Goal: Task Accomplishment & Management: Manage account settings

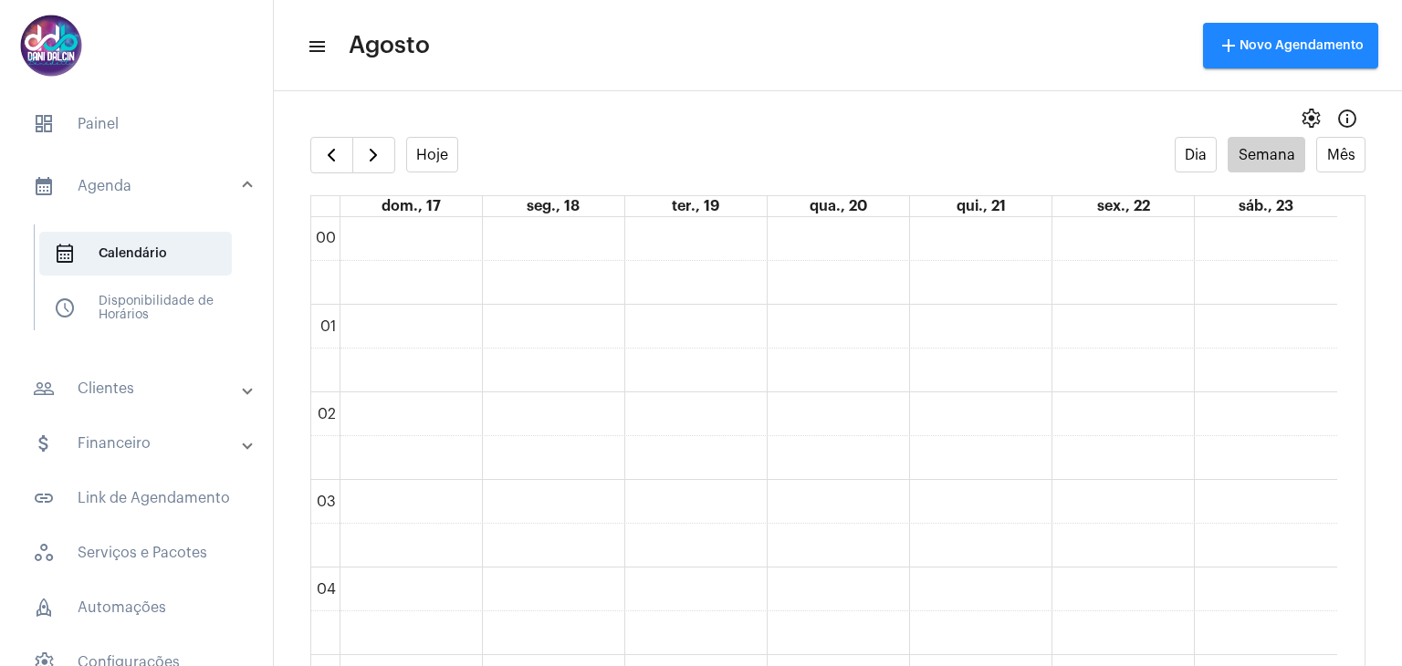
scroll to position [1530, 0]
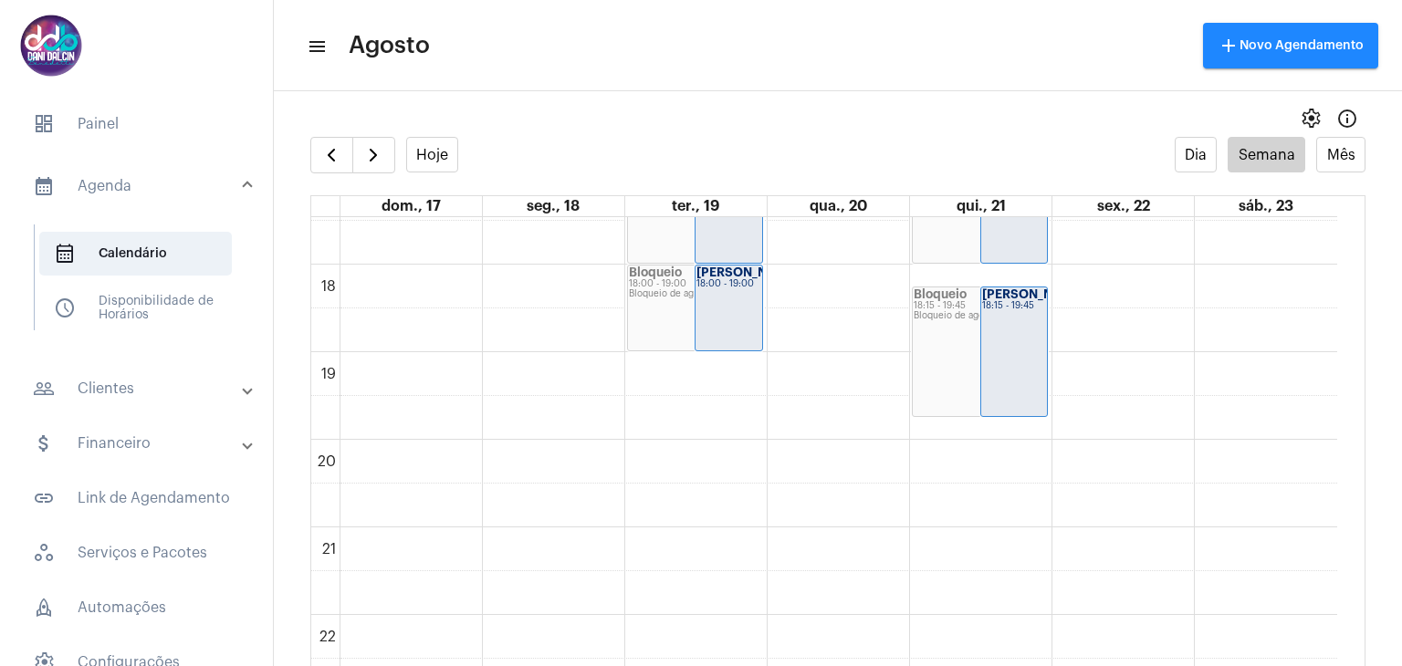
click at [126, 383] on mat-panel-title "people_outline Clientes" at bounding box center [138, 389] width 211 height 22
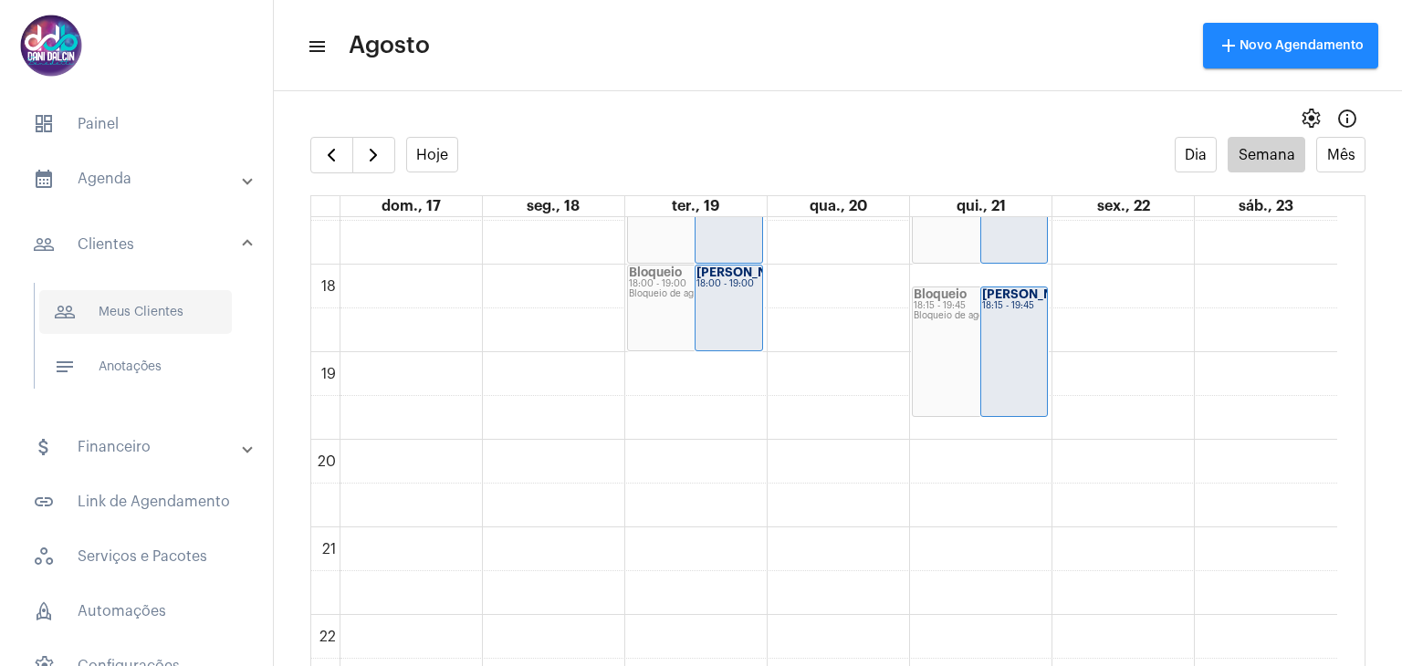
click at [139, 306] on span "people_outline Meus Clientes" at bounding box center [135, 312] width 193 height 44
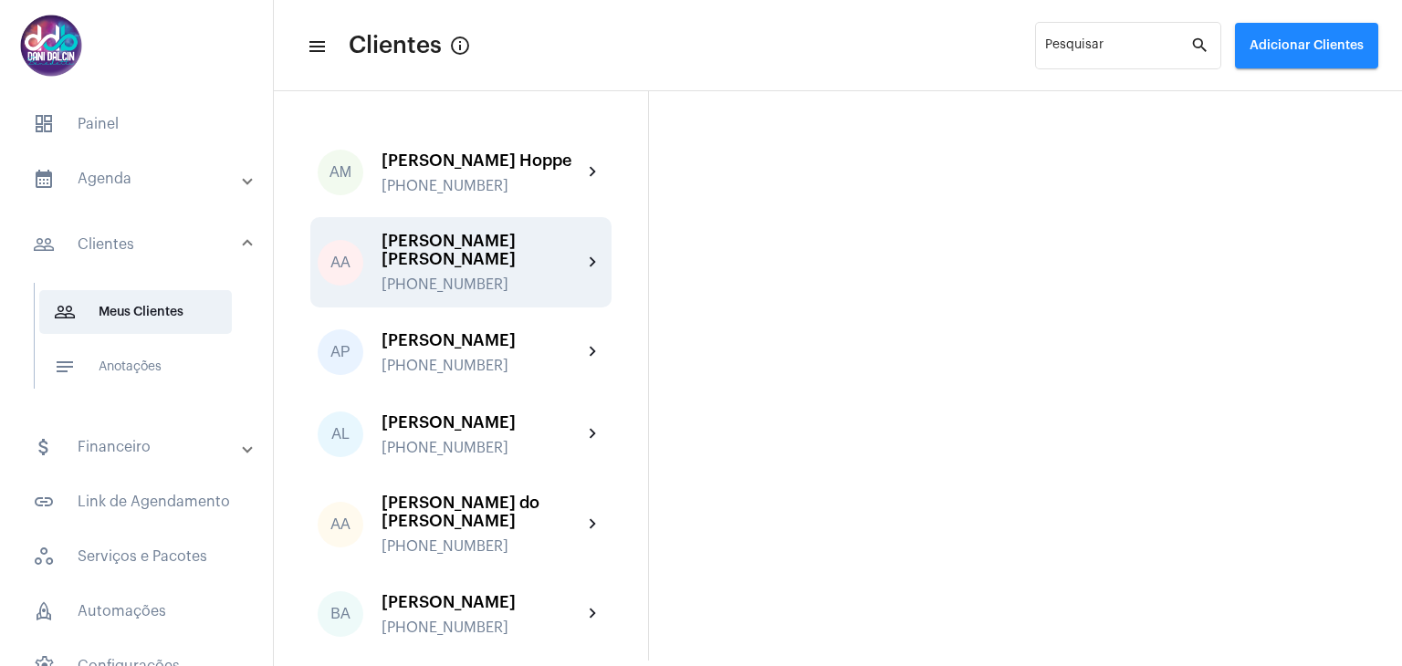
click at [456, 261] on div "[PERSON_NAME] [PERSON_NAME]" at bounding box center [482, 250] width 201 height 37
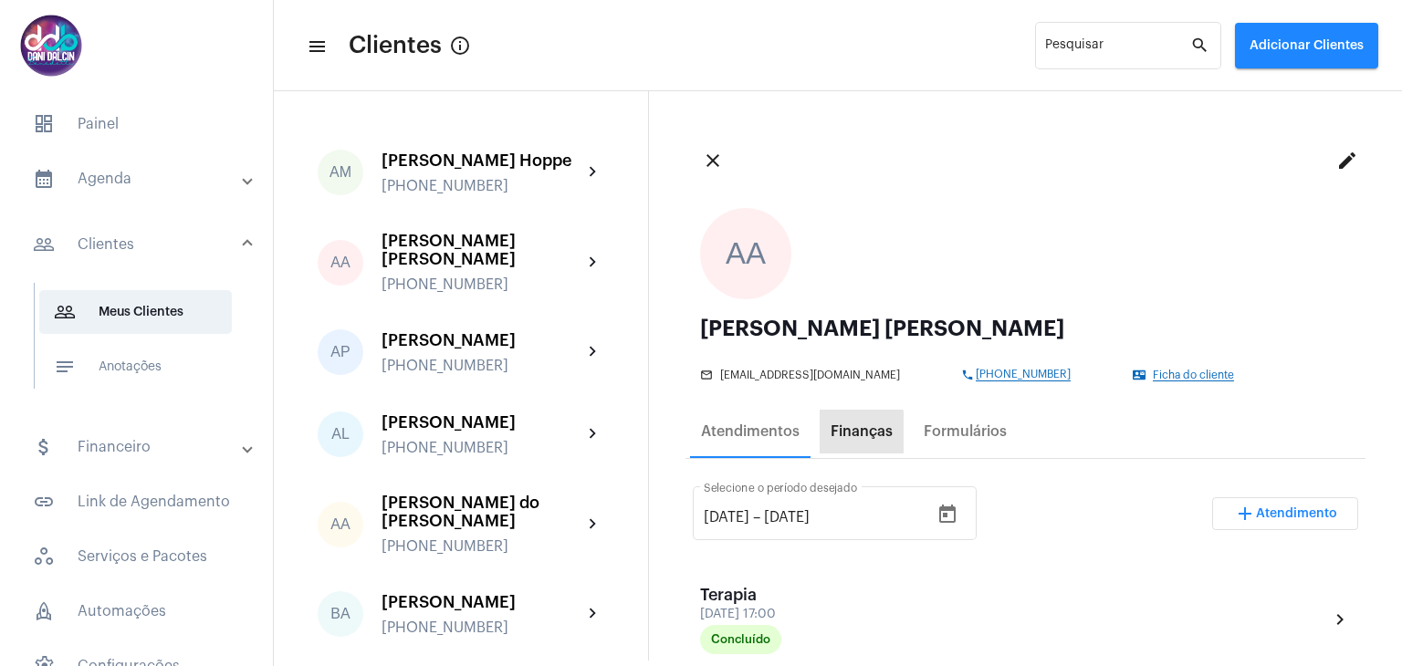
click at [845, 433] on div "Finanças" at bounding box center [862, 432] width 62 height 16
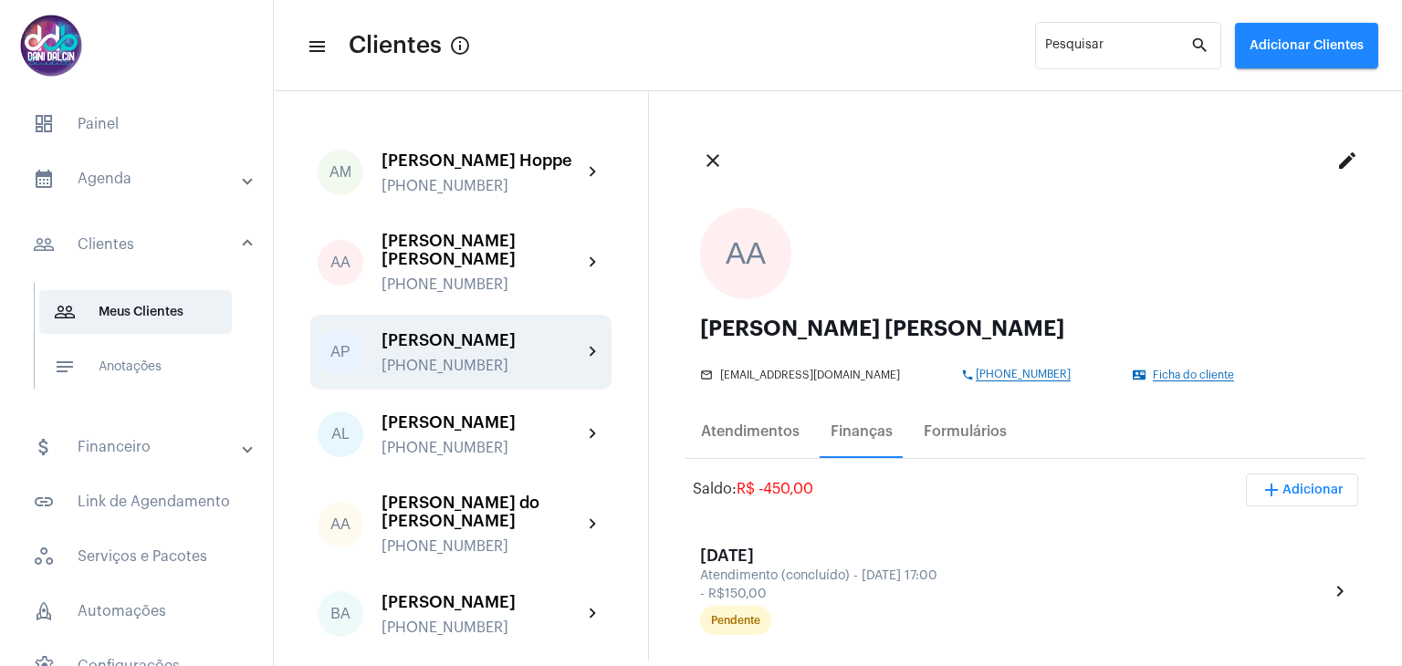
click at [470, 350] on div "[PERSON_NAME]" at bounding box center [482, 340] width 201 height 18
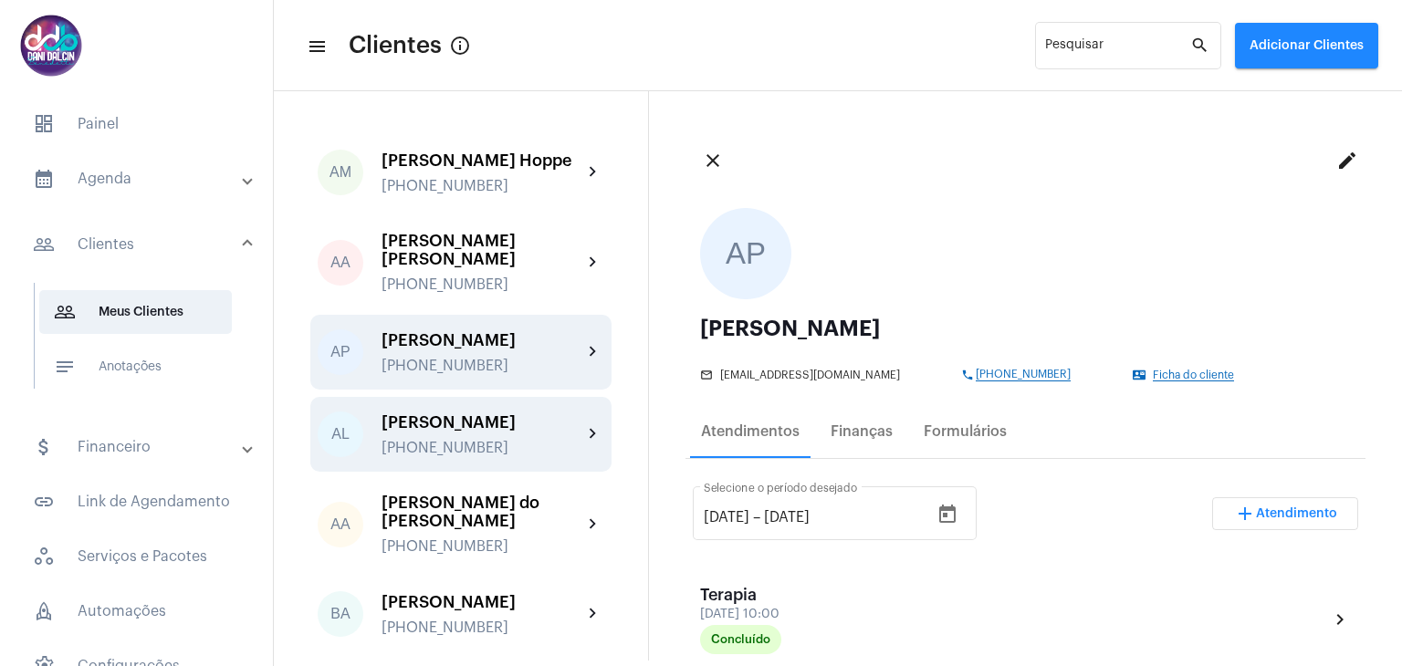
click at [452, 432] on div "[PERSON_NAME]" at bounding box center [482, 423] width 201 height 18
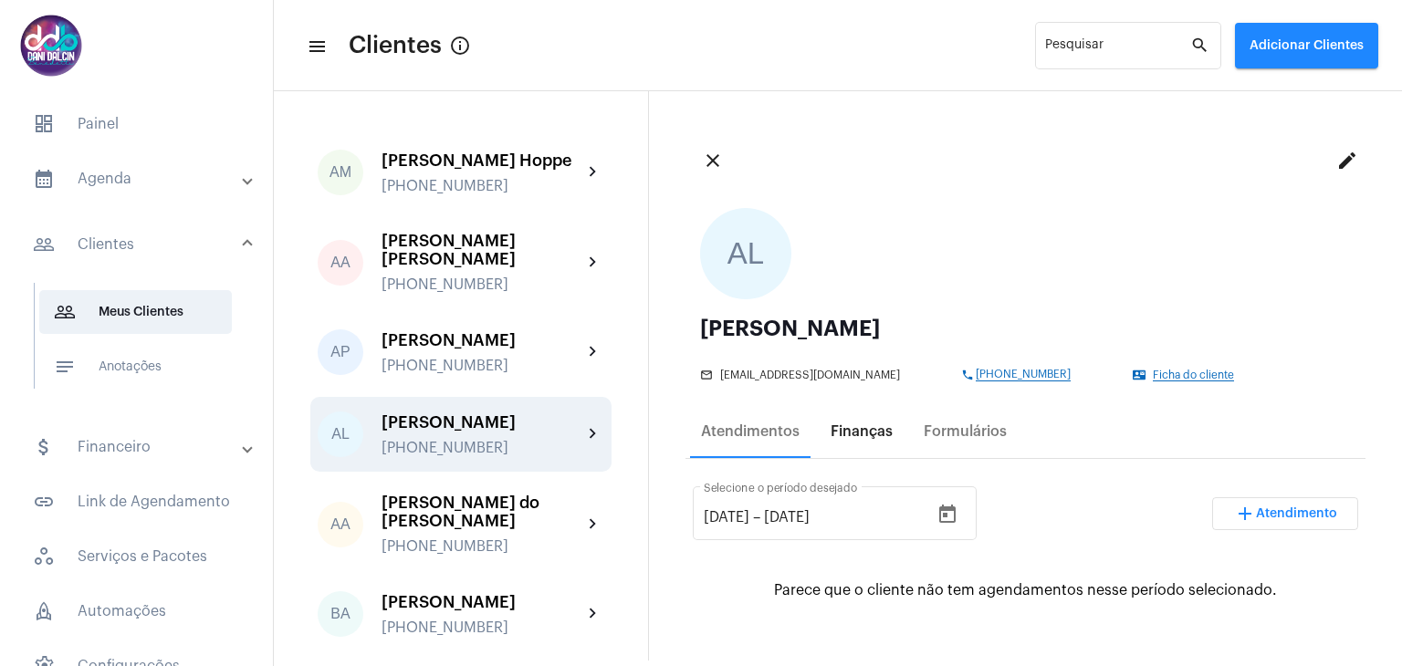
click at [869, 439] on div "Finanças" at bounding box center [862, 432] width 62 height 16
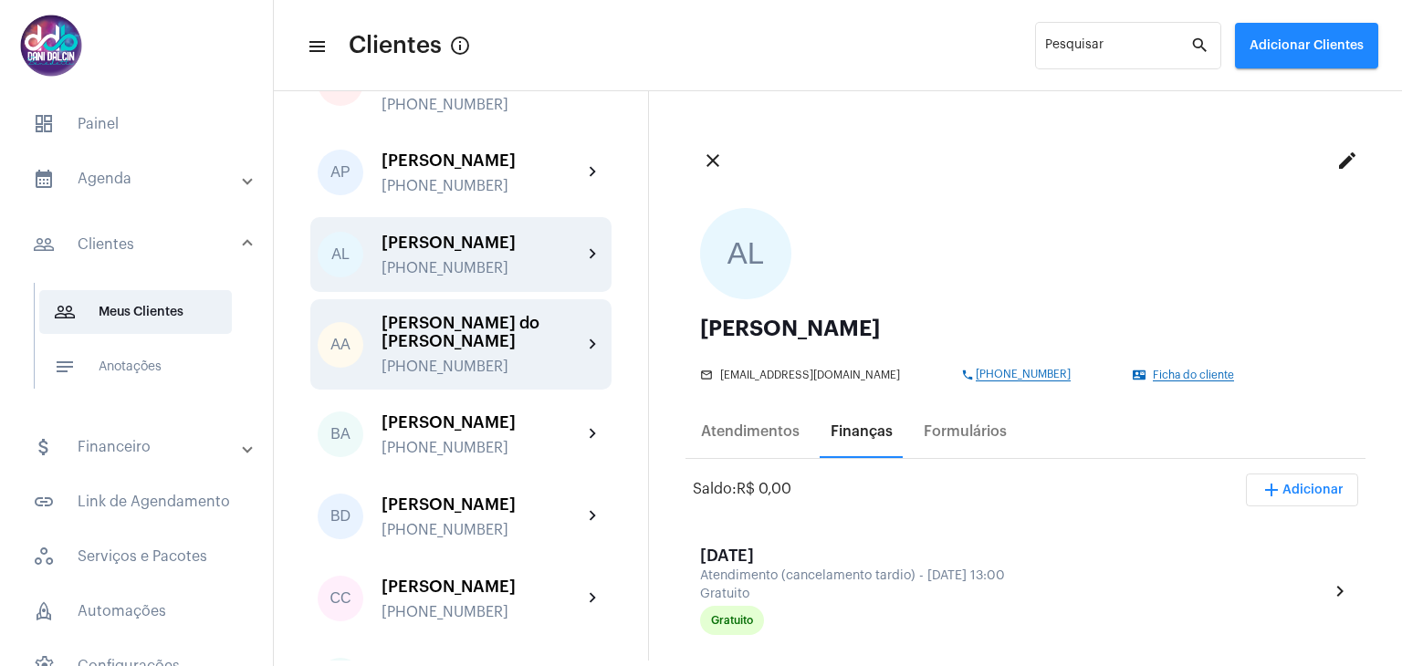
scroll to position [183, 0]
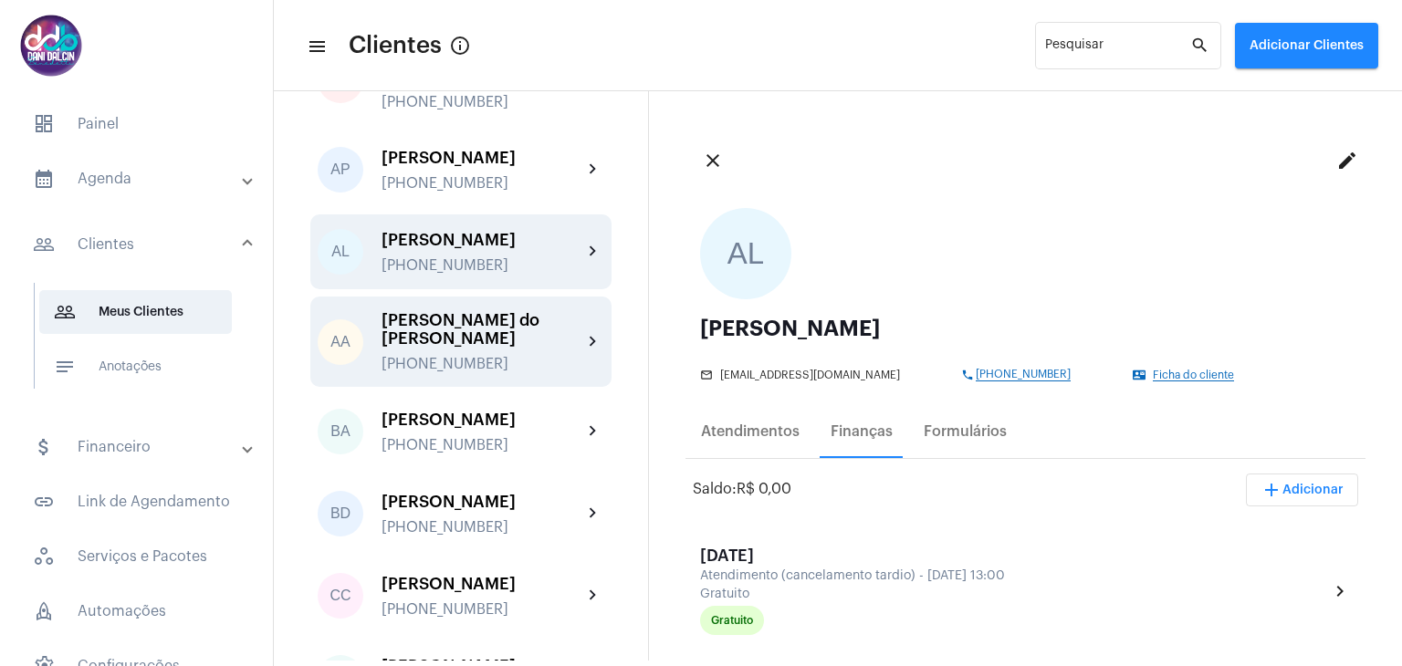
click at [471, 348] on div "[PERSON_NAME] do [PERSON_NAME]" at bounding box center [482, 329] width 201 height 37
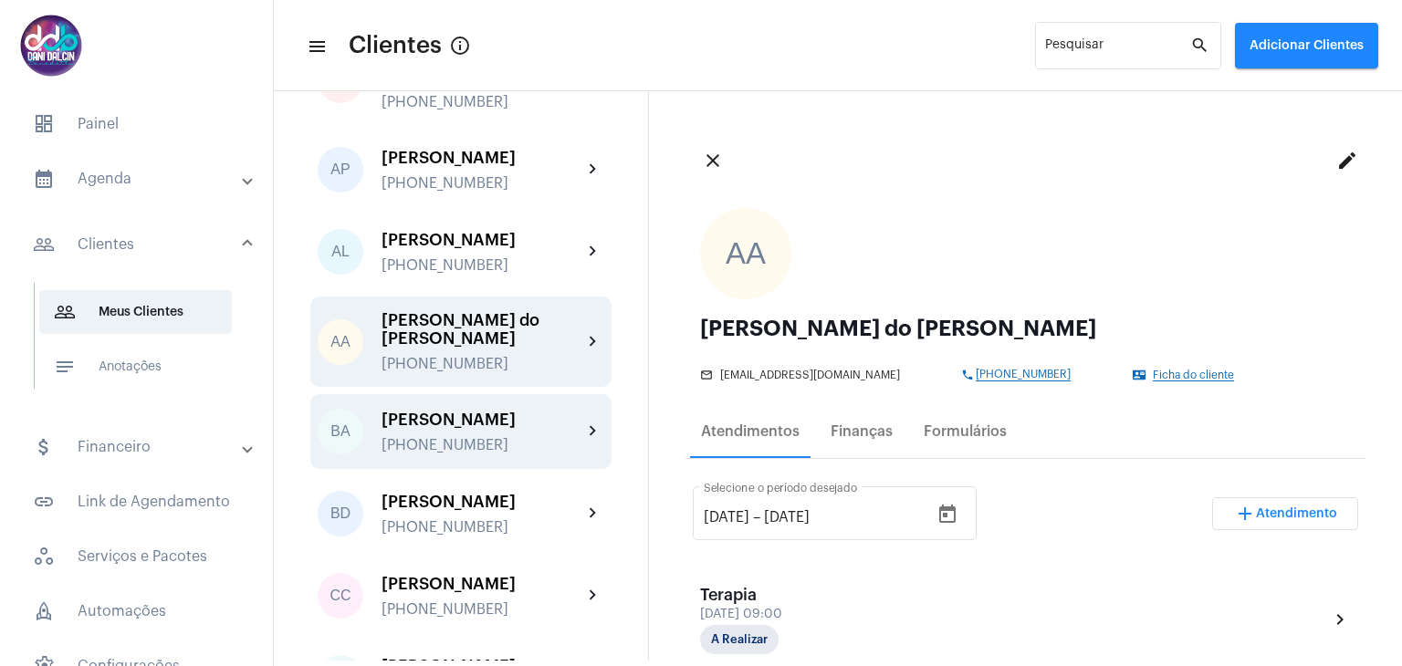
click at [464, 429] on div "[PERSON_NAME]" at bounding box center [482, 420] width 201 height 18
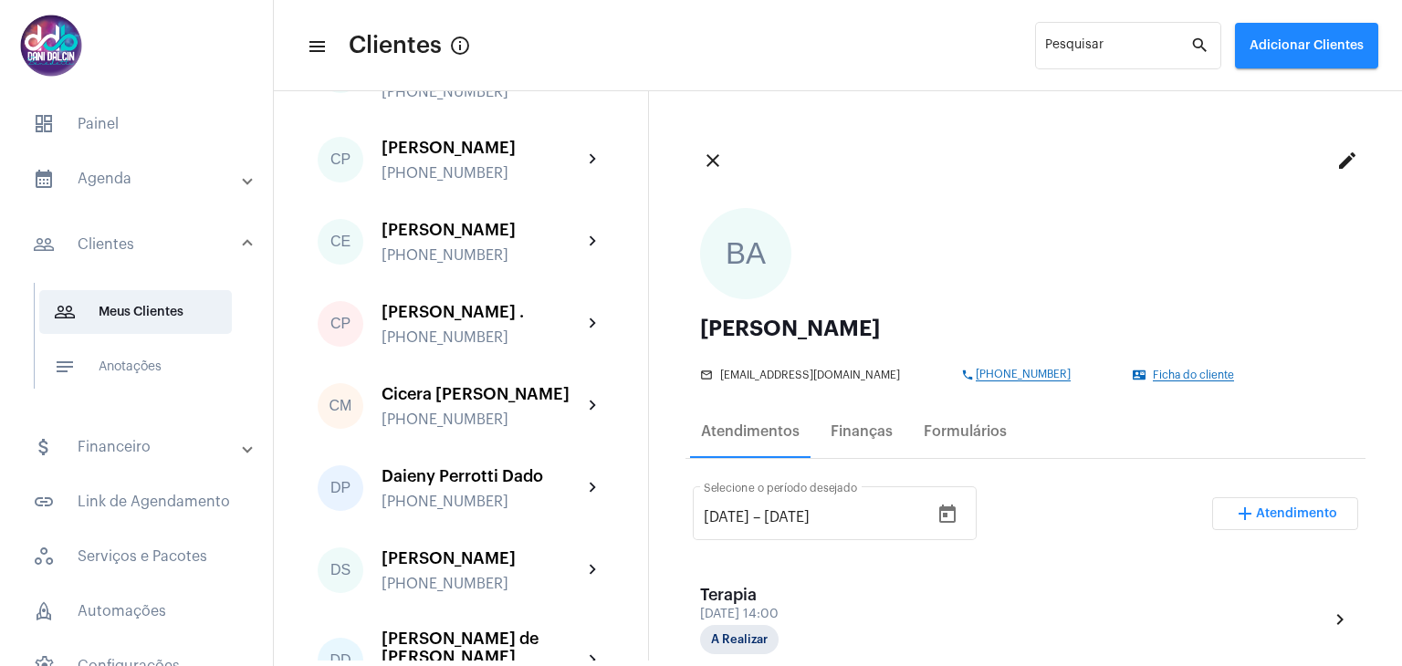
scroll to position [913, 0]
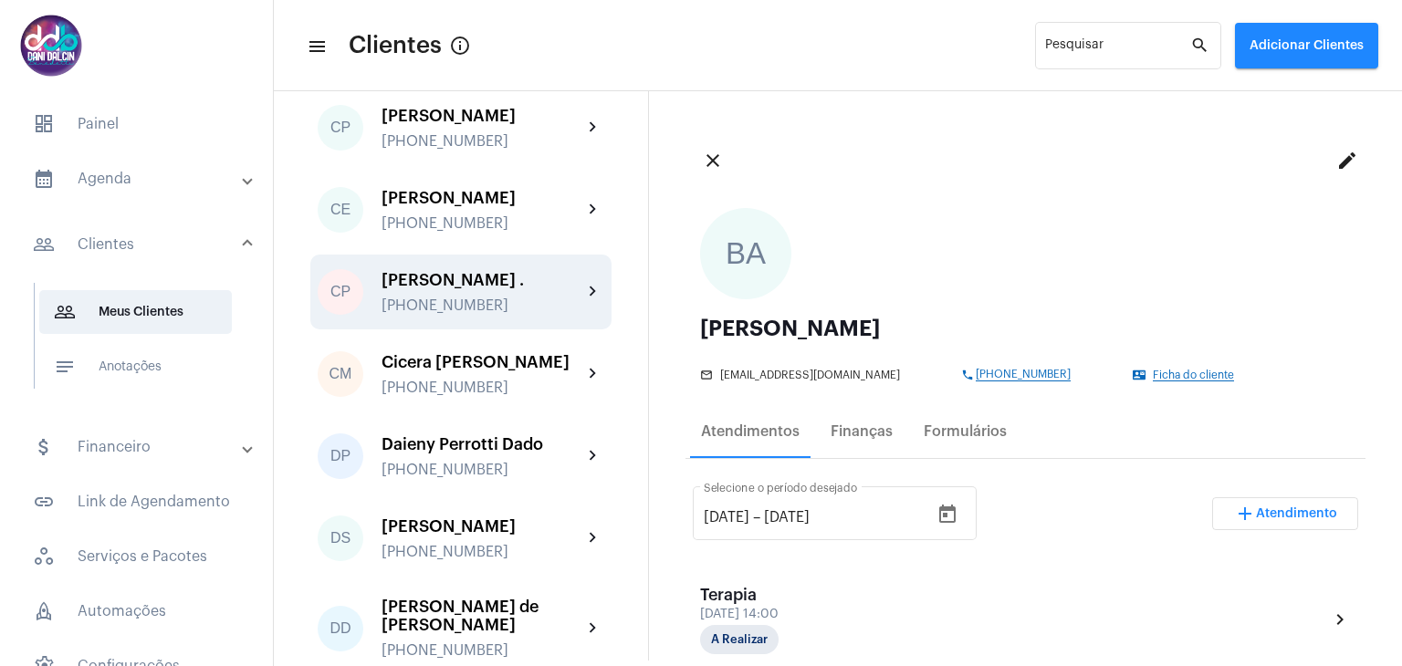
click at [468, 289] on div "[PERSON_NAME] ." at bounding box center [482, 280] width 201 height 18
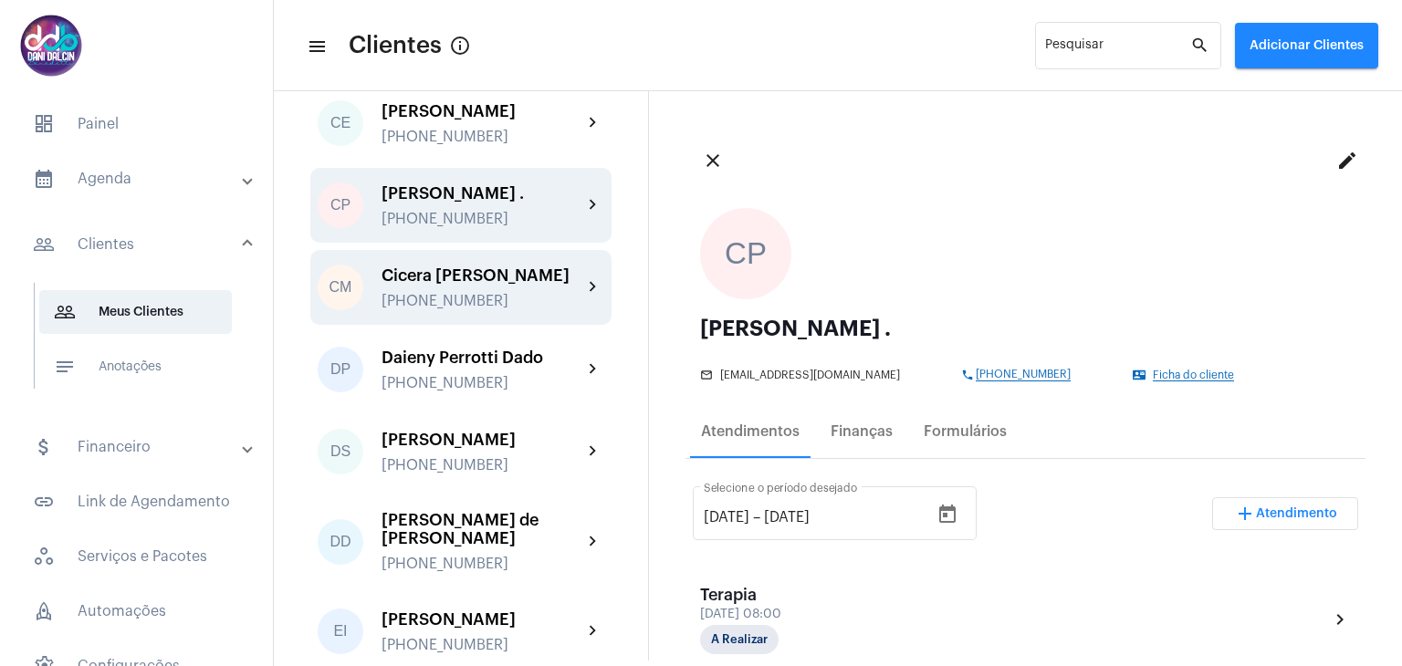
scroll to position [1004, 0]
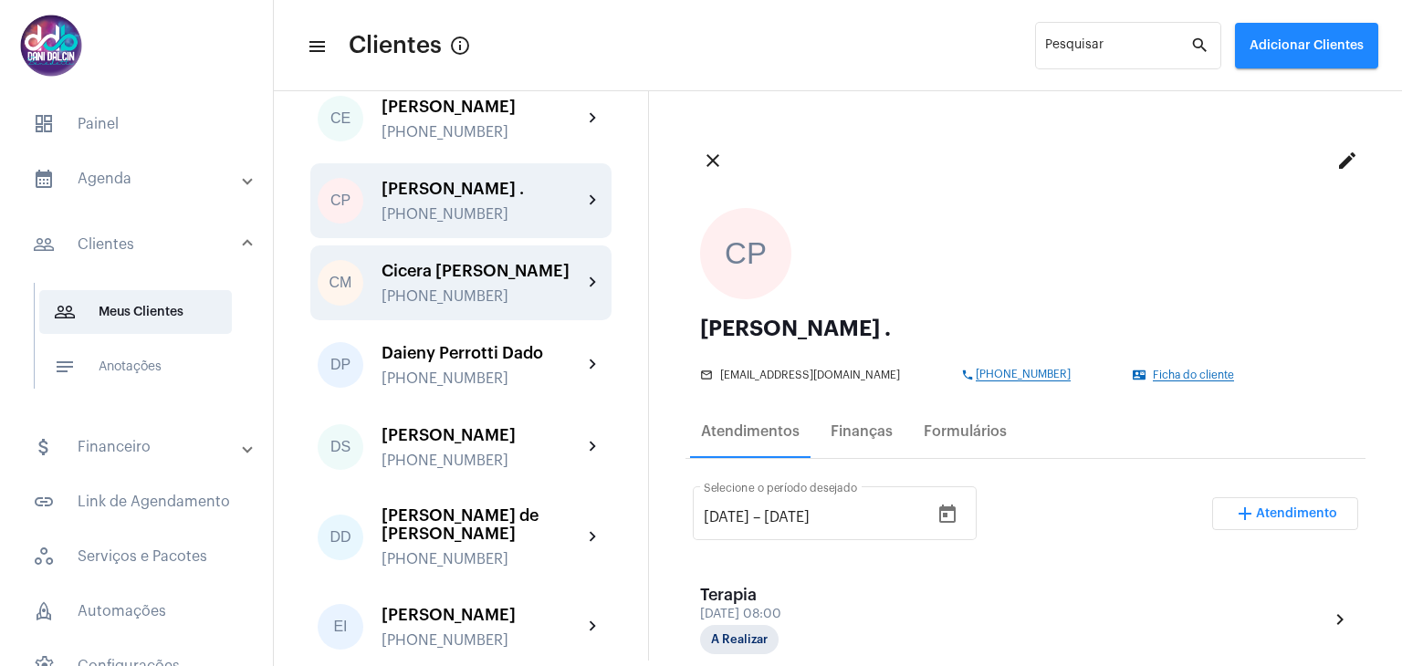
click at [467, 305] on div "Cicera [PERSON_NAME] [PHONE_NUMBER]" at bounding box center [482, 283] width 201 height 43
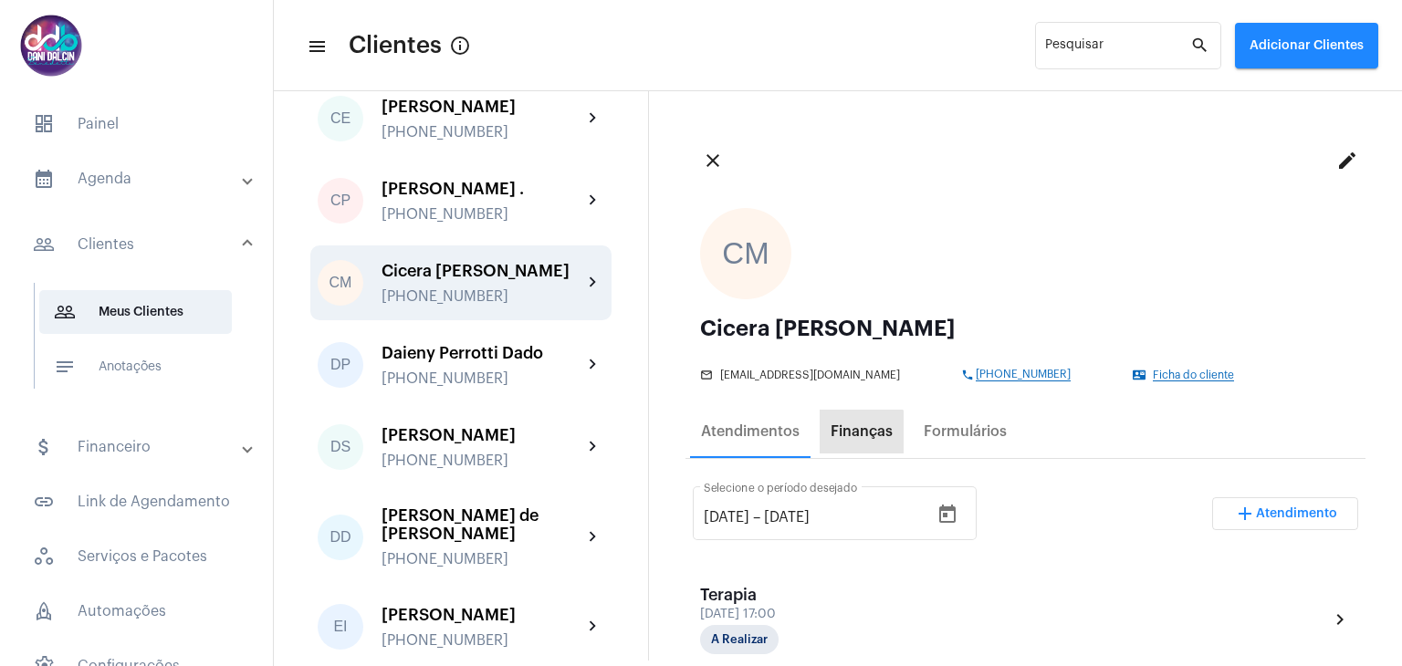
click at [854, 435] on div "Finanças" at bounding box center [862, 432] width 62 height 16
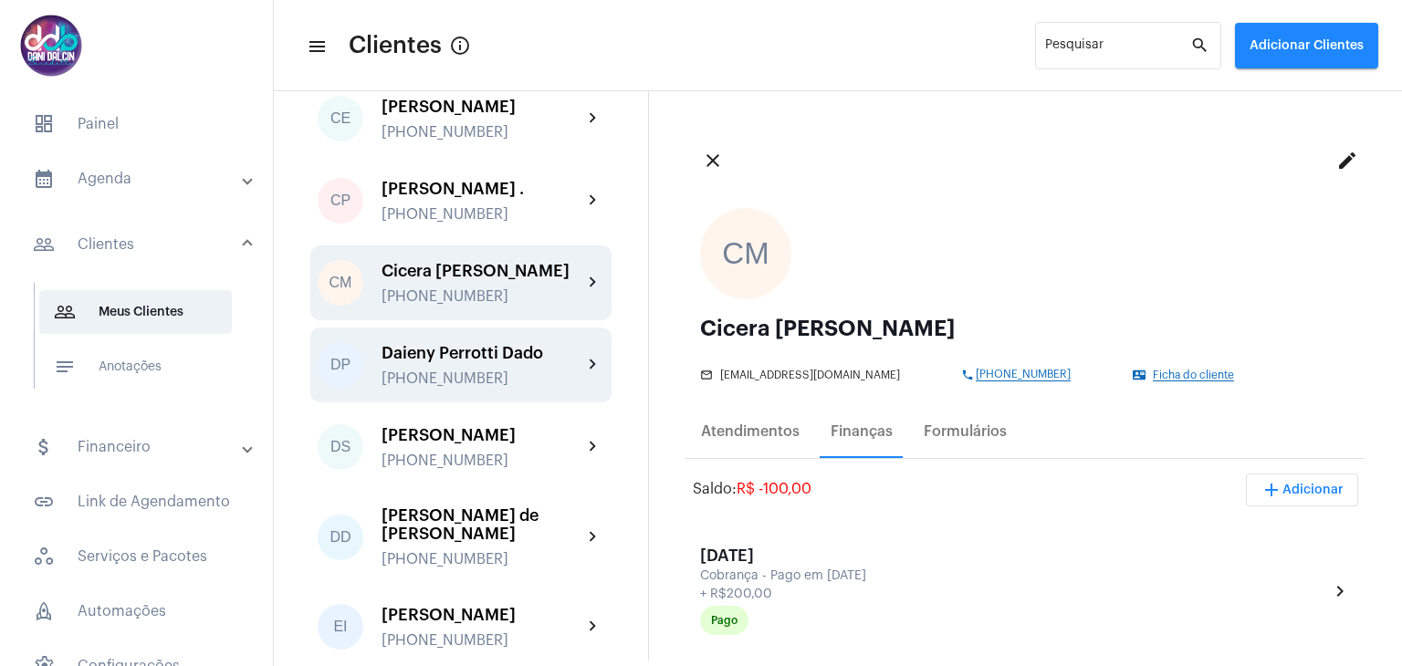
click at [474, 362] on div "Daieny Perrotti Dado" at bounding box center [482, 353] width 201 height 18
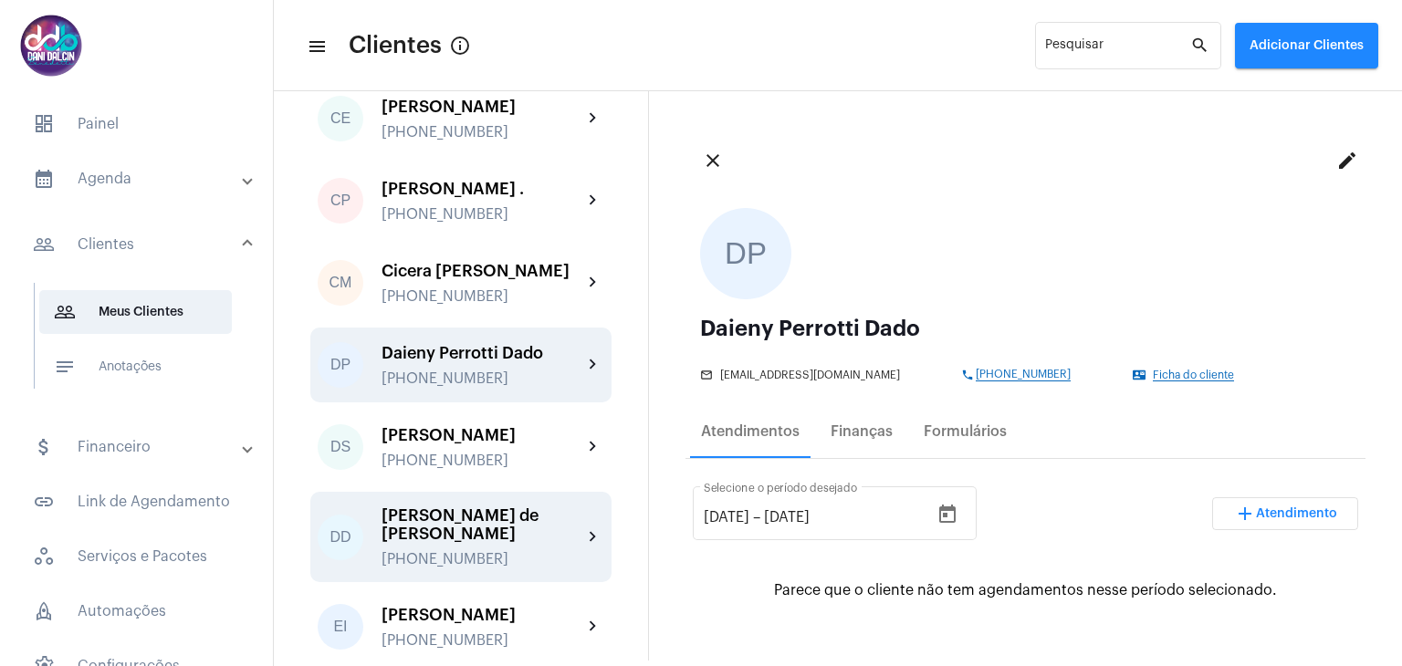
scroll to position [1187, 0]
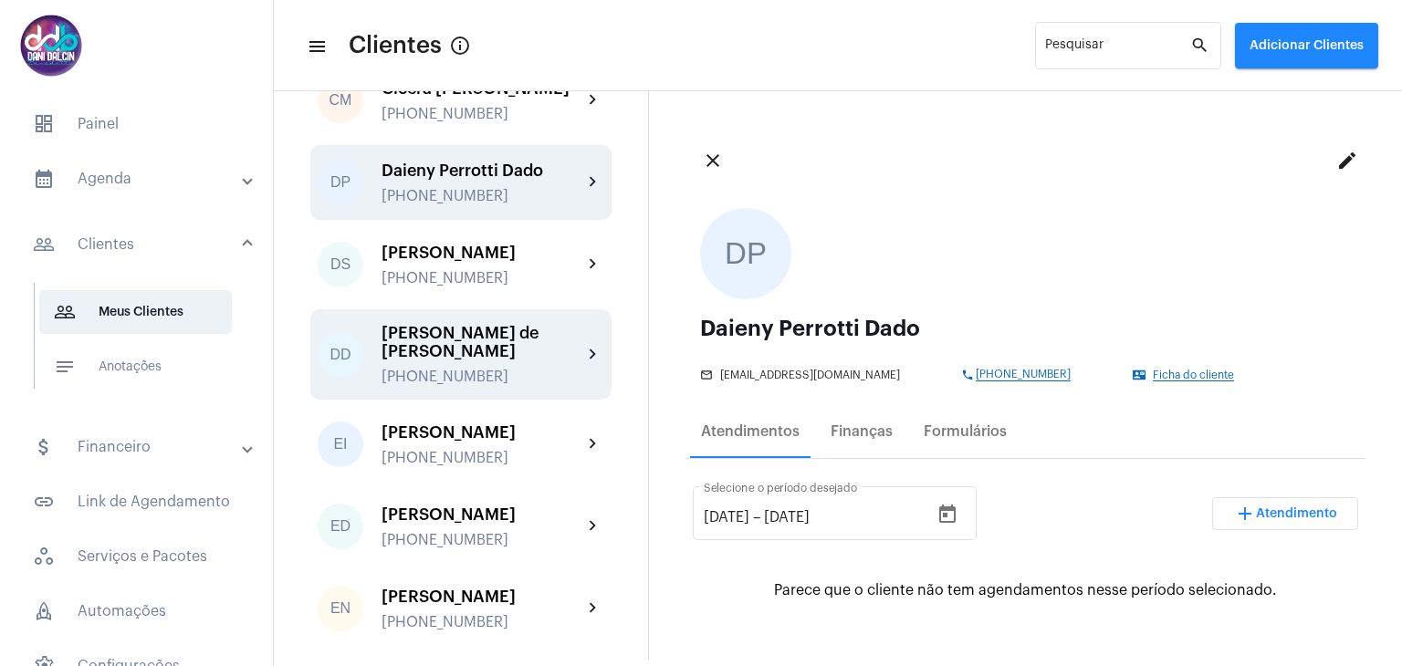
click at [484, 361] on div "[PERSON_NAME] de [PERSON_NAME]" at bounding box center [482, 342] width 201 height 37
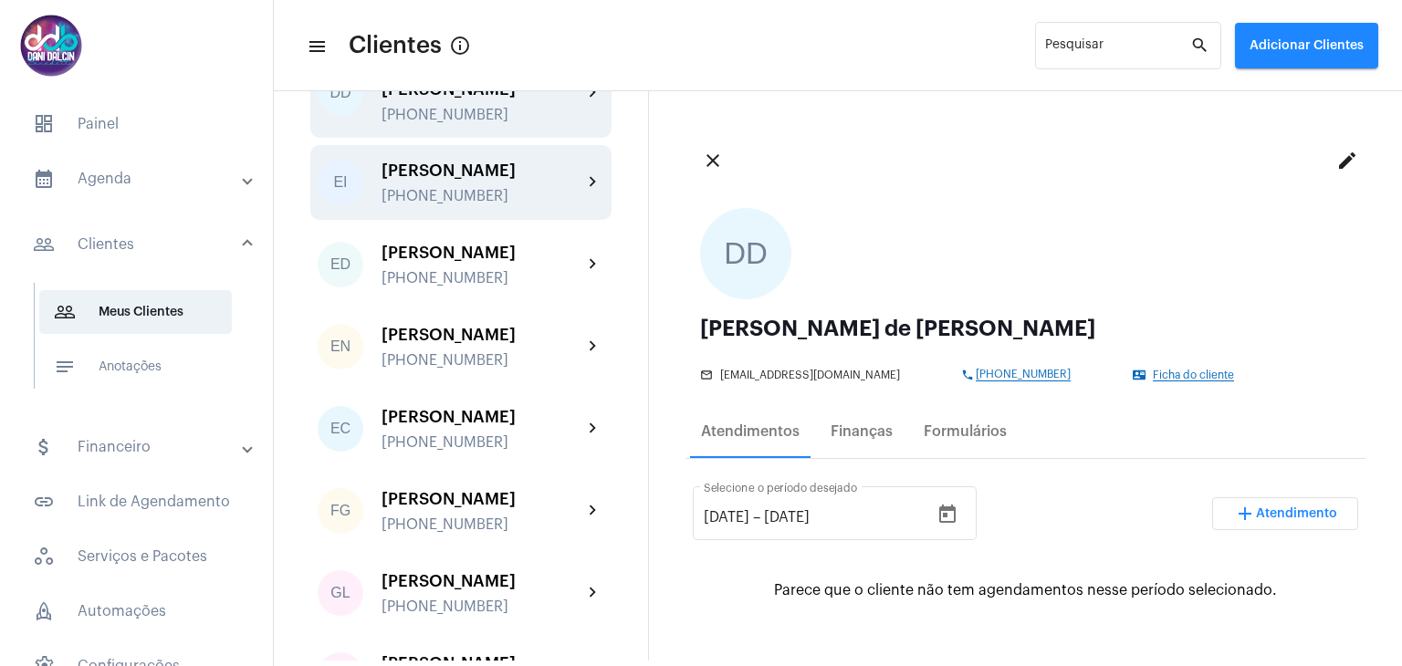
scroll to position [1461, 0]
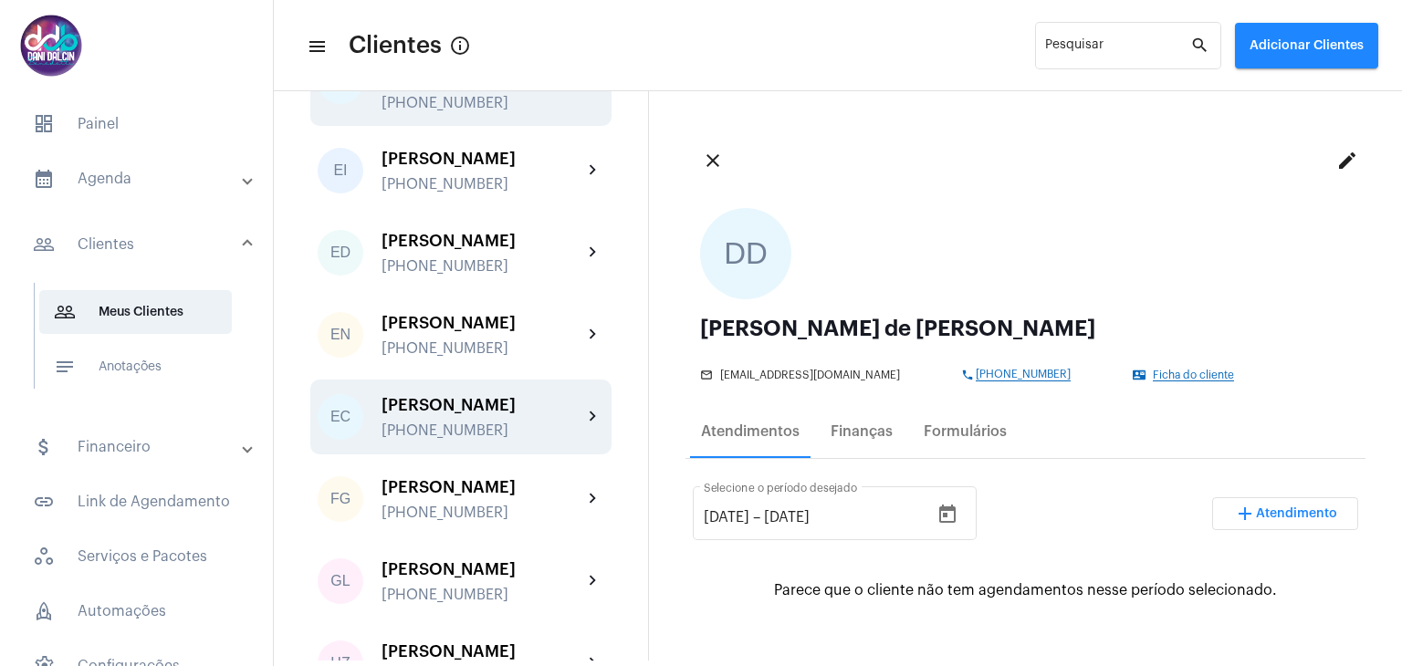
click at [491, 414] on div "[PERSON_NAME]" at bounding box center [482, 405] width 201 height 18
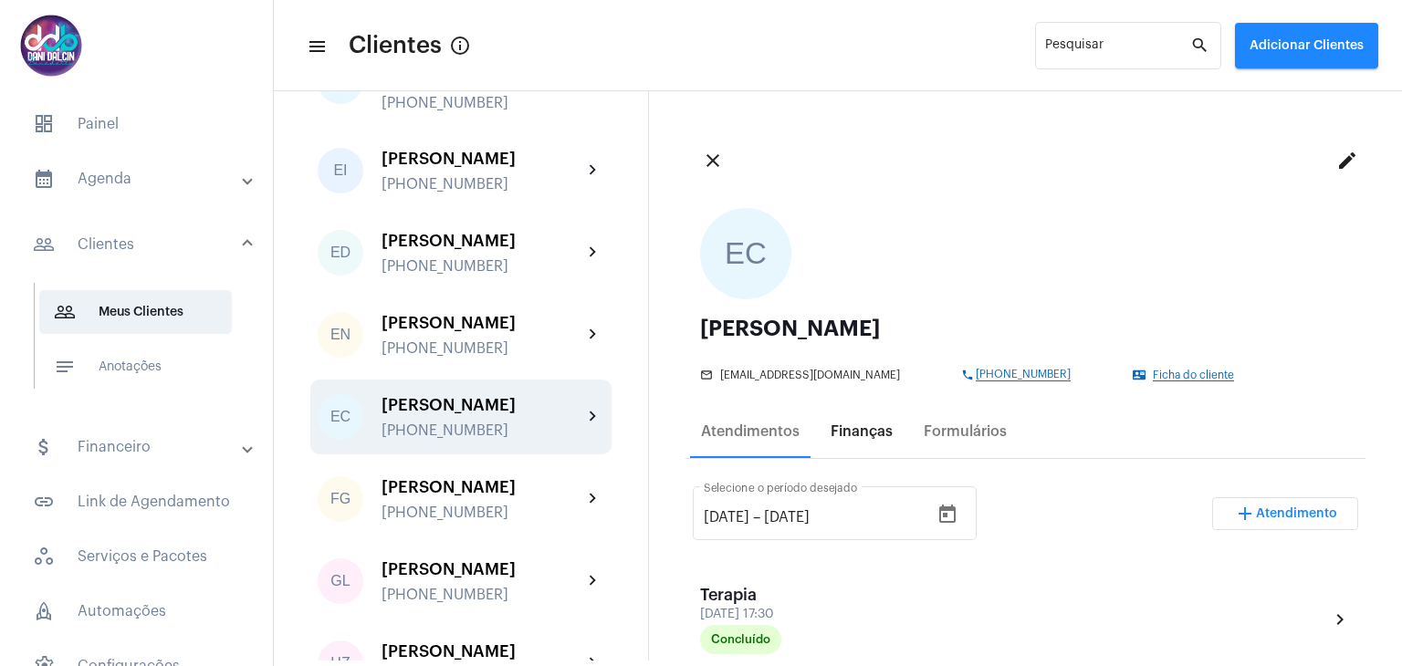
click at [875, 434] on div "Finanças" at bounding box center [862, 432] width 62 height 16
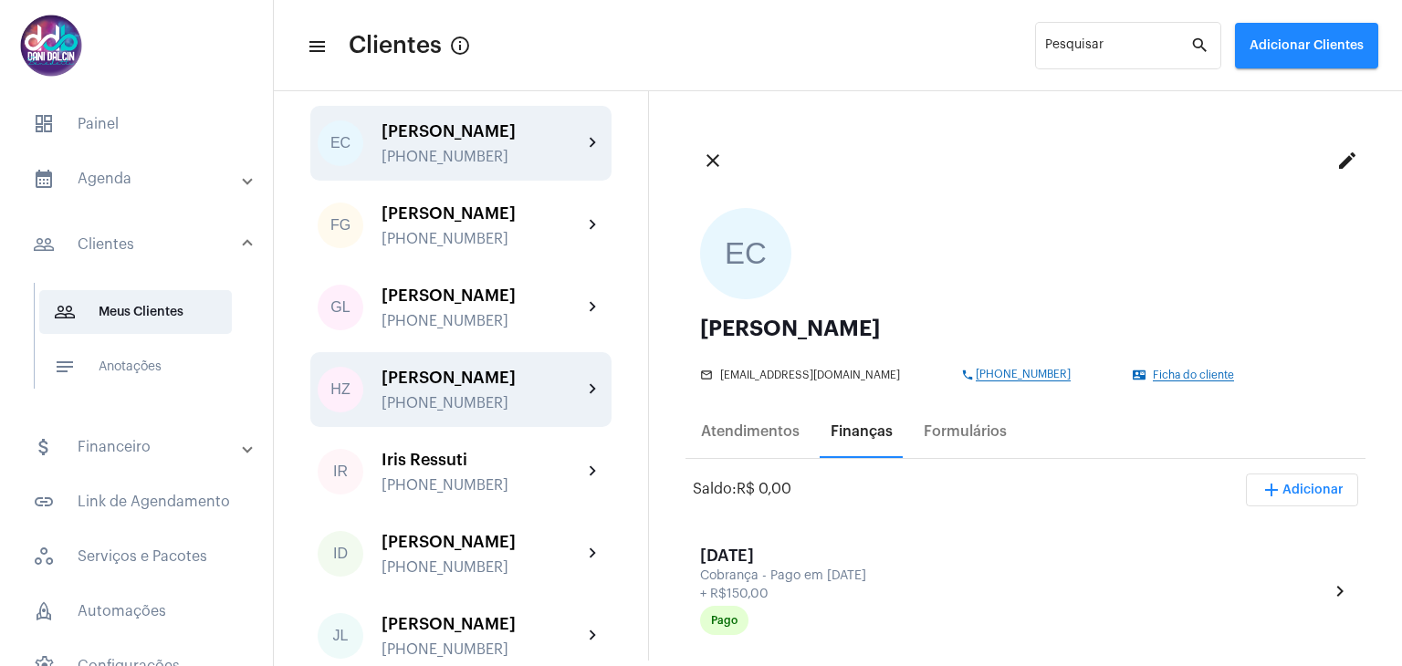
scroll to position [1826, 0]
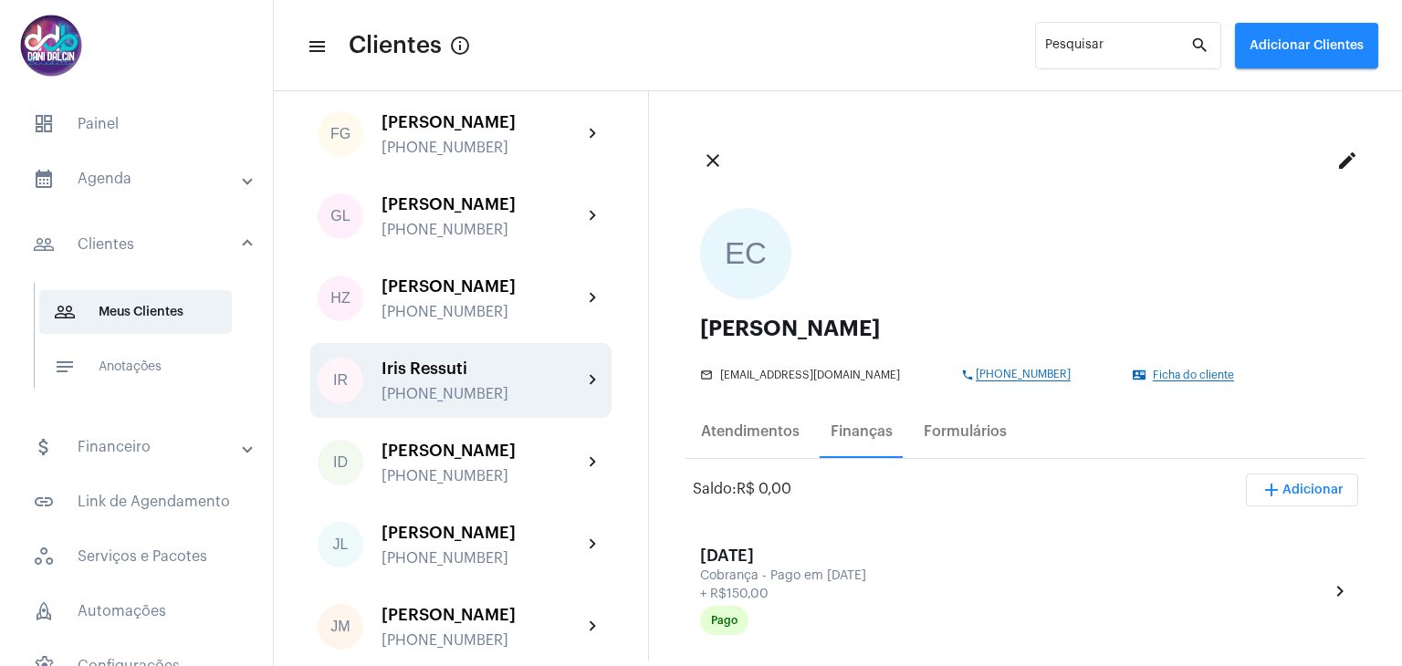
click at [493, 378] on div "Iris Ressuti" at bounding box center [482, 369] width 201 height 18
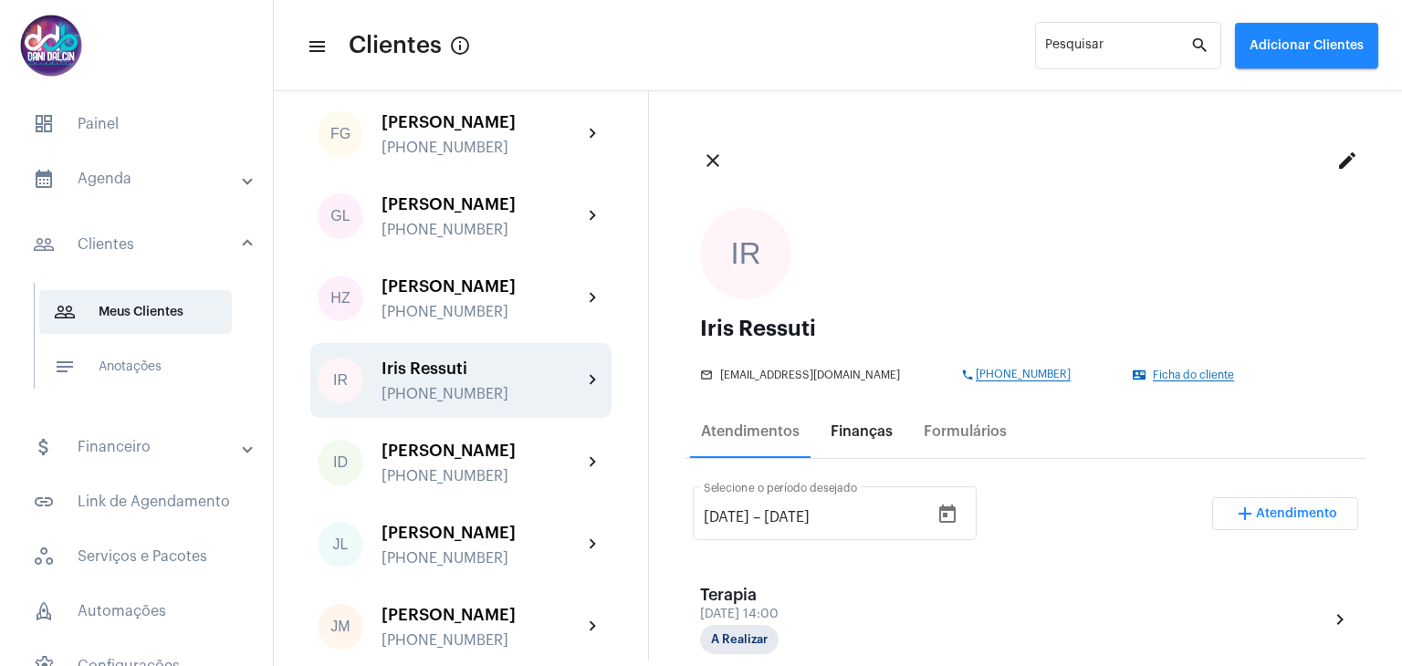
click at [858, 432] on div "Finanças" at bounding box center [862, 432] width 62 height 16
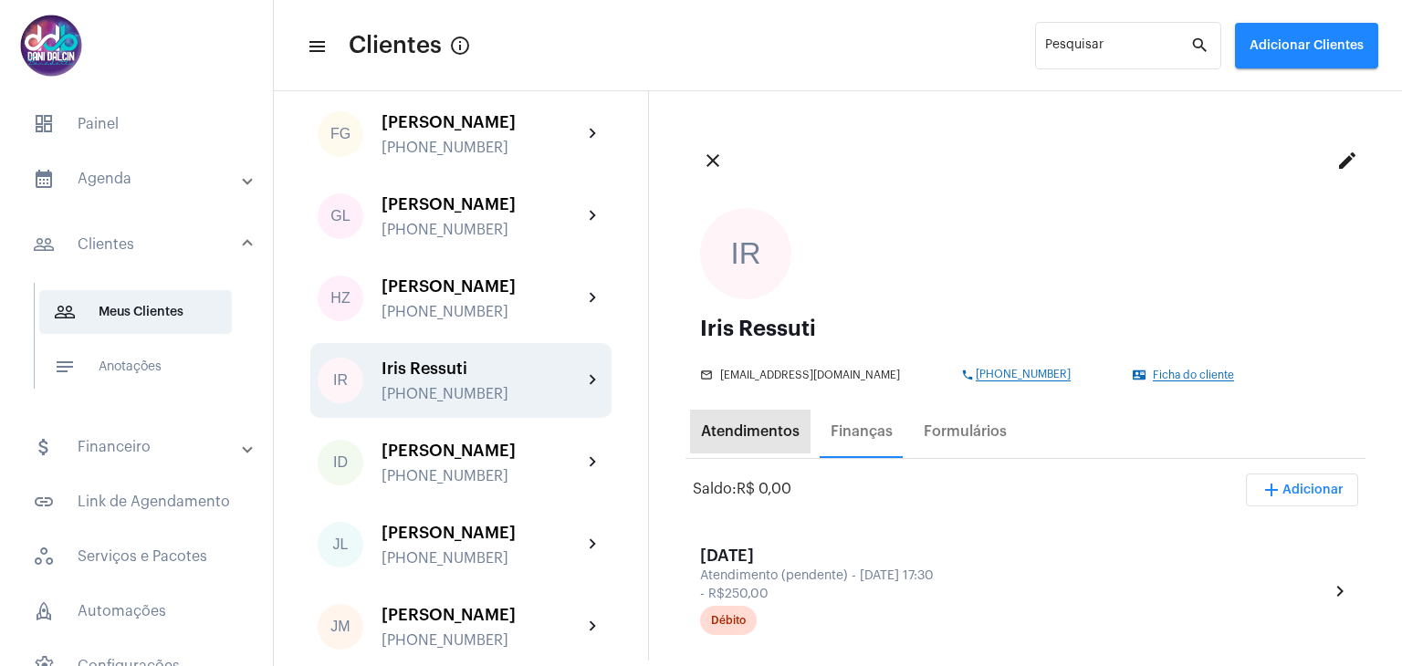
click at [791, 429] on div "Atendimentos" at bounding box center [750, 432] width 99 height 16
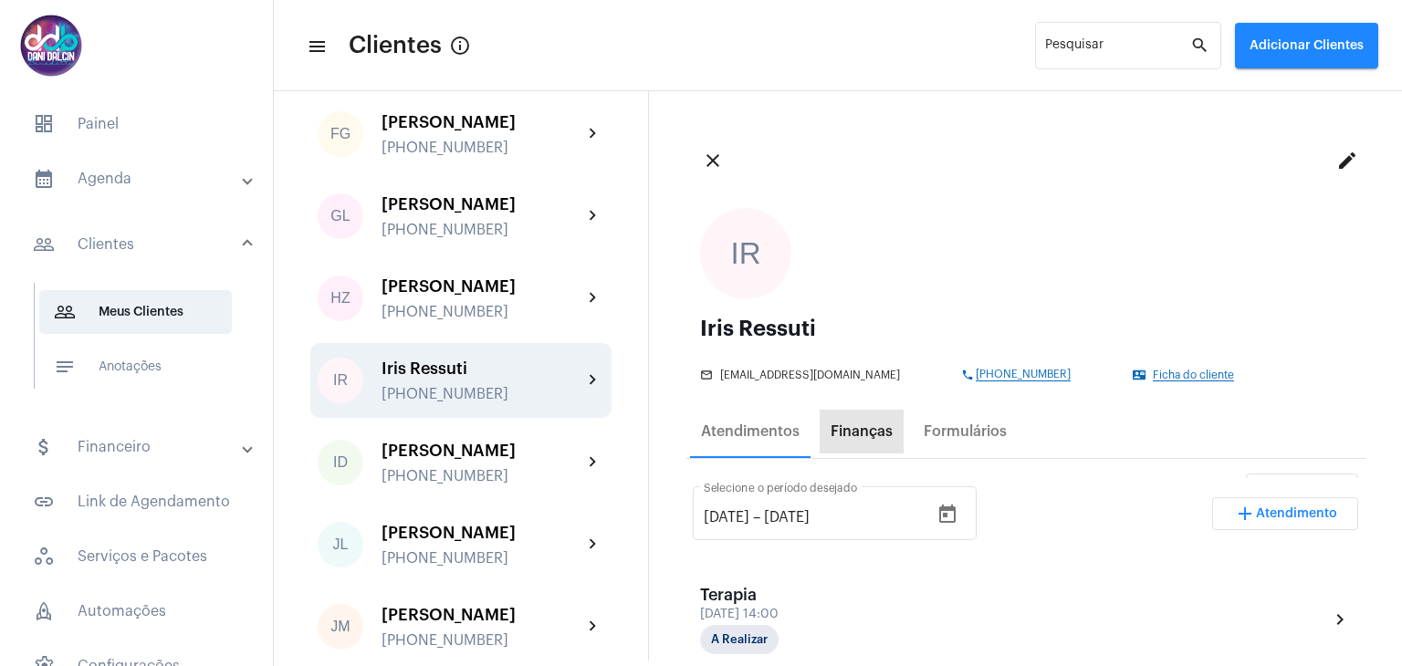
click at [847, 426] on div "Finanças" at bounding box center [862, 432] width 62 height 16
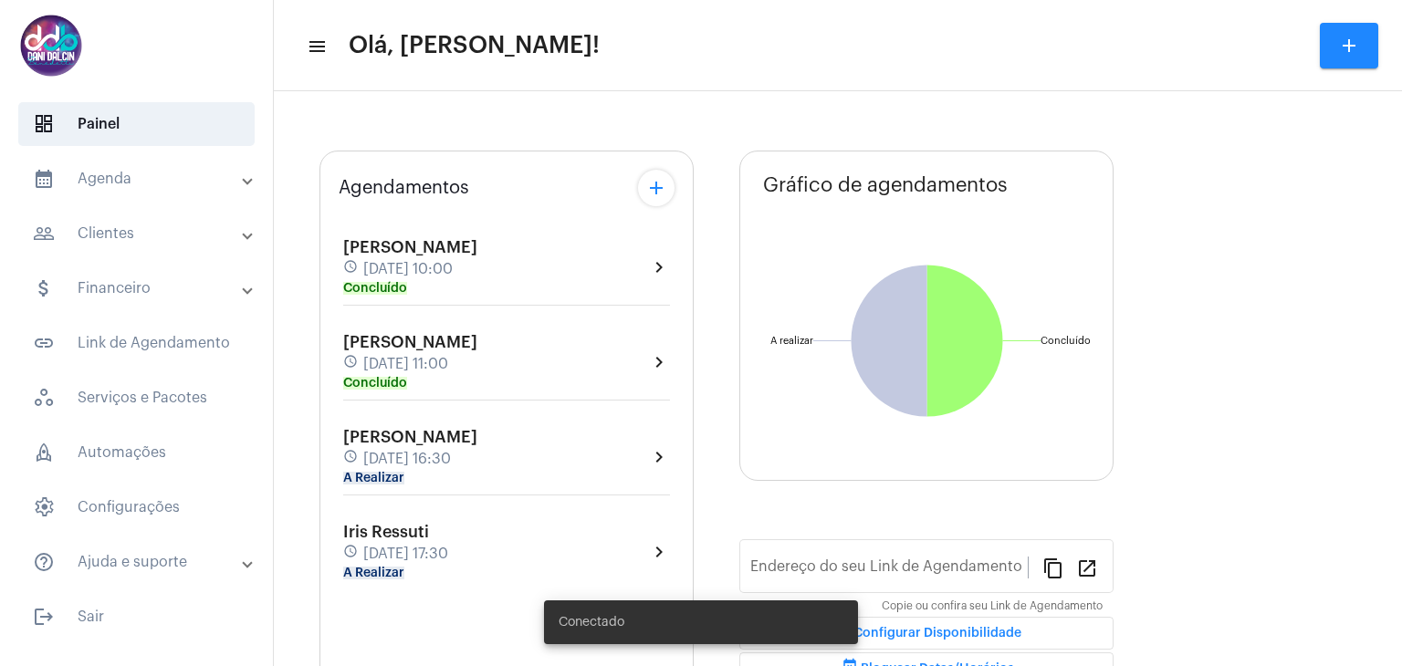
type input "https://neft.com.br/danielle-dalcin-benedetti"
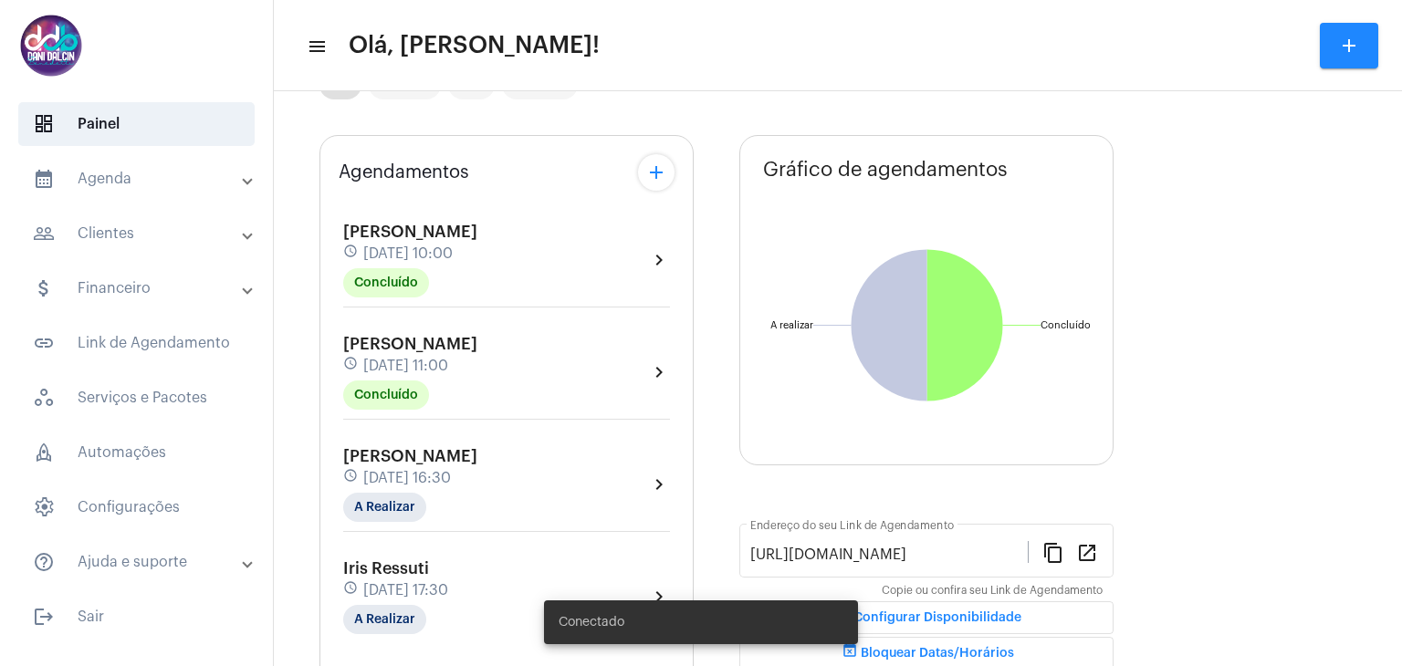
scroll to position [173, 0]
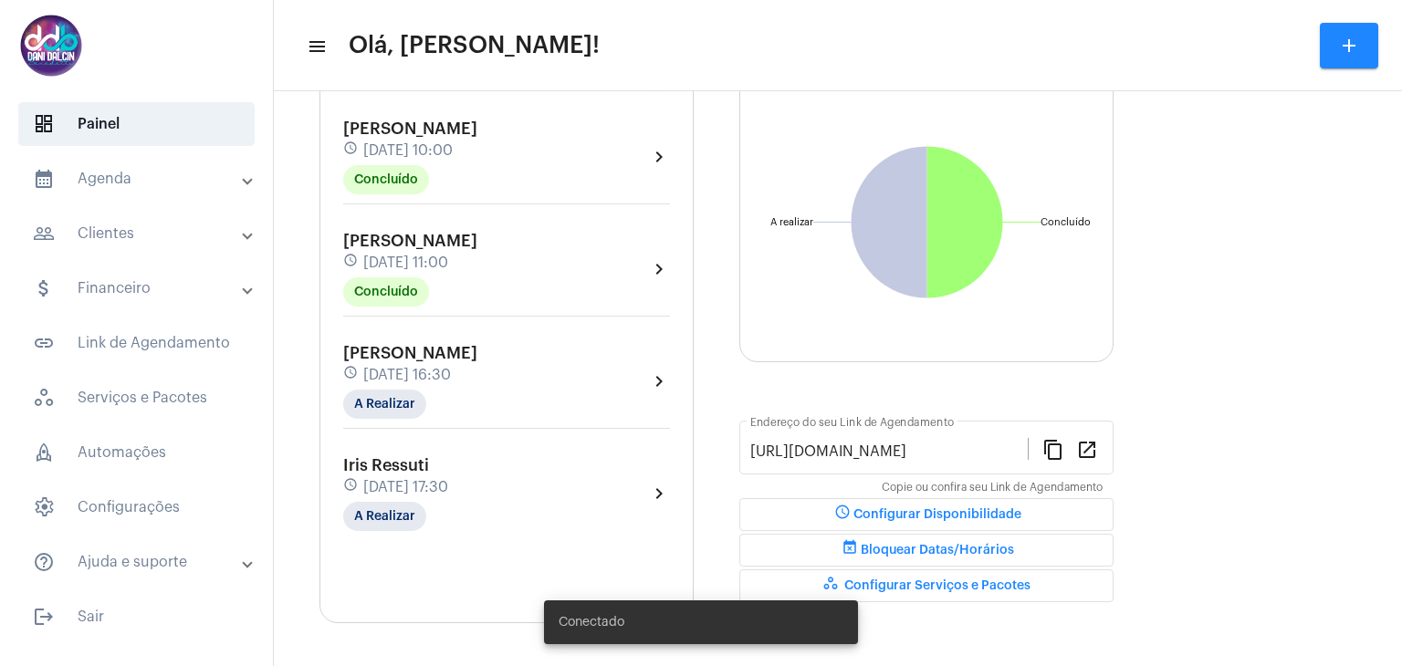
click at [435, 367] on span "13 de agosto às 16:30" at bounding box center [407, 375] width 88 height 16
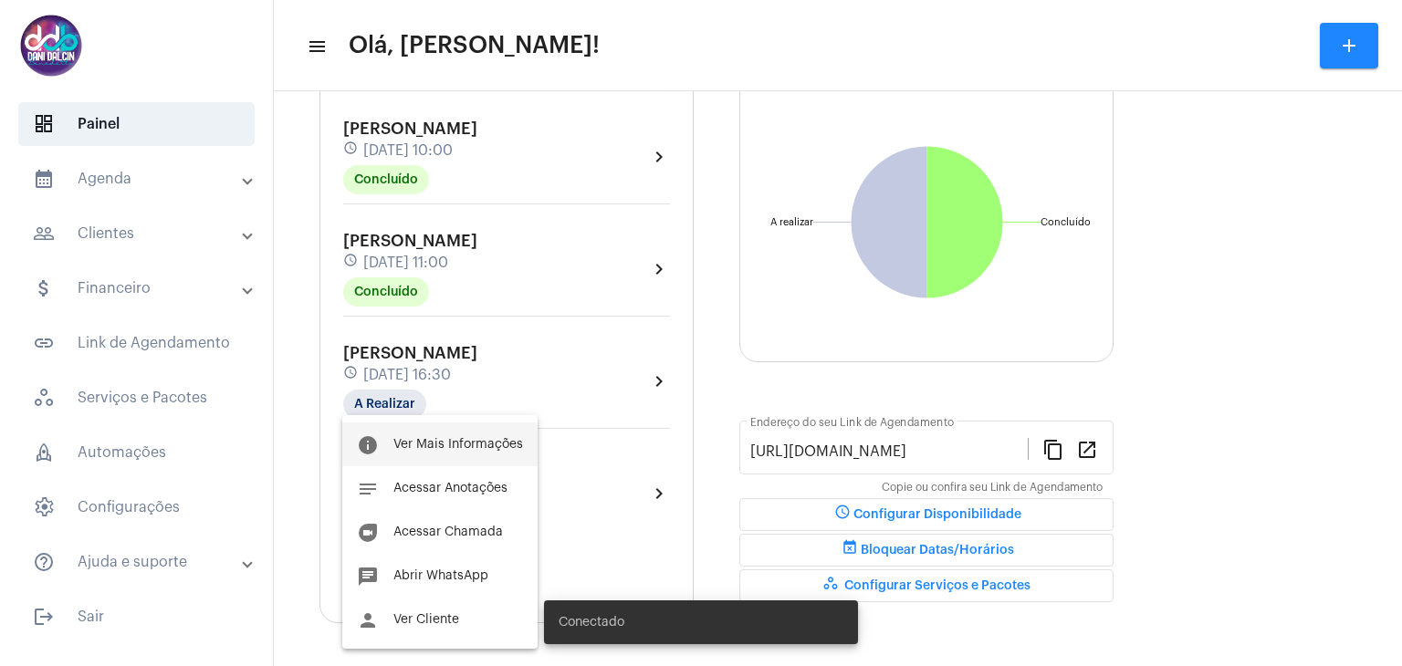
click at [442, 433] on button "info Ver Mais Informações" at bounding box center [439, 445] width 195 height 44
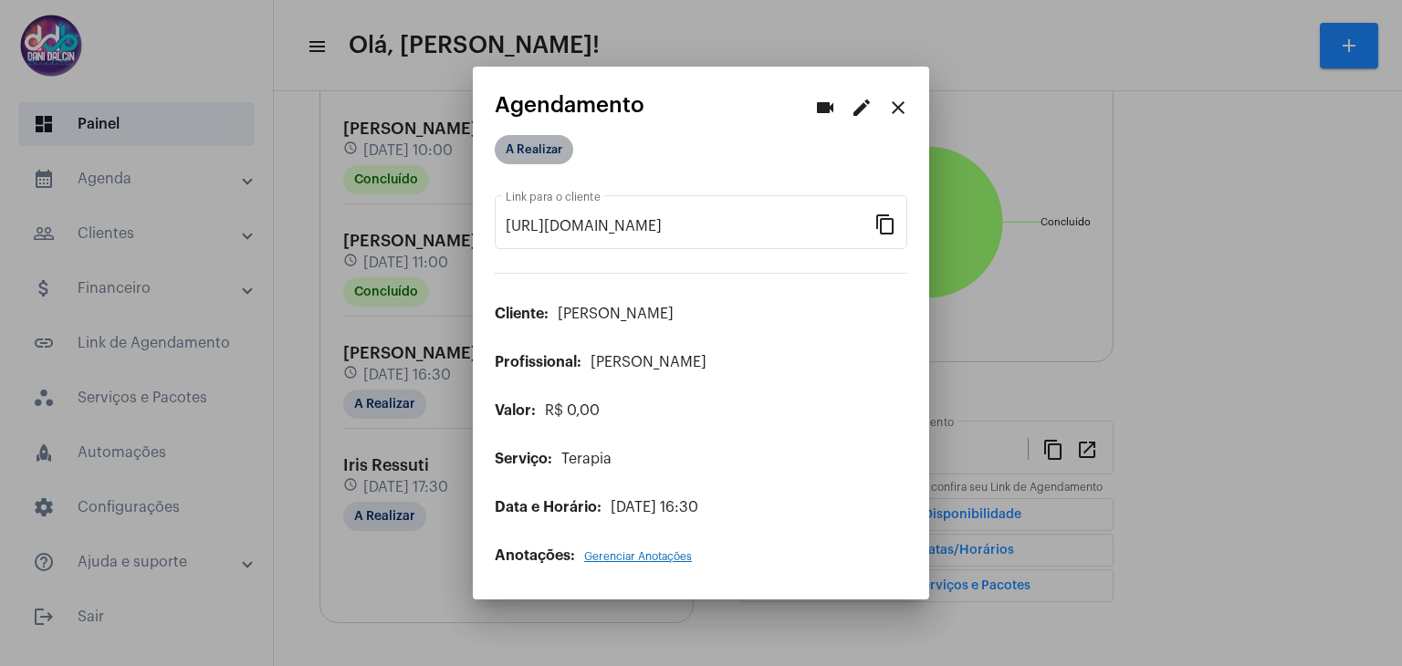
click at [546, 153] on mat-chip "A Realizar" at bounding box center [534, 149] width 79 height 29
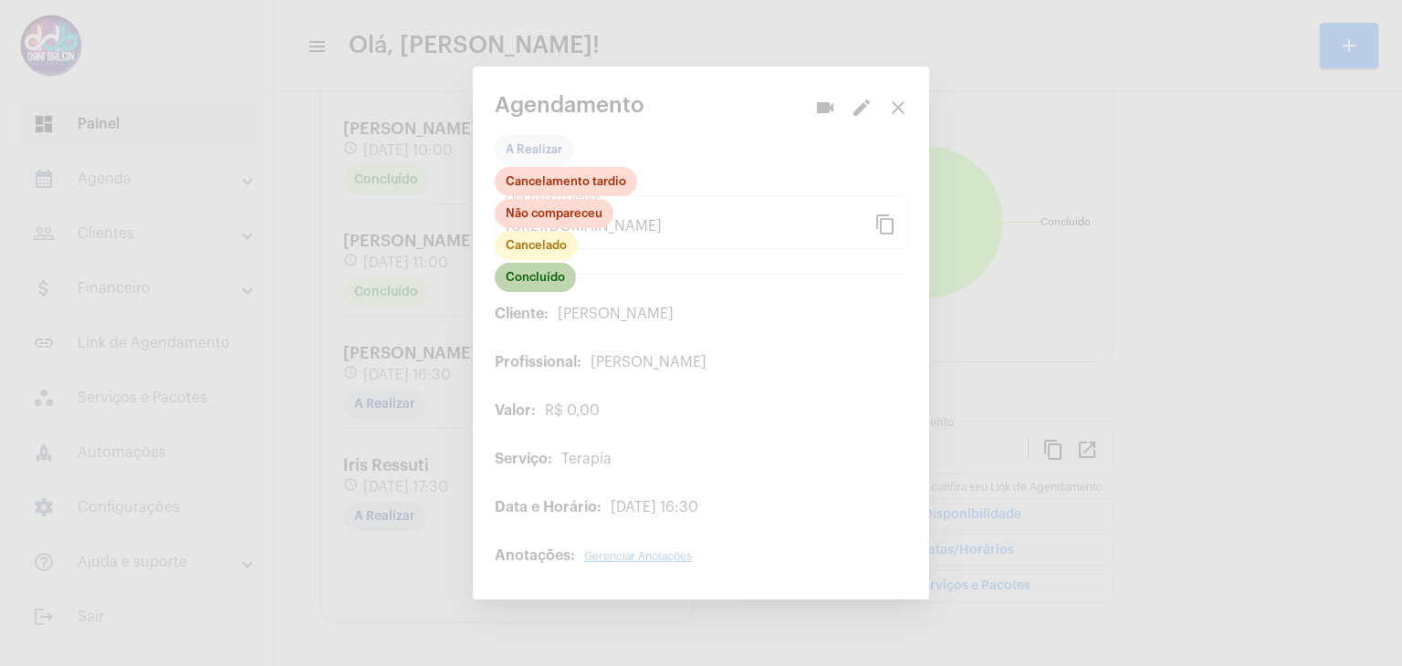
click at [541, 279] on mat-chip "Concluído" at bounding box center [535, 277] width 81 height 29
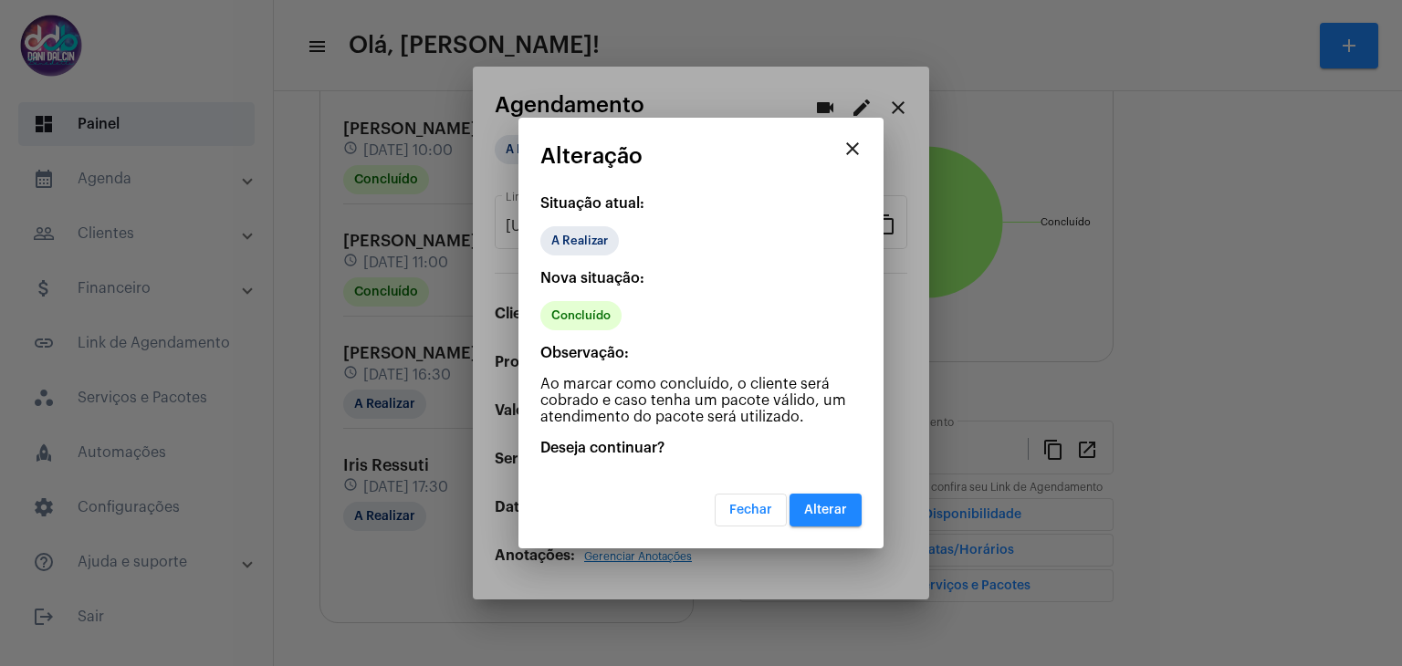
click at [822, 506] on span "Alterar" at bounding box center [825, 510] width 43 height 13
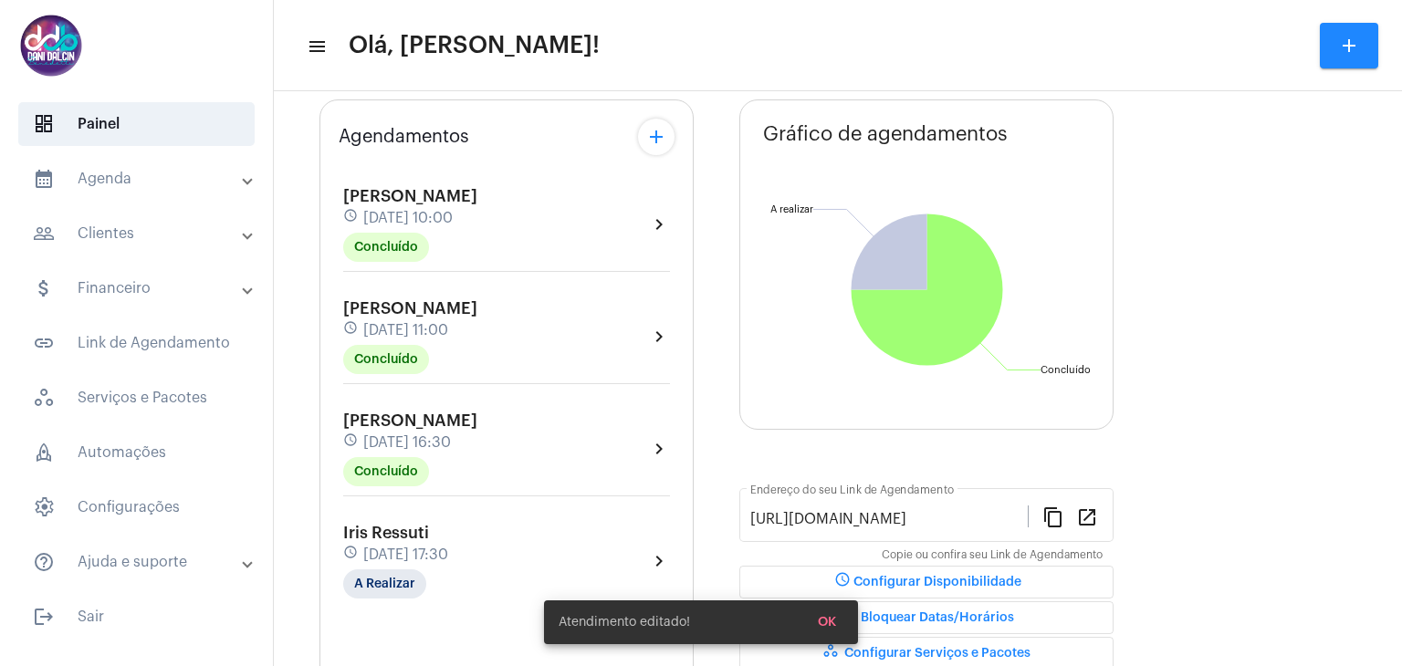
scroll to position [173, 0]
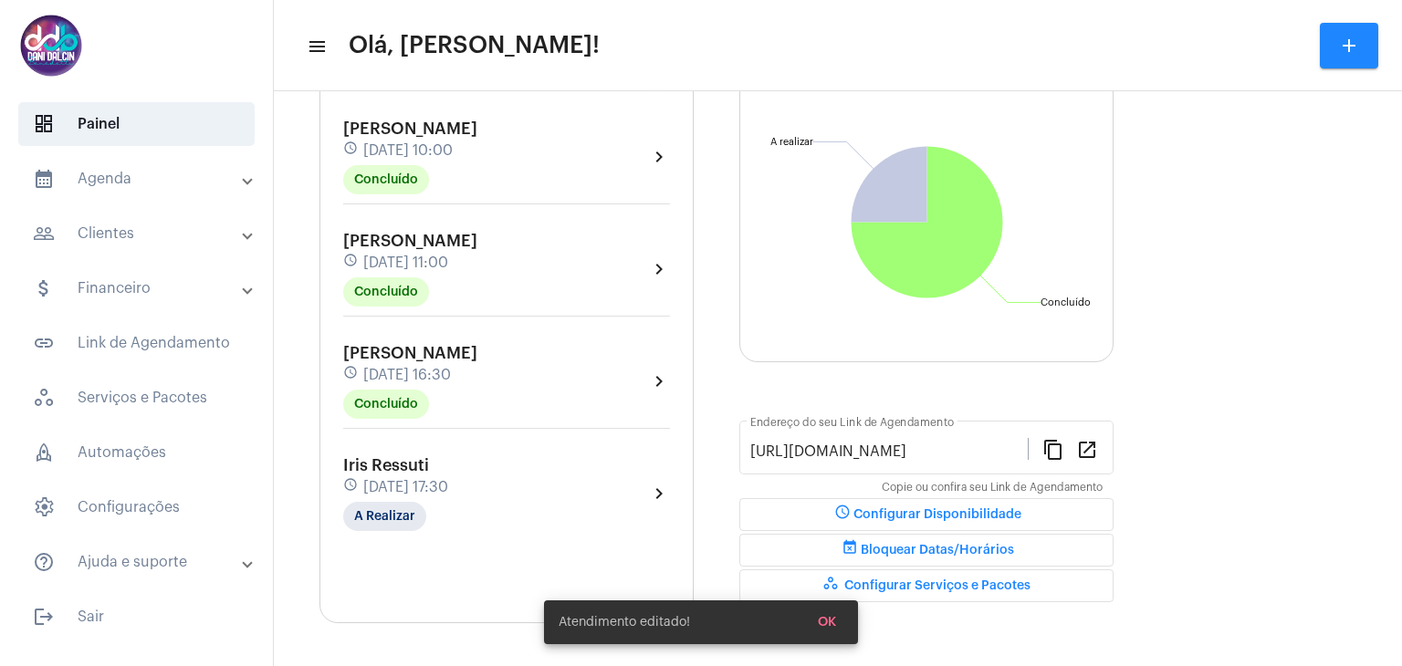
click at [446, 466] on div "Iris Ressuti schedule 13 de agosto às 17:30 A Realizar" at bounding box center [395, 493] width 105 height 75
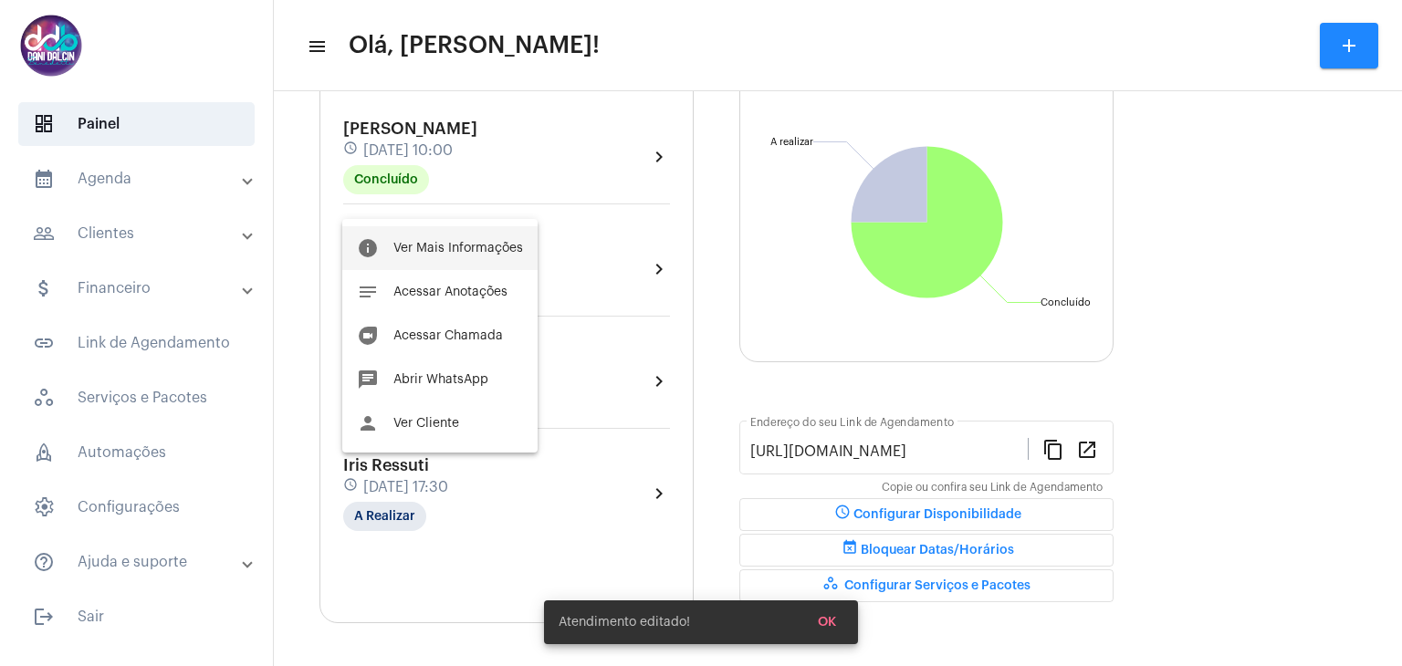
click at [453, 252] on span "Ver Mais Informações" at bounding box center [458, 248] width 130 height 13
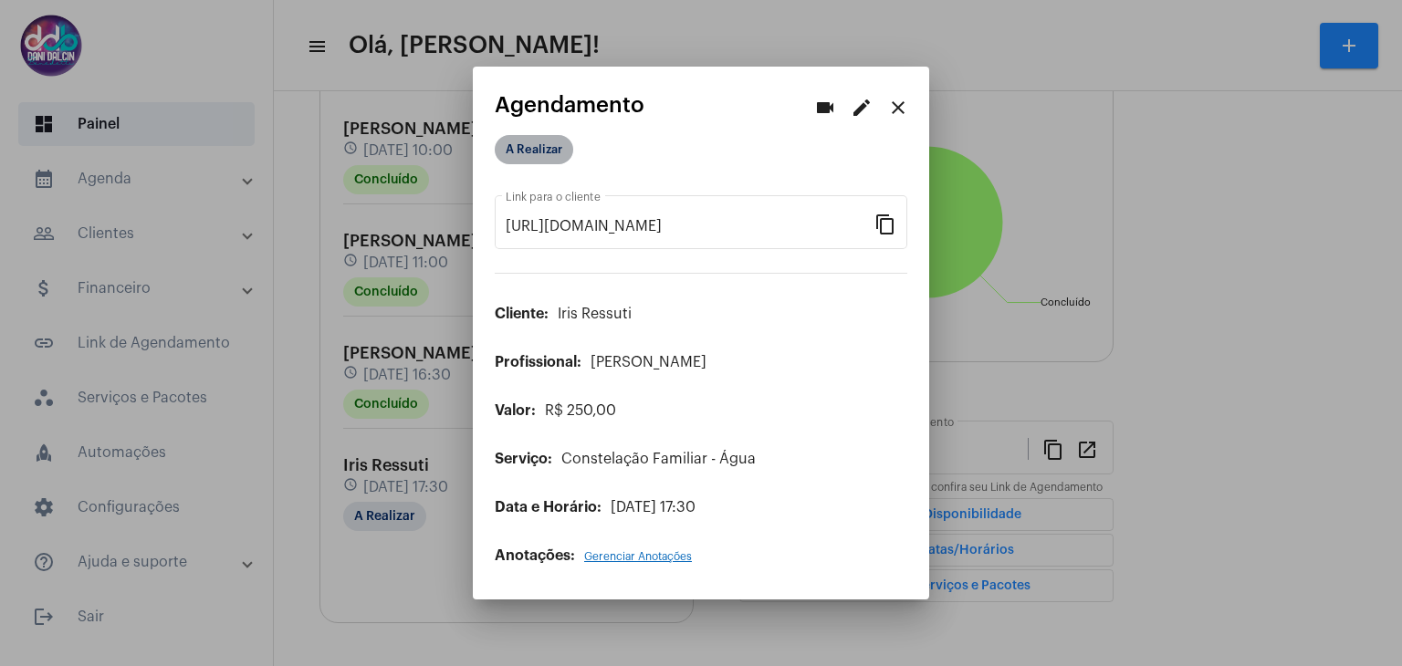
click at [538, 158] on mat-chip "A Realizar" at bounding box center [534, 149] width 79 height 29
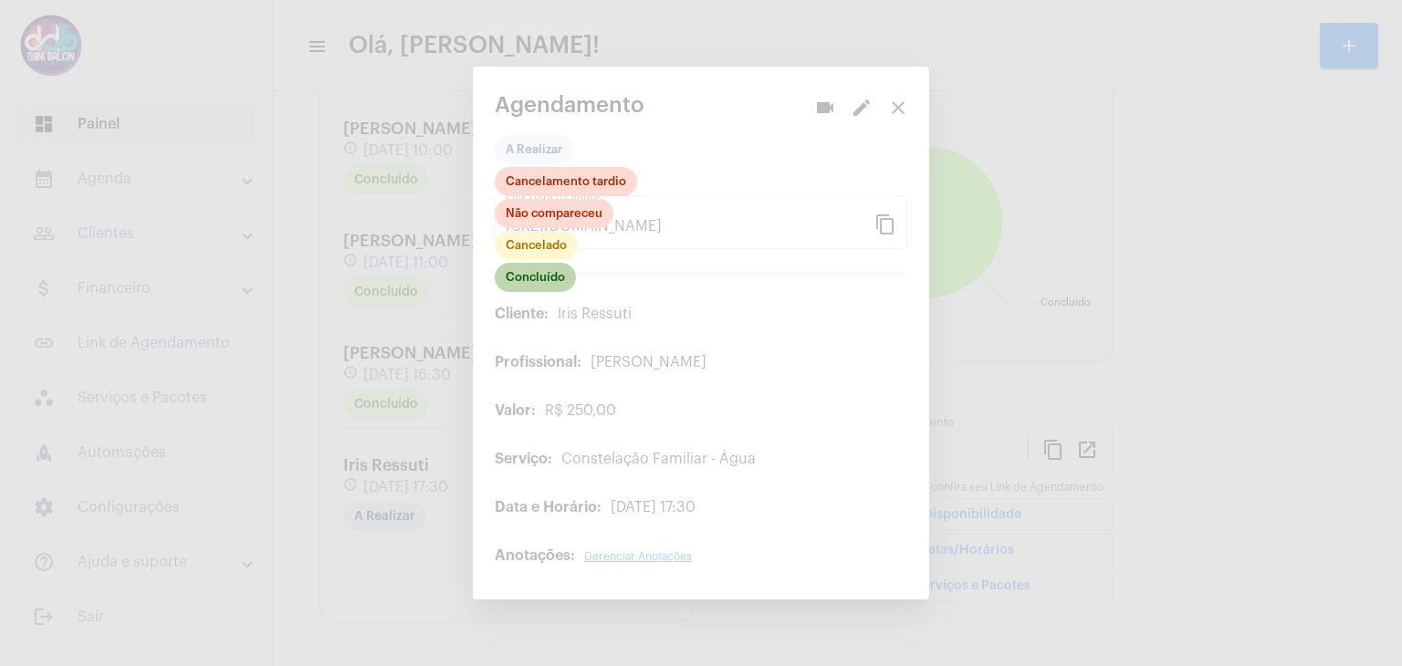
click at [540, 278] on mat-chip "Concluído" at bounding box center [535, 277] width 81 height 29
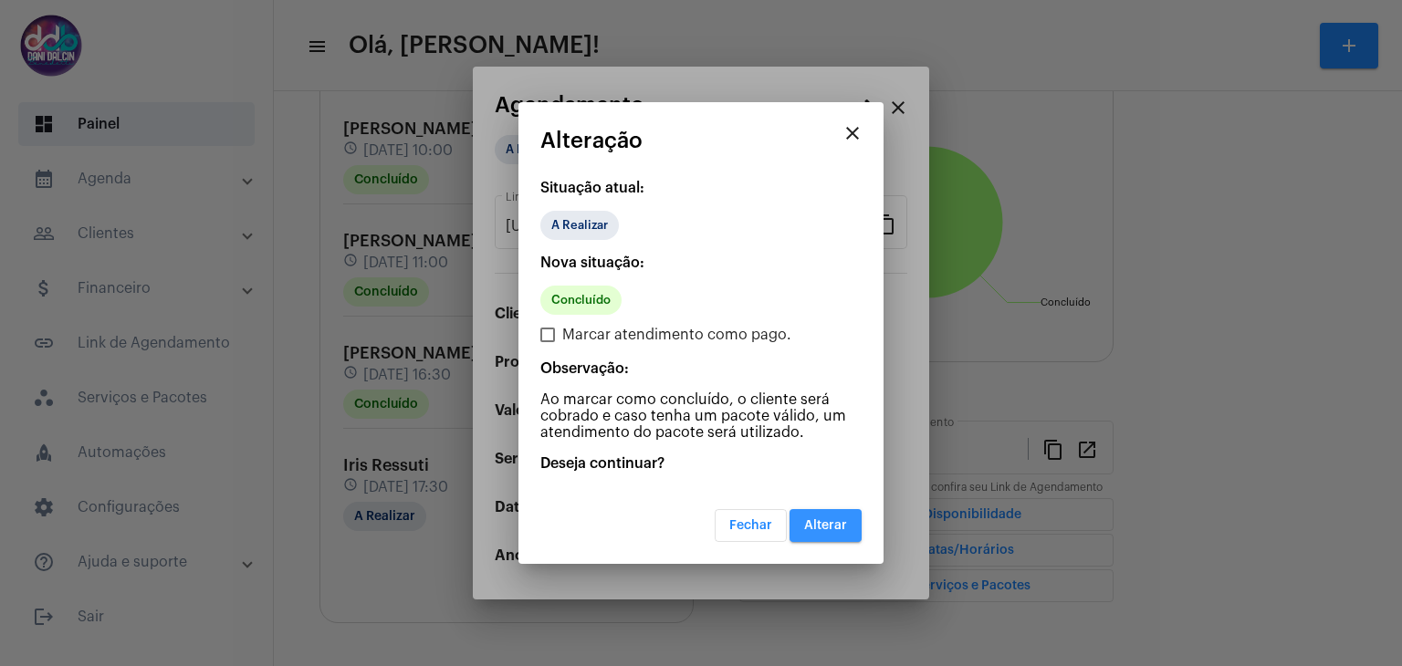
click at [833, 523] on span "Alterar" at bounding box center [825, 525] width 43 height 13
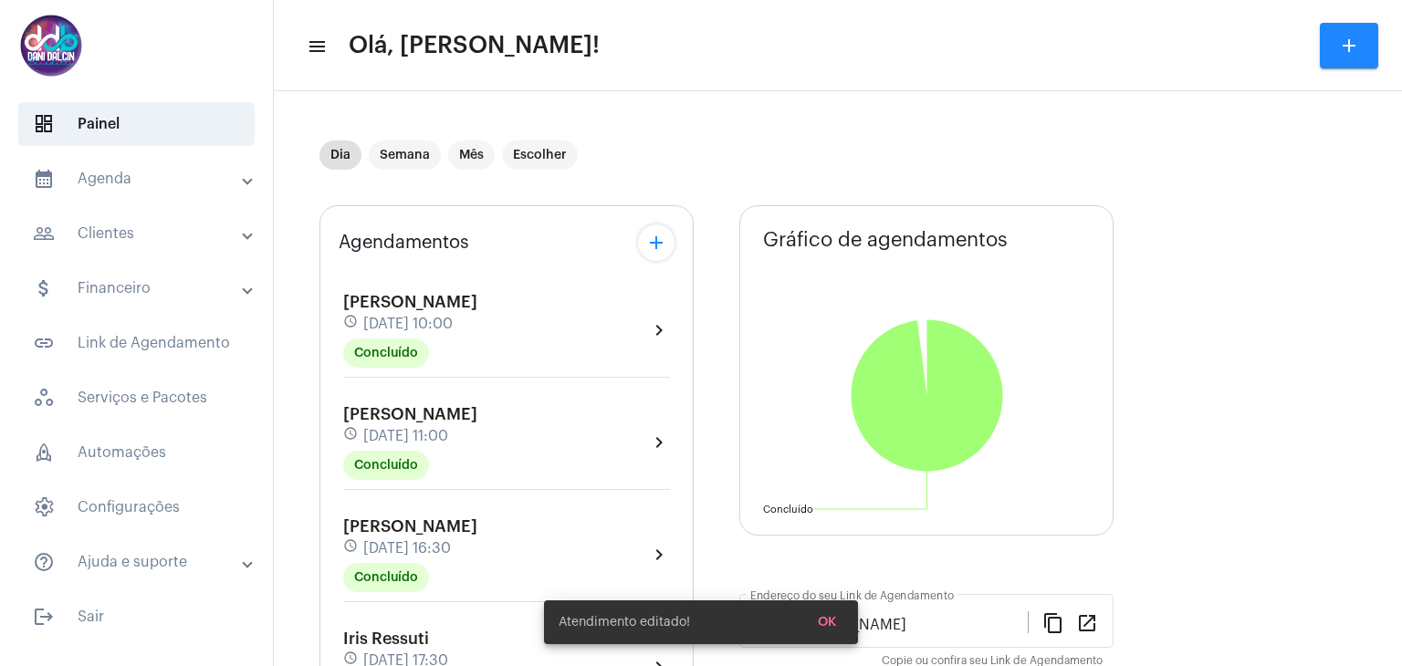
click at [164, 176] on mat-panel-title "calendar_month_outlined Agenda" at bounding box center [138, 179] width 211 height 22
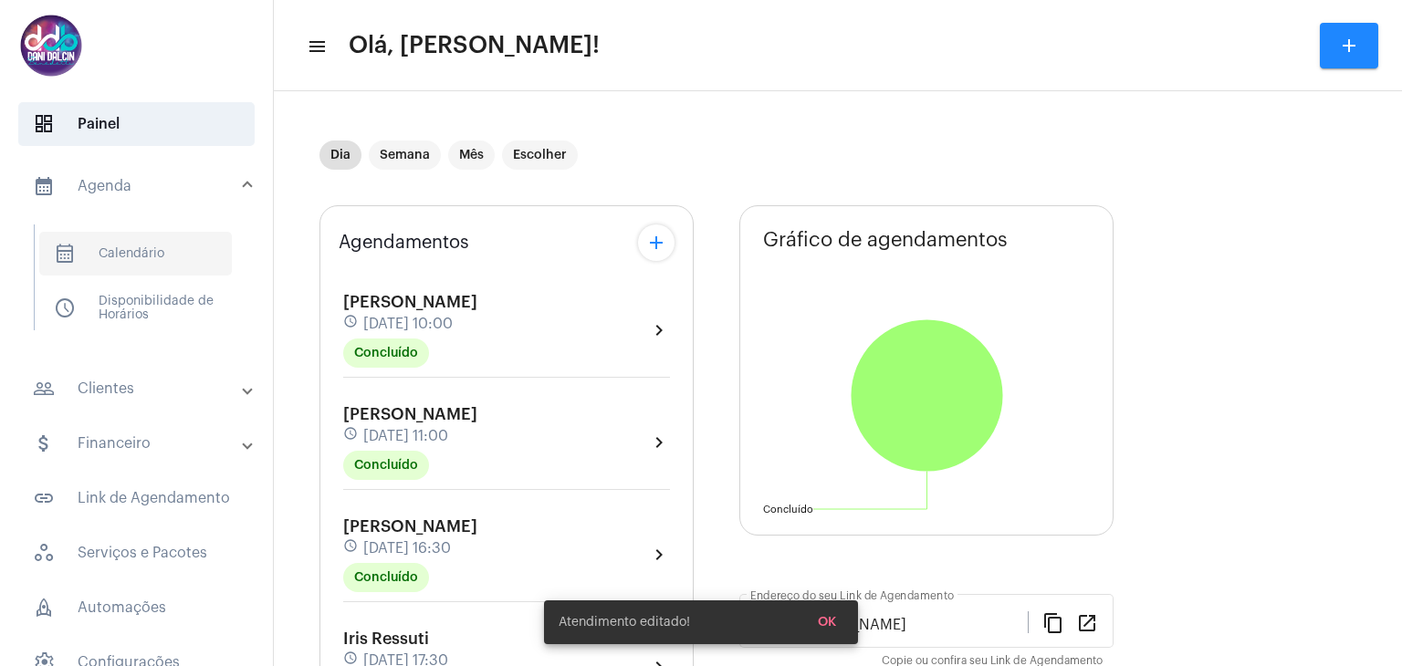
click at [156, 238] on span "calendar_month_outlined Calendário" at bounding box center [135, 254] width 193 height 44
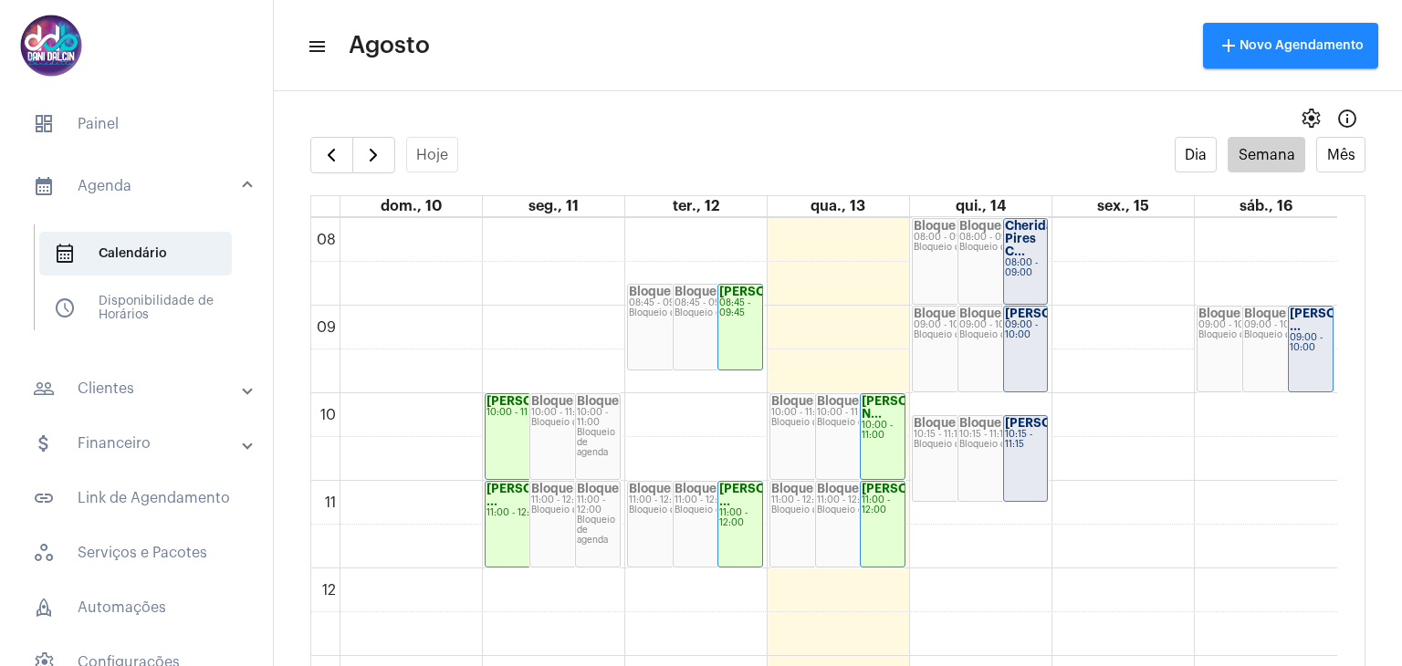
scroll to position [704, 0]
click at [132, 439] on mat-panel-title "attach_money Financeiro" at bounding box center [138, 444] width 211 height 22
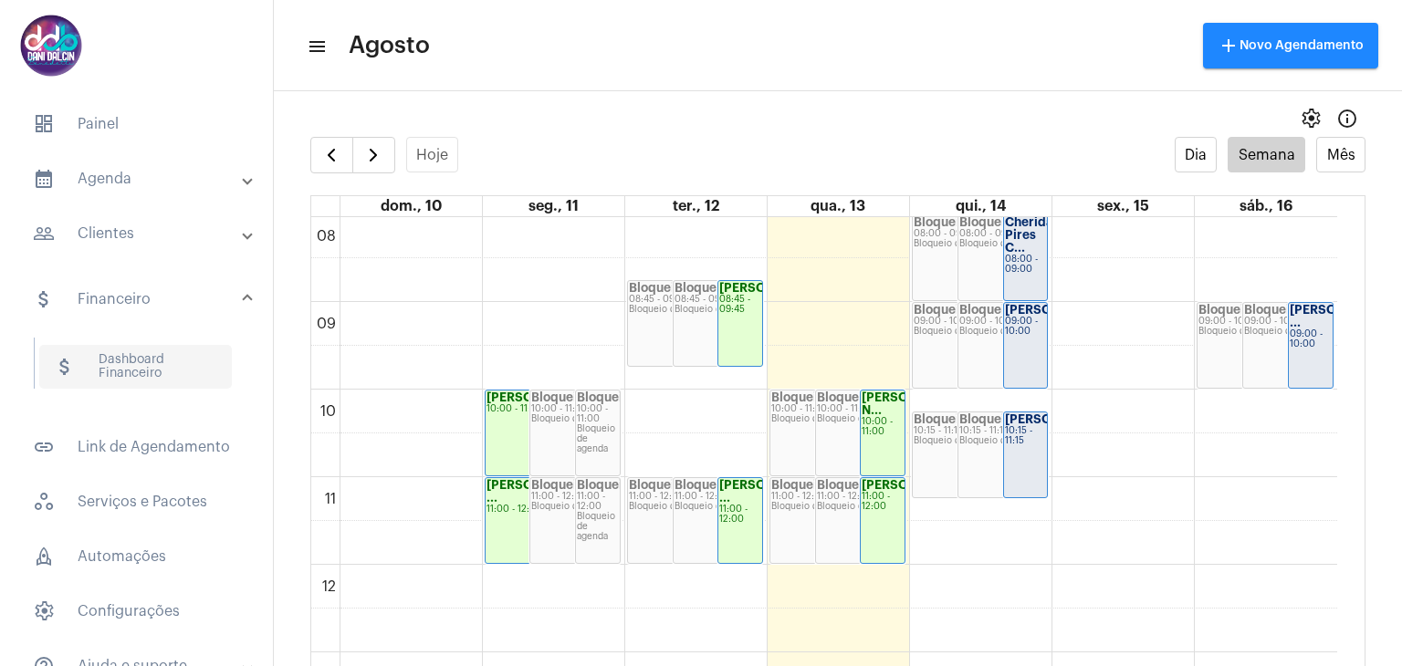
click at [156, 362] on span "attach_money Dashboard Financeiro" at bounding box center [135, 367] width 193 height 44
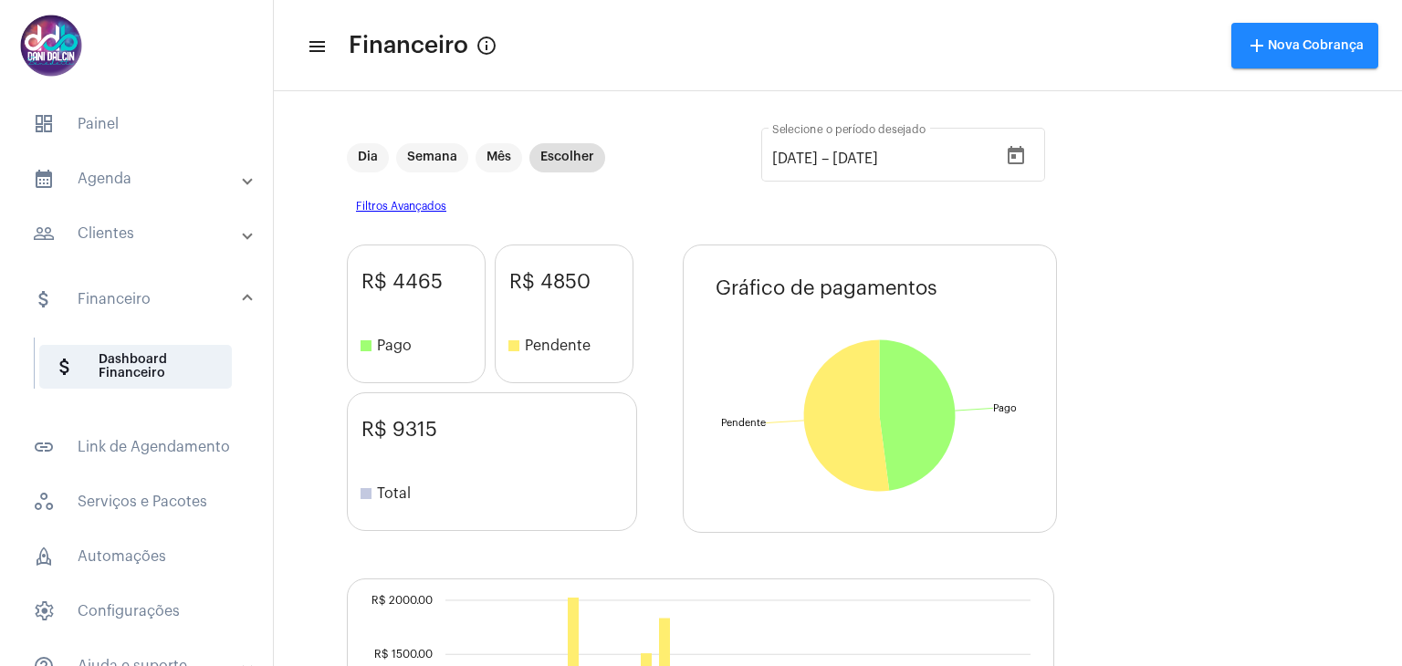
click at [131, 302] on mat-panel-title "attach_money Financeiro" at bounding box center [138, 299] width 211 height 22
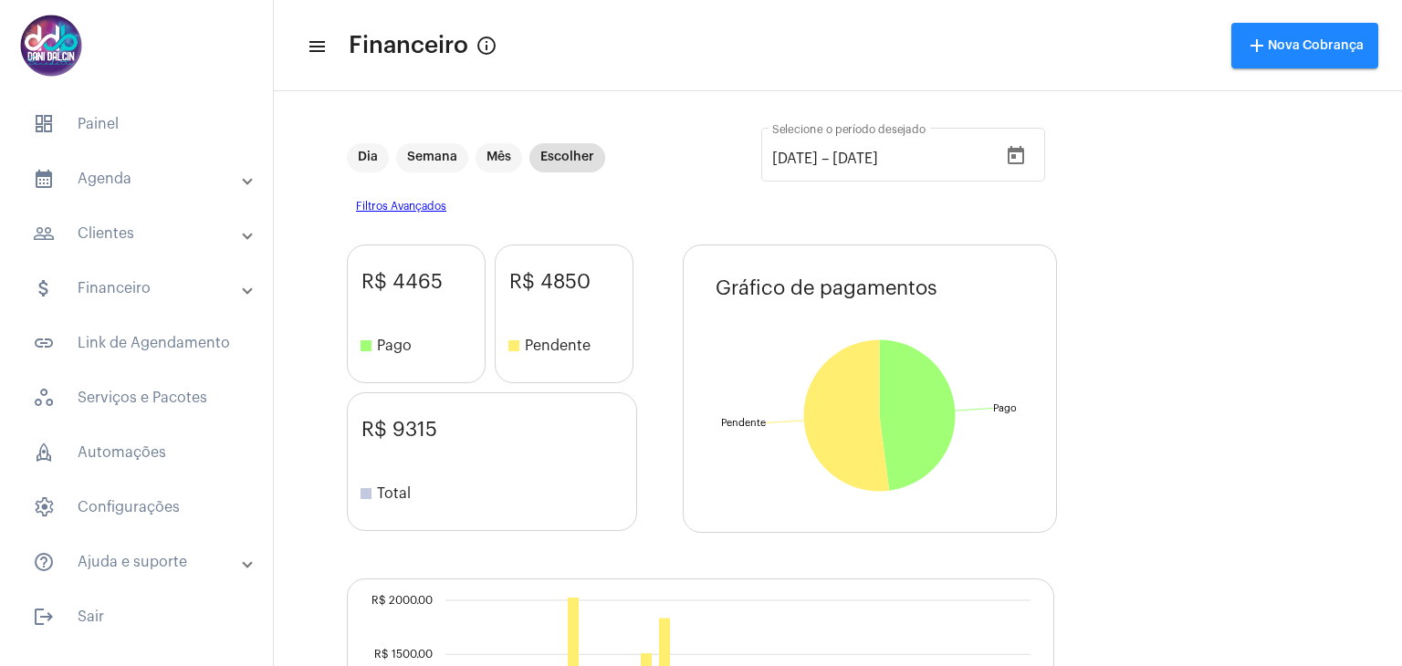
click at [102, 236] on mat-panel-title "people_outline Clientes" at bounding box center [138, 234] width 211 height 22
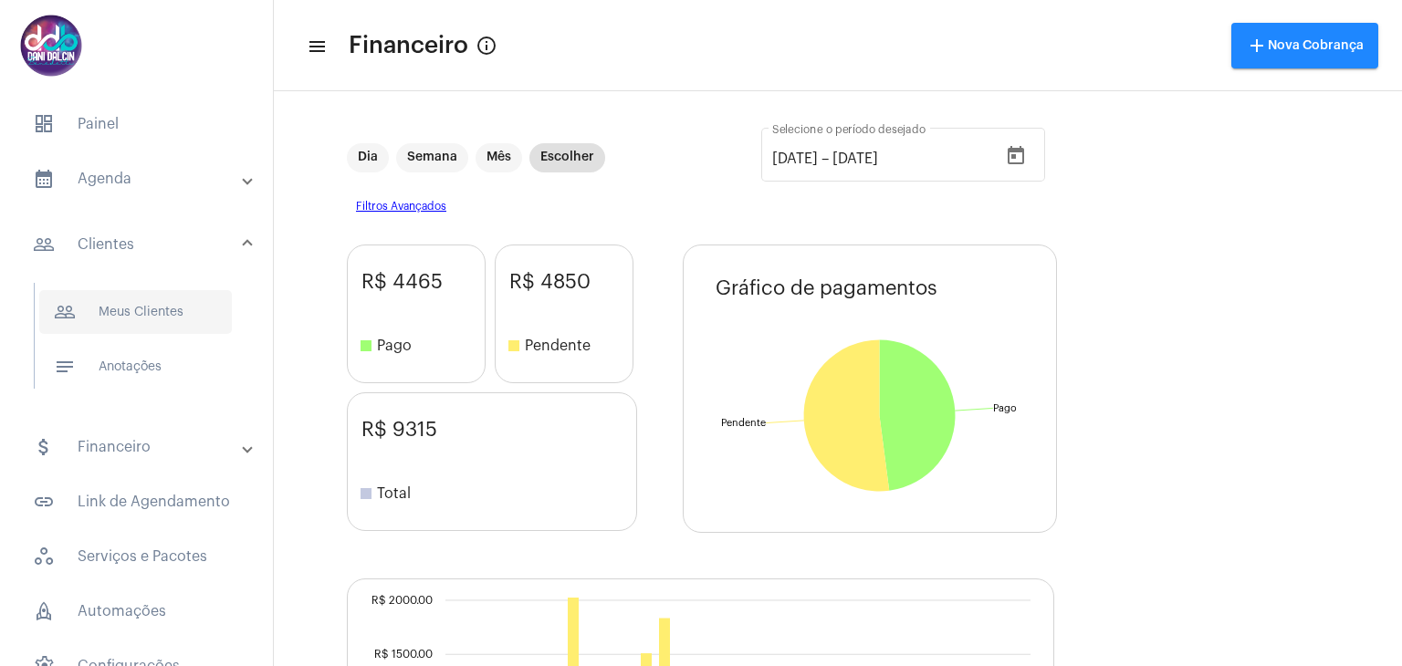
click at [127, 315] on span "people_outline Meus Clientes" at bounding box center [135, 312] width 193 height 44
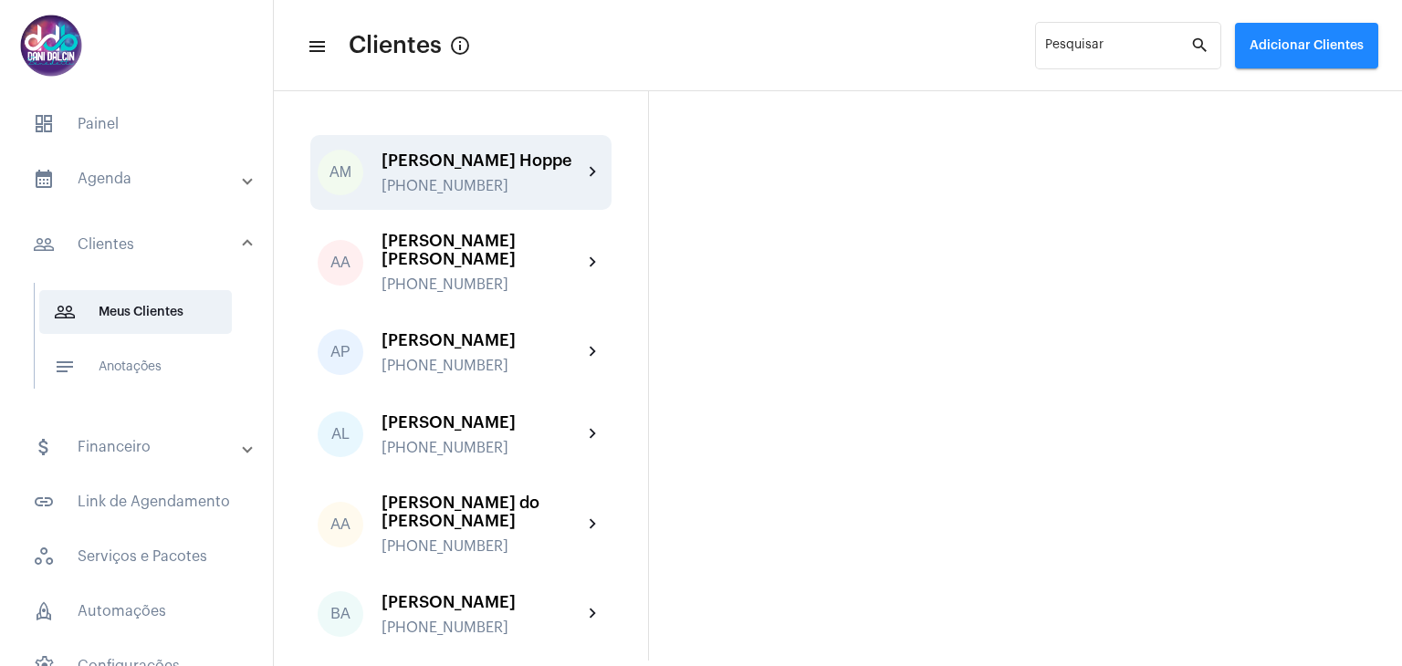
click at [445, 170] on div "[PERSON_NAME] Hoppe" at bounding box center [482, 161] width 201 height 18
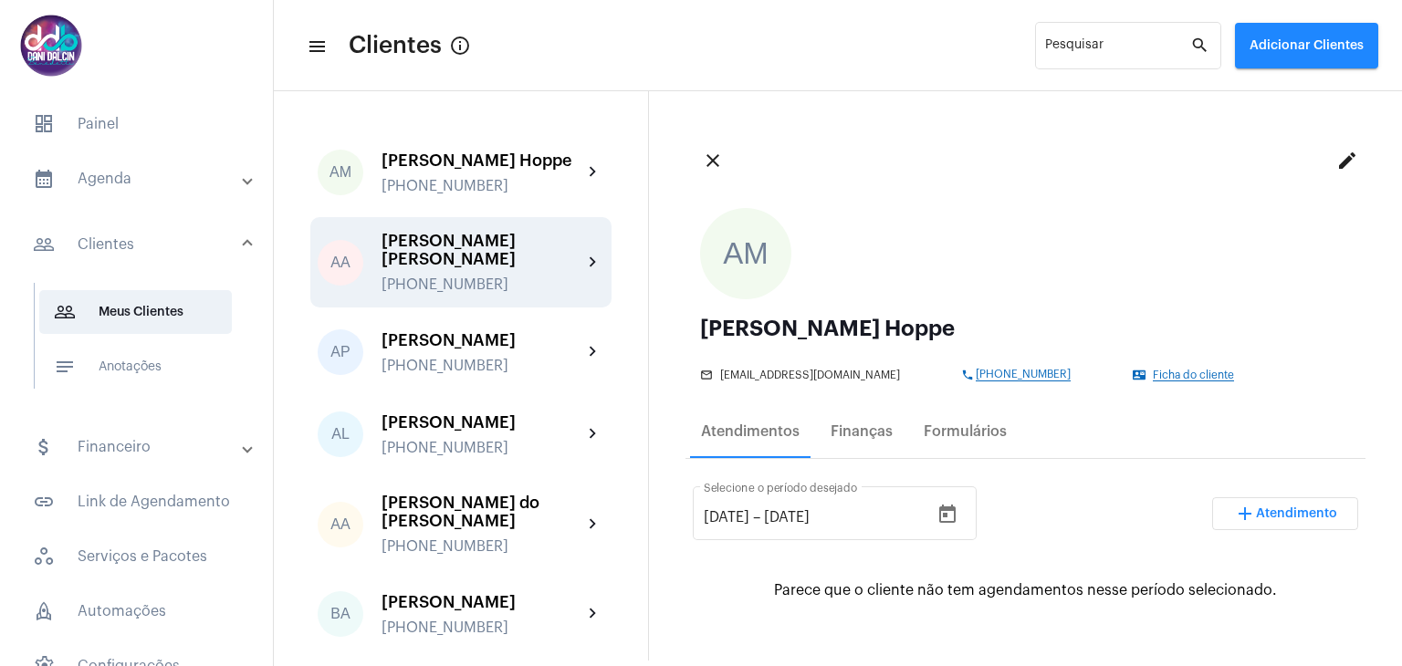
click at [474, 255] on div "[PERSON_NAME] [PERSON_NAME]" at bounding box center [482, 250] width 201 height 37
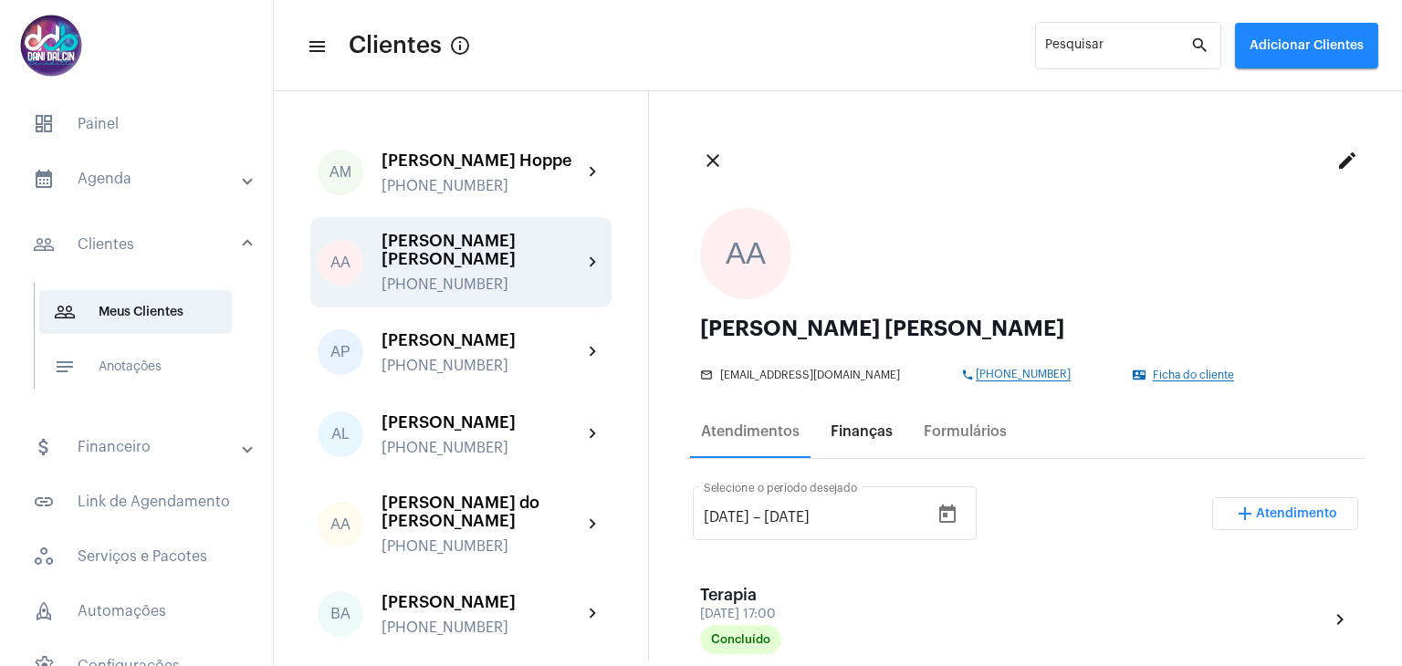
click at [858, 424] on div "Finanças" at bounding box center [862, 432] width 62 height 16
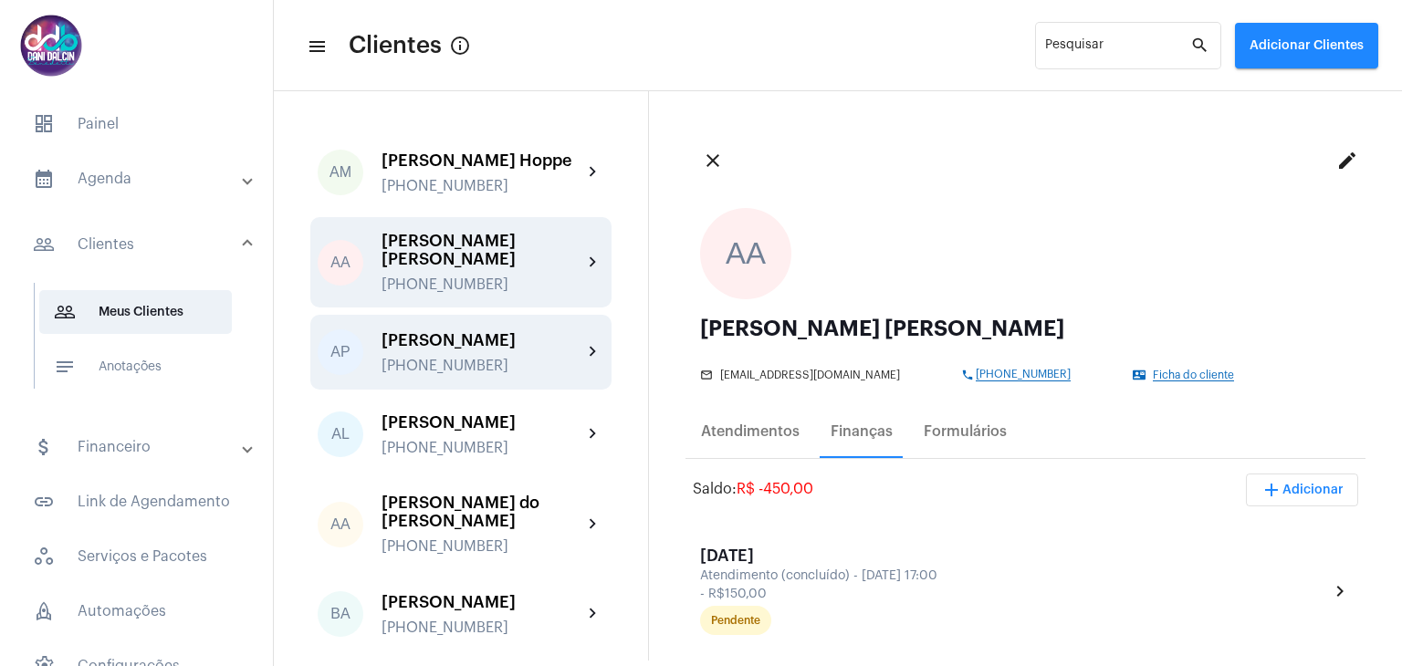
click at [456, 366] on div "Aline Pierdoná +5519998291181" at bounding box center [482, 352] width 201 height 43
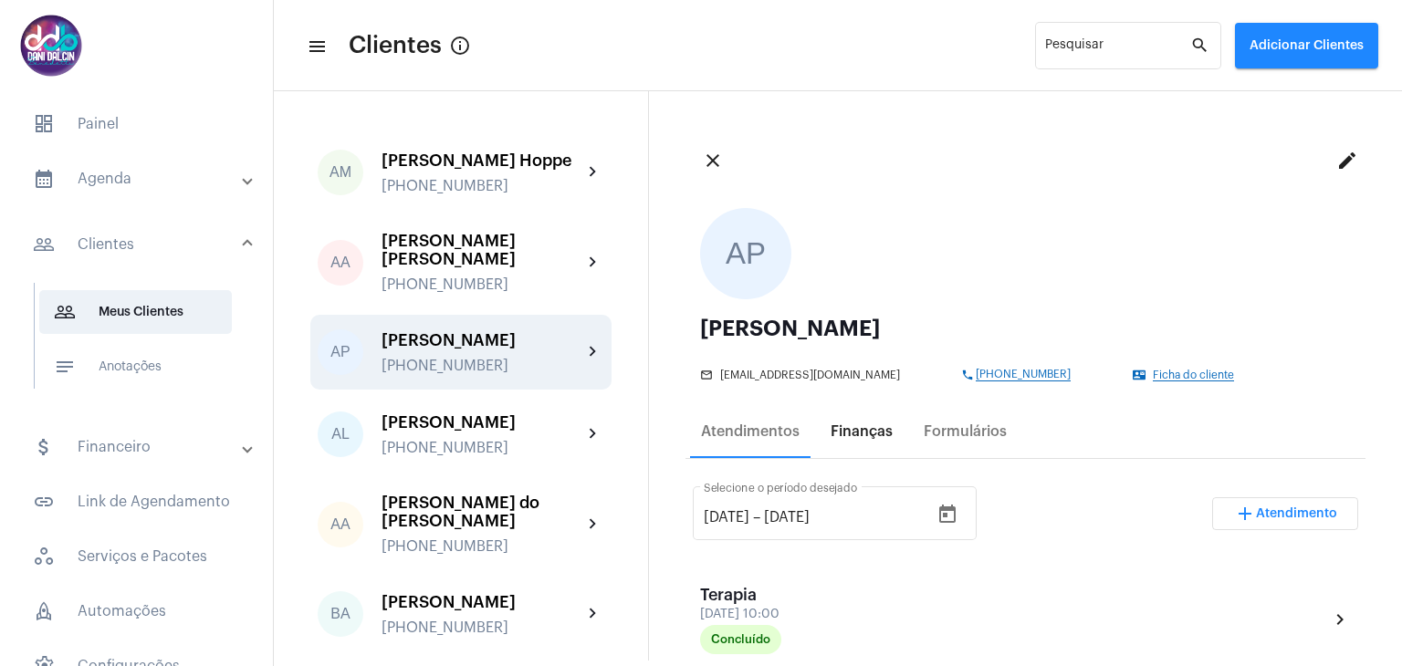
click at [862, 434] on div "Finanças" at bounding box center [862, 432] width 62 height 16
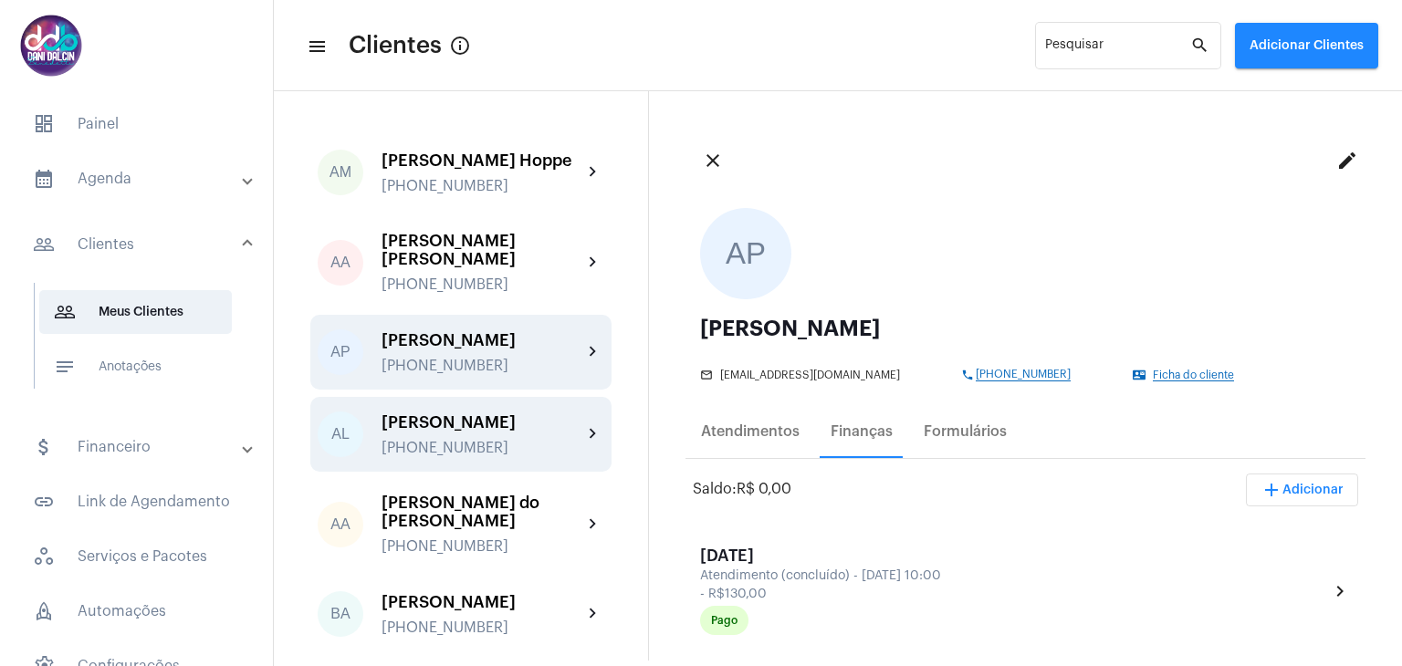
click at [470, 432] on div "[PERSON_NAME]" at bounding box center [482, 423] width 201 height 18
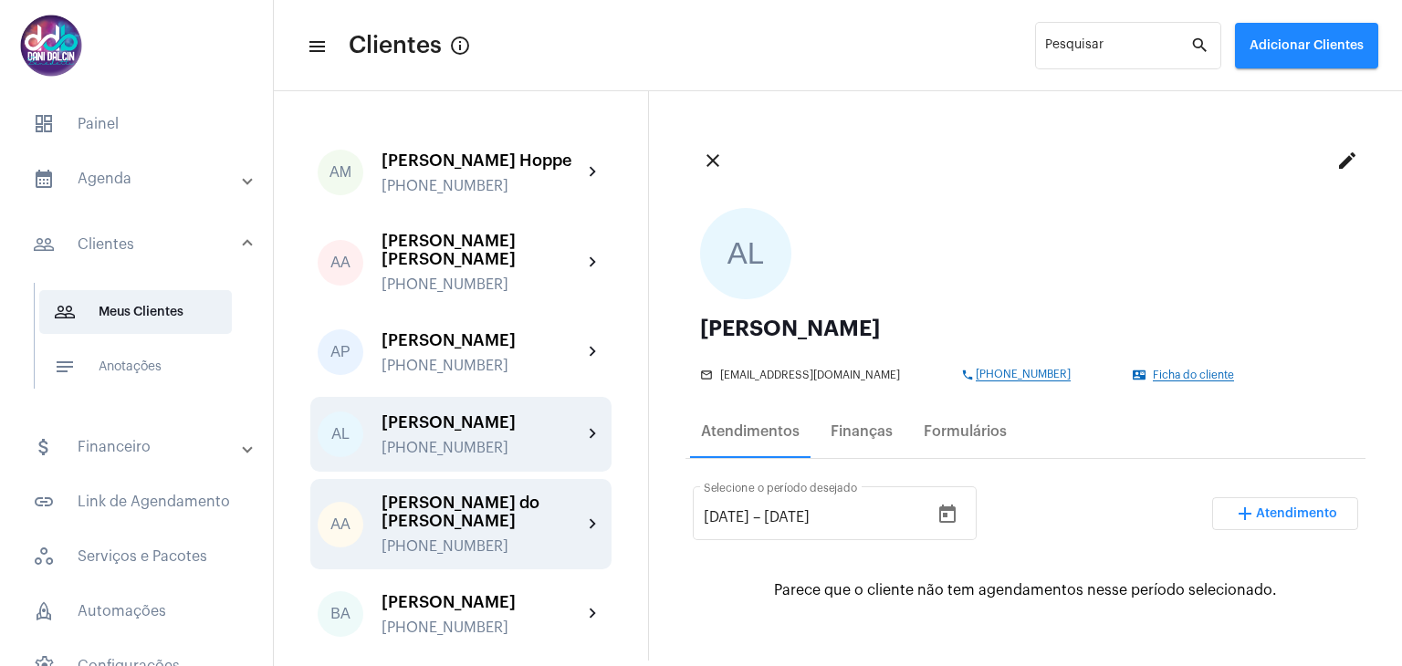
click at [445, 530] on div "[PERSON_NAME] do [PERSON_NAME]" at bounding box center [482, 512] width 201 height 37
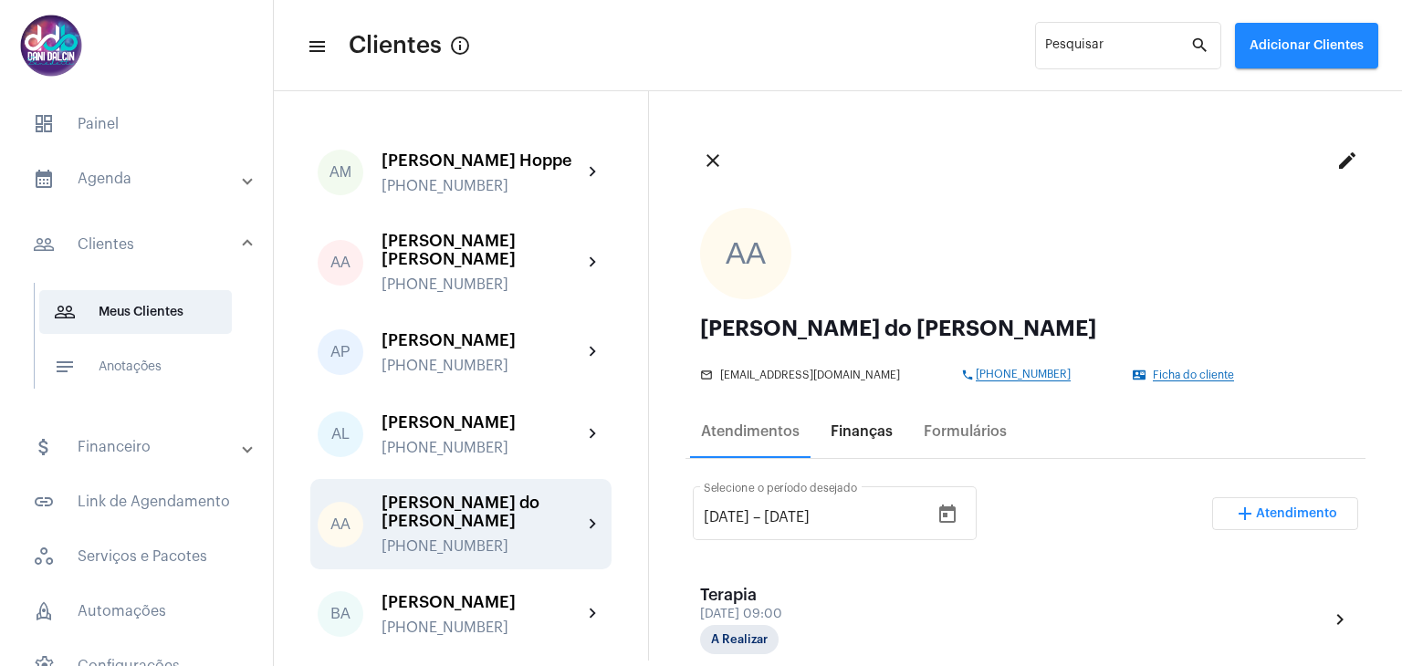
click at [849, 424] on div "Finanças" at bounding box center [862, 432] width 62 height 16
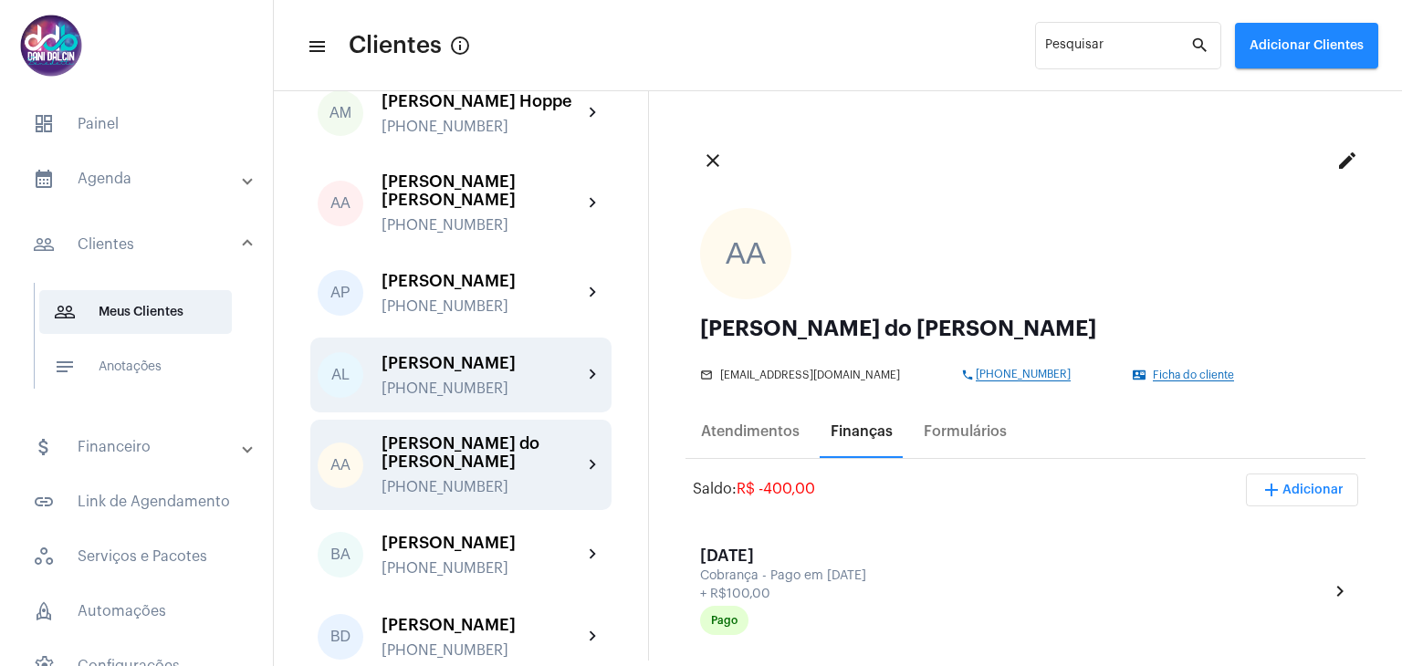
scroll to position [91, 0]
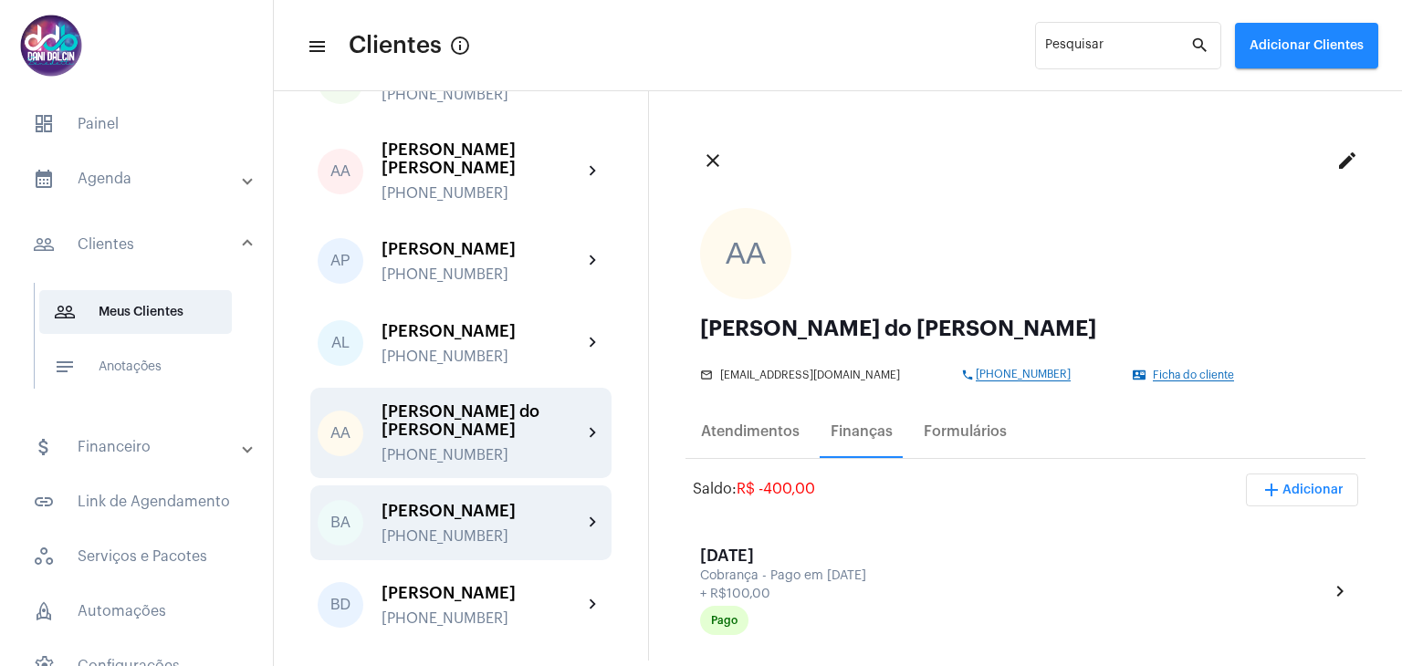
click at [457, 520] on div "[PERSON_NAME]" at bounding box center [482, 511] width 201 height 18
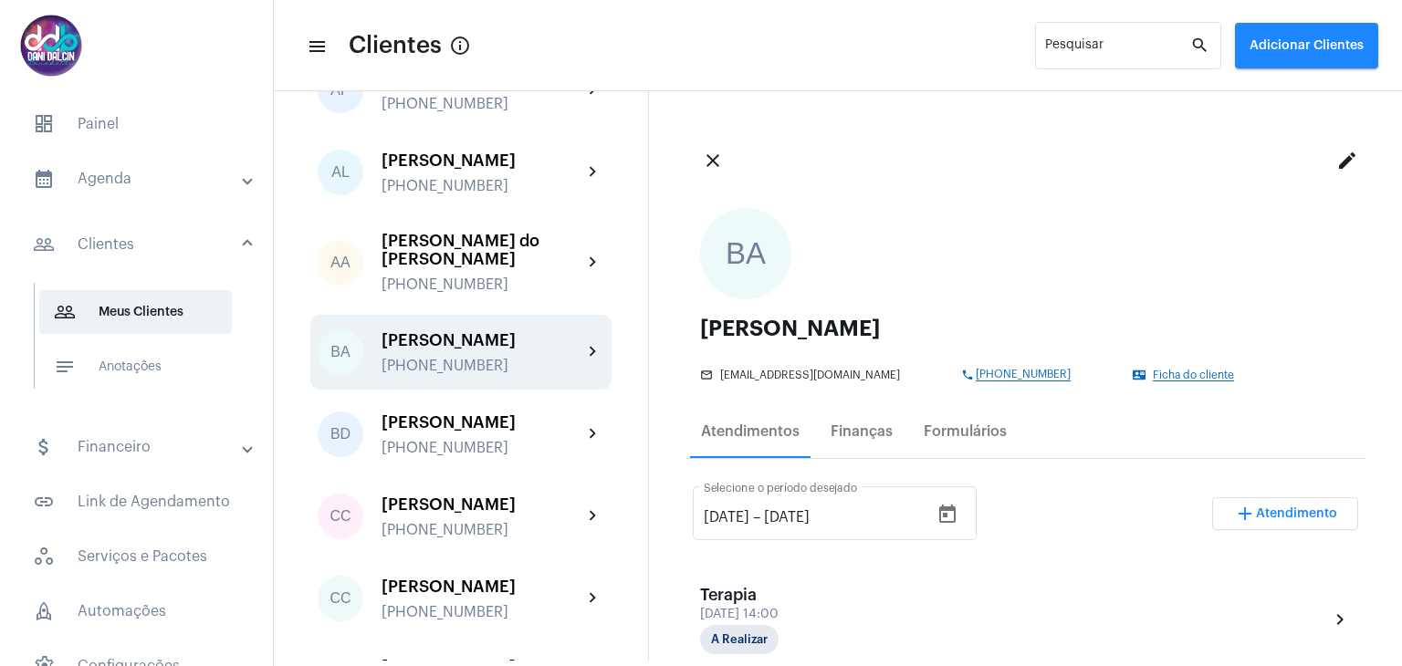
scroll to position [274, 0]
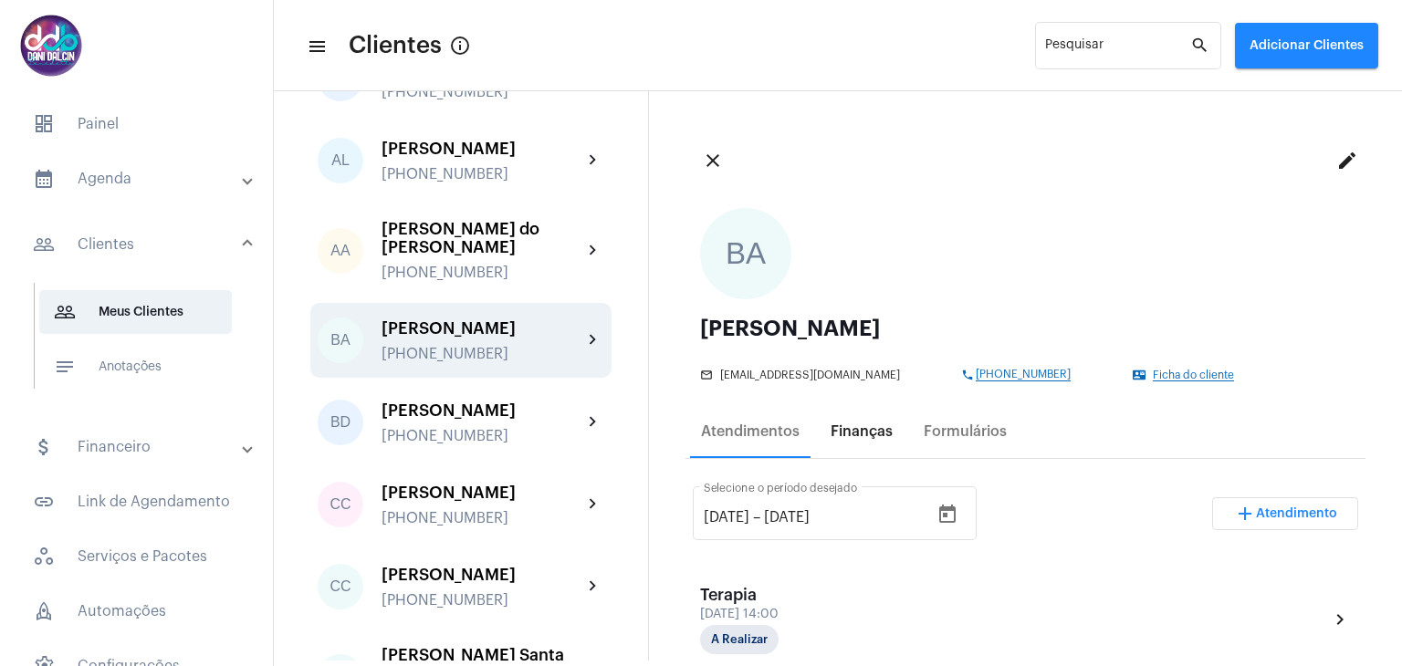
click at [864, 431] on div "Finanças" at bounding box center [862, 432] width 62 height 16
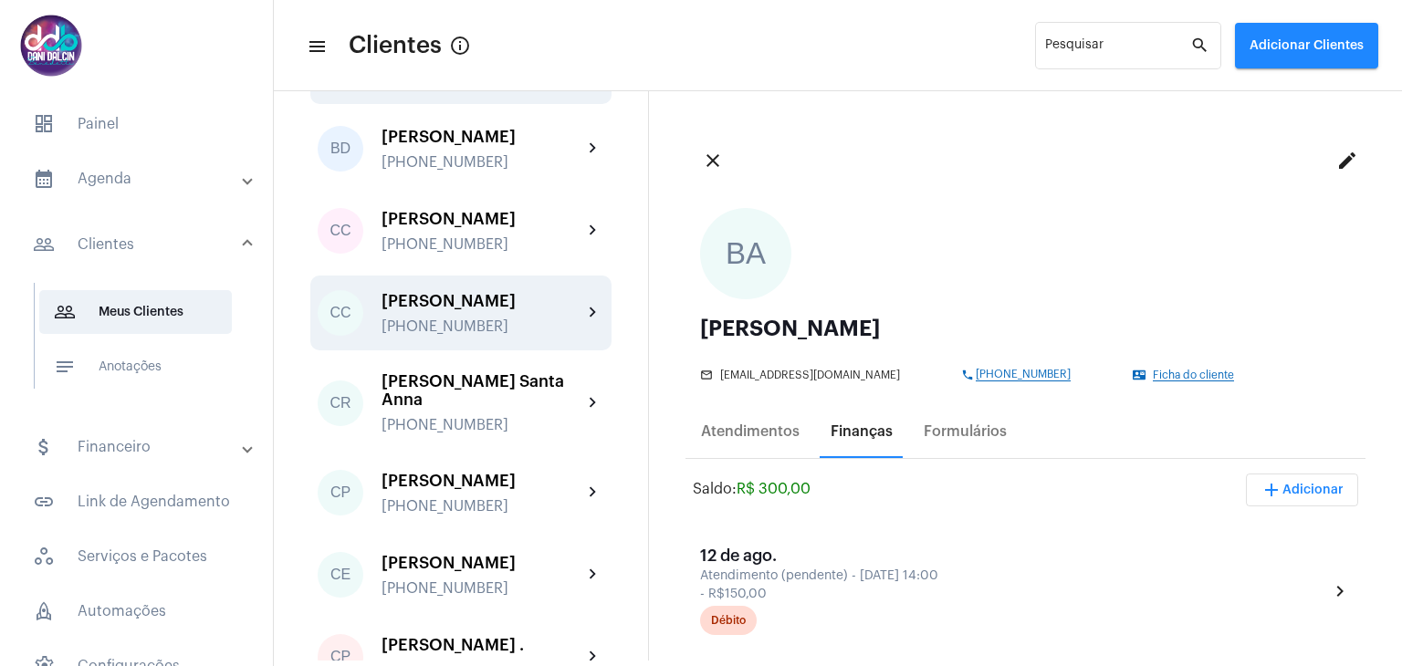
scroll to position [639, 0]
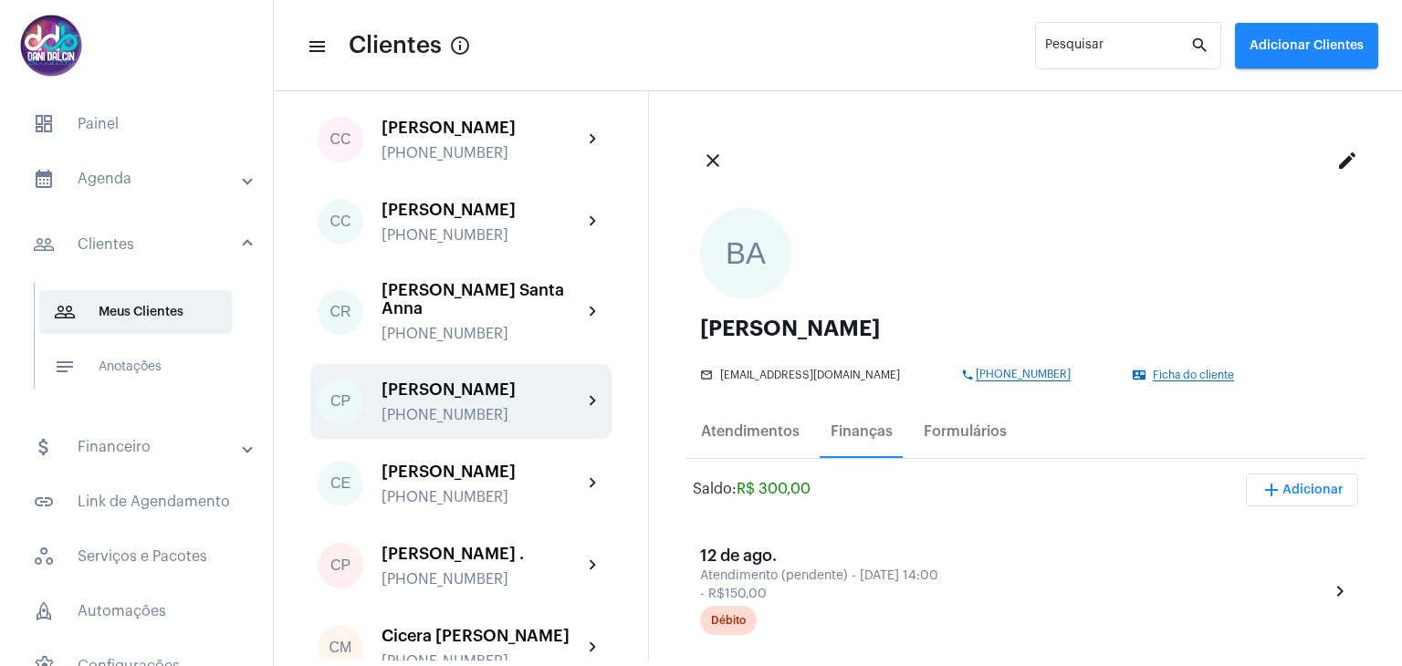
click at [470, 399] on div "[PERSON_NAME]" at bounding box center [482, 390] width 201 height 18
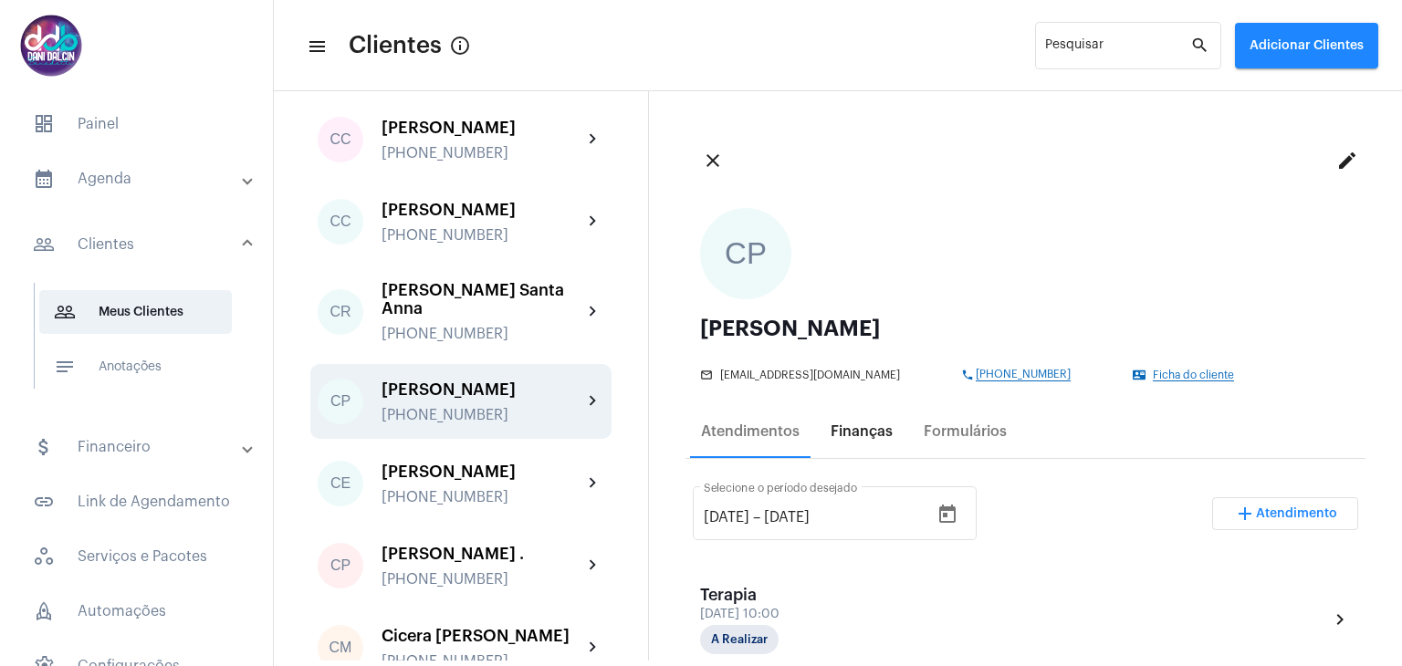
click at [851, 430] on div "Finanças" at bounding box center [862, 432] width 62 height 16
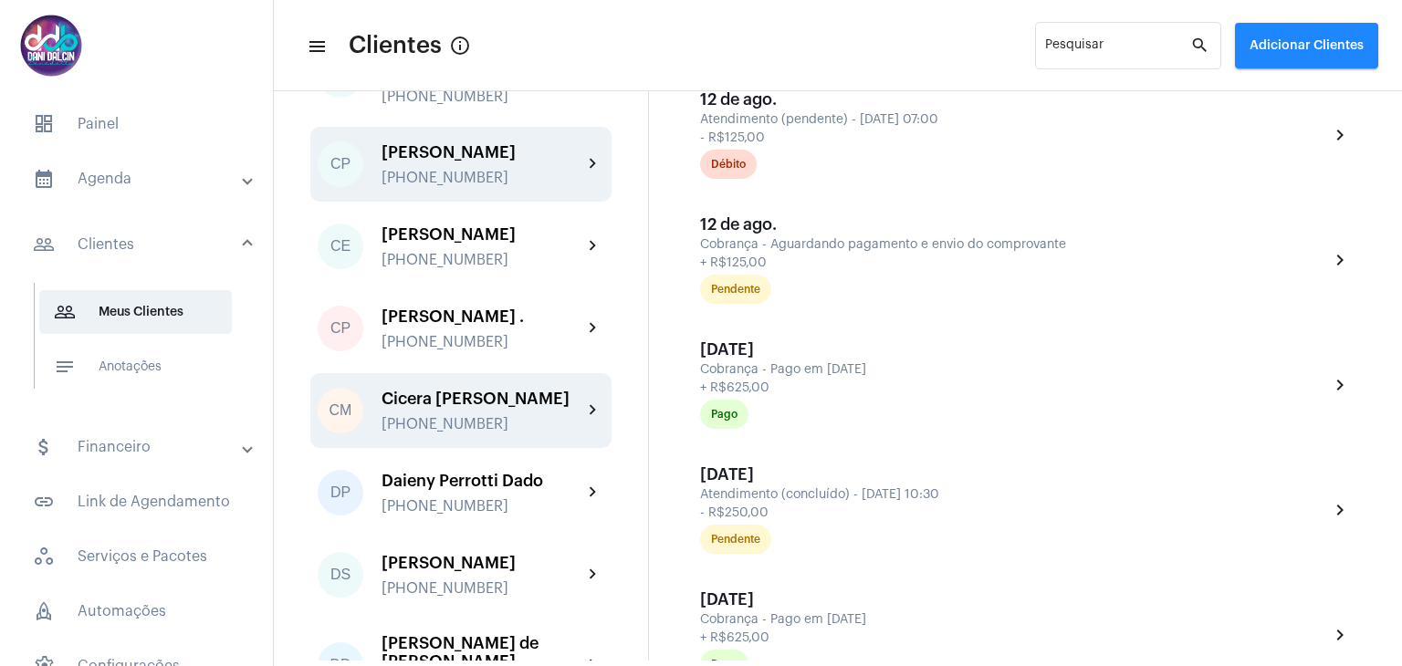
scroll to position [913, 0]
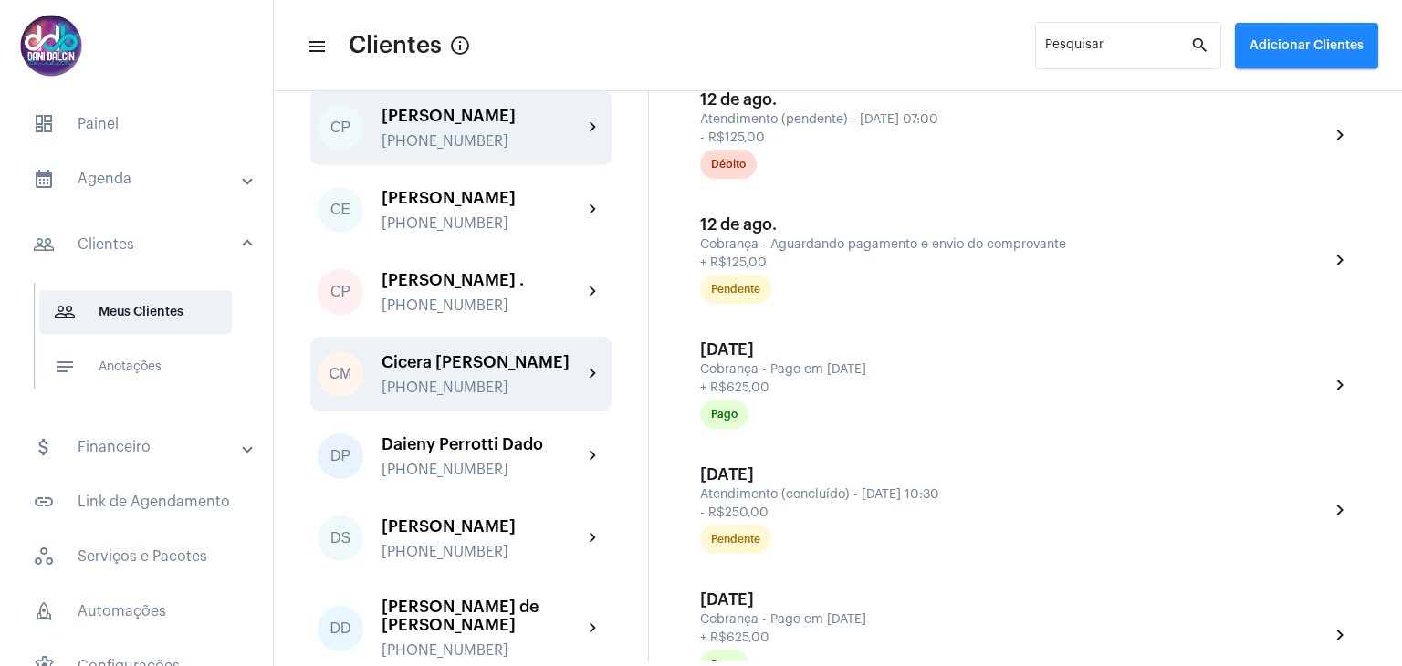
click at [466, 372] on div "Cicera [PERSON_NAME]" at bounding box center [482, 362] width 201 height 18
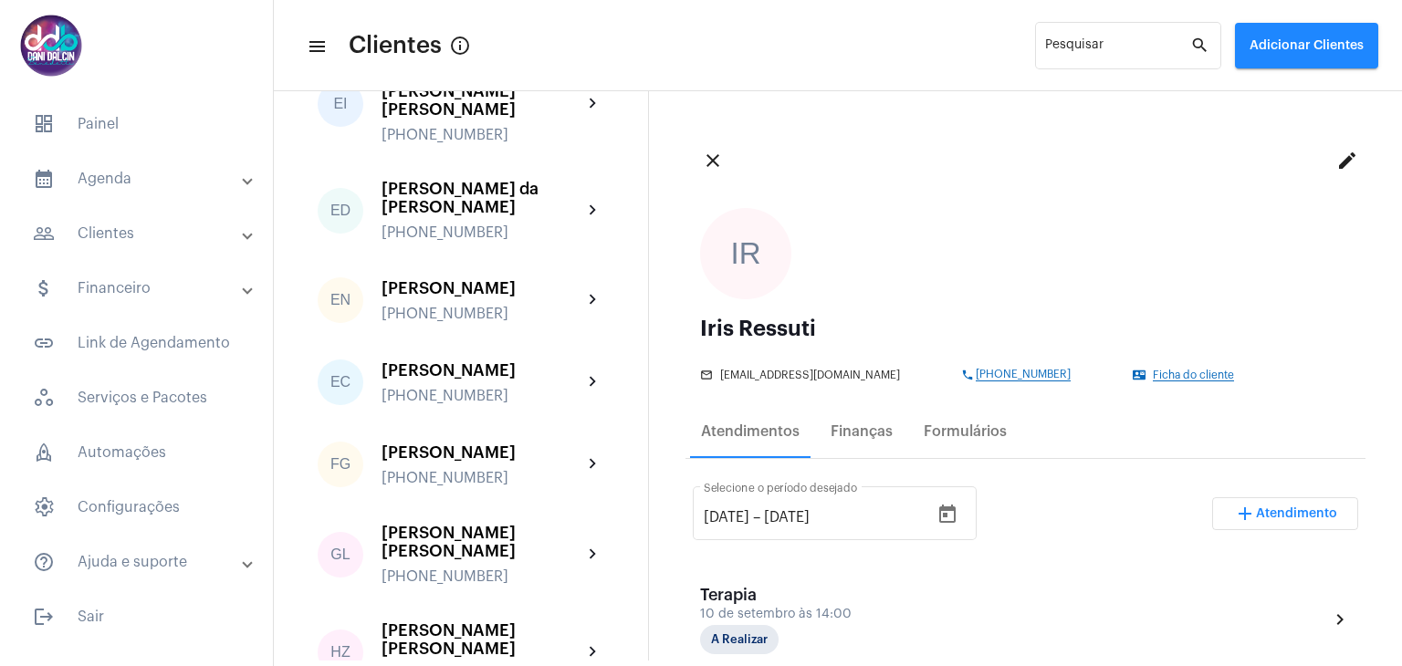
scroll to position [1826, 0]
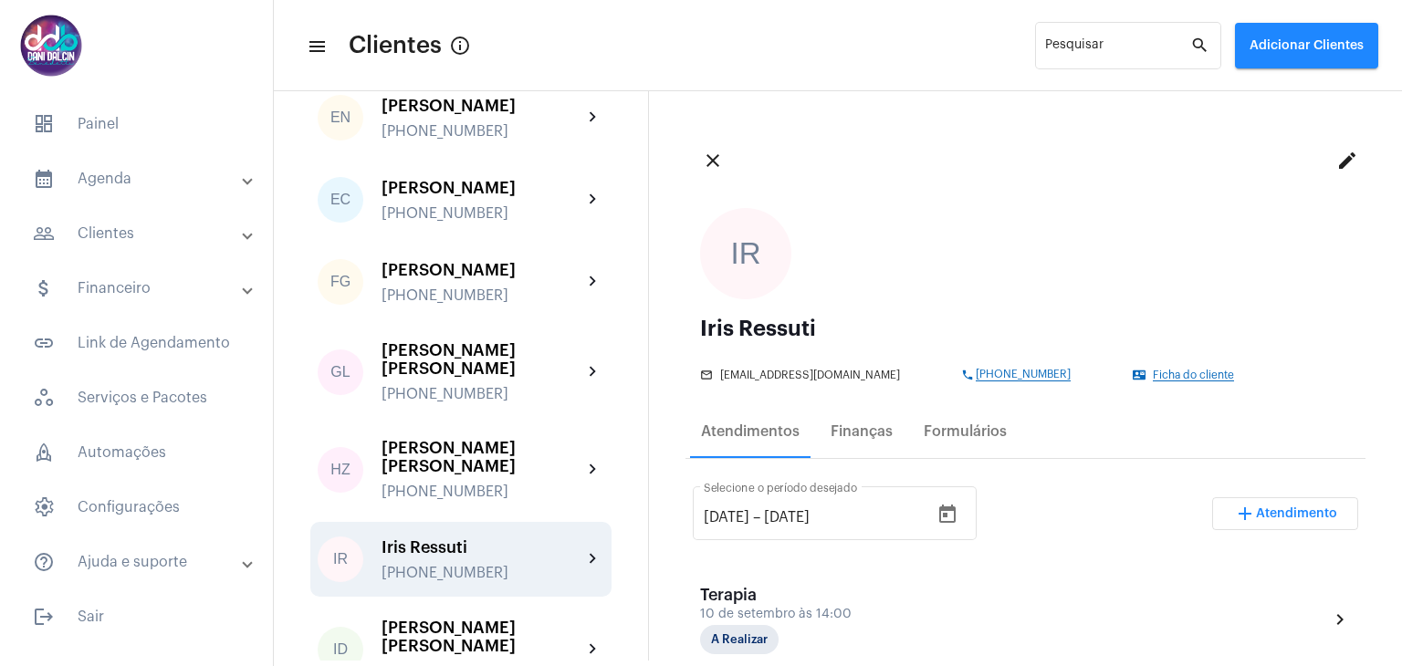
click at [486, 539] on div "Iris Ressuti" at bounding box center [482, 548] width 201 height 18
click at [848, 435] on div "Finanças" at bounding box center [862, 432] width 62 height 16
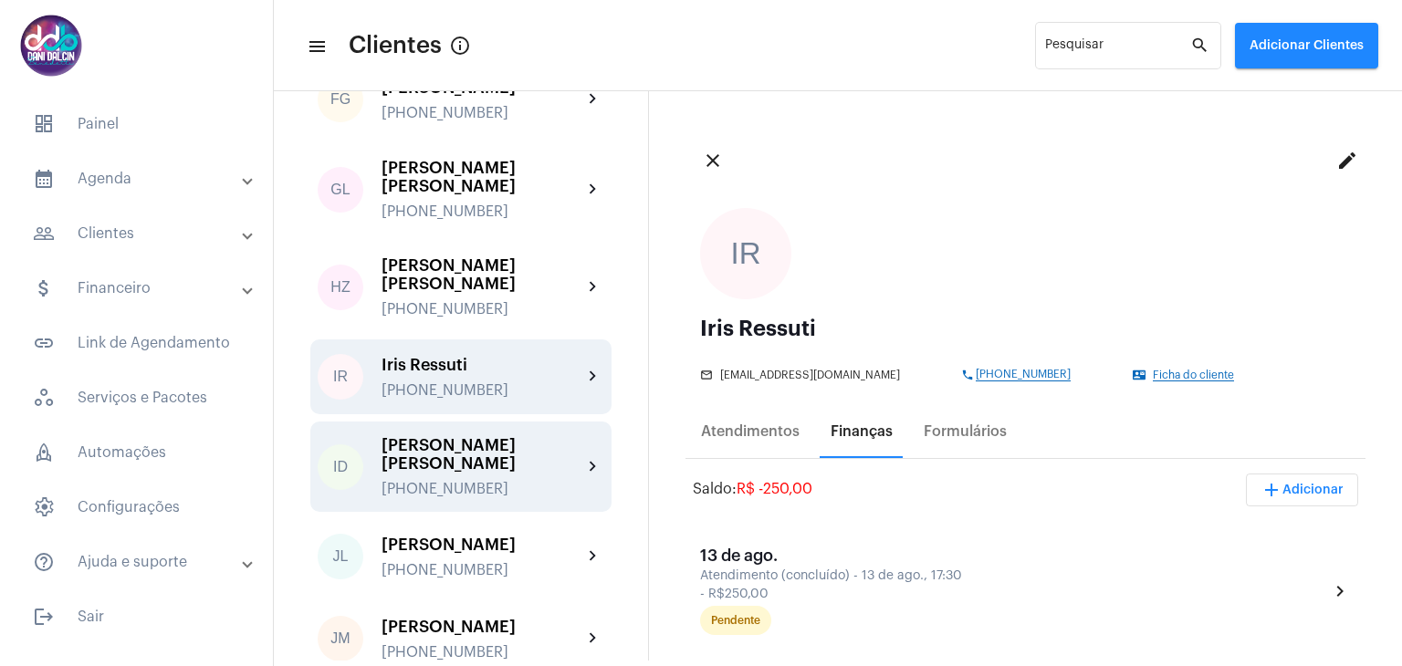
scroll to position [2100, 0]
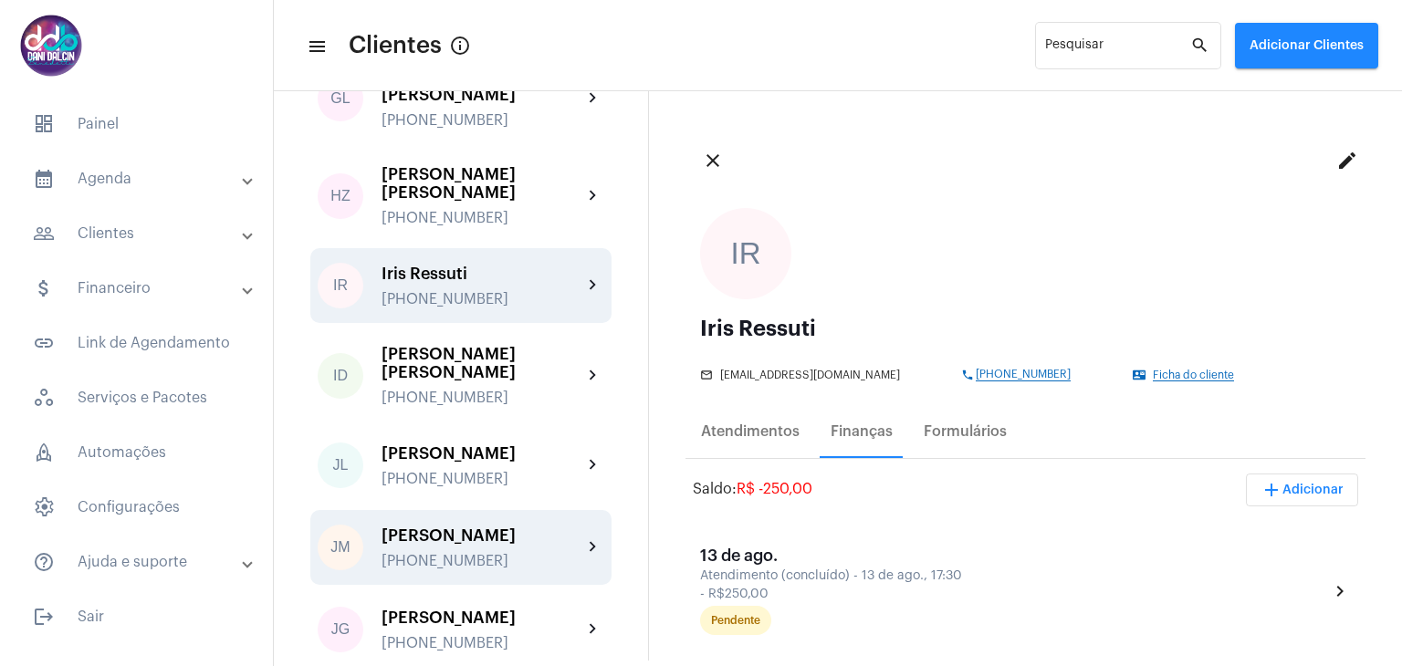
click at [490, 527] on div "[PERSON_NAME]" at bounding box center [482, 536] width 201 height 18
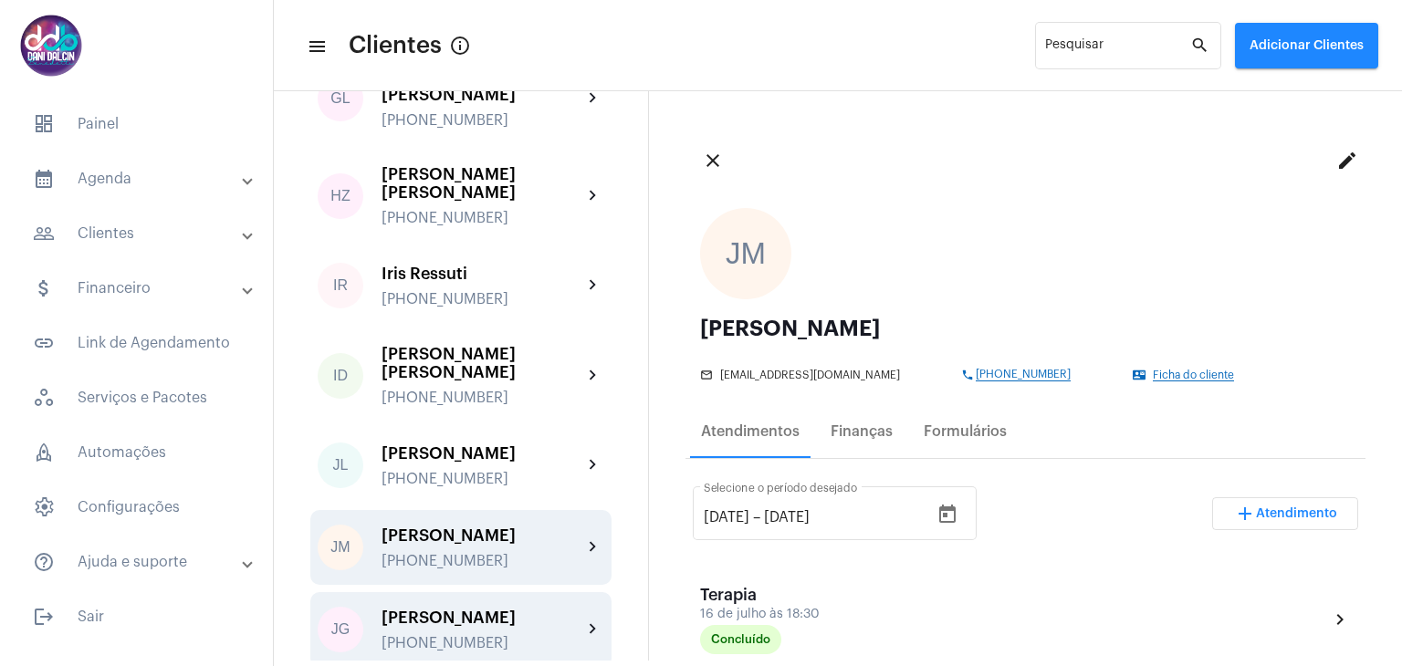
click at [466, 609] on div "[PERSON_NAME]" at bounding box center [482, 618] width 201 height 18
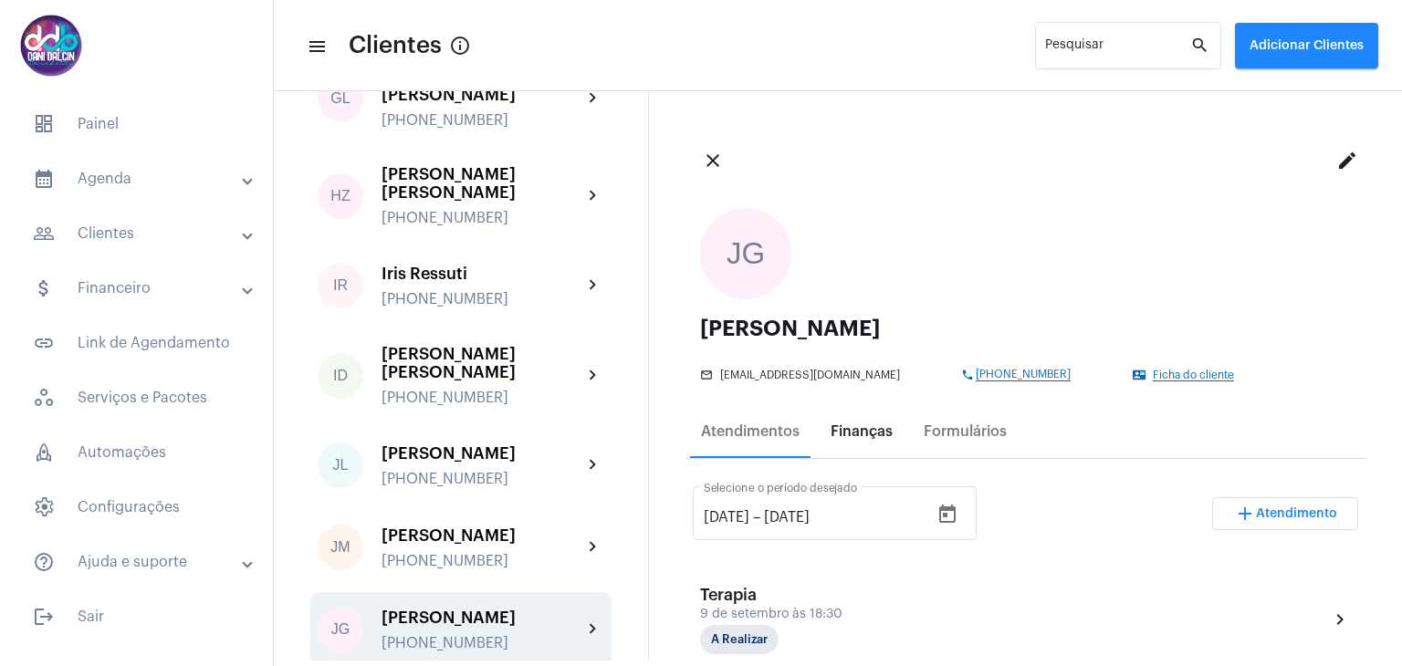
click at [848, 433] on div "Finanças" at bounding box center [862, 432] width 62 height 16
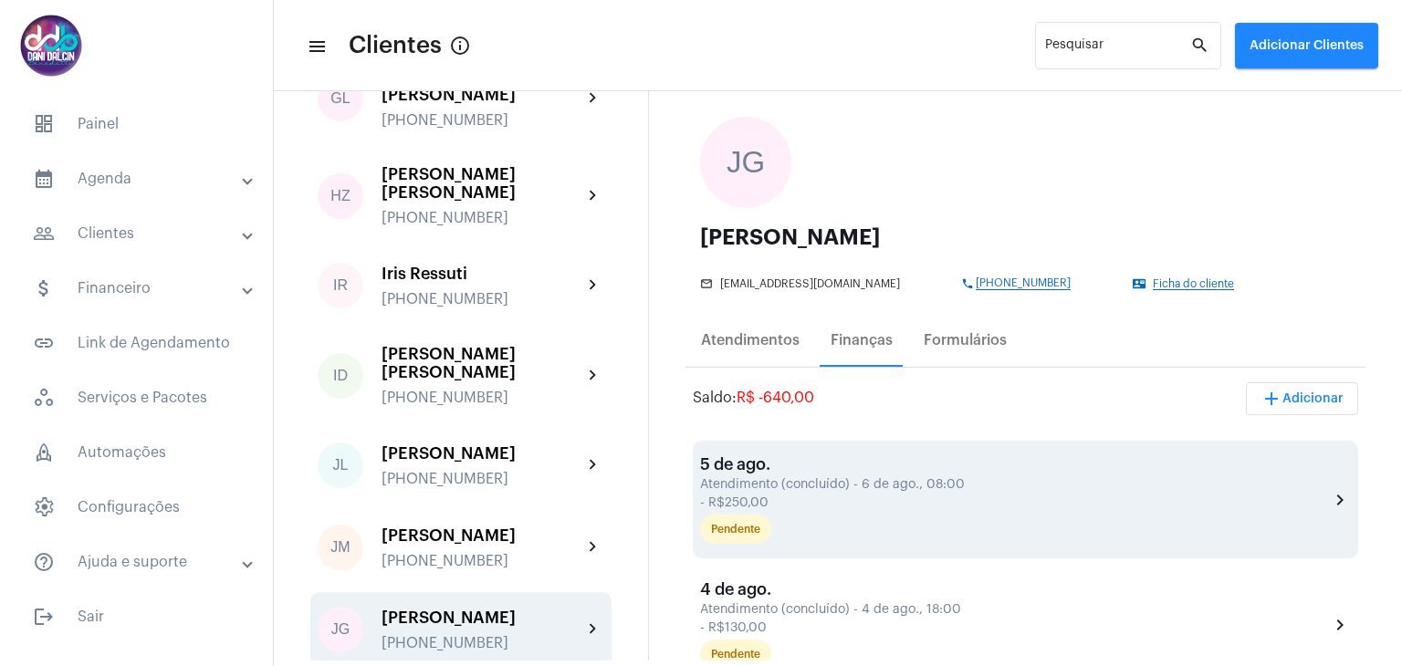
scroll to position [91, 0]
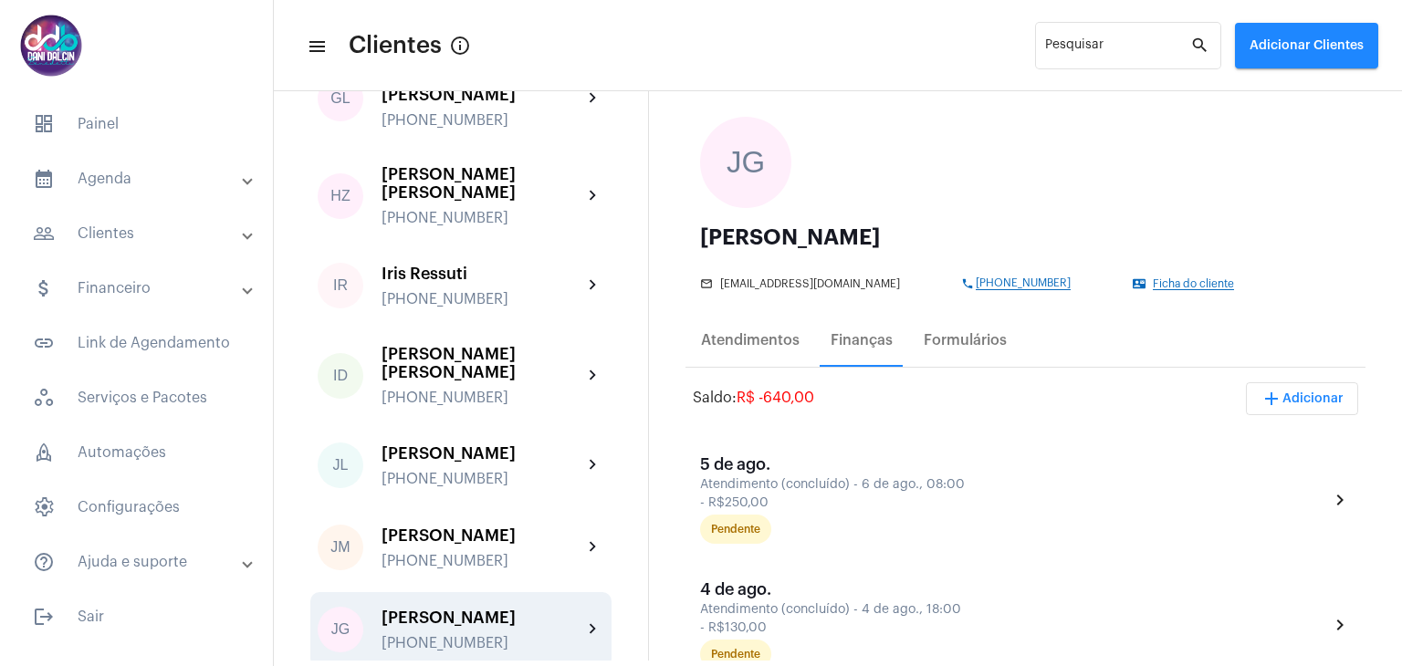
click at [125, 182] on mat-panel-title "calendar_month_outlined Agenda" at bounding box center [138, 179] width 211 height 22
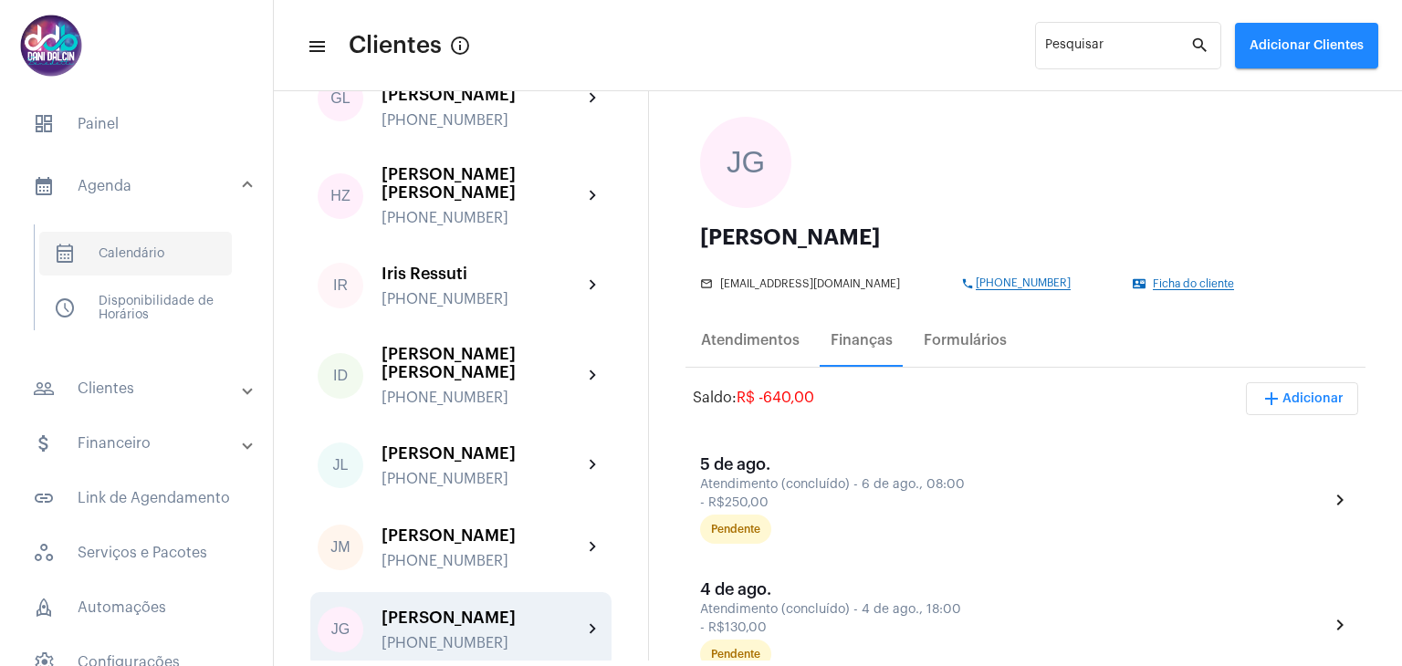
click at [142, 249] on span "calendar_month_outlined Calendário" at bounding box center [135, 254] width 193 height 44
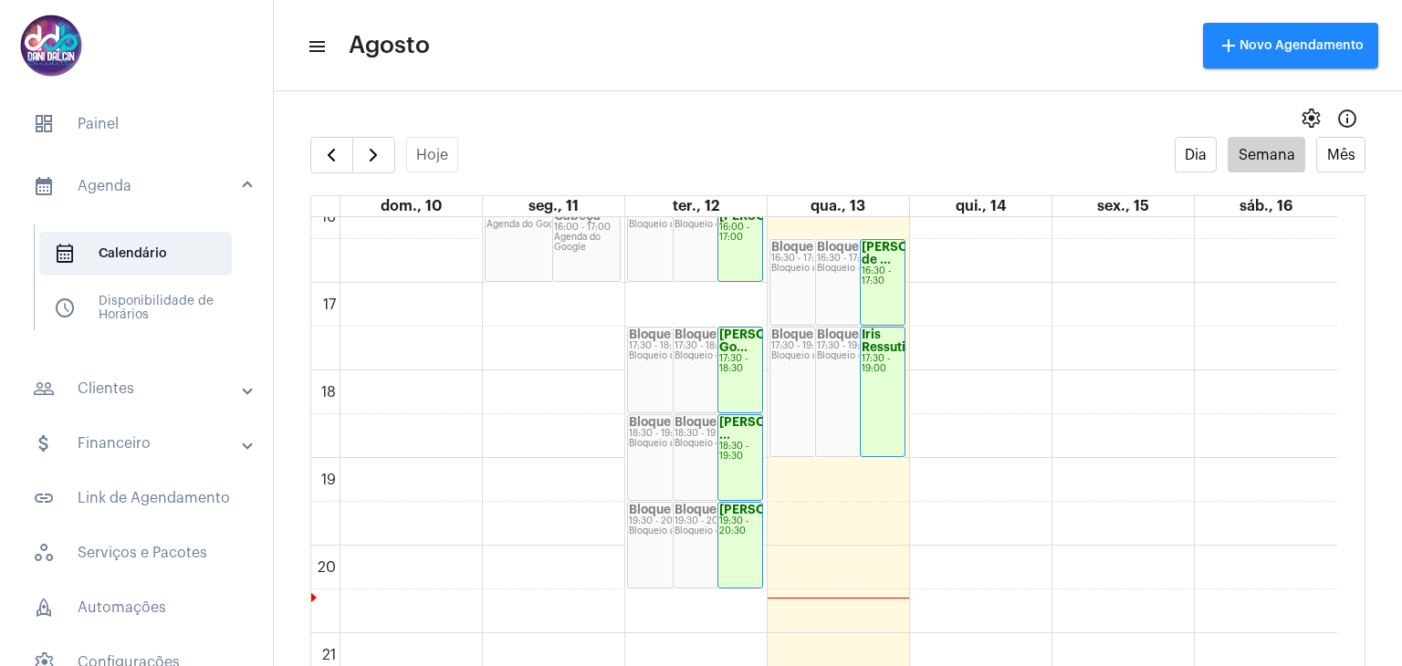
scroll to position [1441, 0]
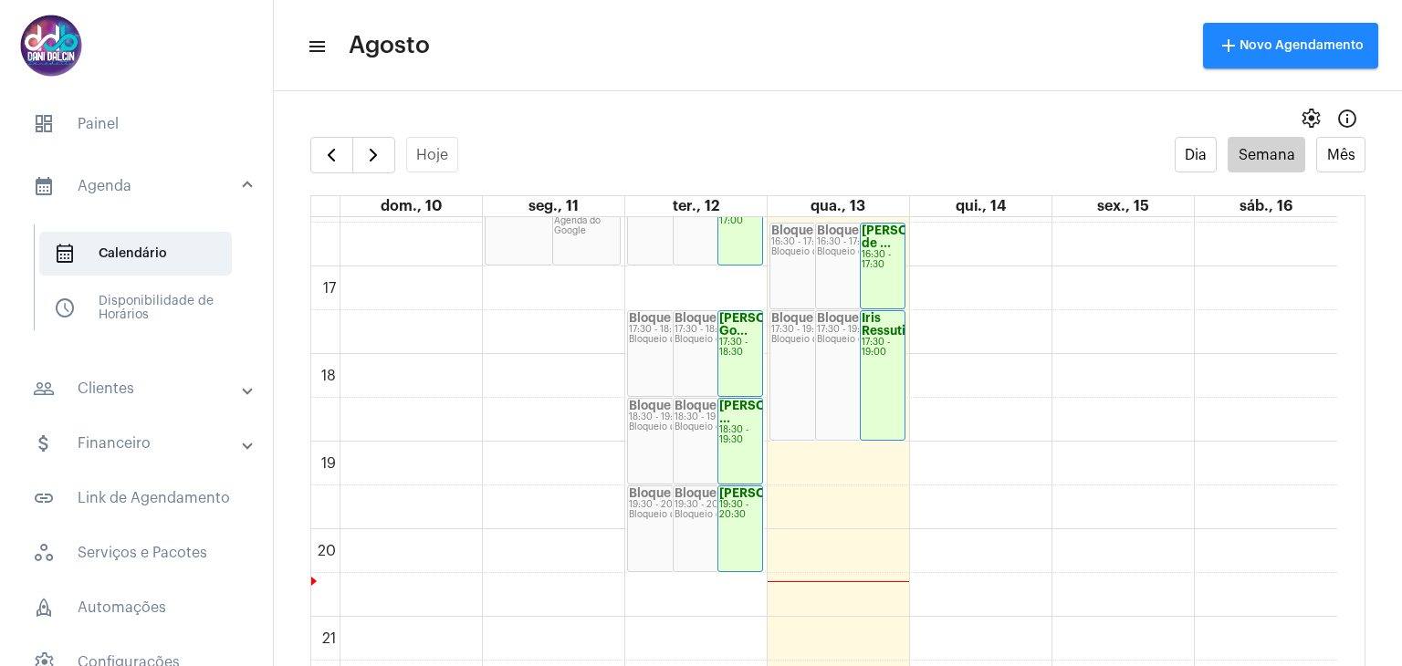
click at [741, 445] on div "18:30 - 19:30" at bounding box center [740, 435] width 42 height 20
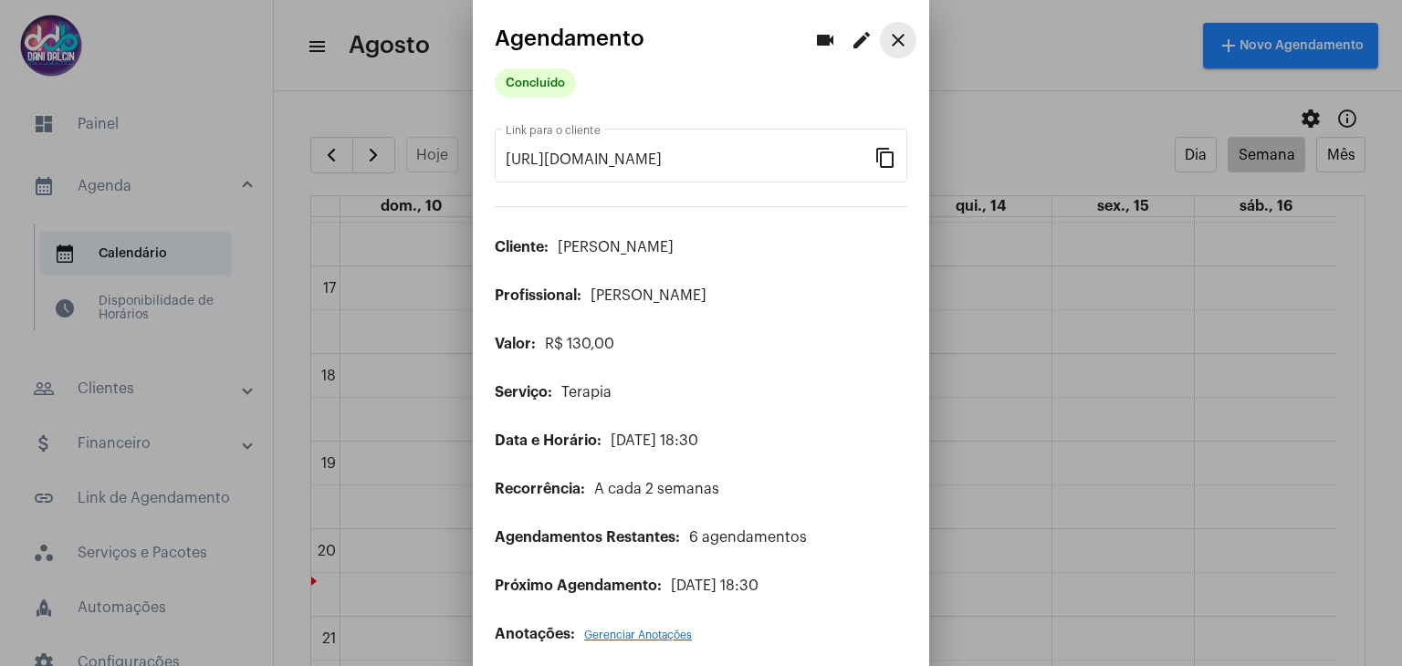
click at [891, 43] on mat-icon "close" at bounding box center [898, 40] width 22 height 22
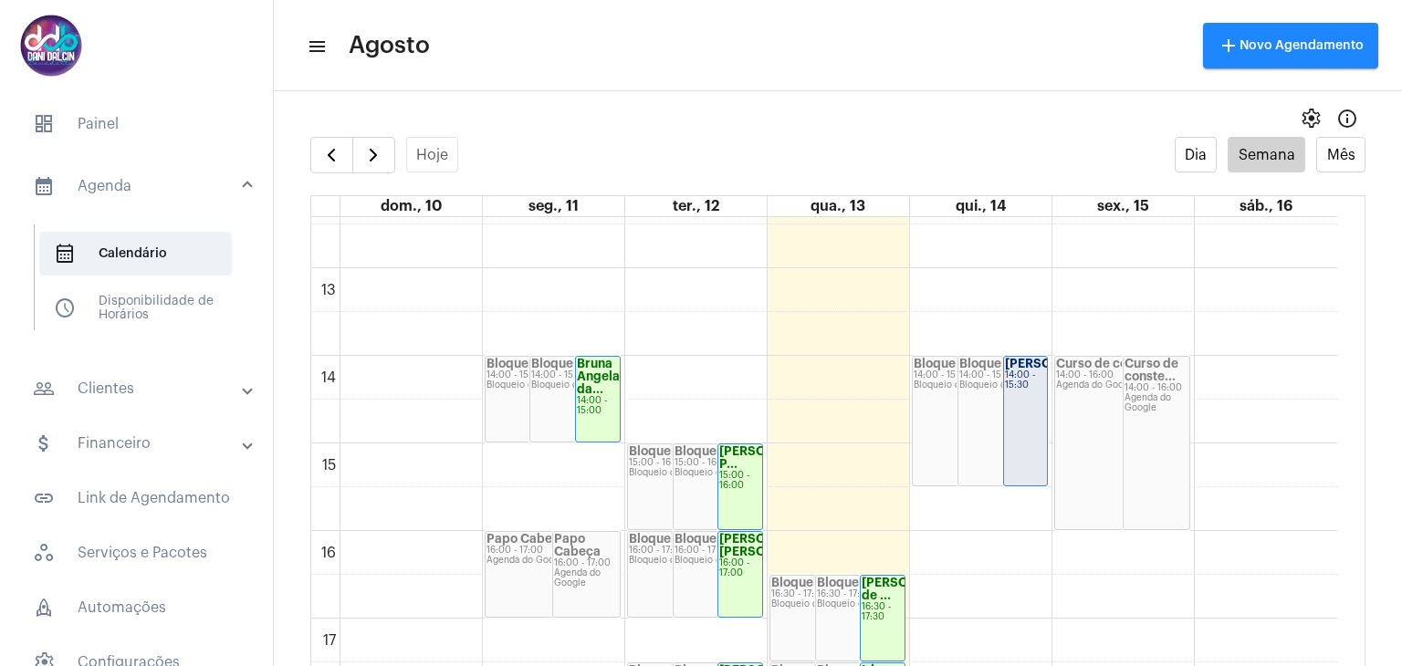
scroll to position [1075, 0]
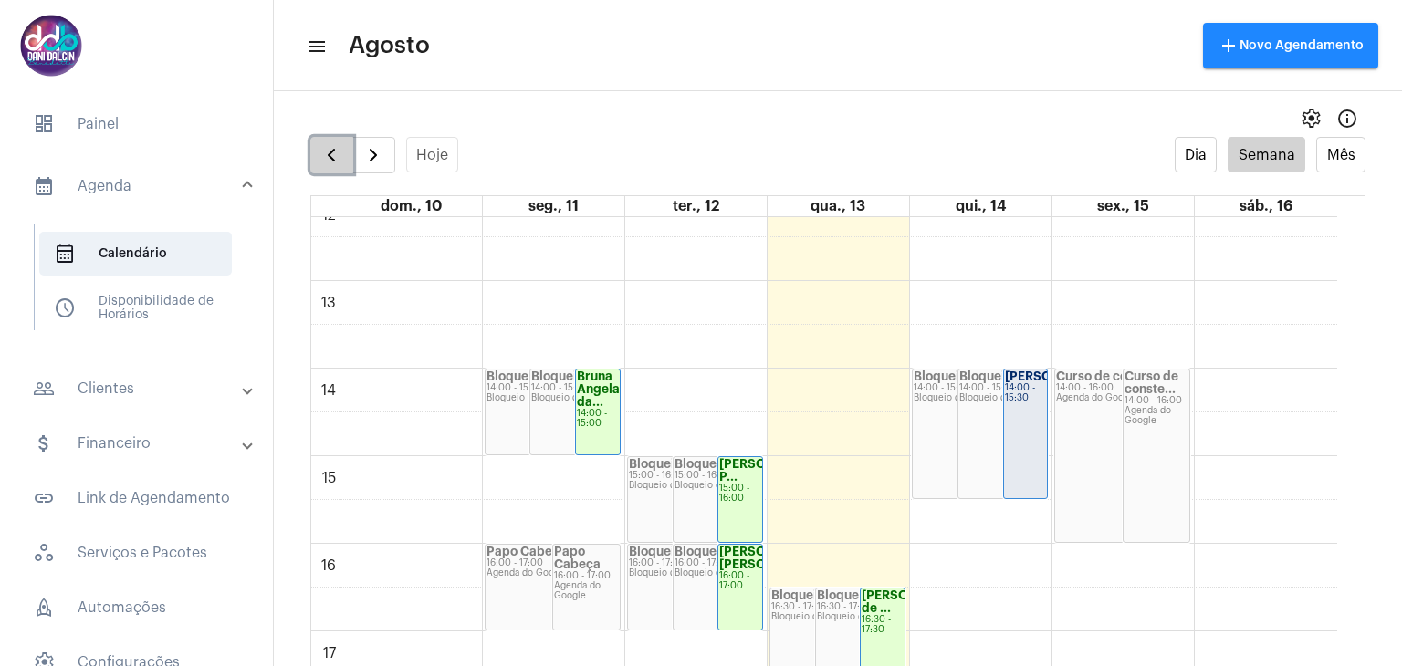
click at [328, 154] on span "button" at bounding box center [331, 155] width 22 height 22
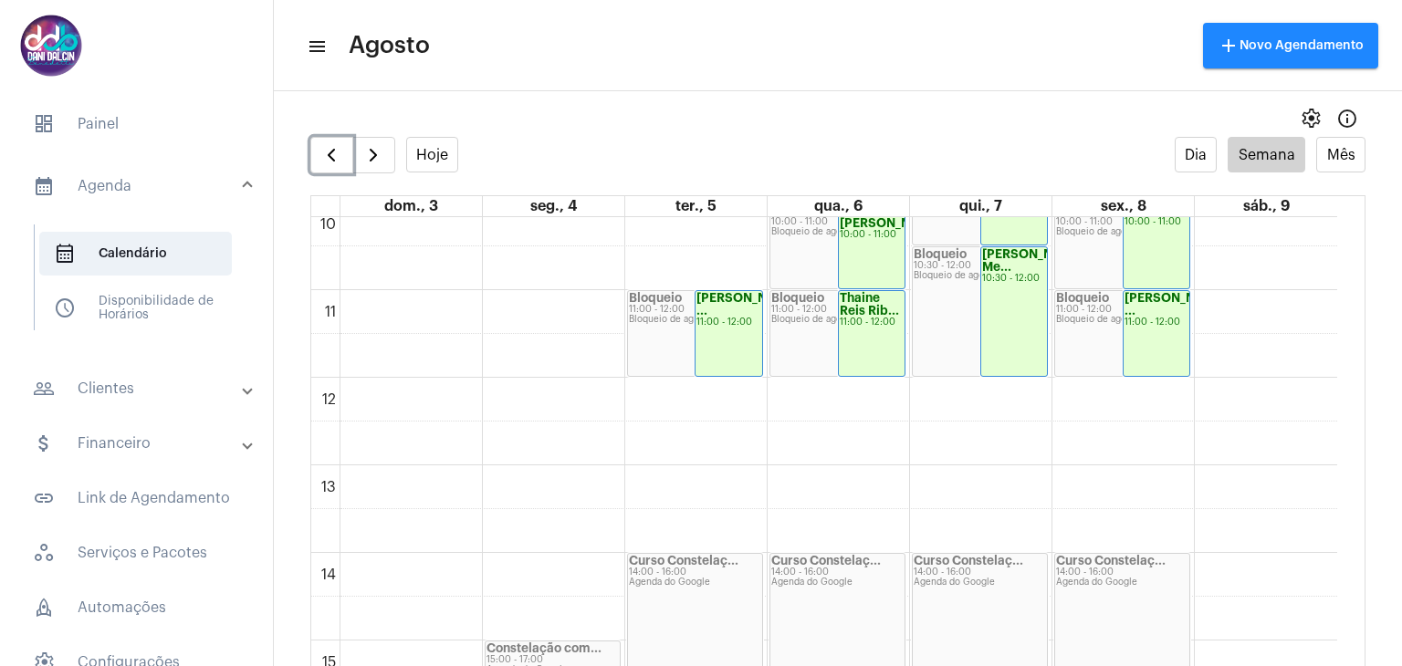
scroll to position [708, 0]
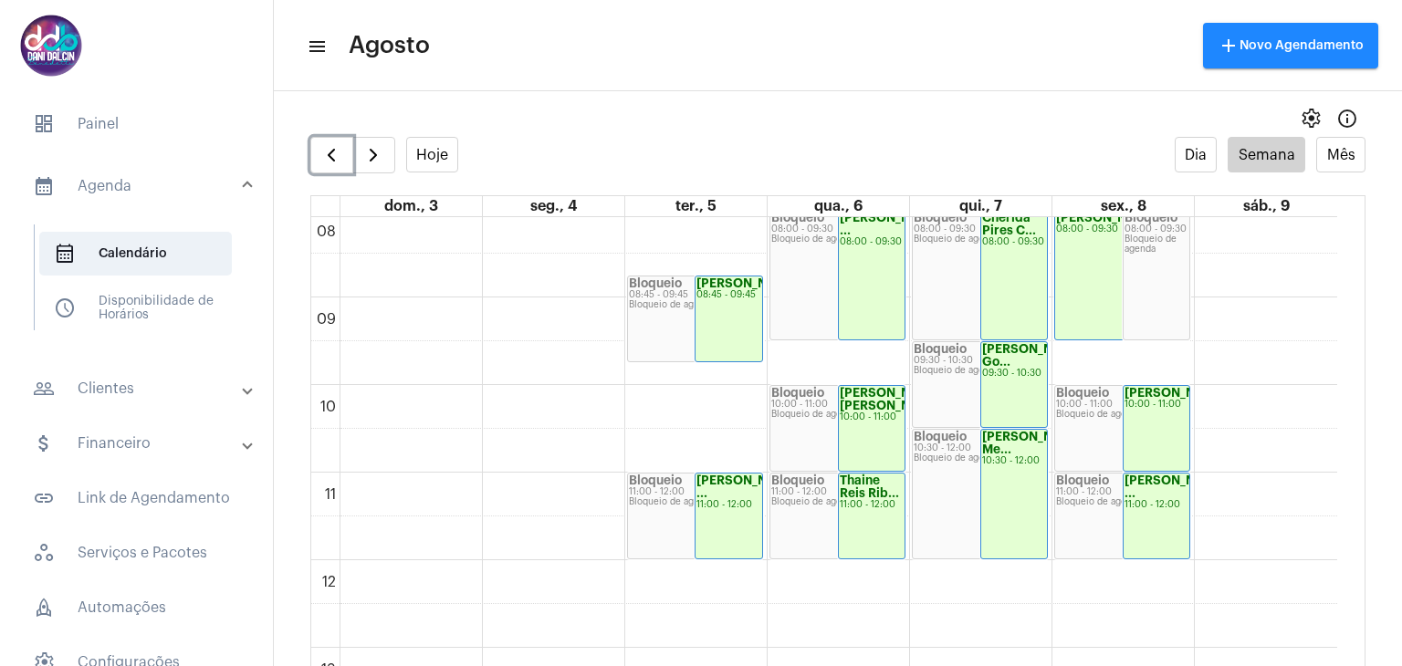
click at [1016, 456] on div "[PERSON_NAME] Me..." at bounding box center [1014, 444] width 65 height 26
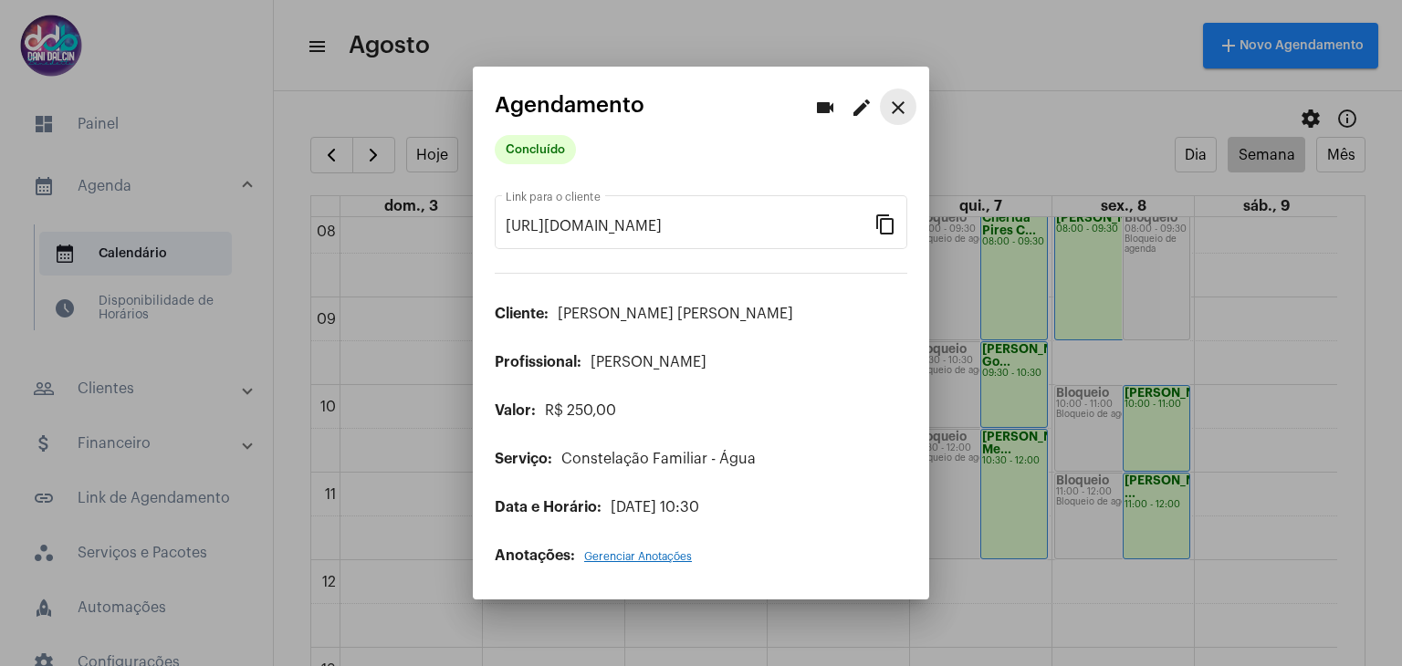
click at [897, 110] on mat-icon "close" at bounding box center [898, 108] width 22 height 22
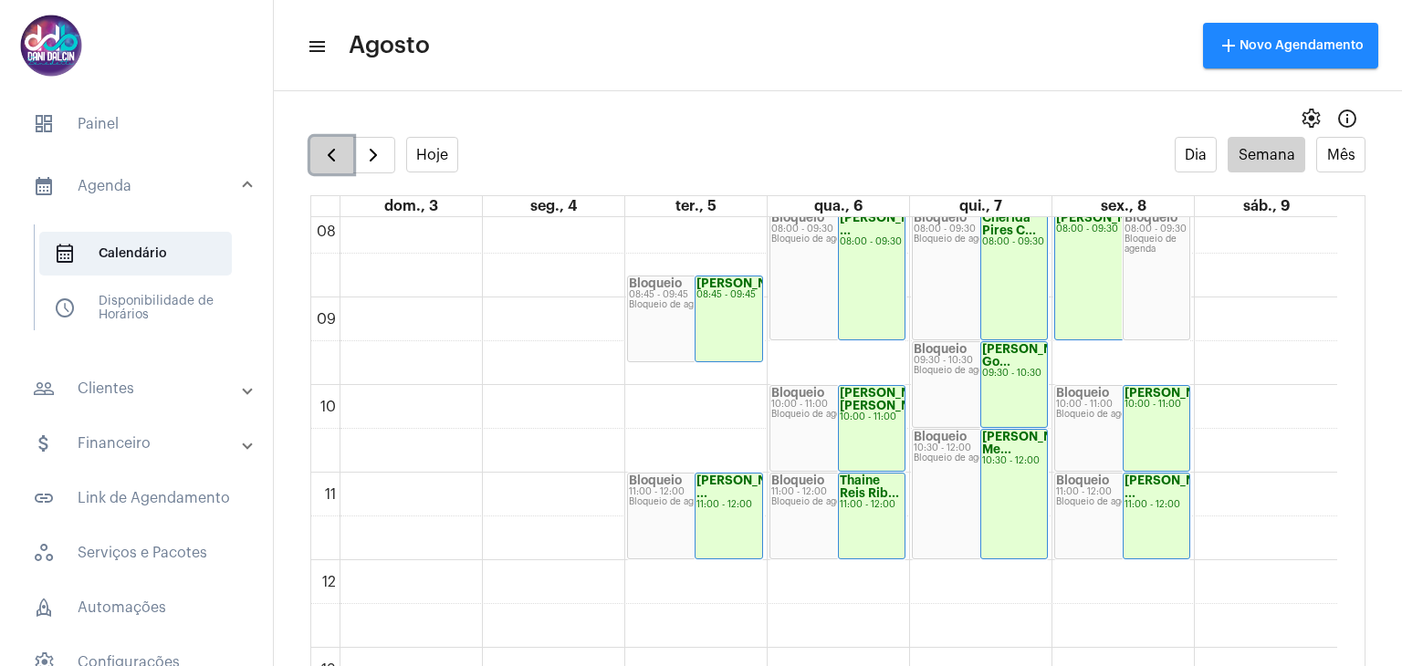
click at [318, 157] on button "button" at bounding box center [331, 155] width 43 height 37
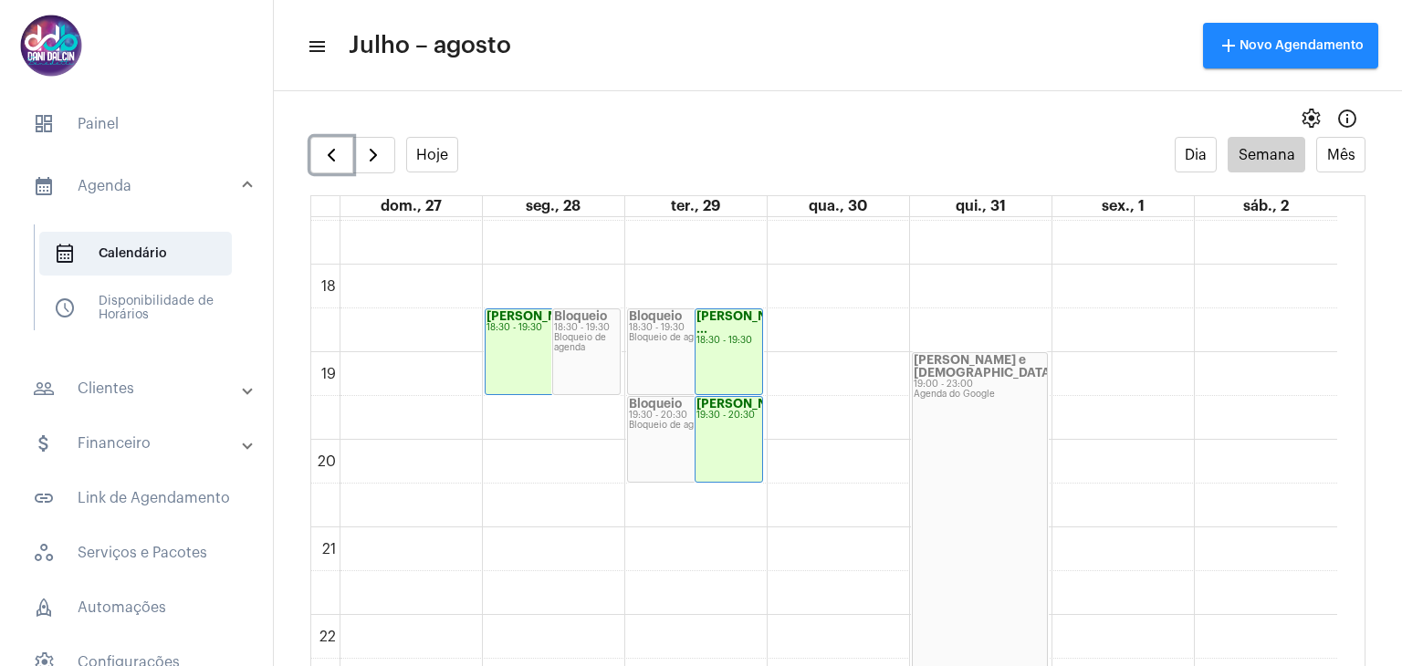
scroll to position [1439, 0]
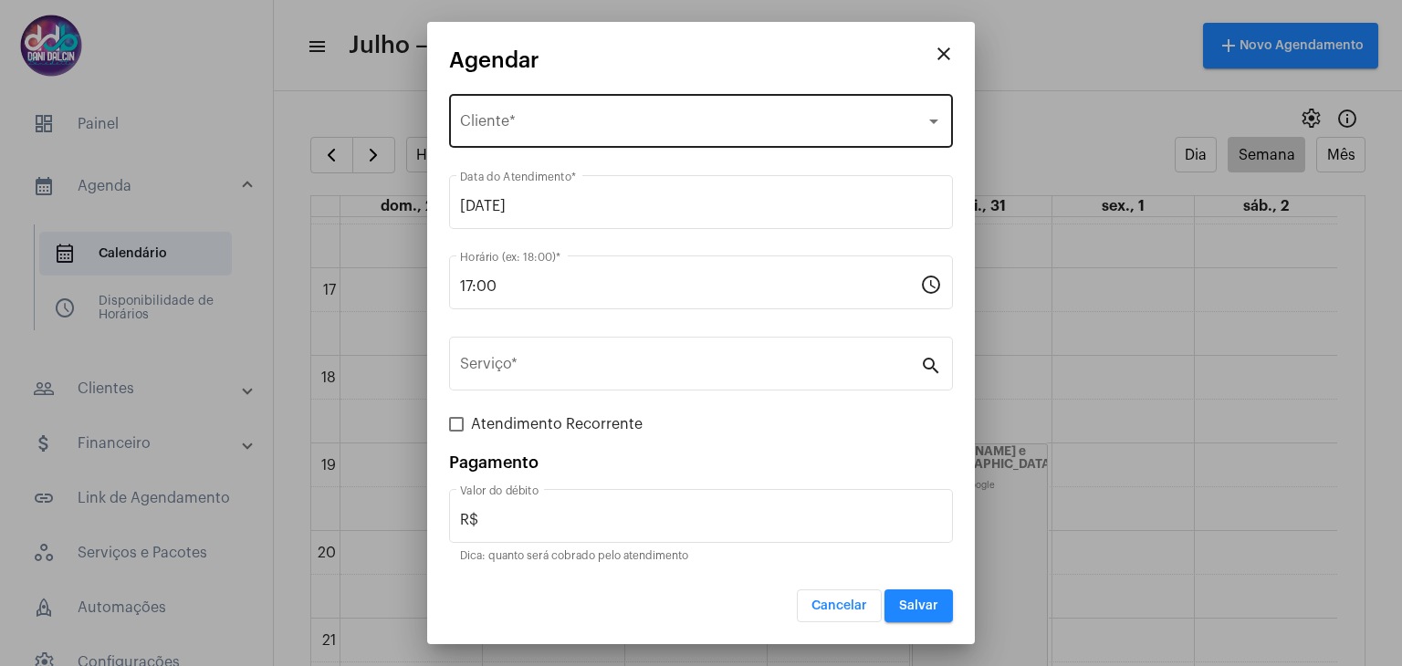
click at [567, 114] on div "Selecione o Cliente Cliente *" at bounding box center [701, 119] width 482 height 58
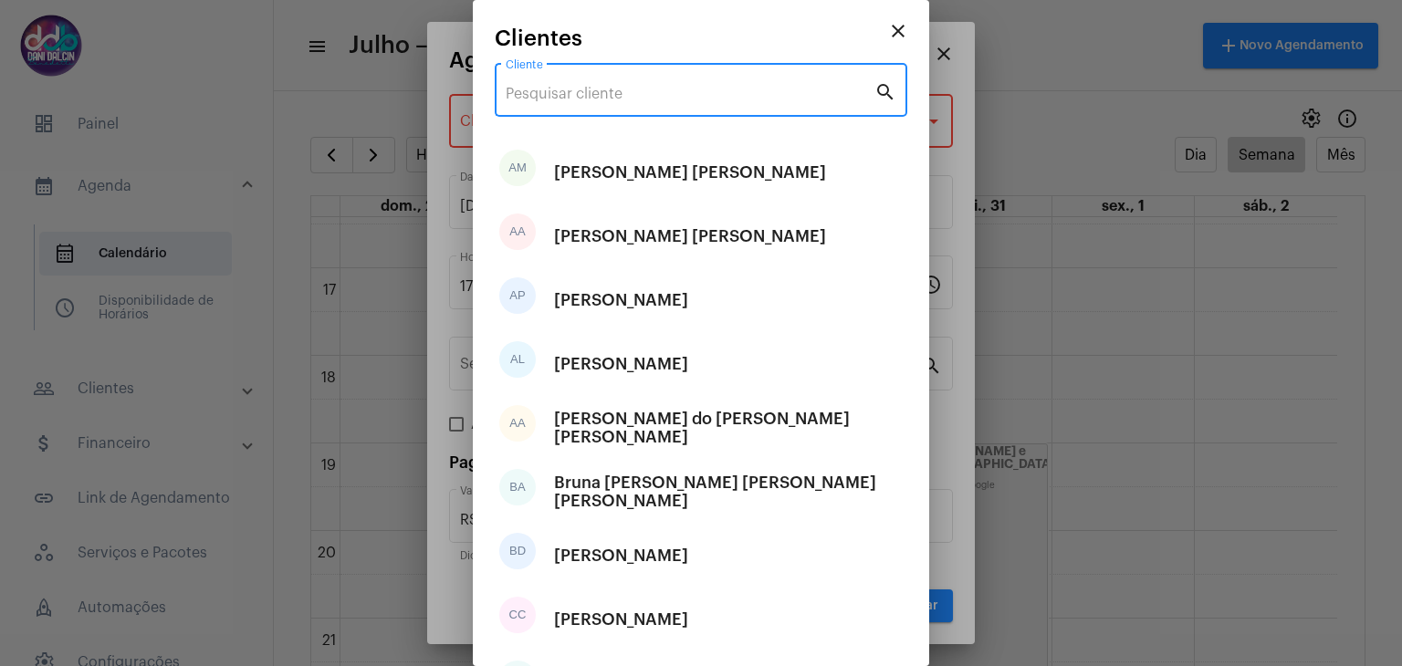
click at [572, 89] on input "Cliente" at bounding box center [690, 94] width 369 height 16
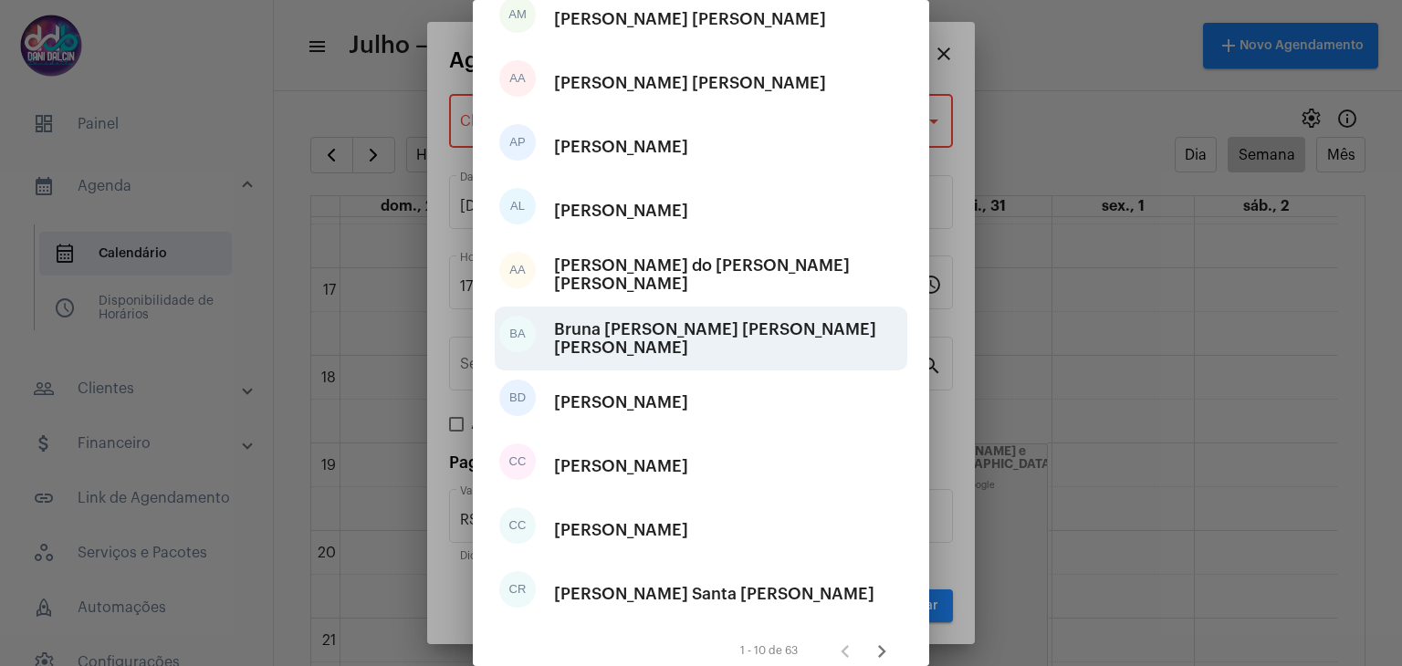
scroll to position [228, 0]
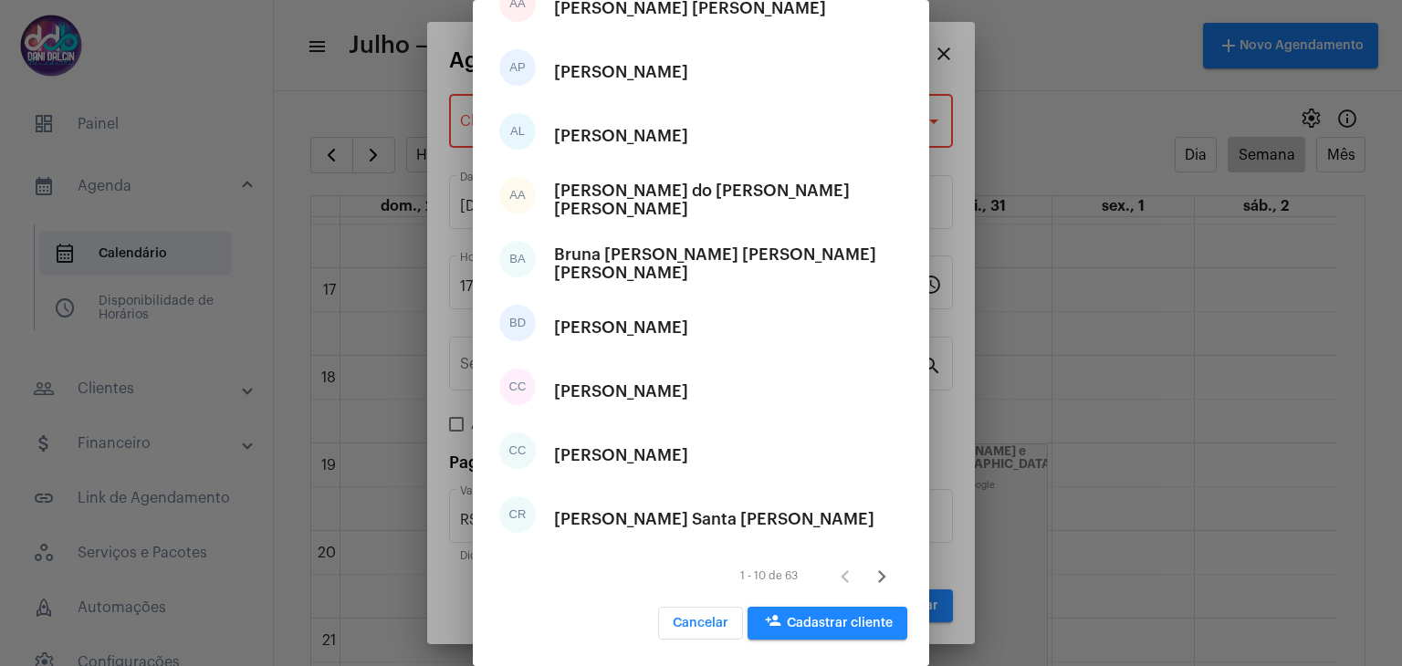
click at [869, 582] on icon "Próxima página" at bounding box center [882, 577] width 26 height 26
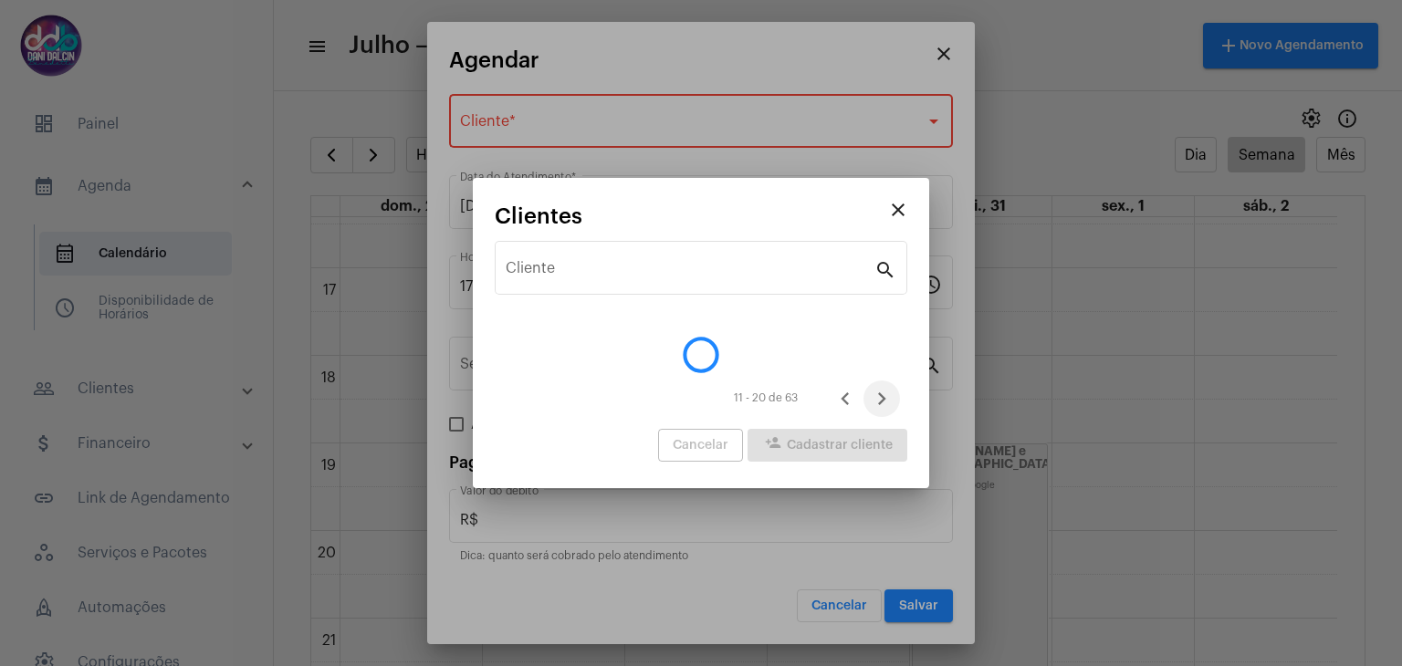
scroll to position [0, 0]
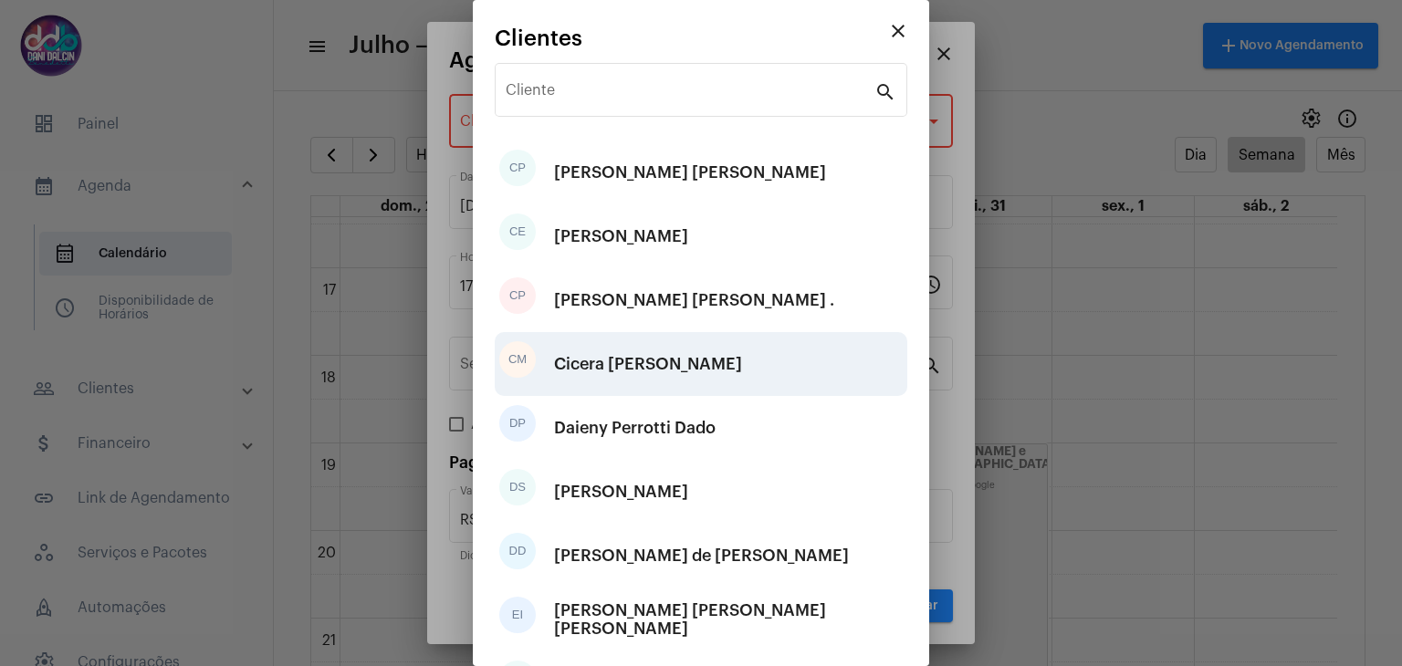
click at [611, 352] on div "Cicera [PERSON_NAME]" at bounding box center [648, 364] width 188 height 55
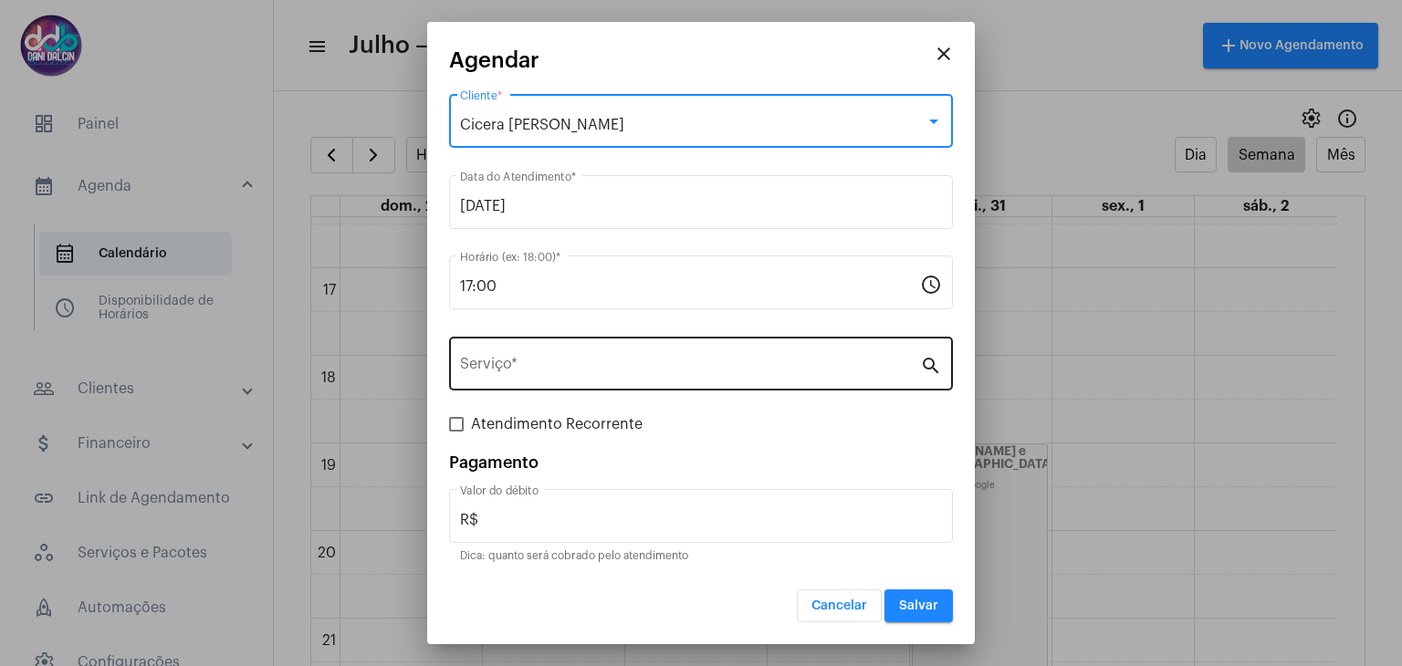
click at [526, 364] on input "Serviço *" at bounding box center [690, 368] width 460 height 16
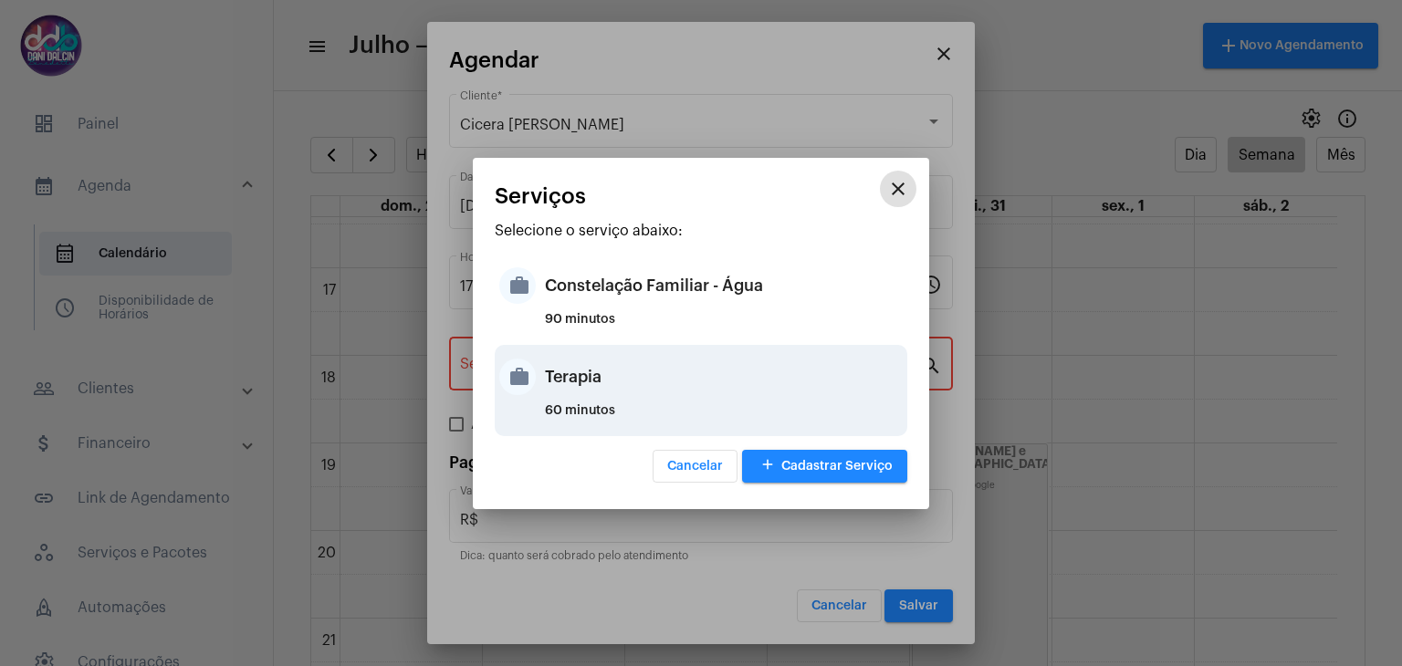
click at [584, 383] on div "Terapia" at bounding box center [724, 377] width 358 height 55
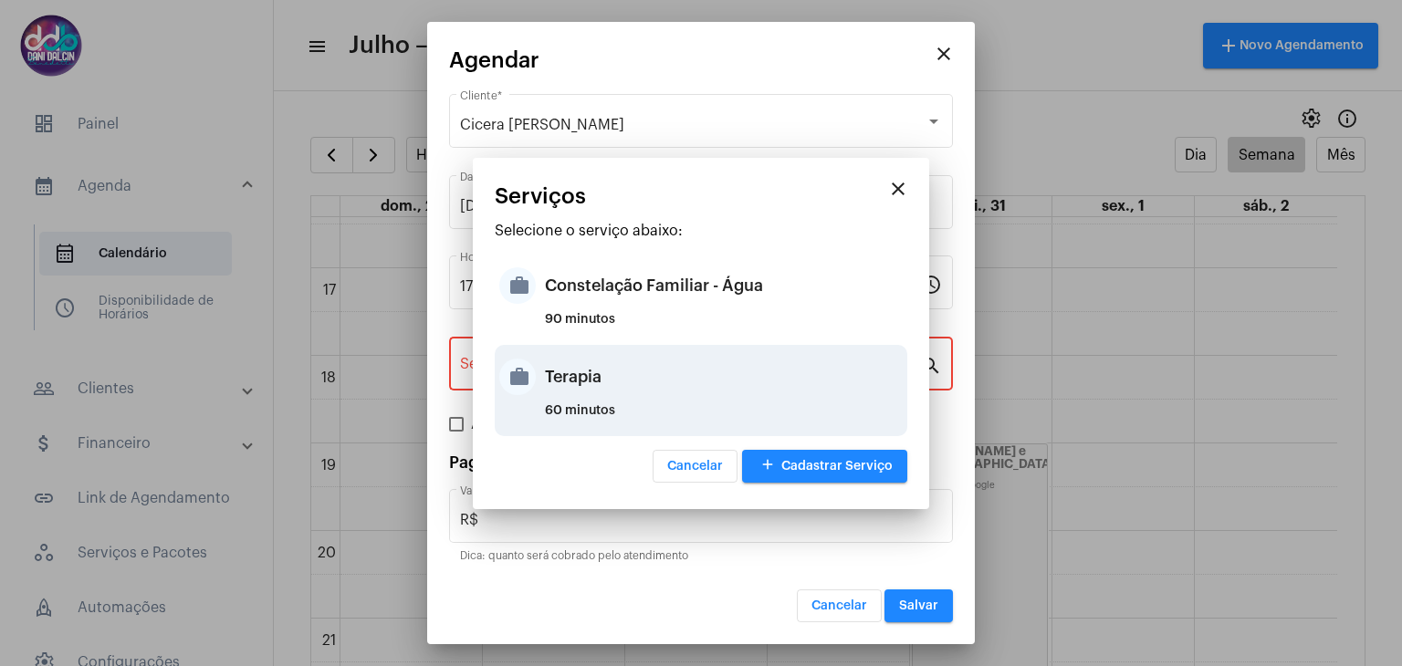
type input "Terapia"
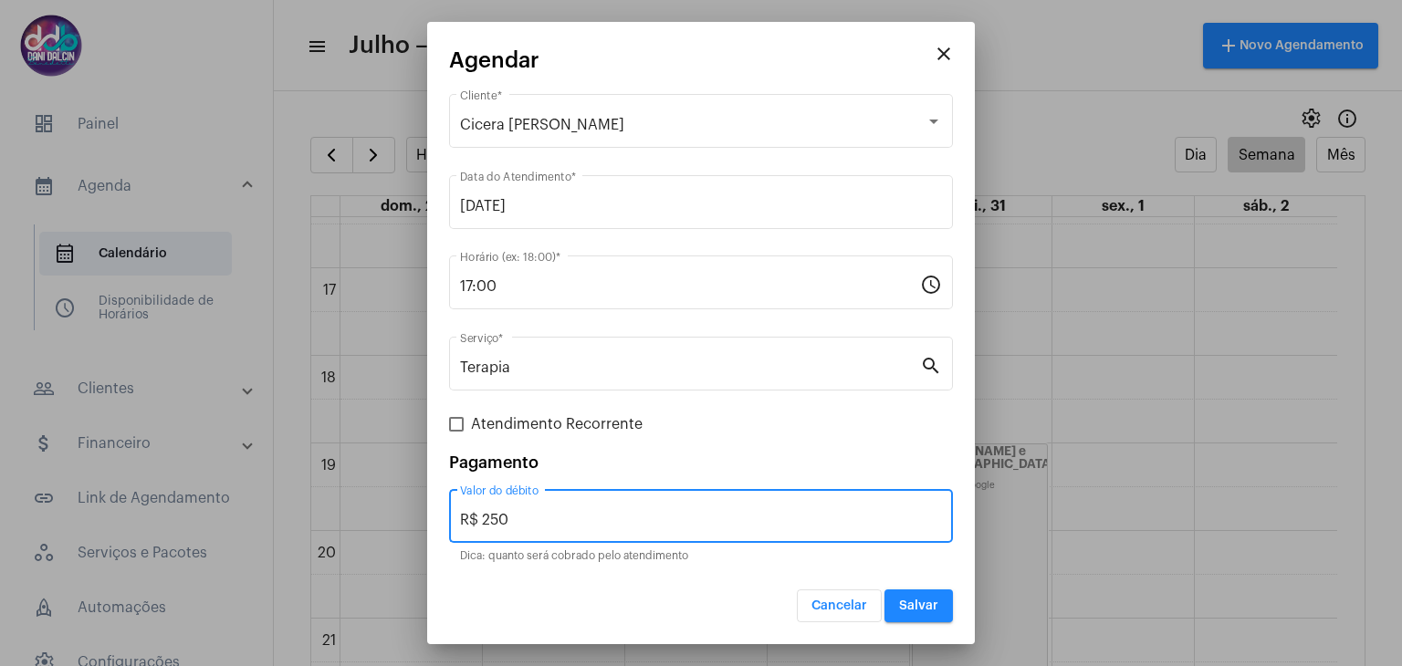
click at [520, 514] on input "R$ 250" at bounding box center [701, 520] width 482 height 16
type input "R$ 100"
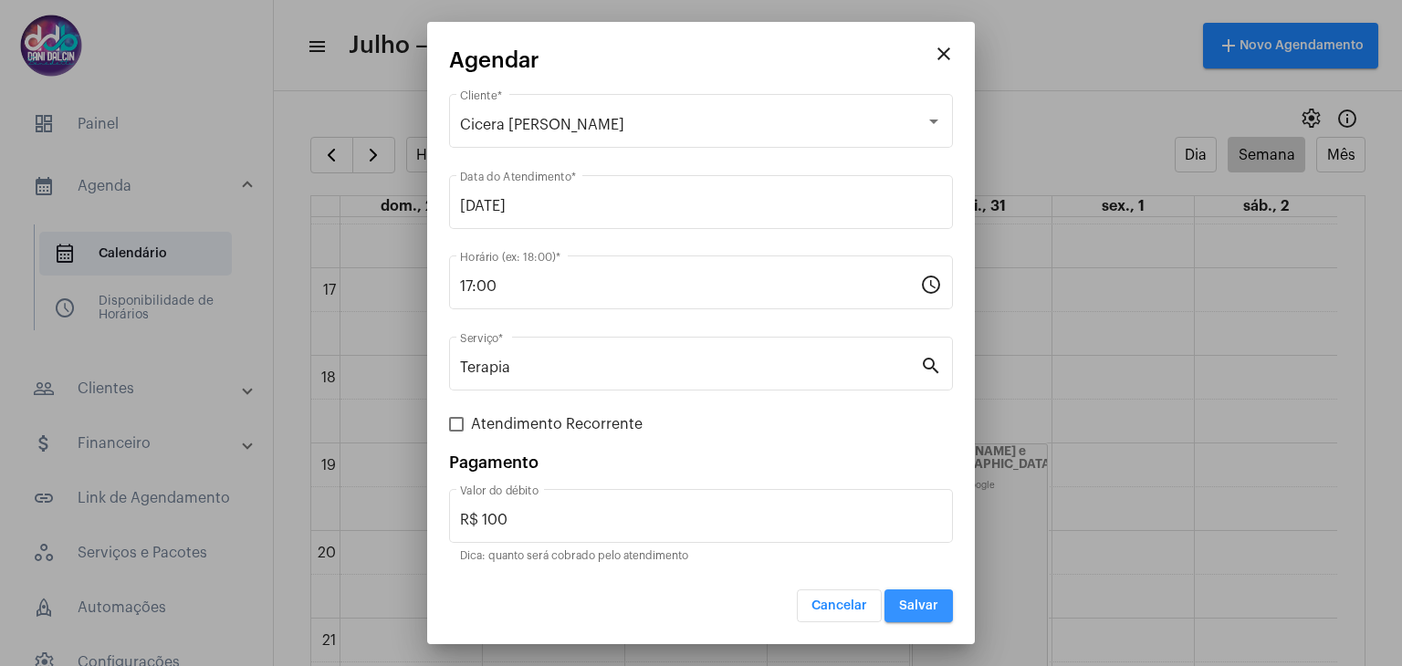
click at [910, 605] on span "Salvar" at bounding box center [918, 606] width 39 height 13
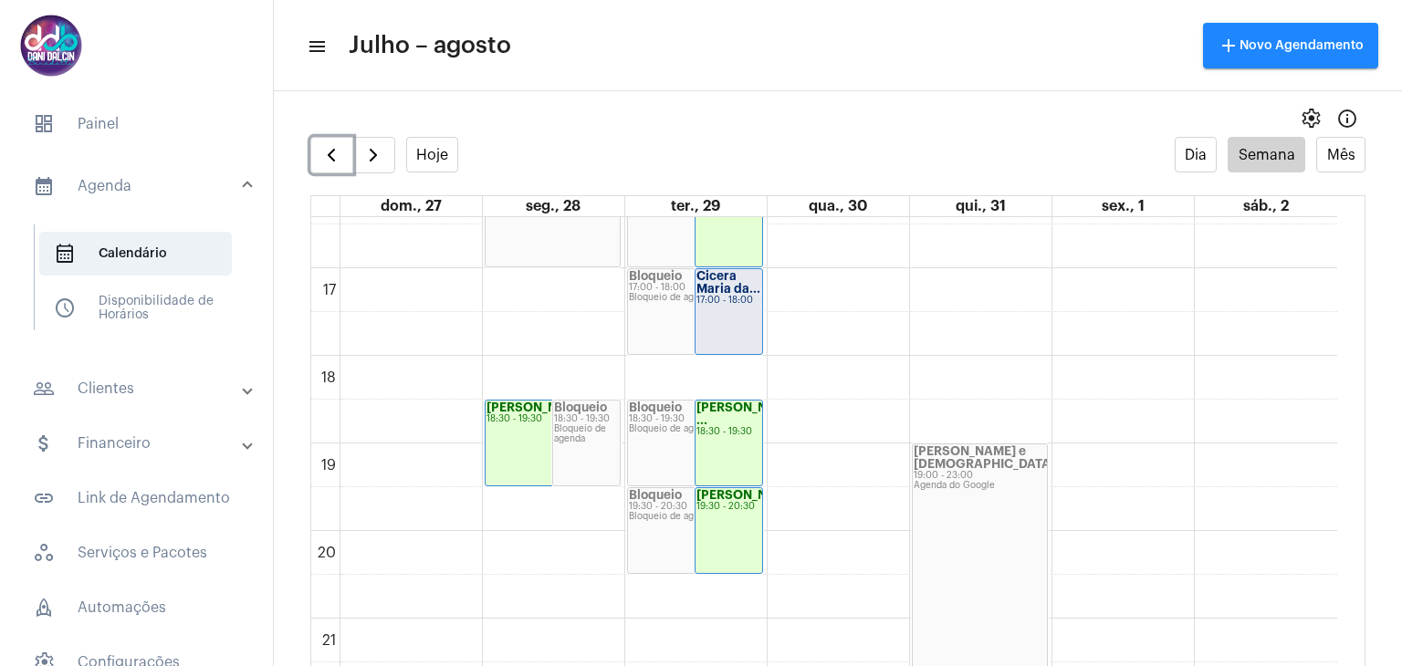
click at [719, 293] on strong "Cicera Maria da..." at bounding box center [729, 282] width 64 height 25
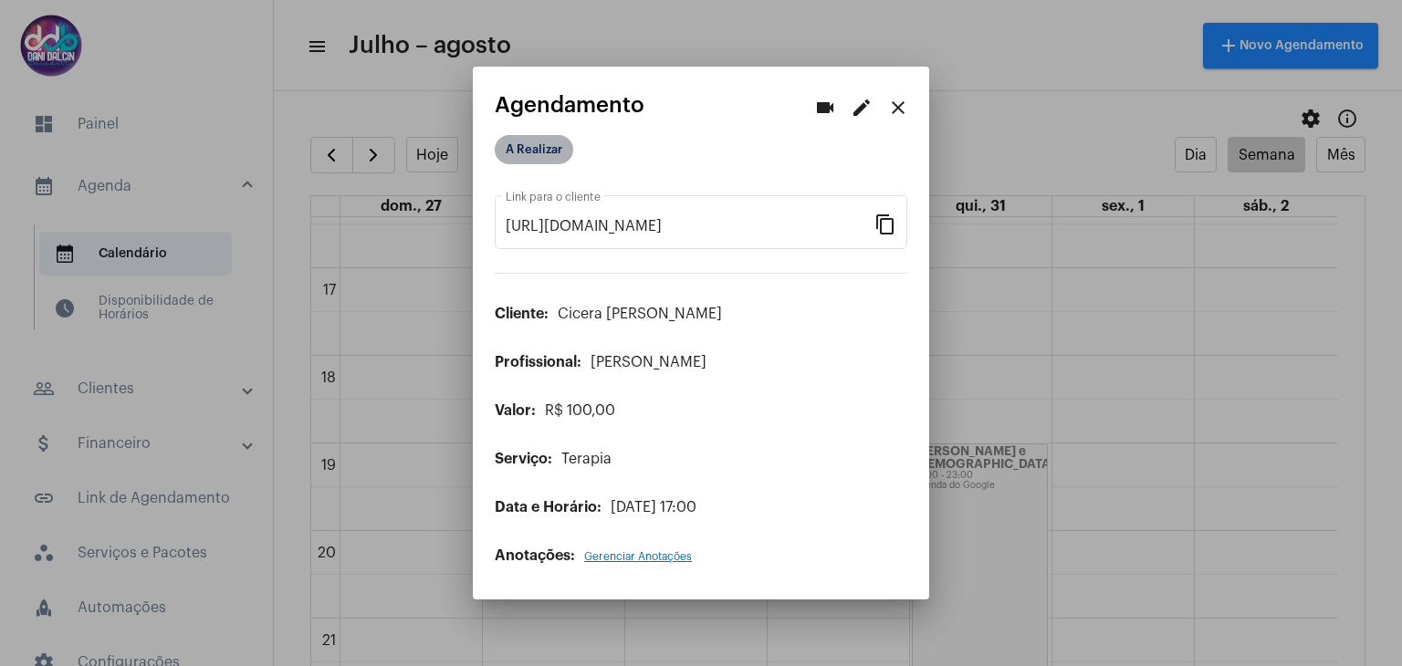
click at [560, 147] on mat-chip "A Realizar" at bounding box center [534, 149] width 79 height 29
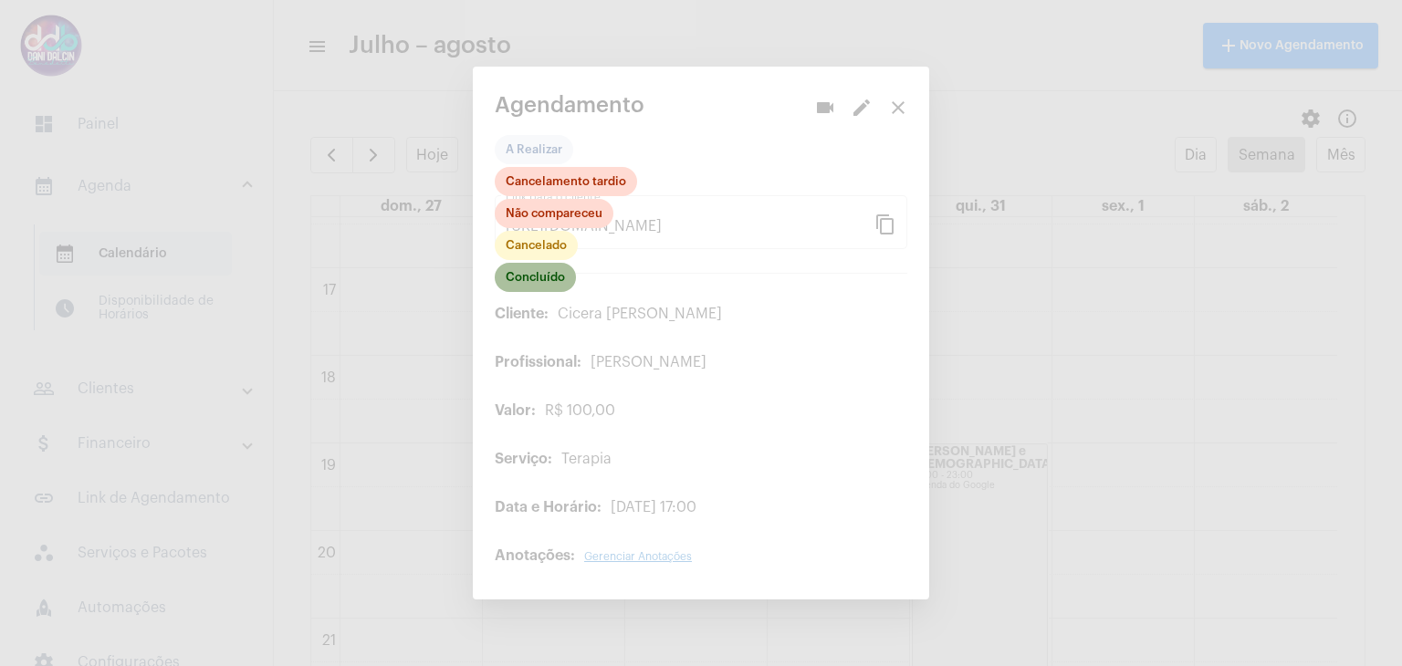
click at [540, 282] on mat-chip "Concluído" at bounding box center [535, 277] width 81 height 29
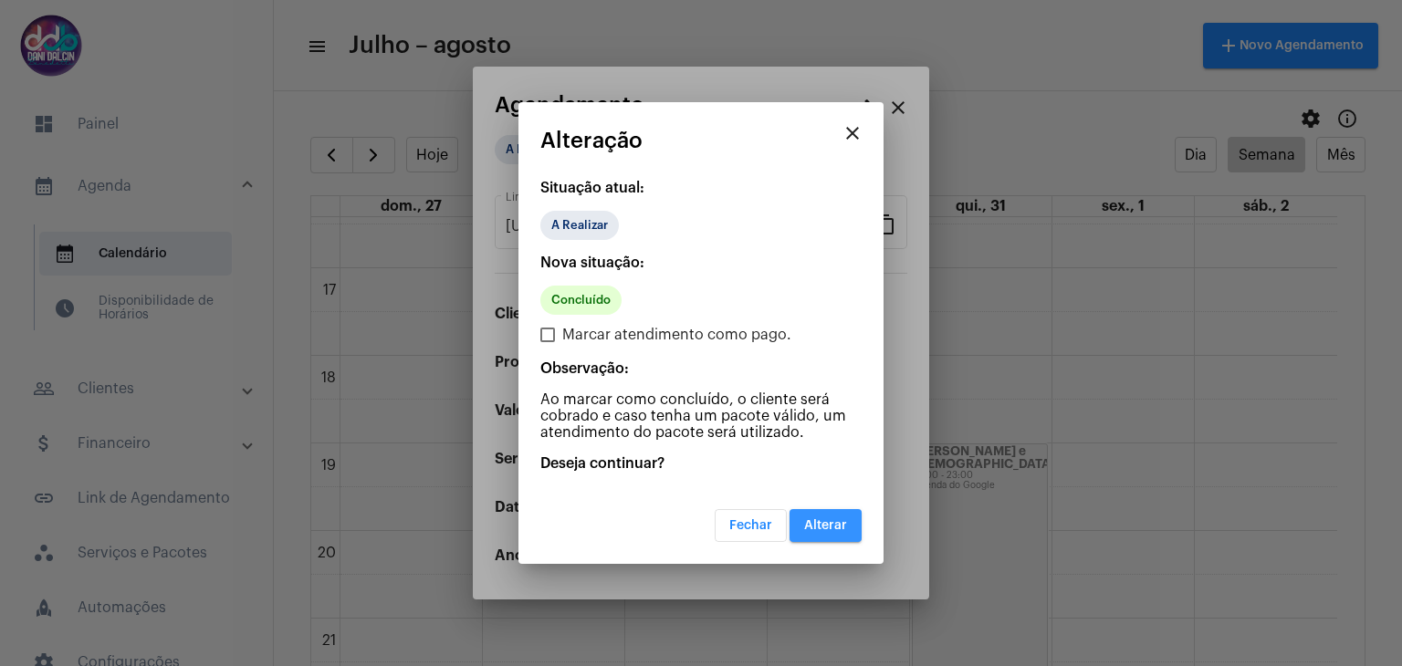
click at [828, 523] on span "Alterar" at bounding box center [825, 525] width 43 height 13
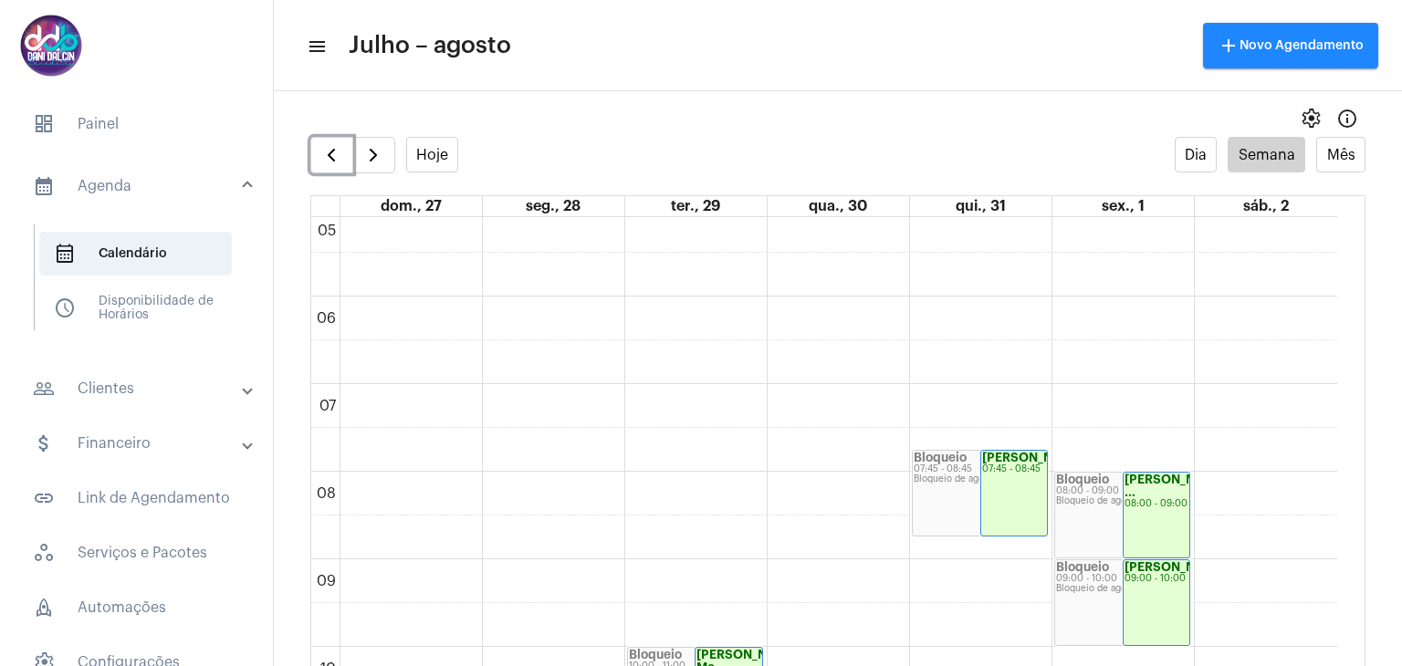
scroll to position [435, 0]
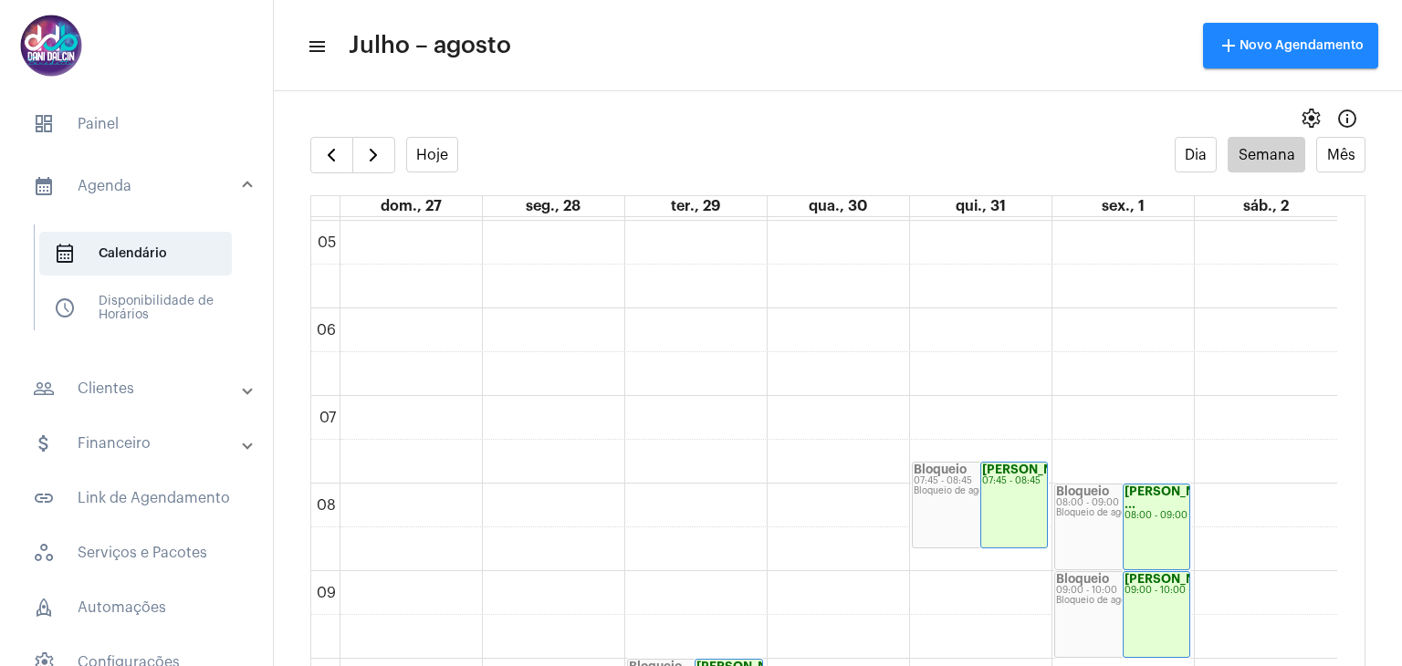
click at [131, 176] on mat-panel-title "calendar_month_outlined Agenda" at bounding box center [138, 186] width 211 height 22
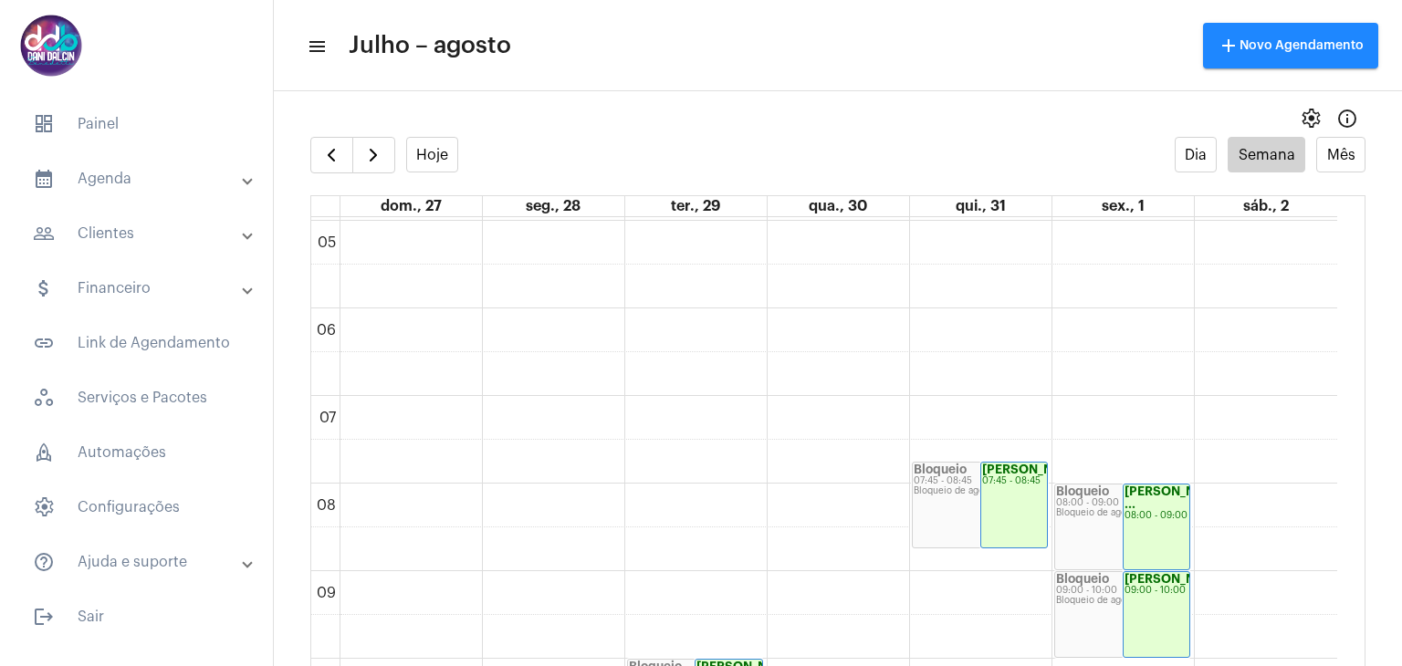
click at [110, 235] on mat-panel-title "people_outline Clientes" at bounding box center [138, 234] width 211 height 22
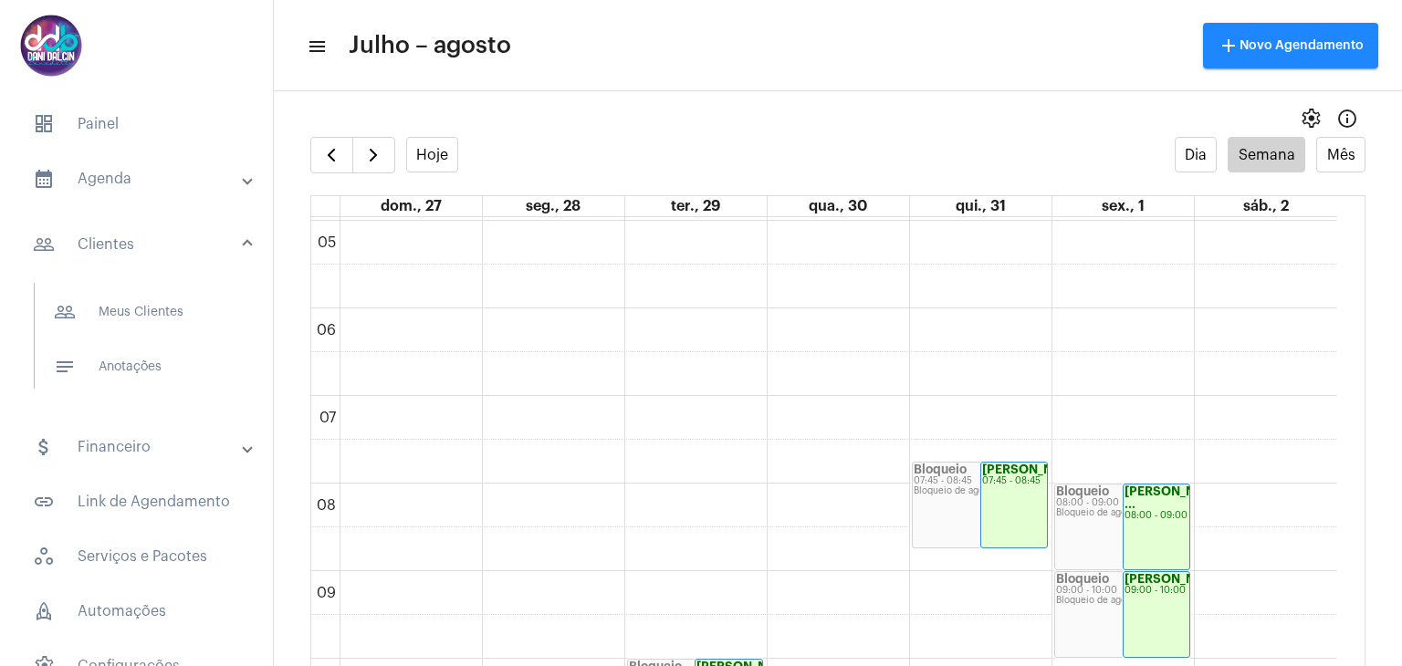
click at [139, 173] on mat-panel-title "calendar_month_outlined Agenda" at bounding box center [138, 179] width 211 height 22
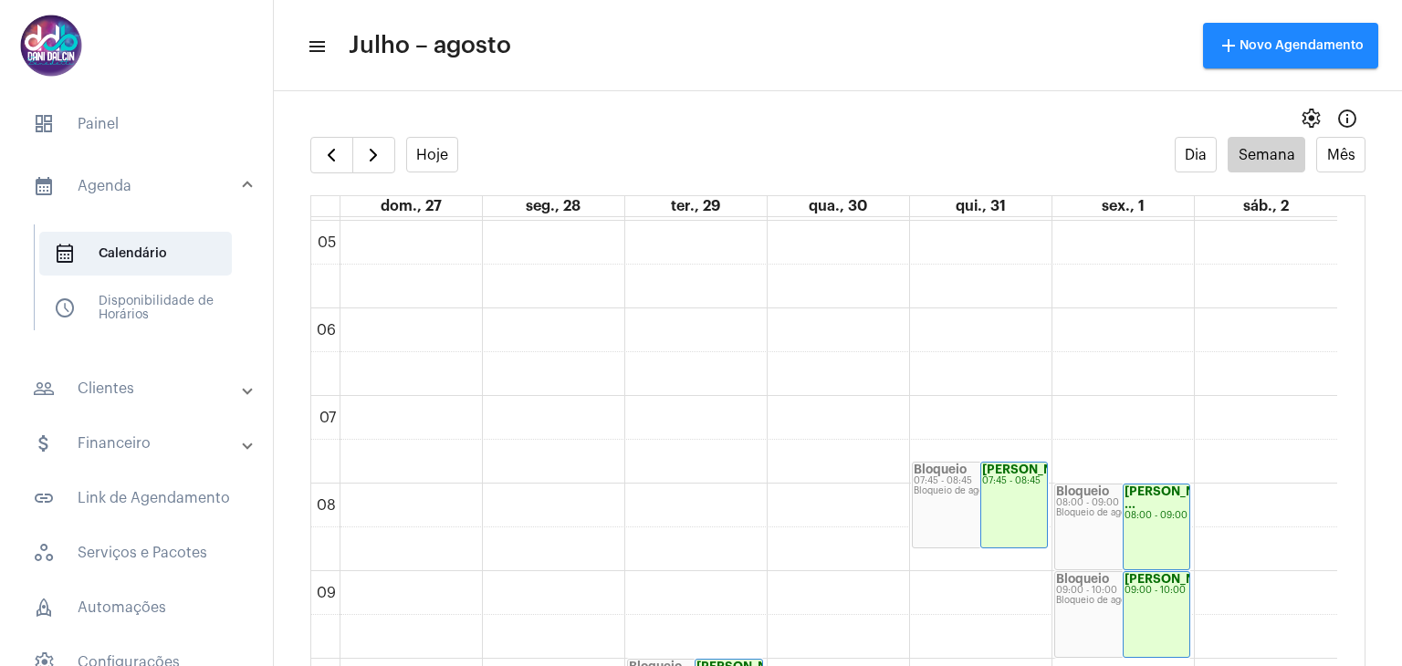
click at [121, 196] on mat-panel-title "calendar_month_outlined Agenda" at bounding box center [138, 186] width 211 height 22
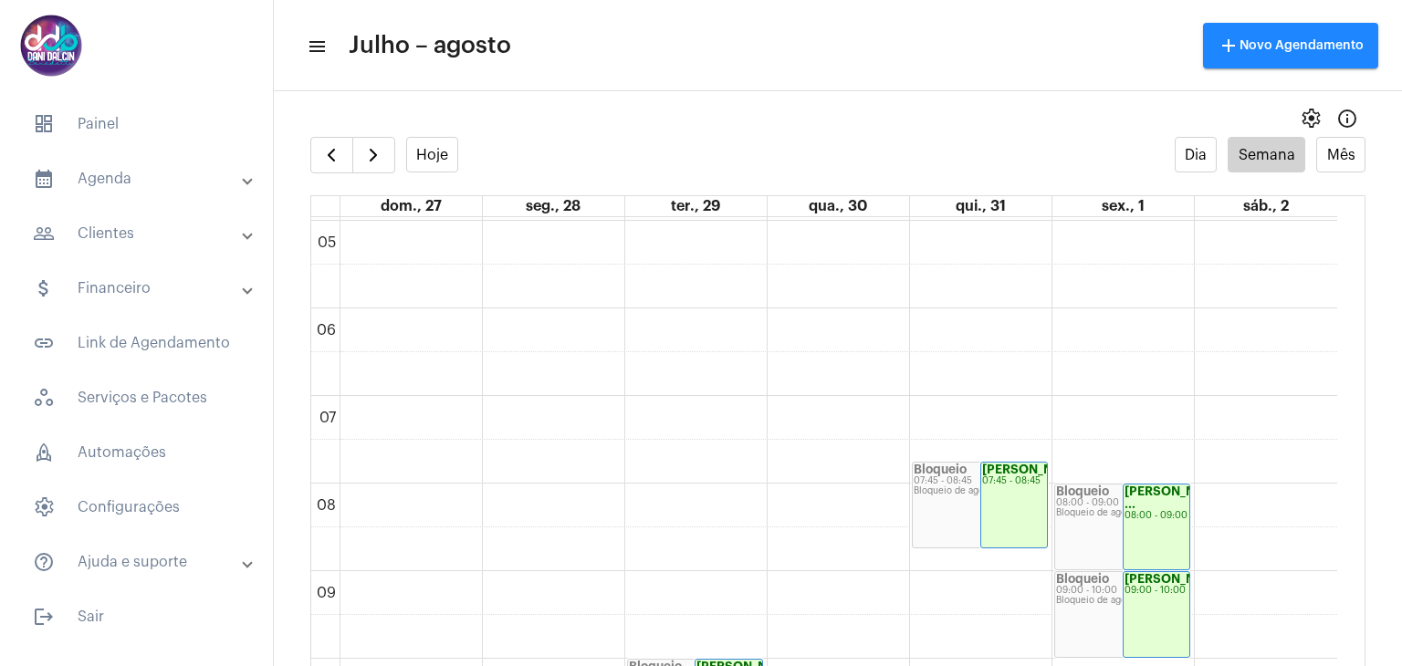
click at [142, 297] on mat-panel-title "attach_money Financeiro" at bounding box center [138, 289] width 211 height 22
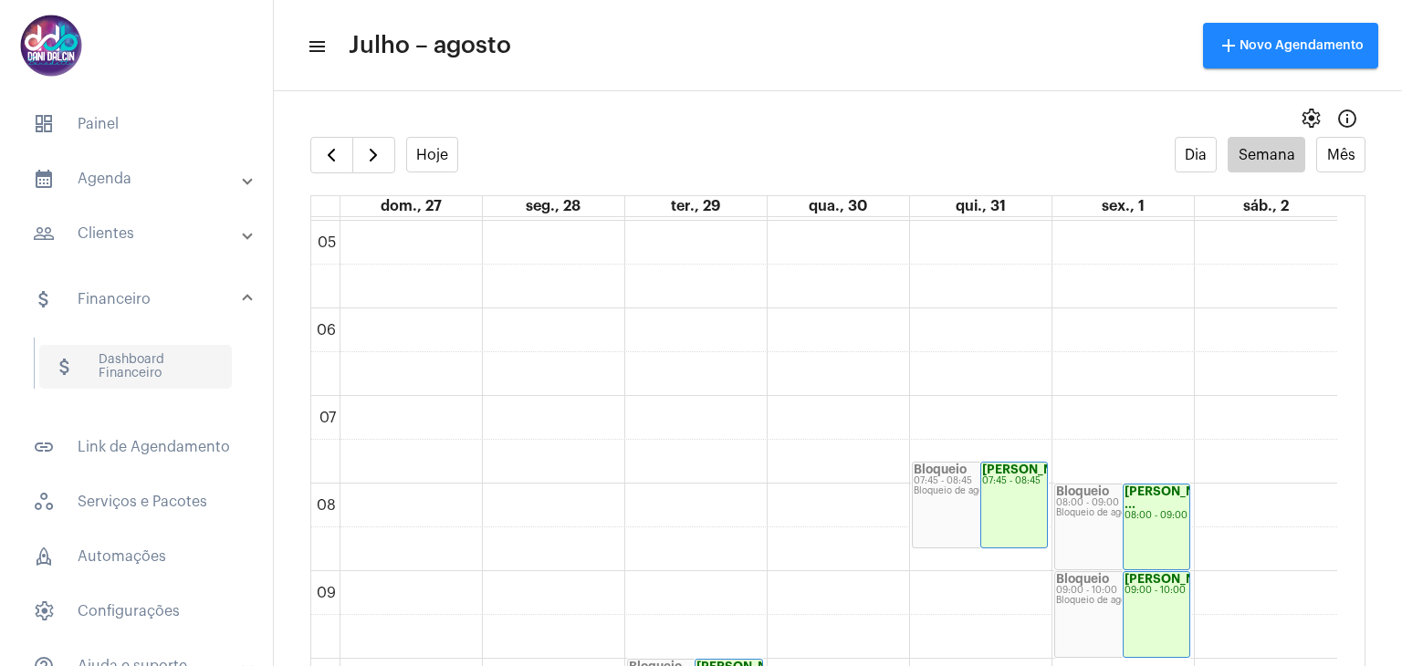
click at [117, 353] on span "attach_money Dashboard Financeiro" at bounding box center [135, 367] width 193 height 44
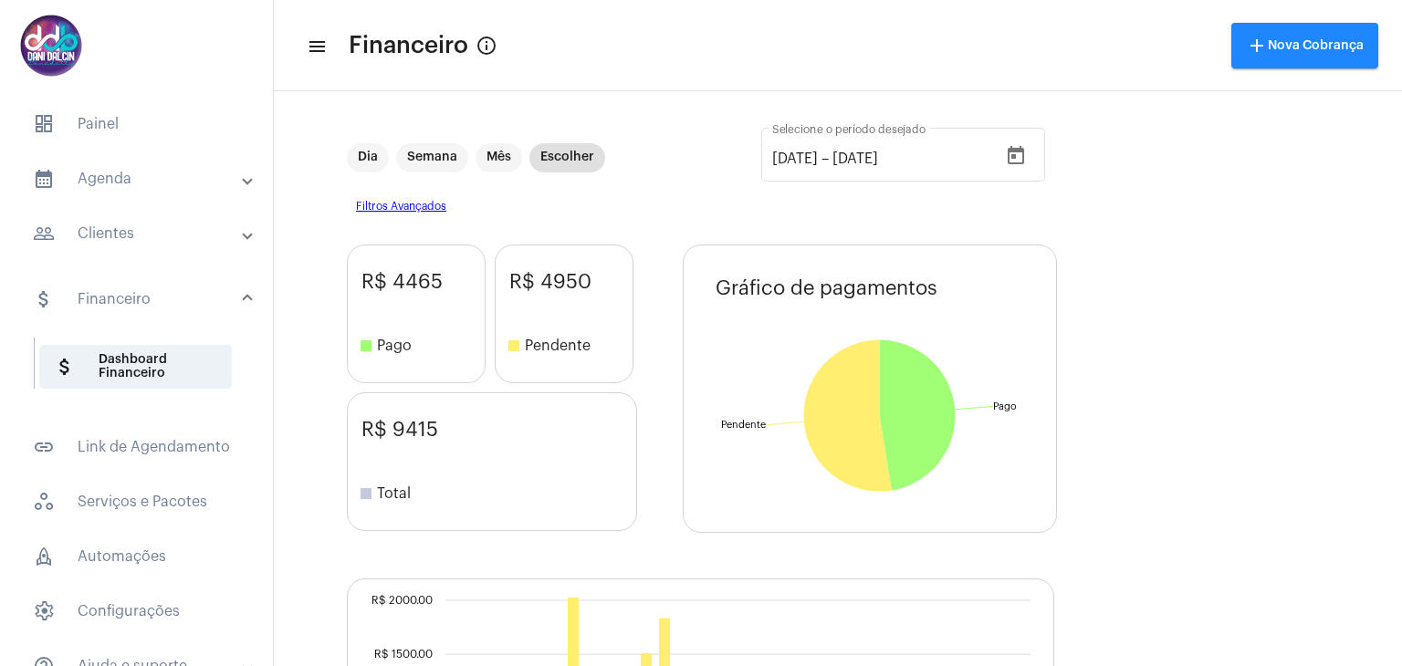
click at [114, 183] on mat-panel-title "calendar_month_outlined Agenda" at bounding box center [138, 179] width 211 height 22
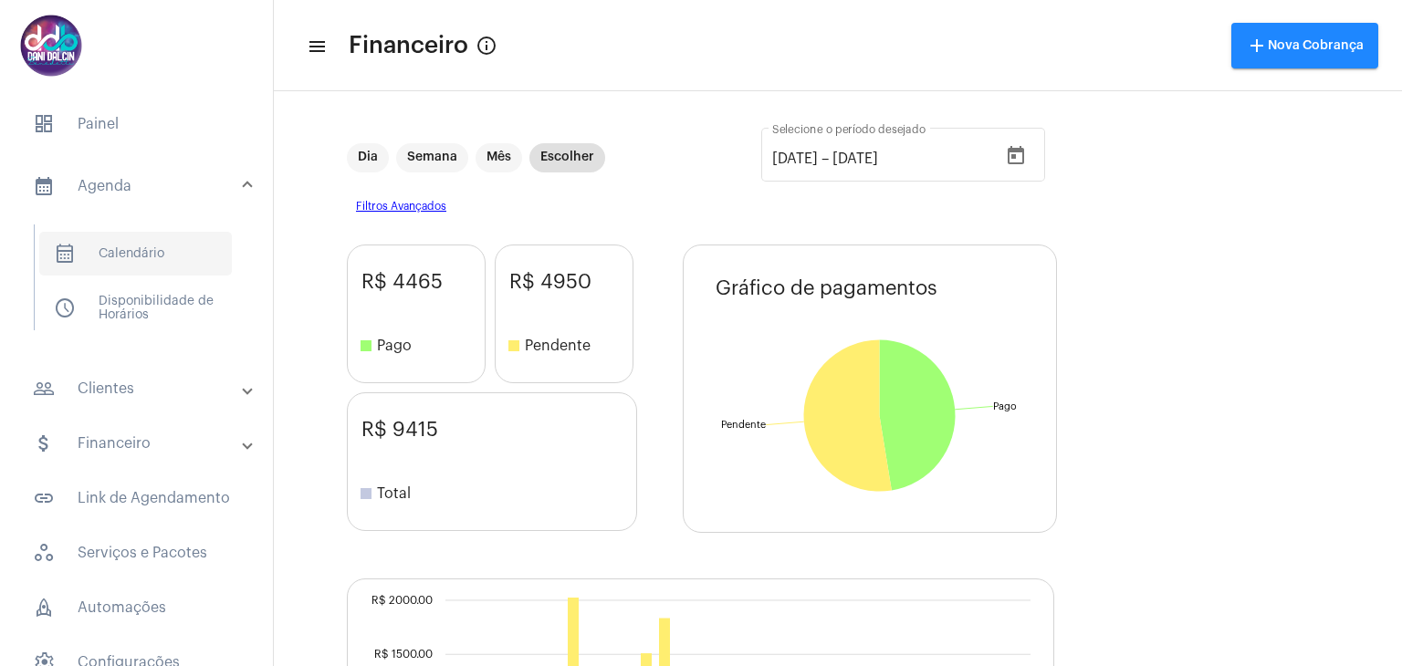
click at [133, 246] on span "calendar_month_outlined Calendário" at bounding box center [135, 254] width 193 height 44
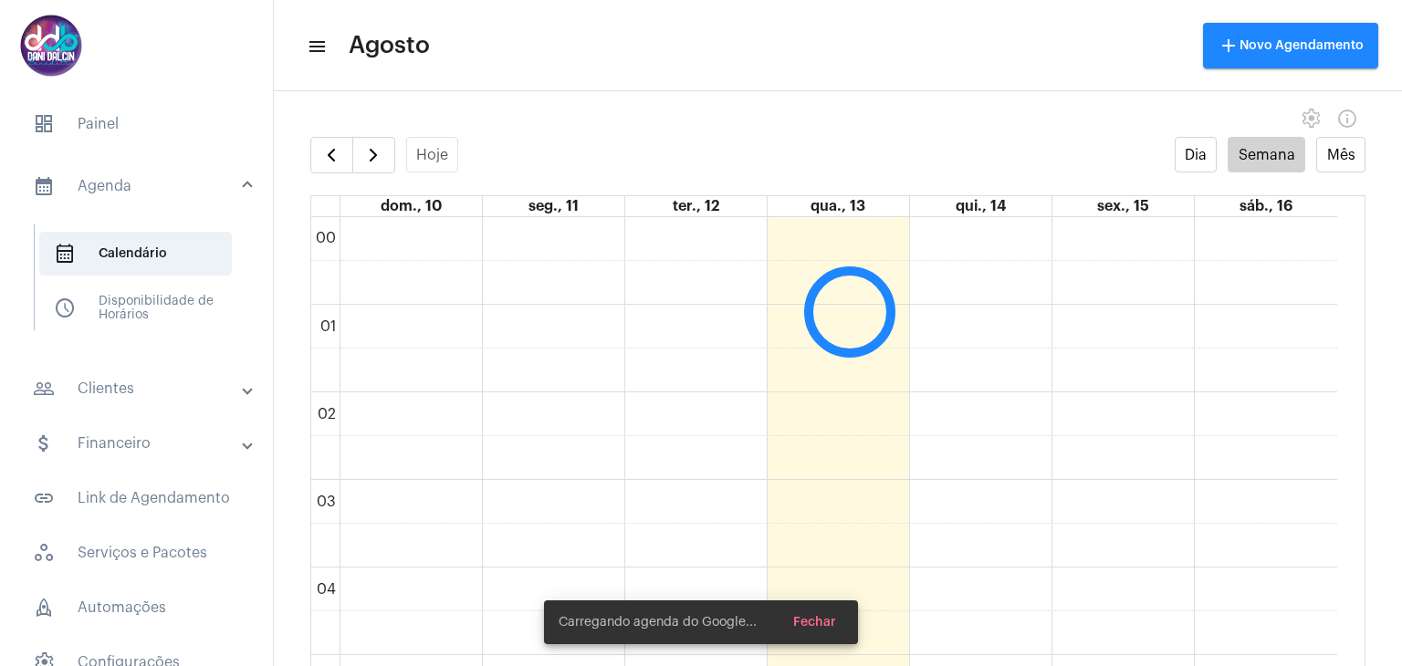
scroll to position [526, 0]
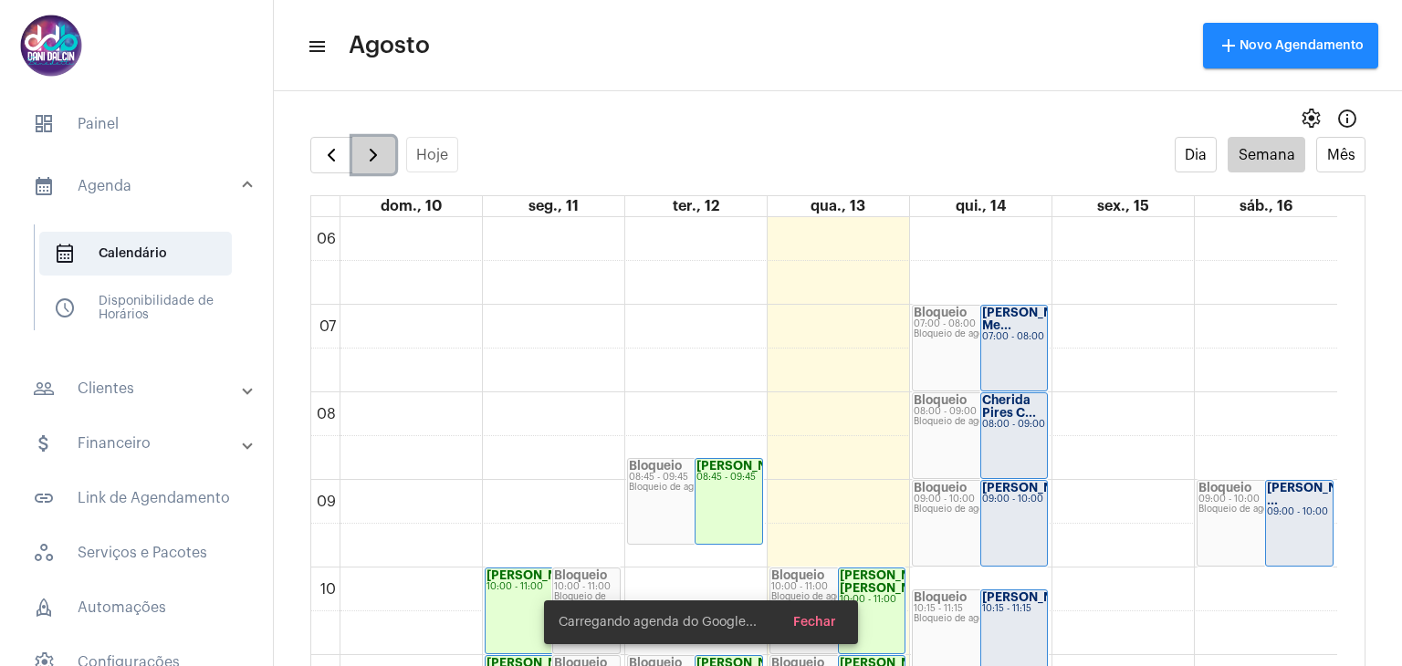
click at [382, 154] on span "button" at bounding box center [373, 155] width 22 height 22
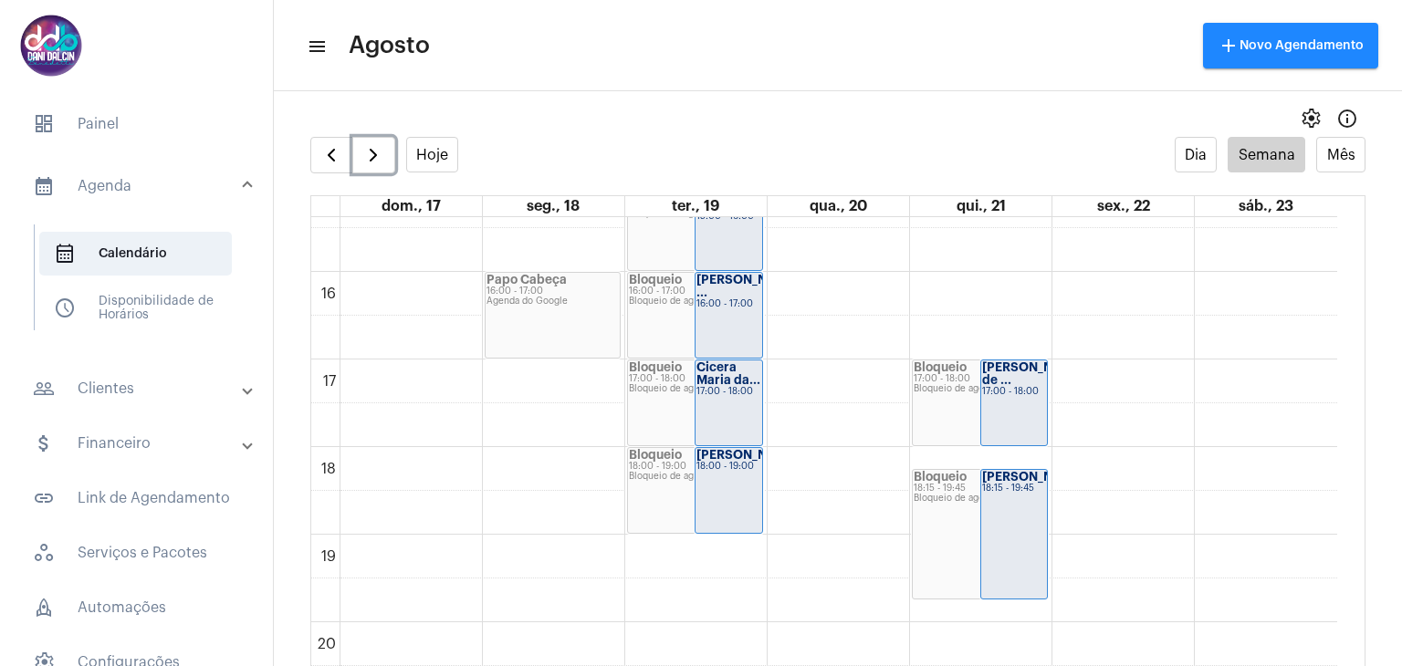
scroll to position [1439, 0]
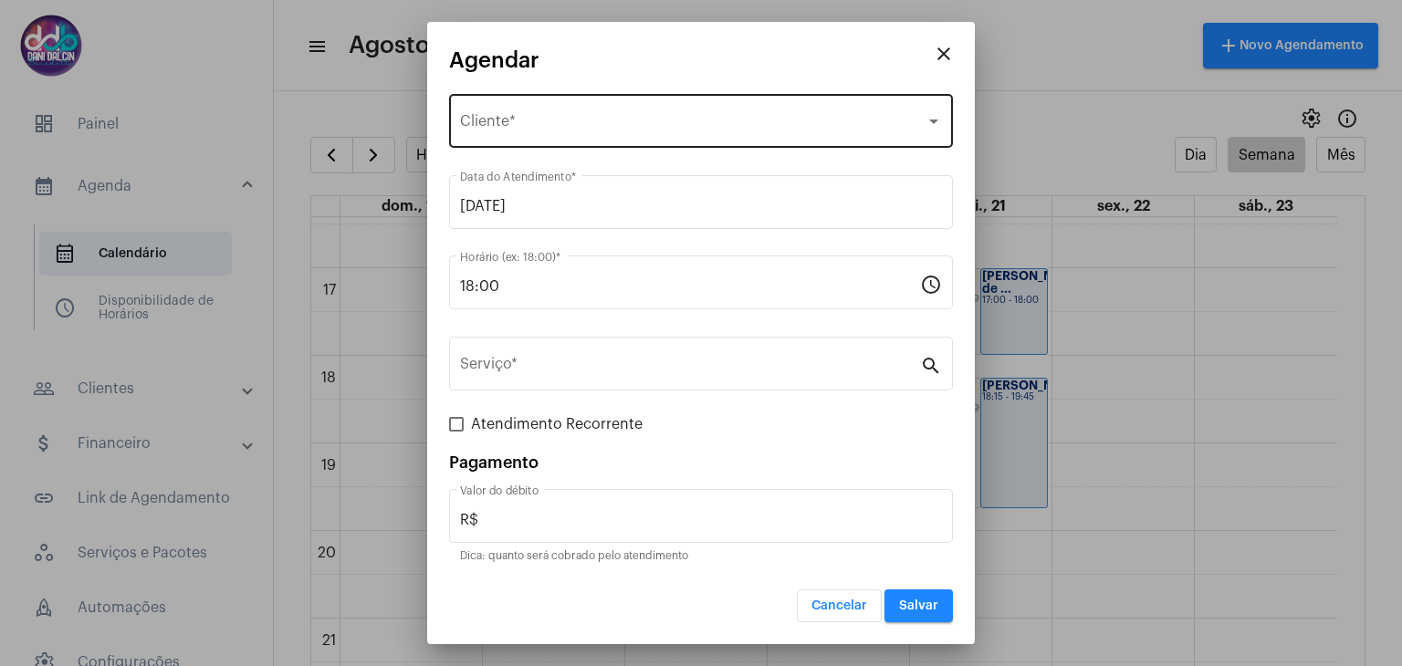
click at [578, 121] on span "Selecione o Cliente" at bounding box center [693, 125] width 466 height 16
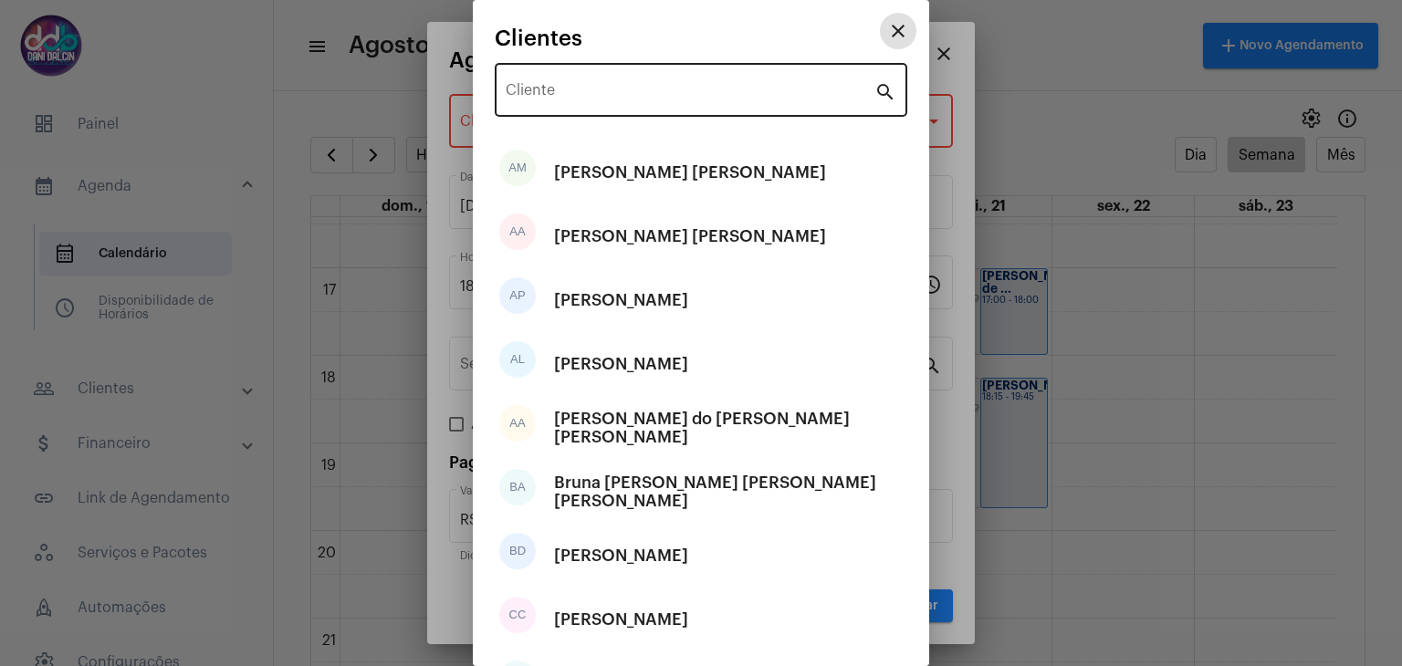
click at [581, 89] on input "Cliente" at bounding box center [690, 94] width 369 height 16
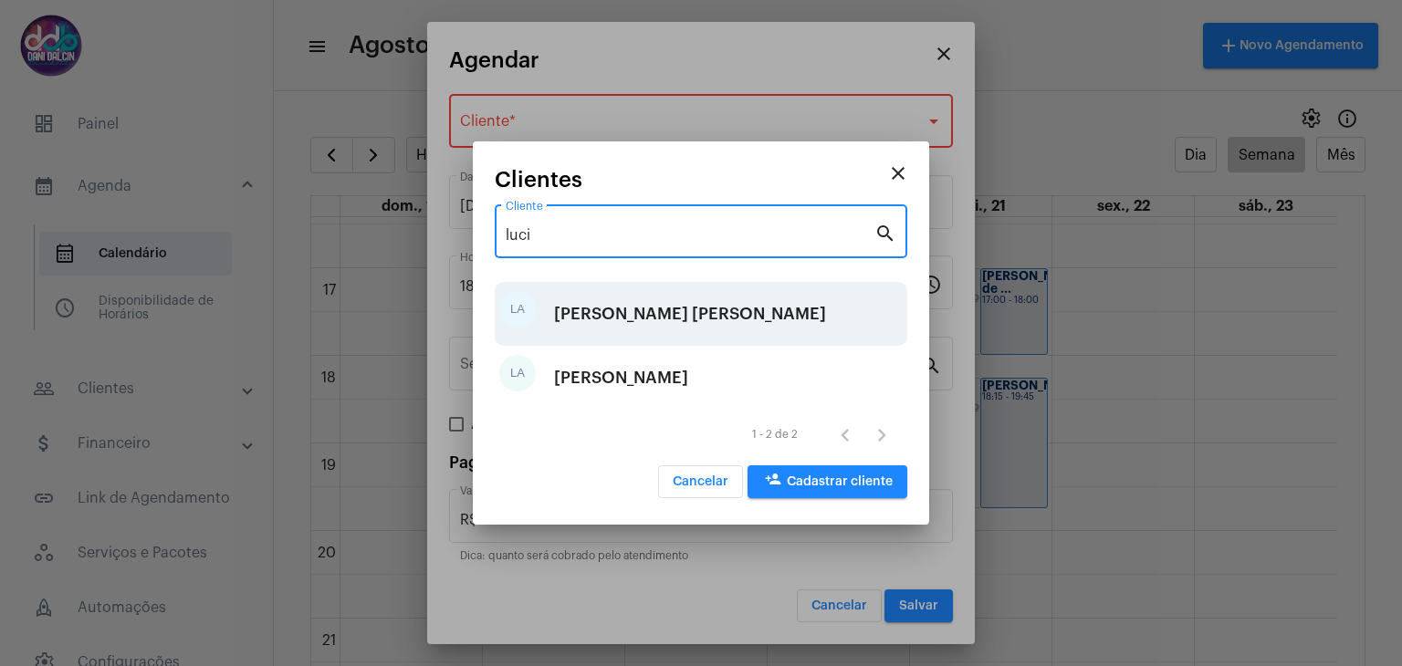
type input "luci"
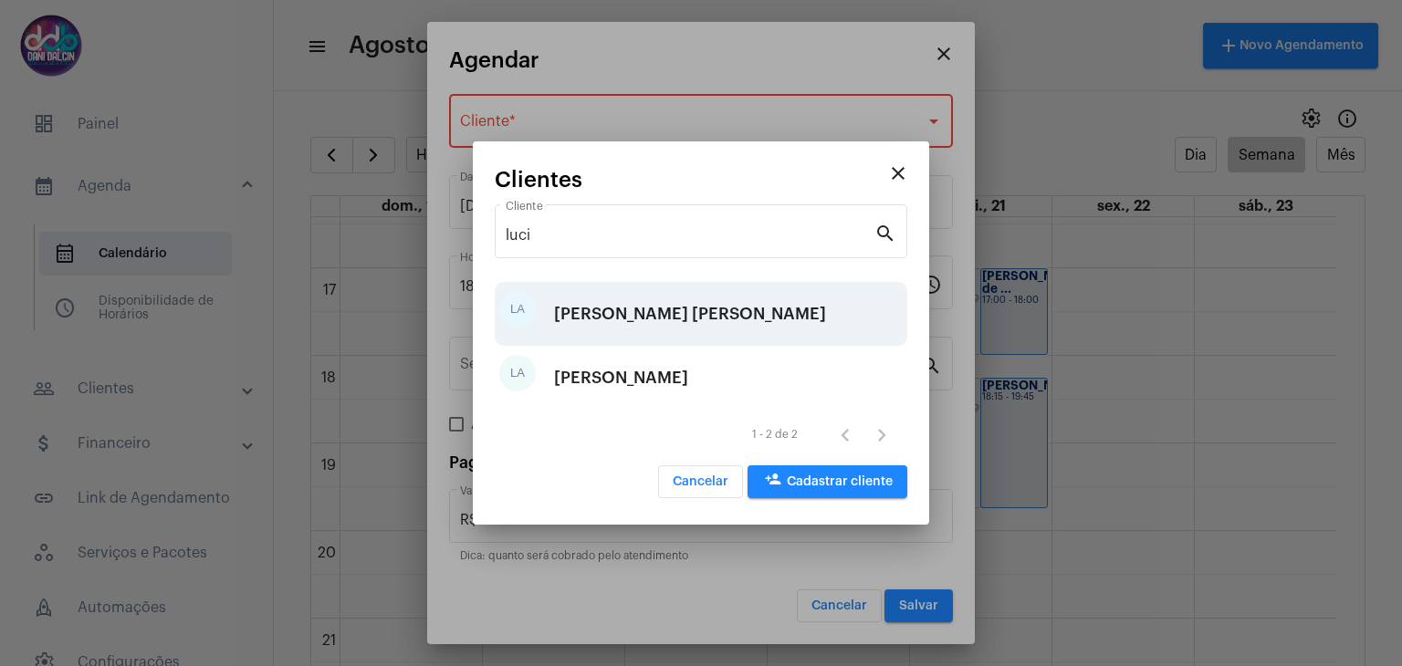
click at [747, 310] on div "Luciane Aparecida da Silva" at bounding box center [690, 314] width 272 height 55
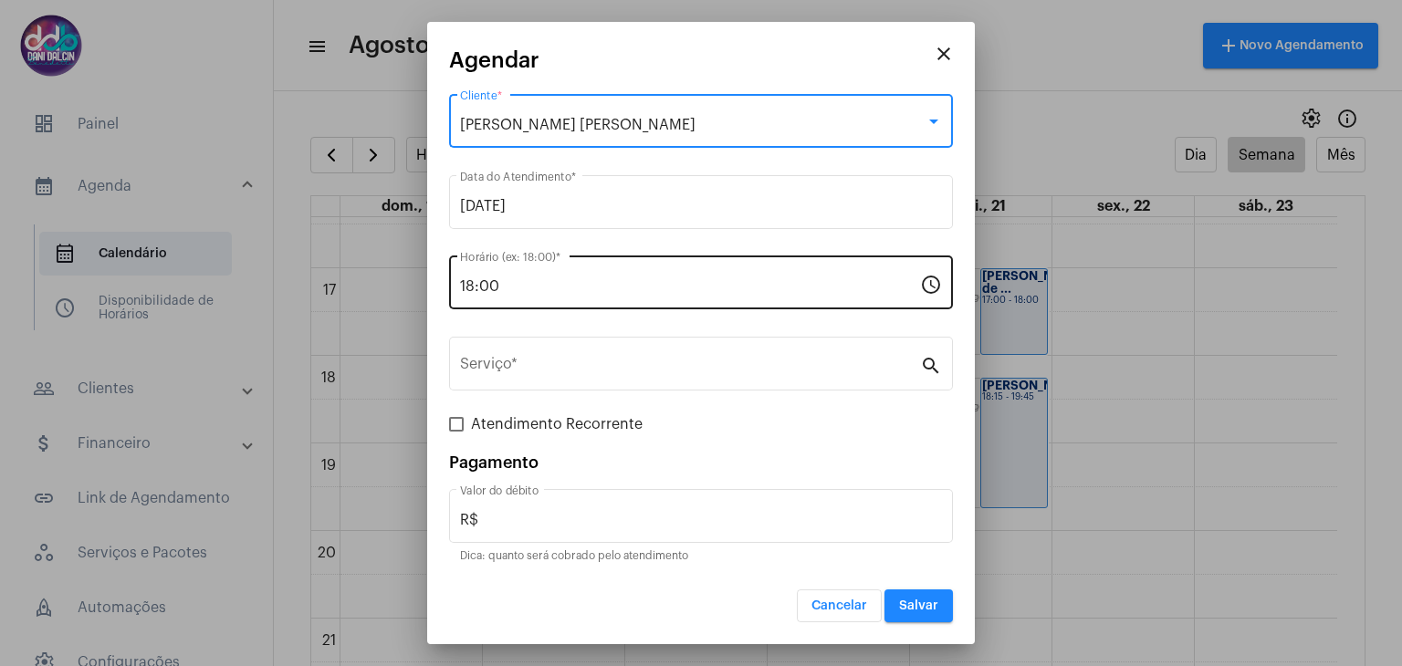
click at [542, 288] on input "18:00" at bounding box center [690, 286] width 460 height 16
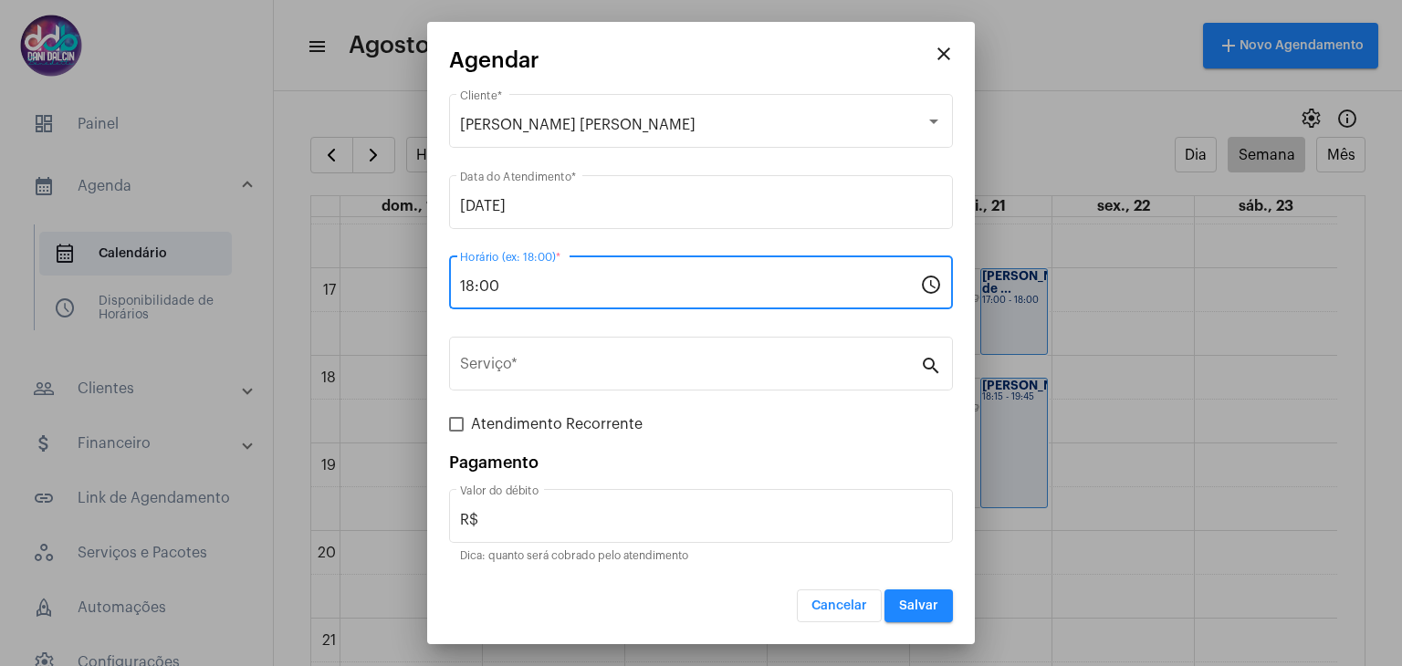
click at [542, 288] on input "18:00" at bounding box center [690, 286] width 460 height 16
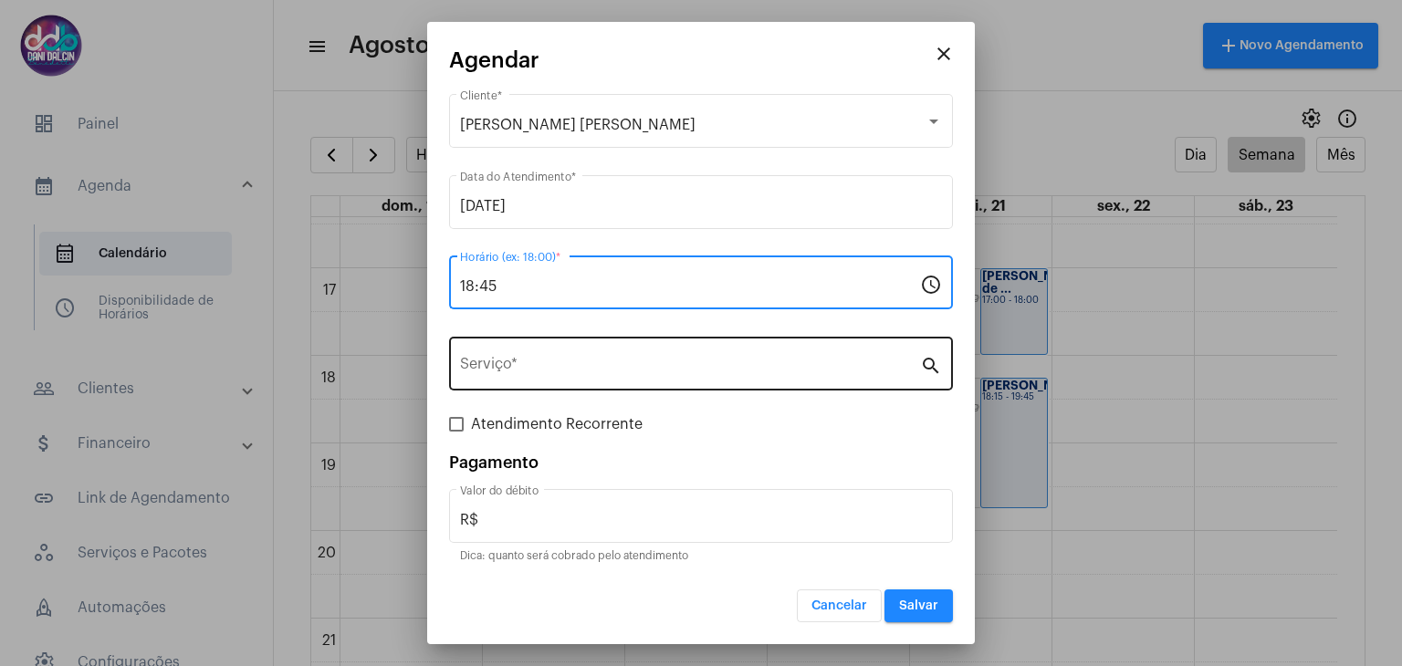
type input "18:45"
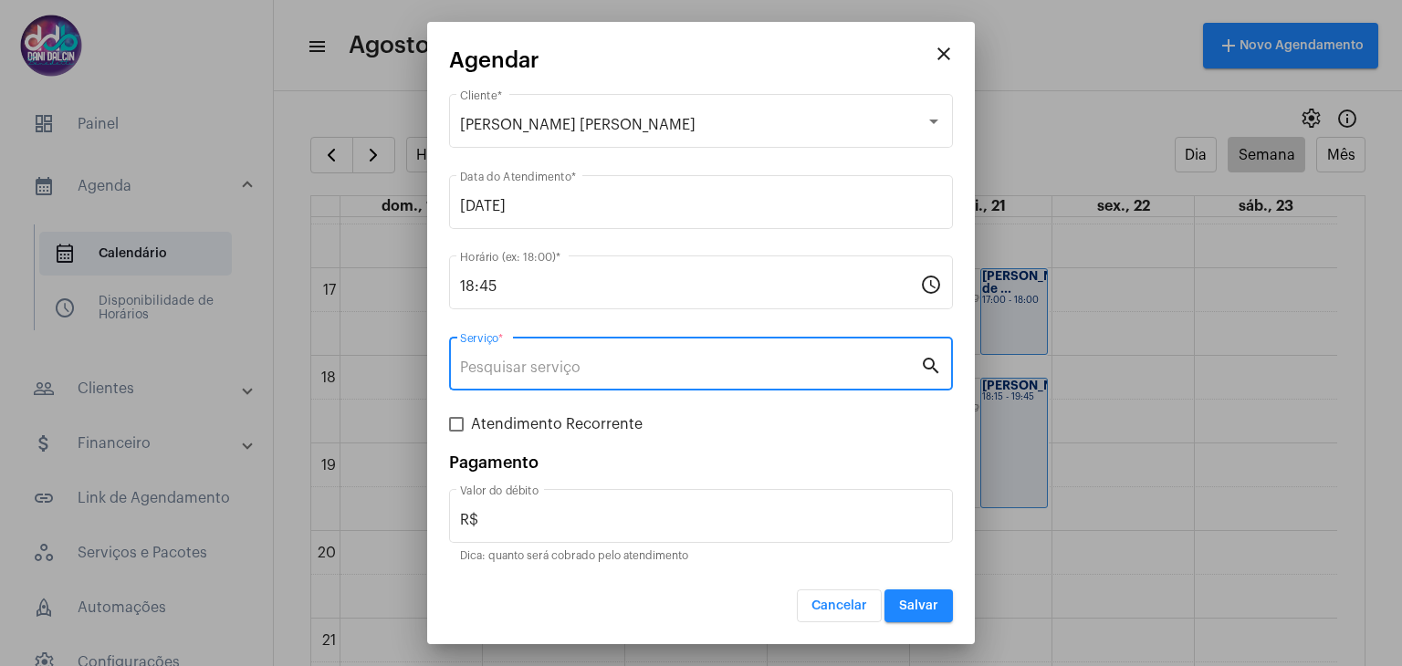
click at [564, 365] on input "Serviço *" at bounding box center [690, 368] width 460 height 16
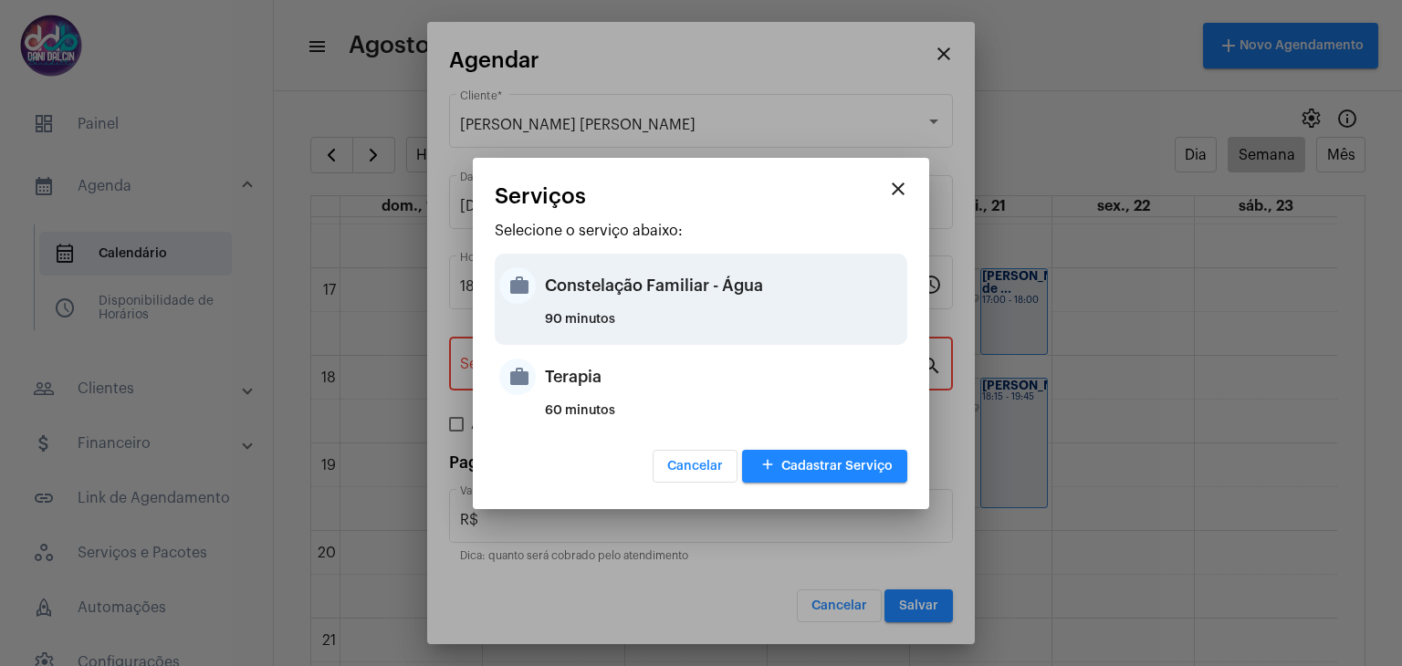
click at [612, 308] on div "Constelação Familiar - Água" at bounding box center [724, 285] width 358 height 55
type input "Constelação Familiar - Água"
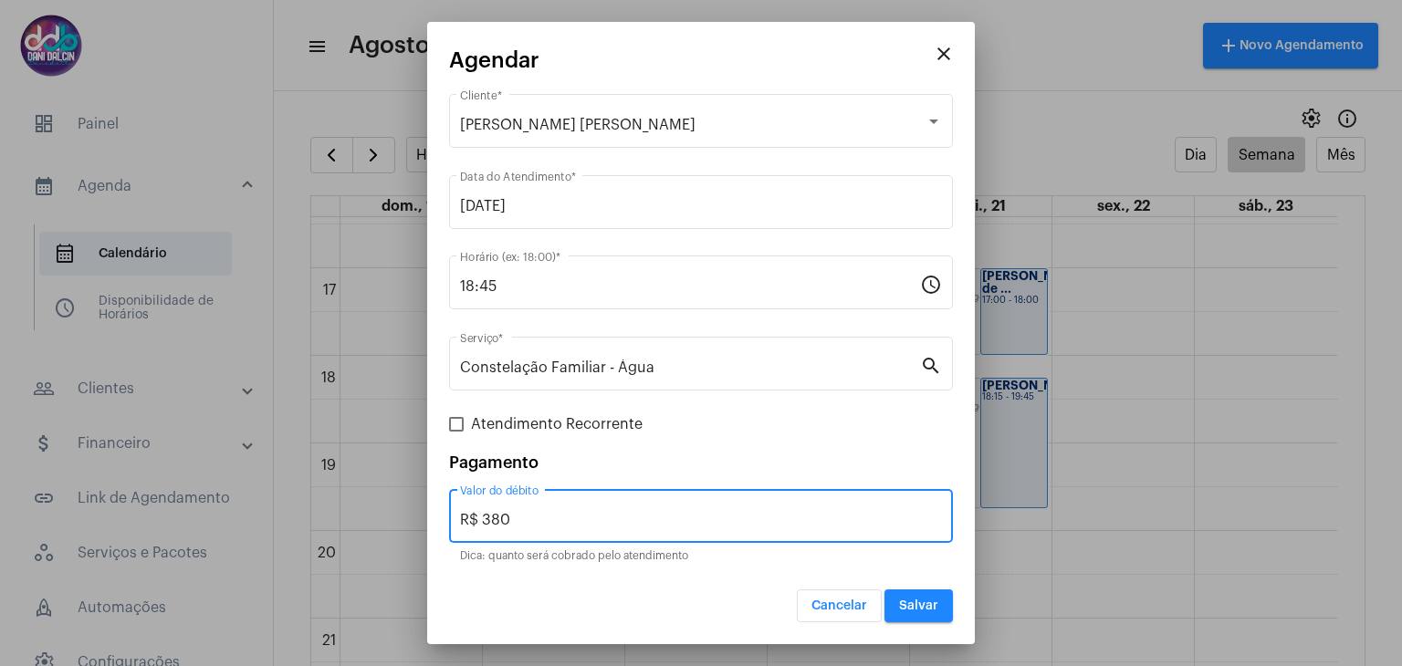
click at [526, 516] on input "R$ 380" at bounding box center [701, 520] width 482 height 16
type input "R$ 250"
click at [904, 610] on span "Salvar" at bounding box center [918, 606] width 39 height 13
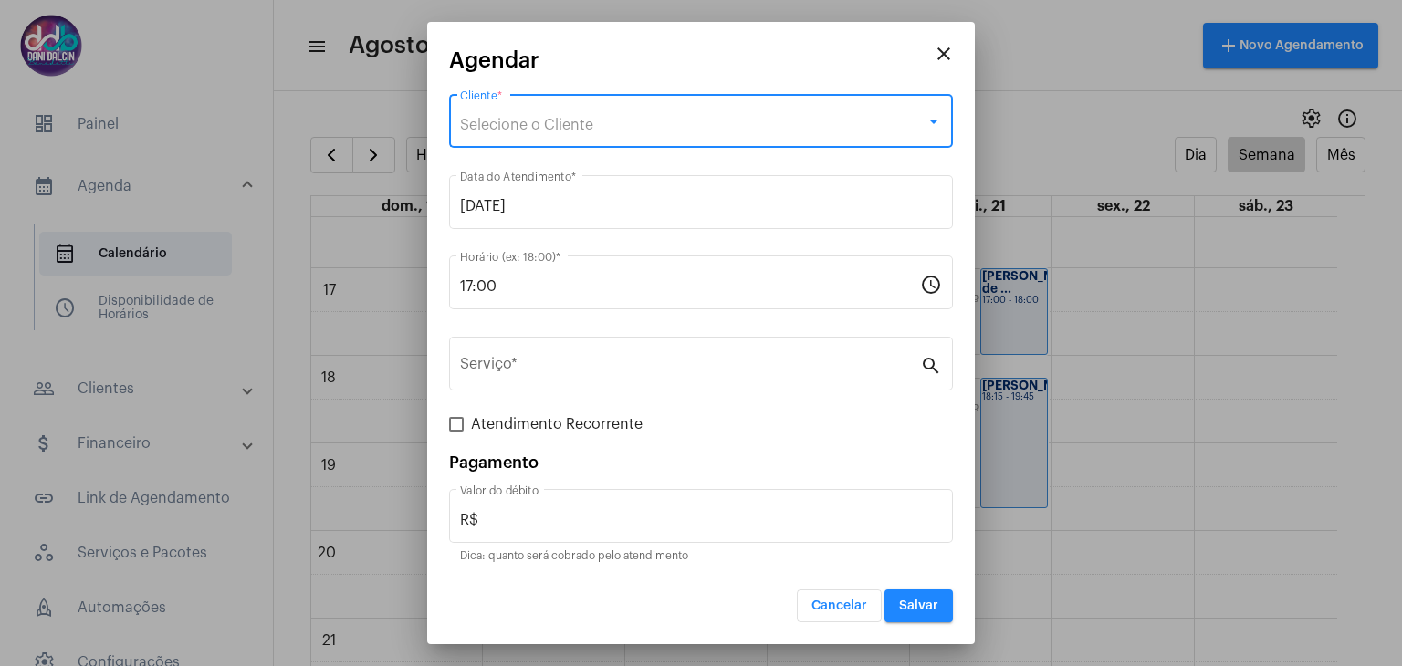
click at [635, 129] on div "Selecione o Cliente" at bounding box center [693, 125] width 466 height 16
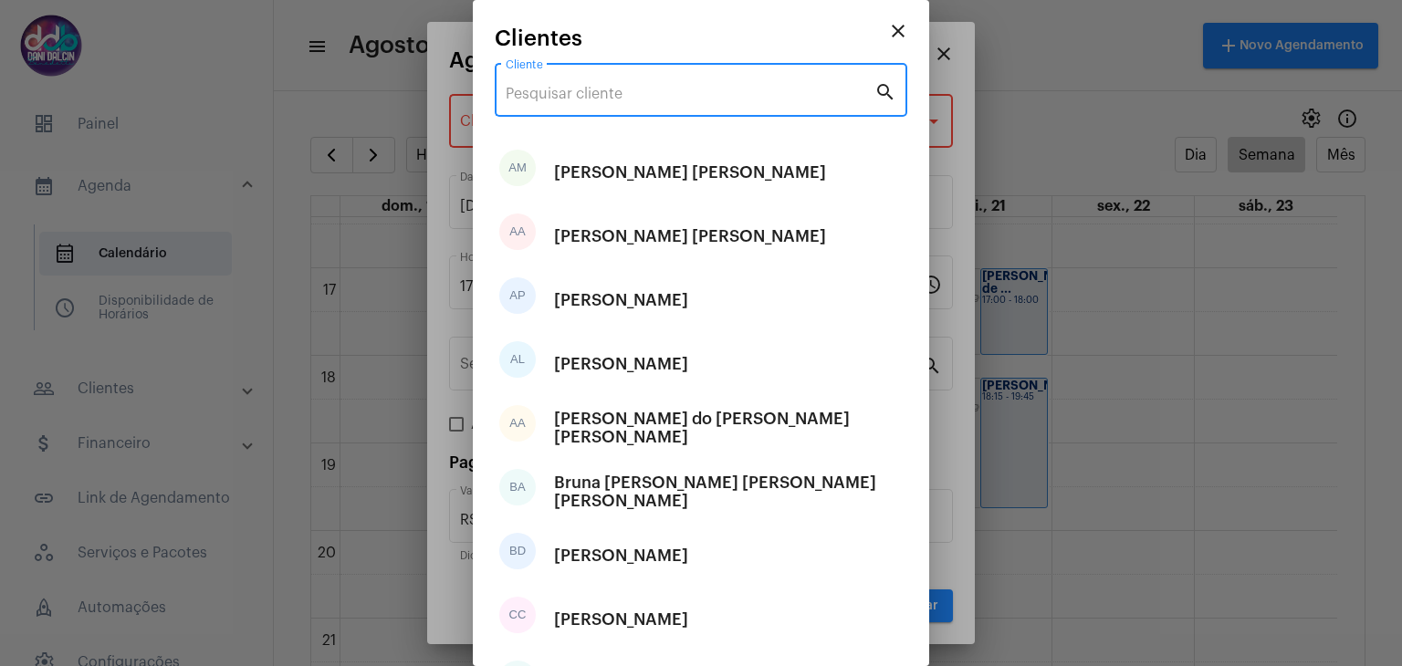
click at [624, 91] on input "Cliente" at bounding box center [690, 94] width 369 height 16
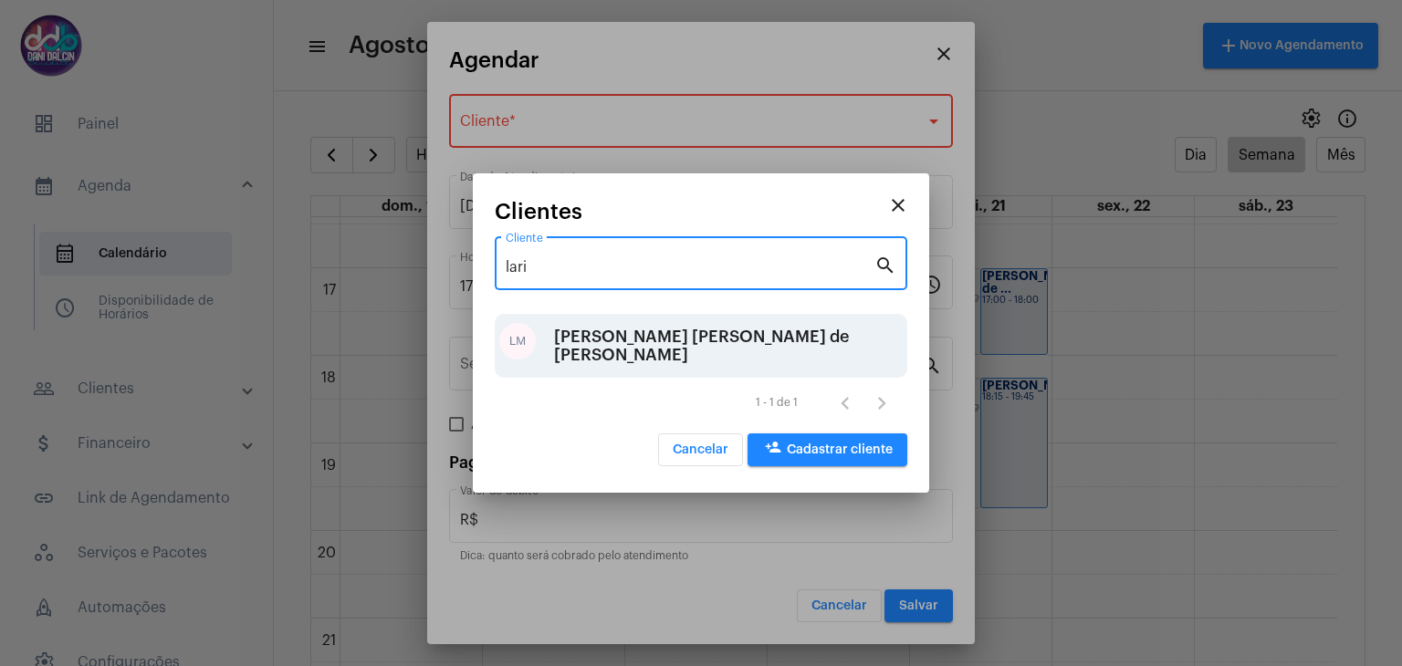
type input "lari"
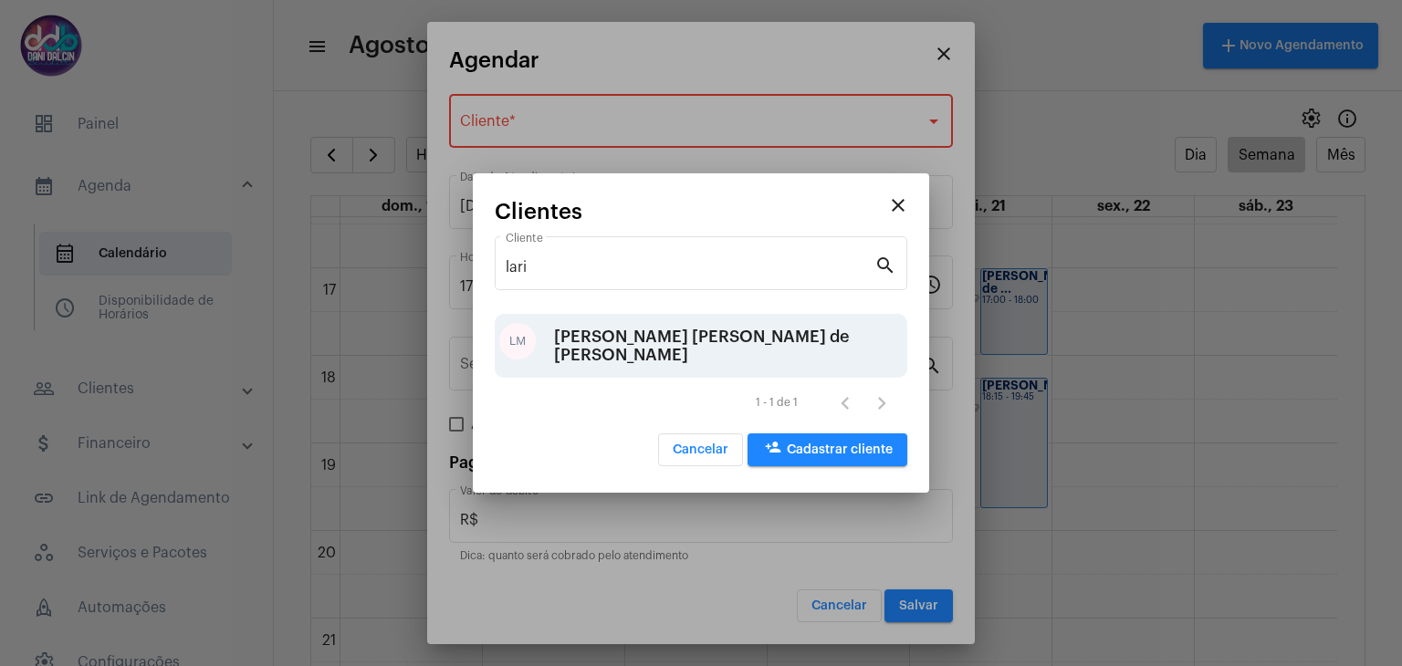
click at [639, 366] on div "Larissa Maria Abdalla de Carvalho Jaued" at bounding box center [728, 346] width 349 height 55
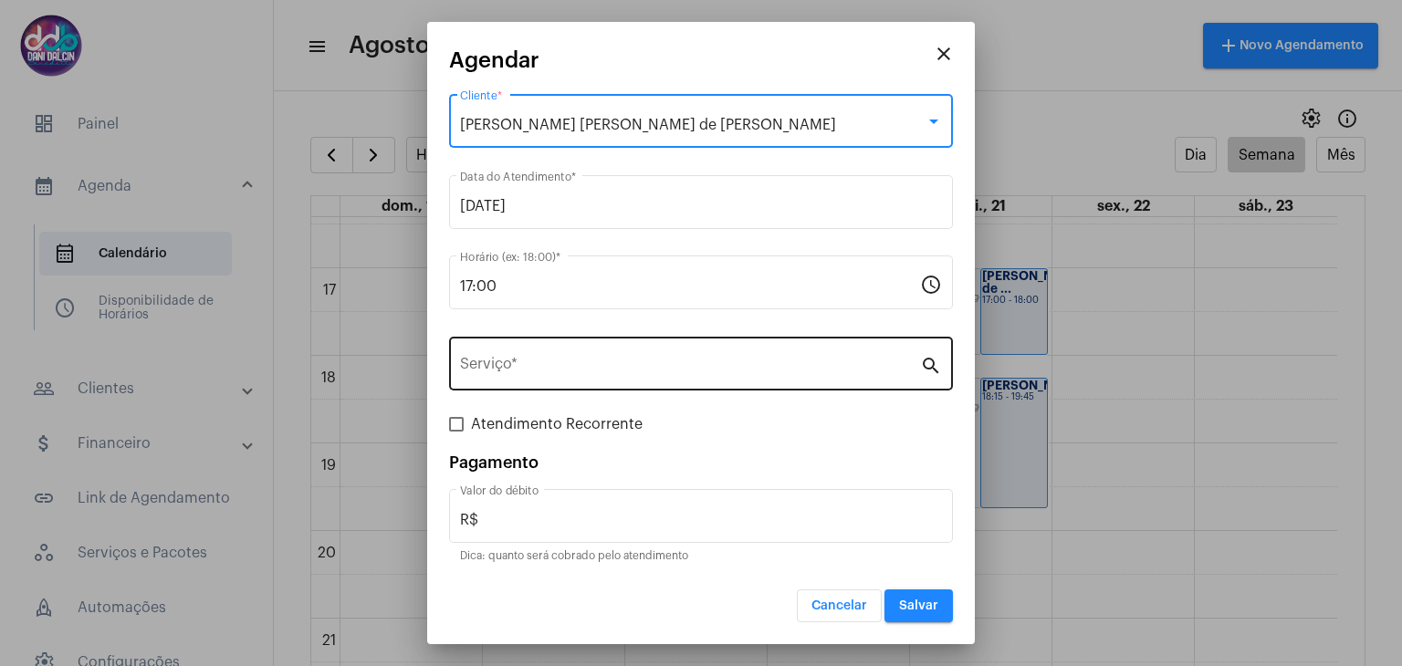
click at [511, 363] on input "Serviço *" at bounding box center [690, 368] width 460 height 16
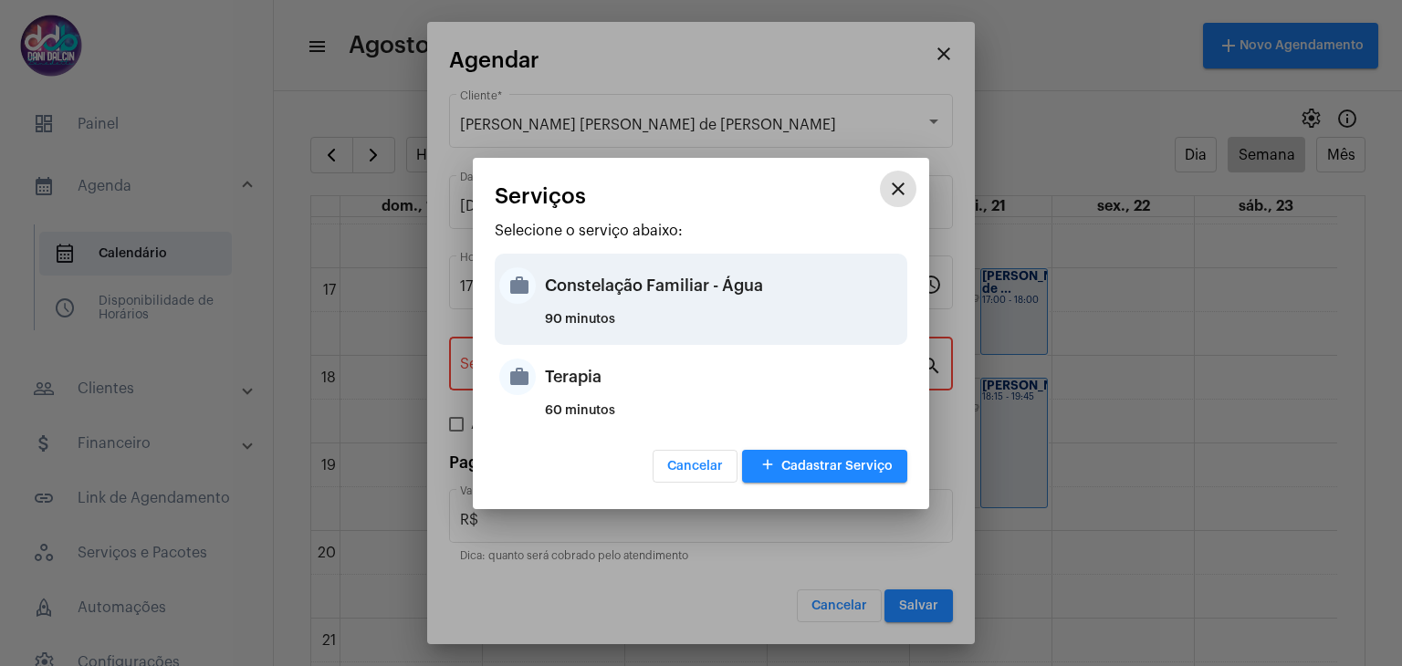
click at [571, 311] on div "Constelação Familiar - Água" at bounding box center [724, 285] width 358 height 55
type input "Constelação Familiar - Água"
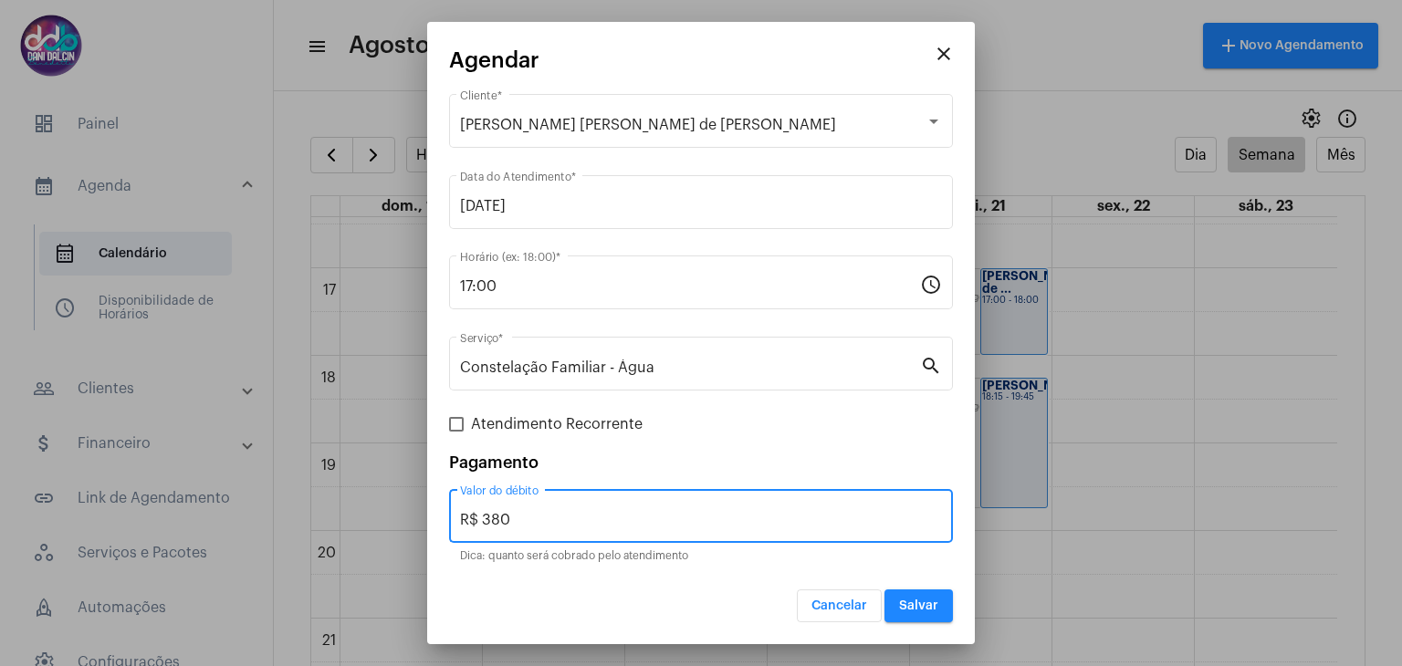
click at [572, 512] on input "R$ 380" at bounding box center [701, 520] width 482 height 16
type input "R$ 150"
click at [909, 604] on span "Salvar" at bounding box center [918, 606] width 39 height 13
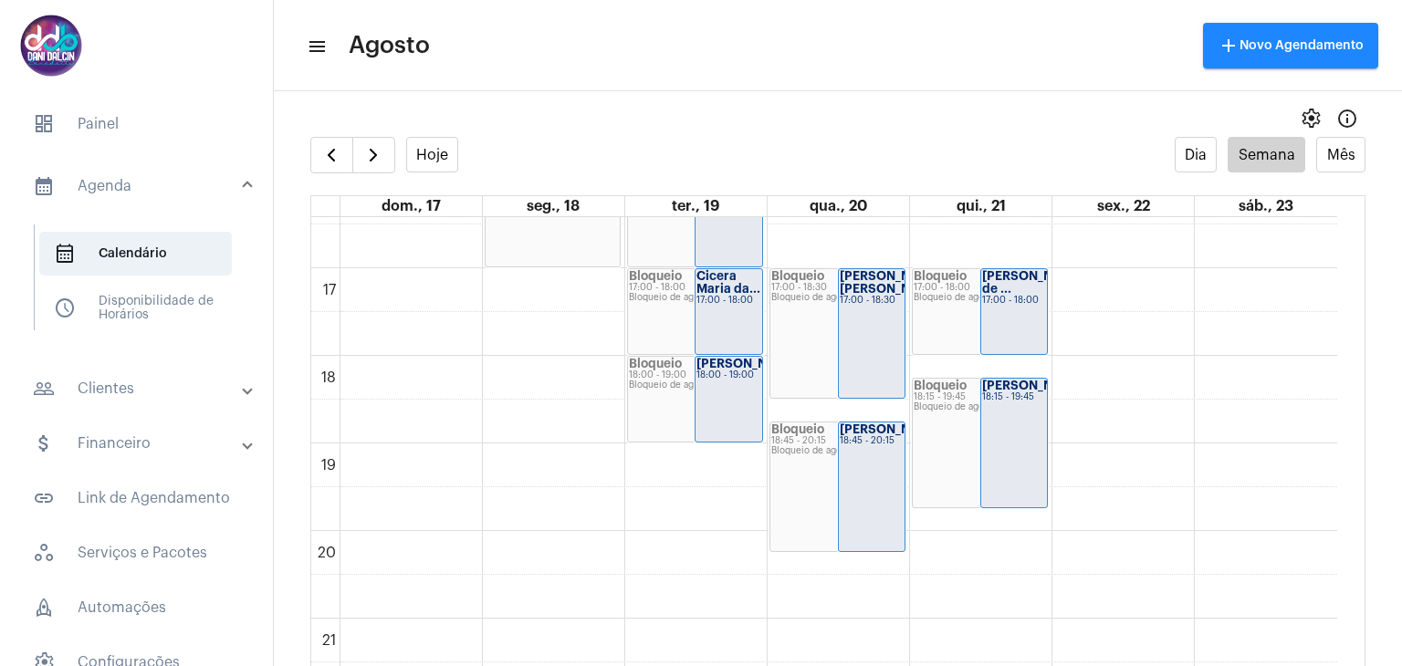
click at [160, 378] on mat-panel-title "people_outline Clientes" at bounding box center [138, 389] width 211 height 22
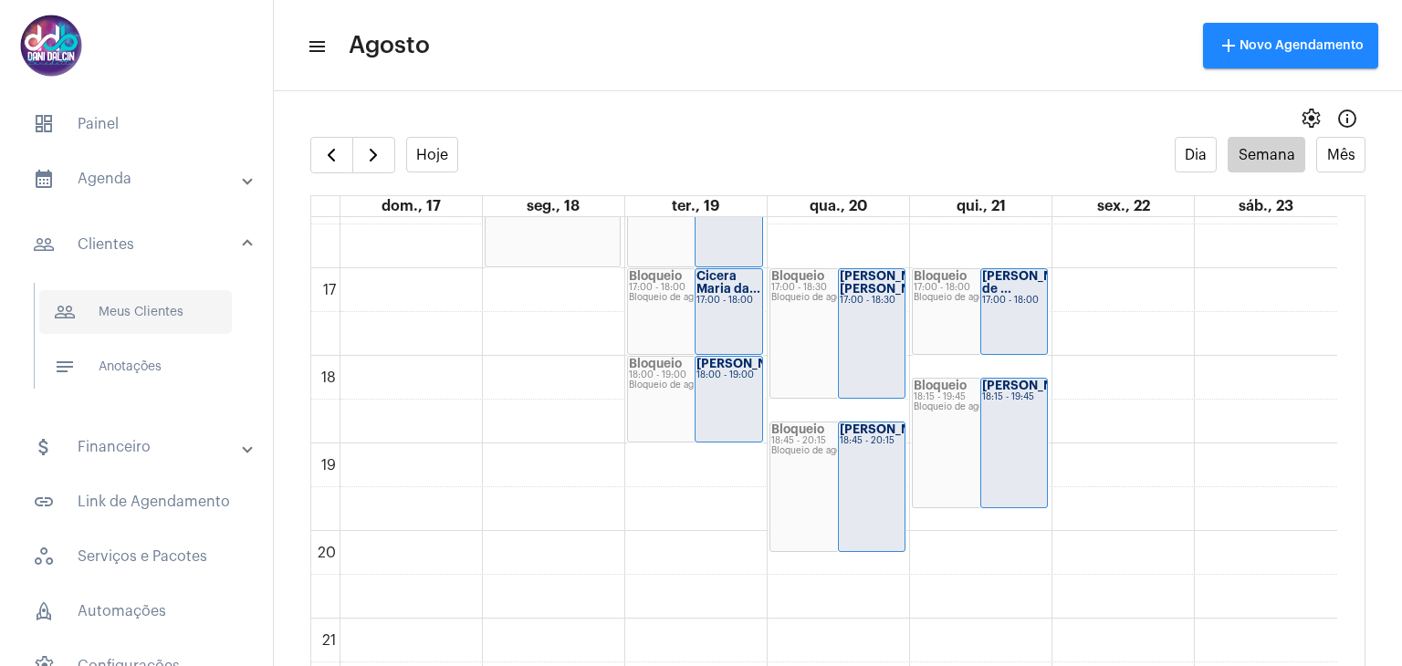
click at [183, 308] on span "people_outline Meus Clientes" at bounding box center [135, 312] width 193 height 44
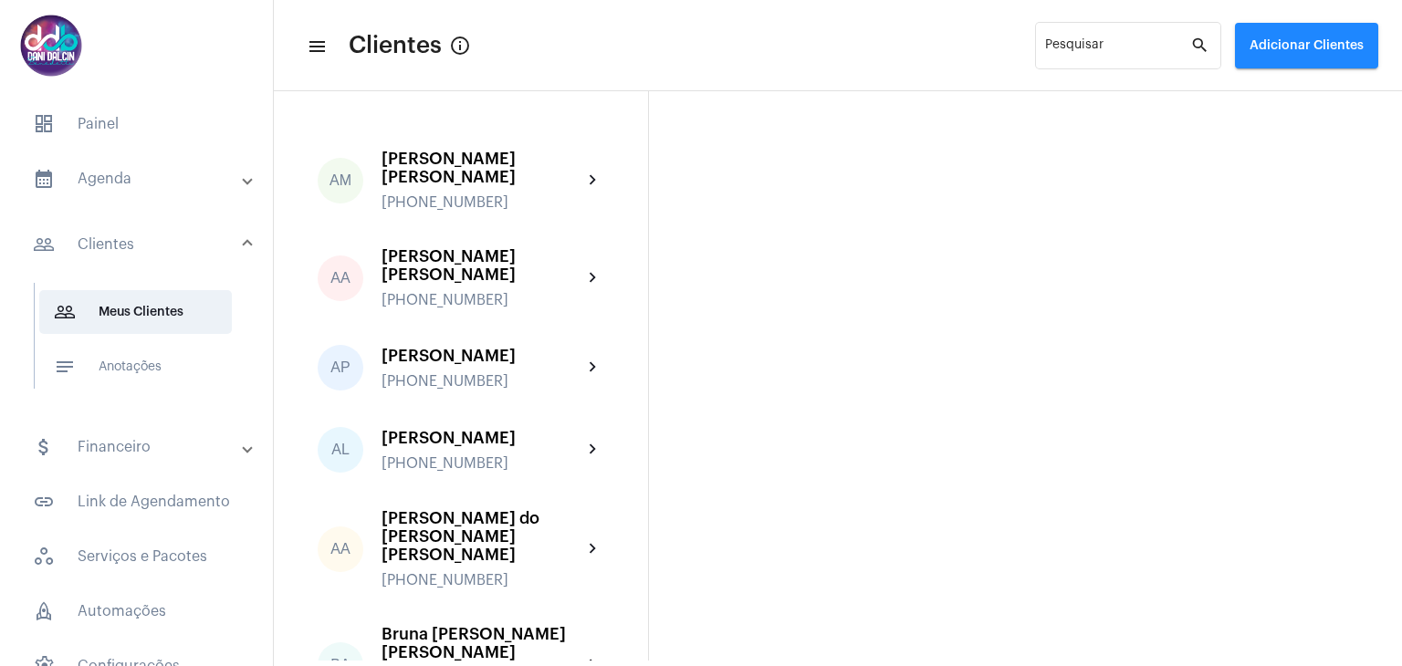
click at [1282, 52] on button "Adicionar Clientes" at bounding box center [1306, 46] width 143 height 46
click at [1297, 92] on span "add Novo Cliente" at bounding box center [1305, 95] width 106 height 33
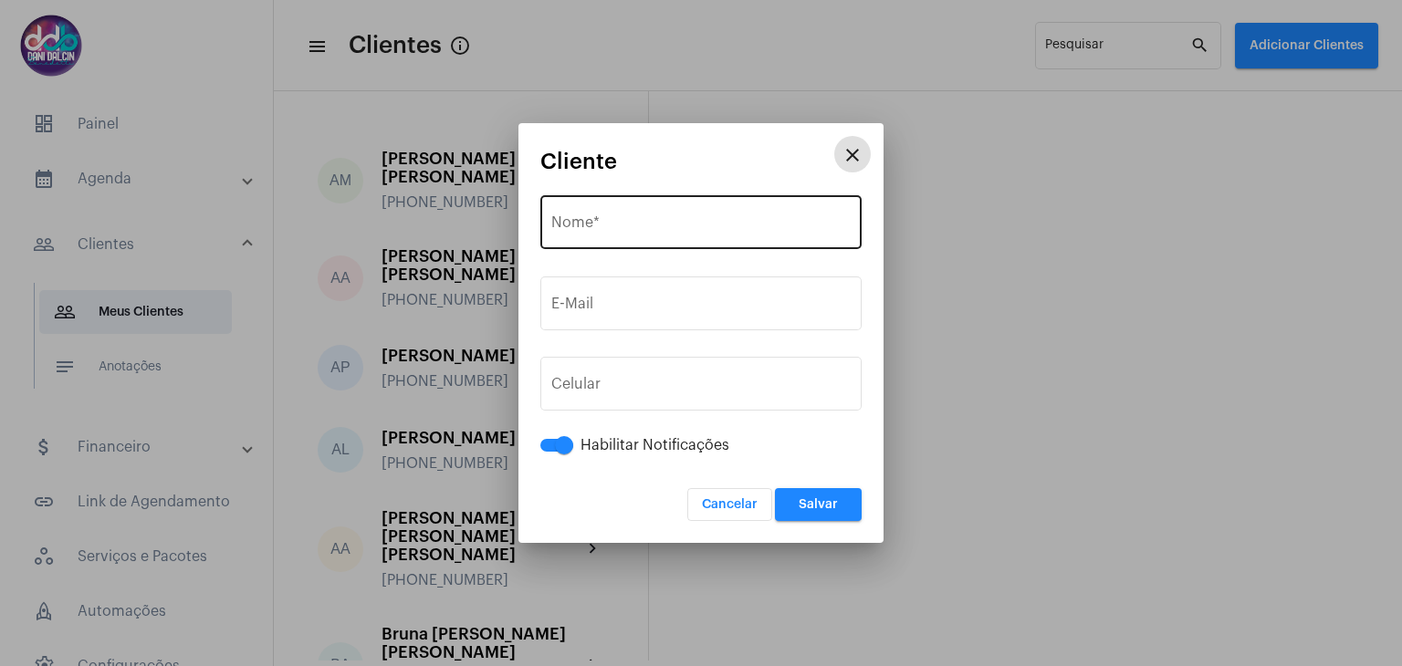
click at [633, 218] on input "Nome *" at bounding box center [700, 226] width 299 height 16
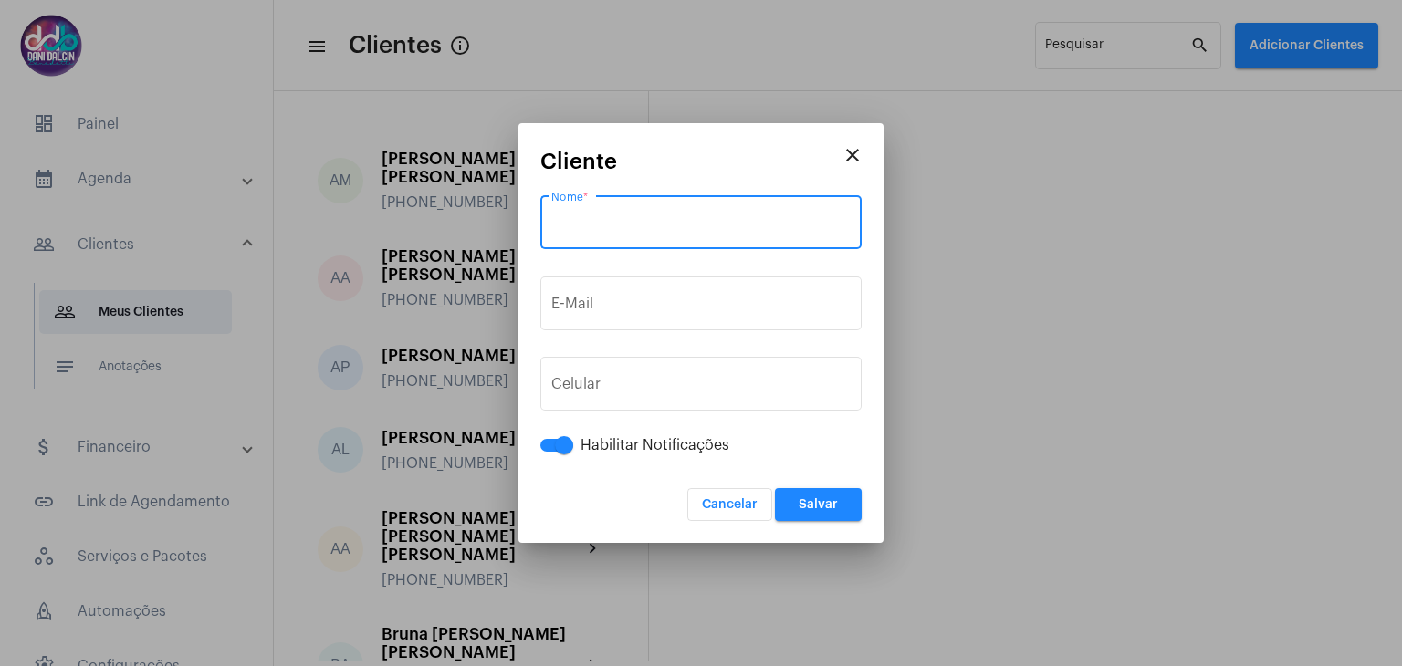
paste input "Celine Higashioka"
type input "Celine Higashioka"
click at [603, 300] on input "E-Mail" at bounding box center [700, 307] width 299 height 16
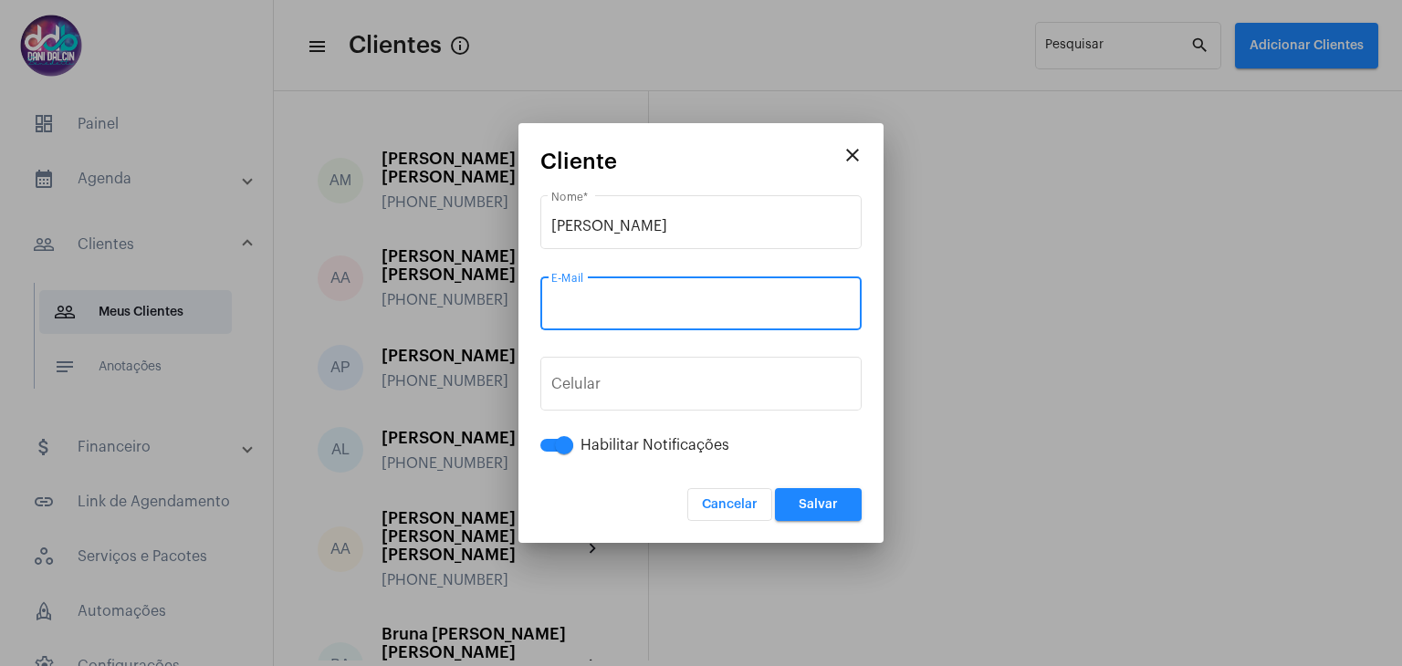
paste input "celinehigashioka@hotmail.com"
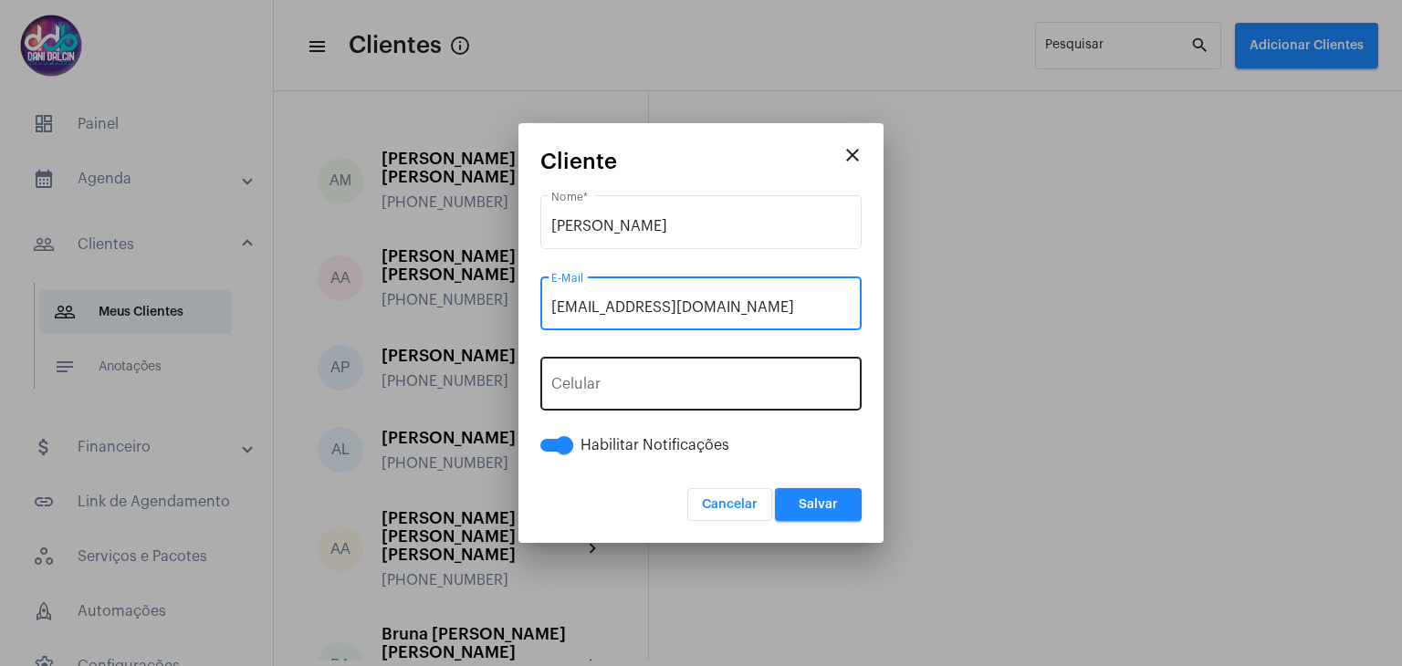
type input "celinehigashioka@hotmail.com"
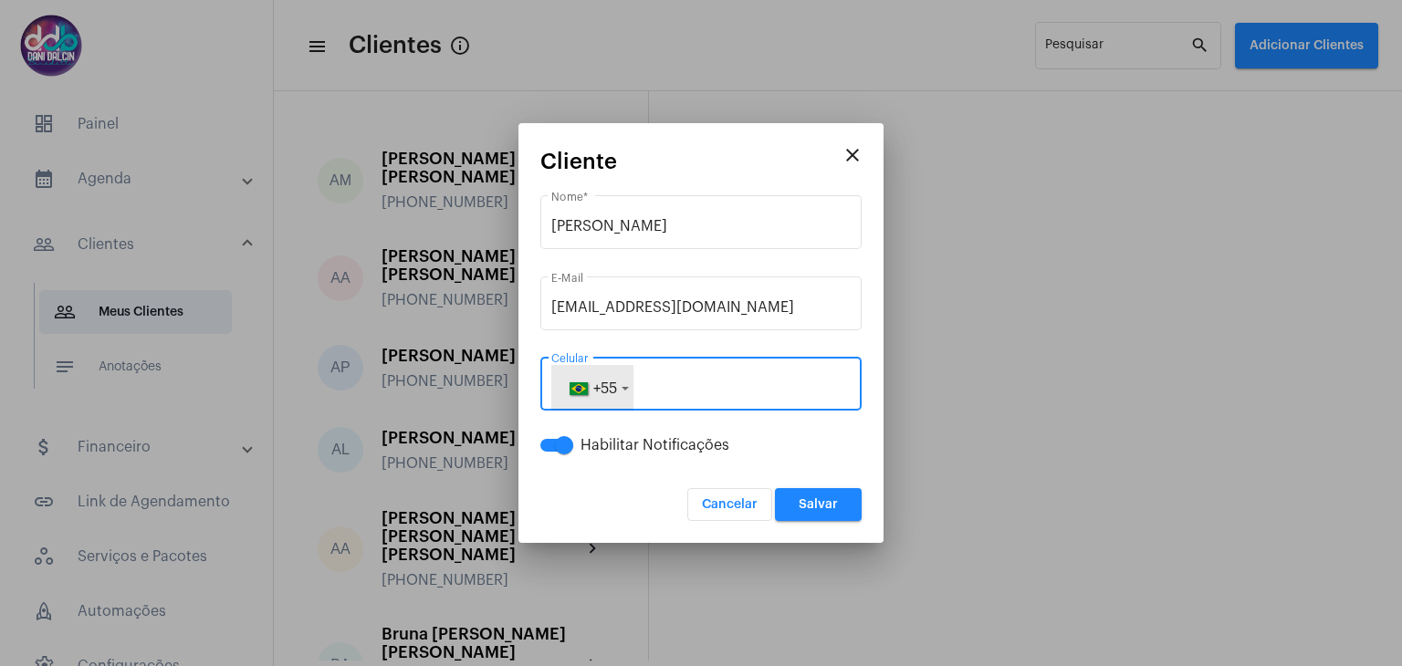
click at [602, 387] on span "+55" at bounding box center [605, 389] width 24 height 15
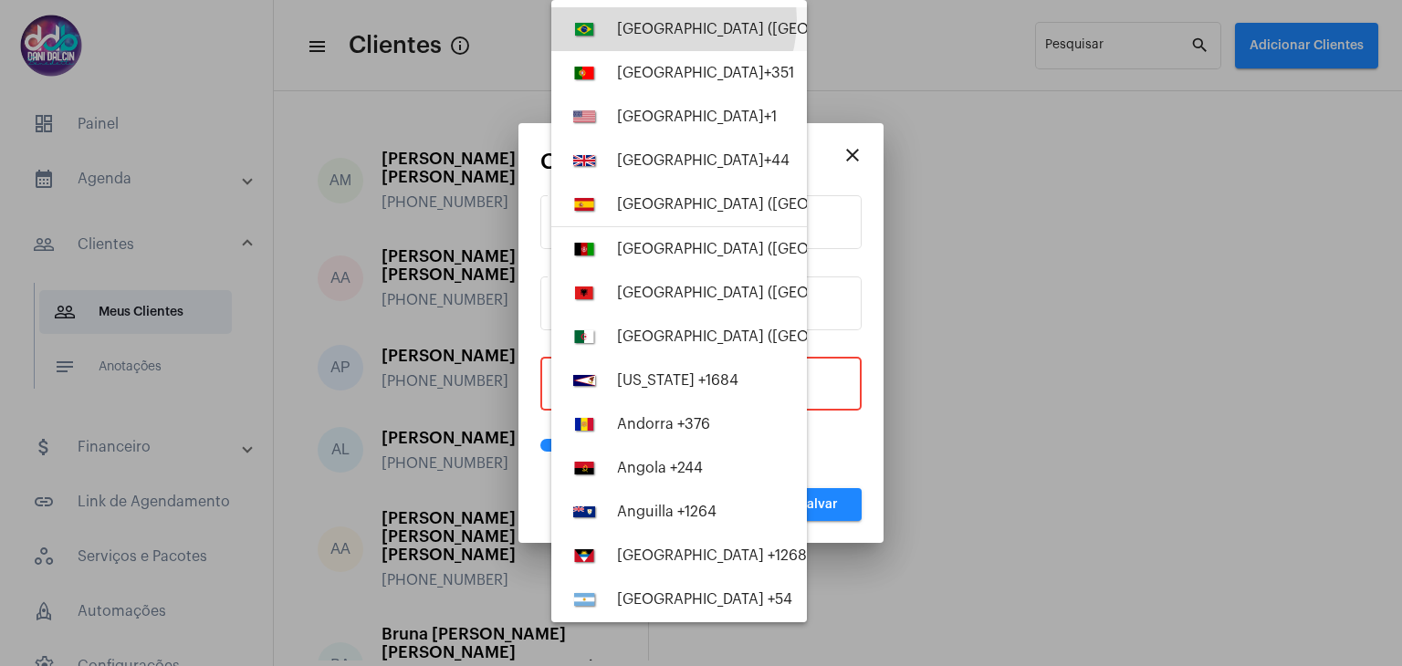
click at [663, 21] on div "Brazil (Brasil) +55" at bounding box center [782, 29] width 330 height 16
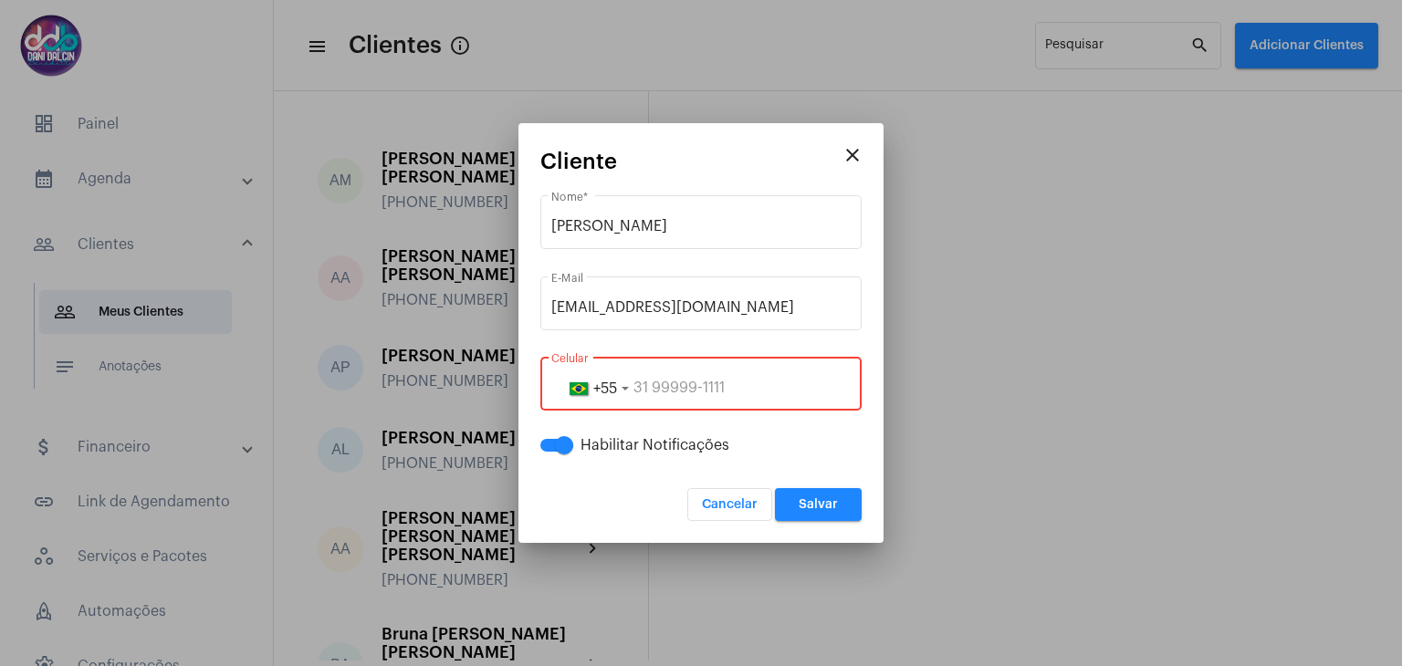
click at [707, 381] on input "tel" at bounding box center [700, 388] width 299 height 16
paste input "19981812929"
type input "19981812929"
click at [837, 505] on button "Salvar" at bounding box center [818, 504] width 87 height 33
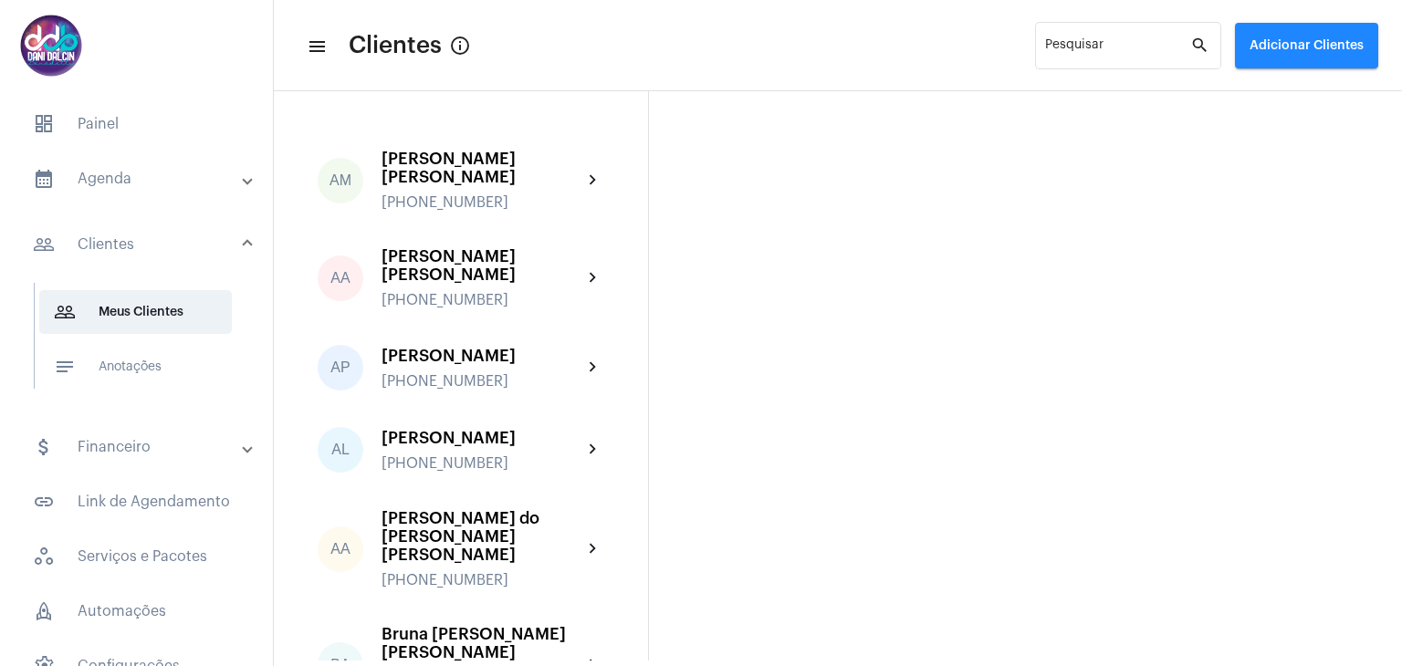
click at [114, 188] on mat-panel-title "calendar_month_outlined Agenda" at bounding box center [138, 179] width 211 height 22
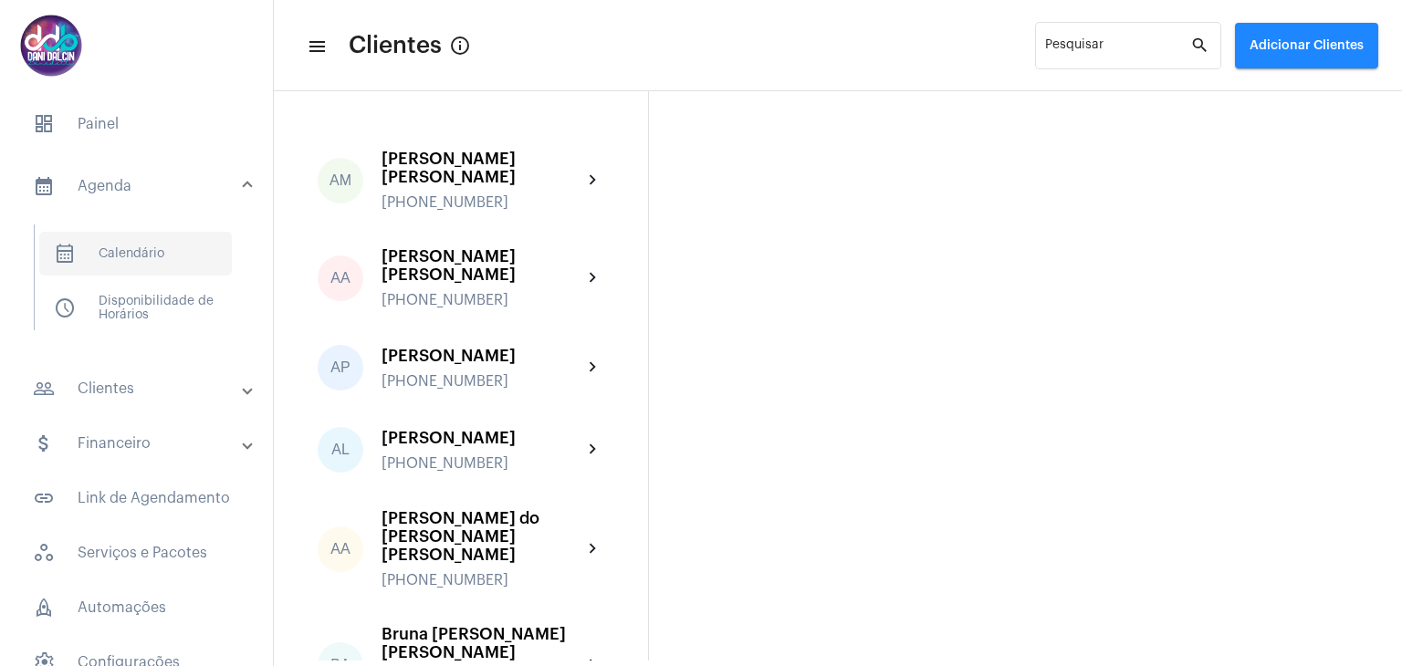
click at [134, 254] on span "calendar_month_outlined Calendário" at bounding box center [135, 254] width 193 height 44
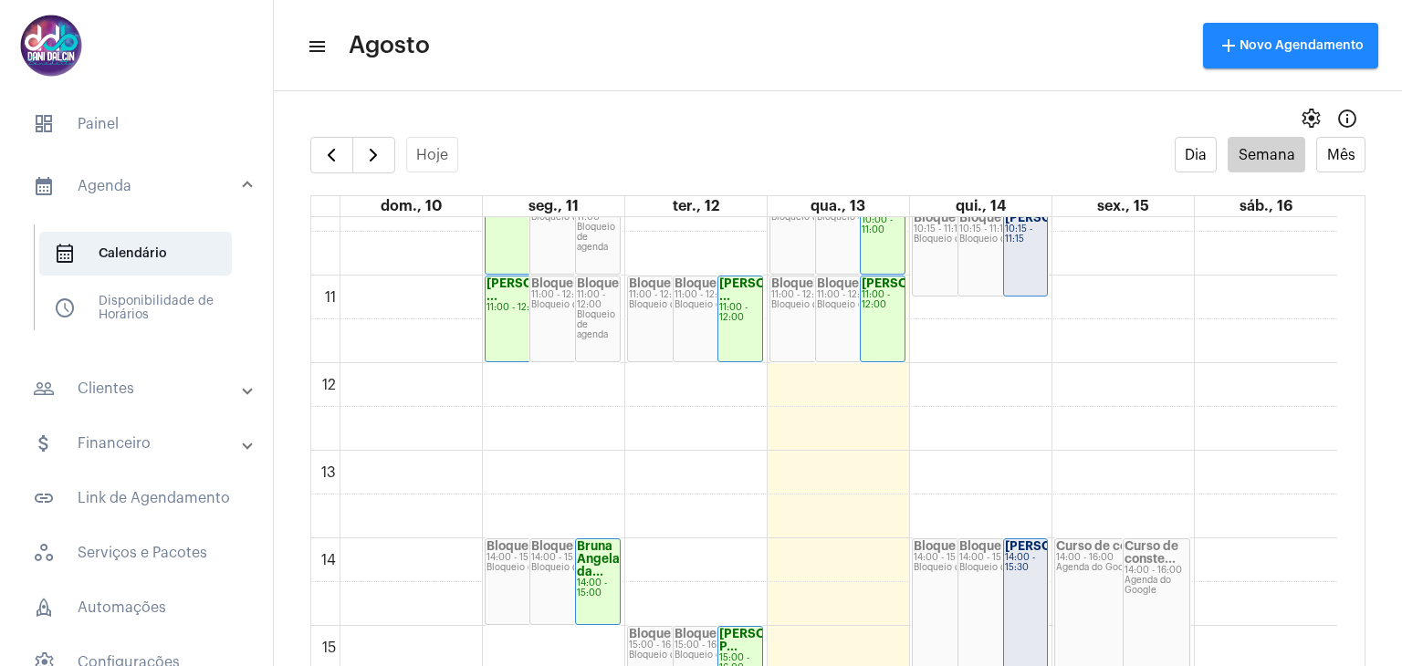
scroll to position [1004, 0]
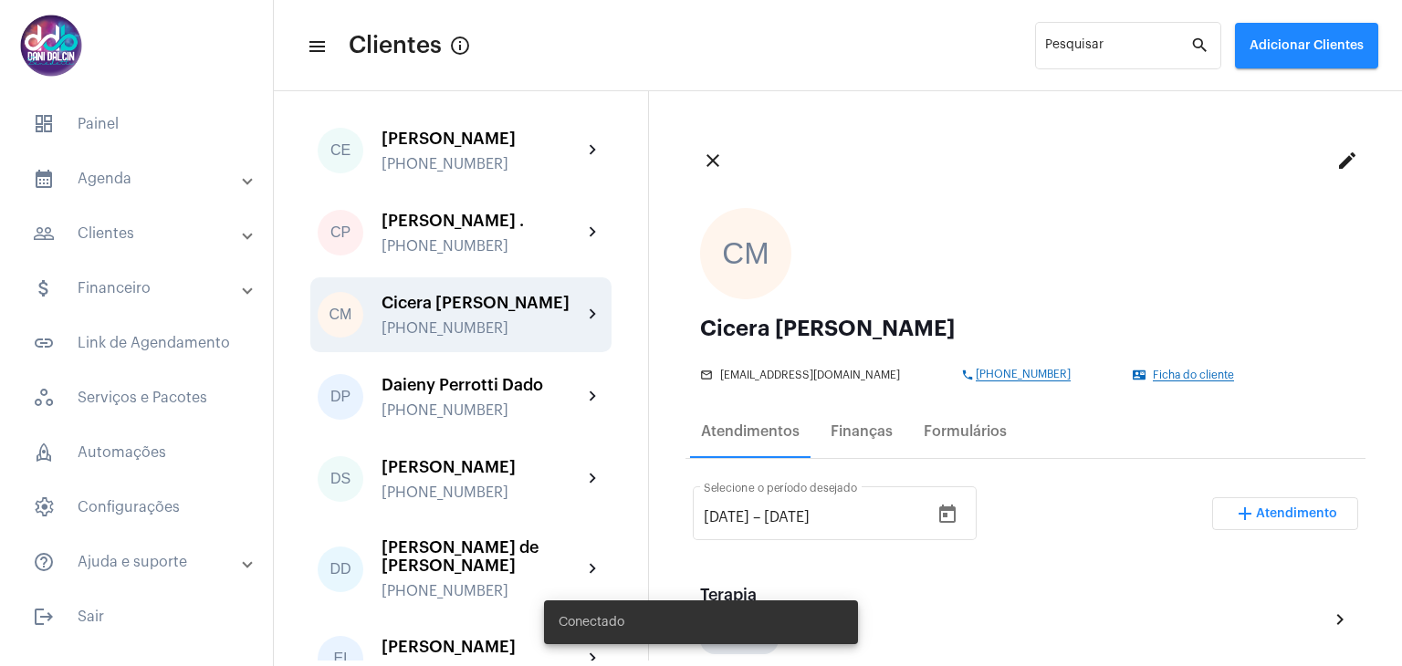
scroll to position [1095, 0]
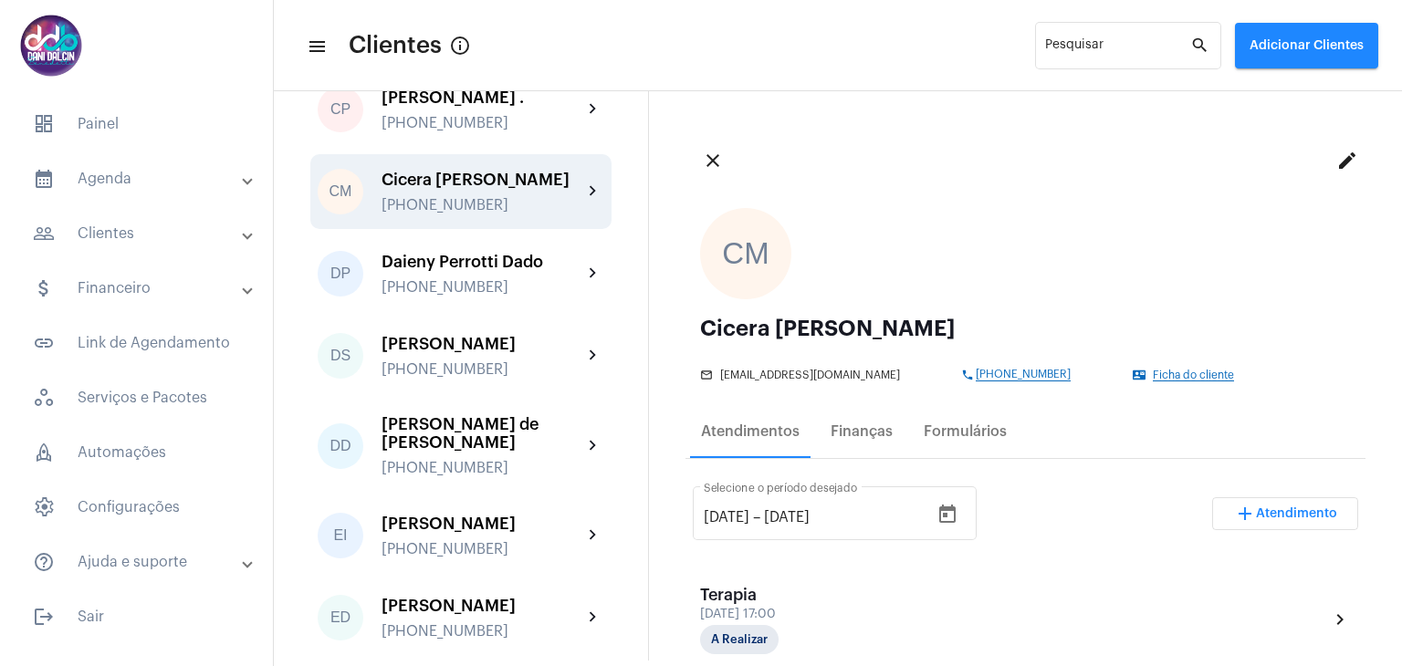
click at [487, 189] on div "Cicera [PERSON_NAME]" at bounding box center [482, 180] width 201 height 18
click at [864, 432] on div "Finanças" at bounding box center [862, 432] width 62 height 16
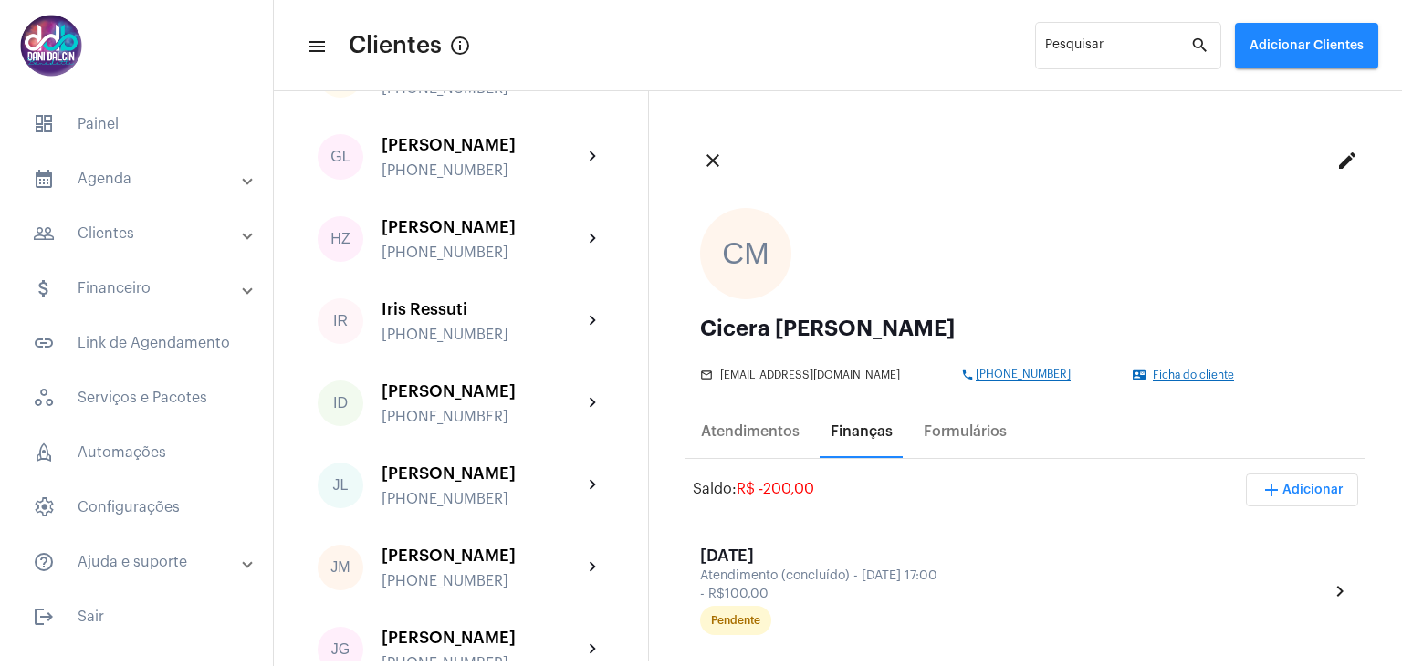
scroll to position [1917, 0]
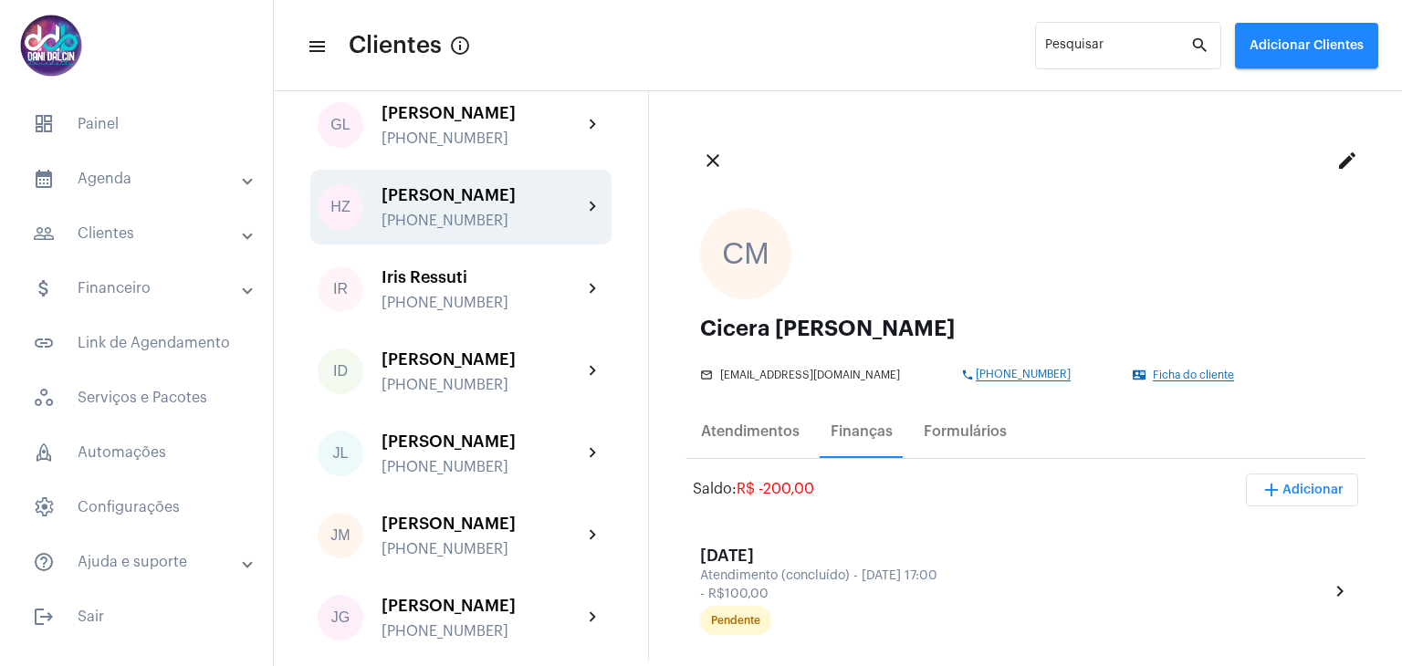
click at [525, 229] on div "Henrique Zago Piagentini +5511996840185" at bounding box center [482, 207] width 201 height 43
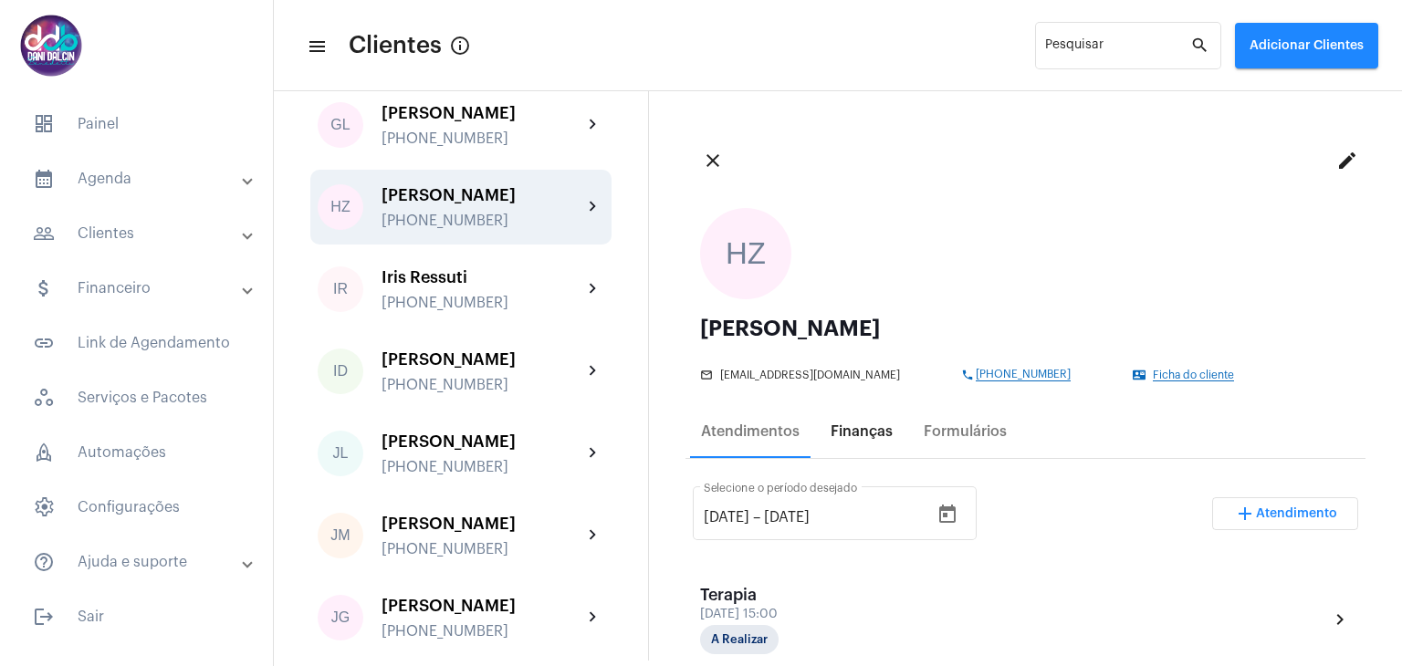
click at [862, 434] on div "Finanças" at bounding box center [862, 432] width 62 height 16
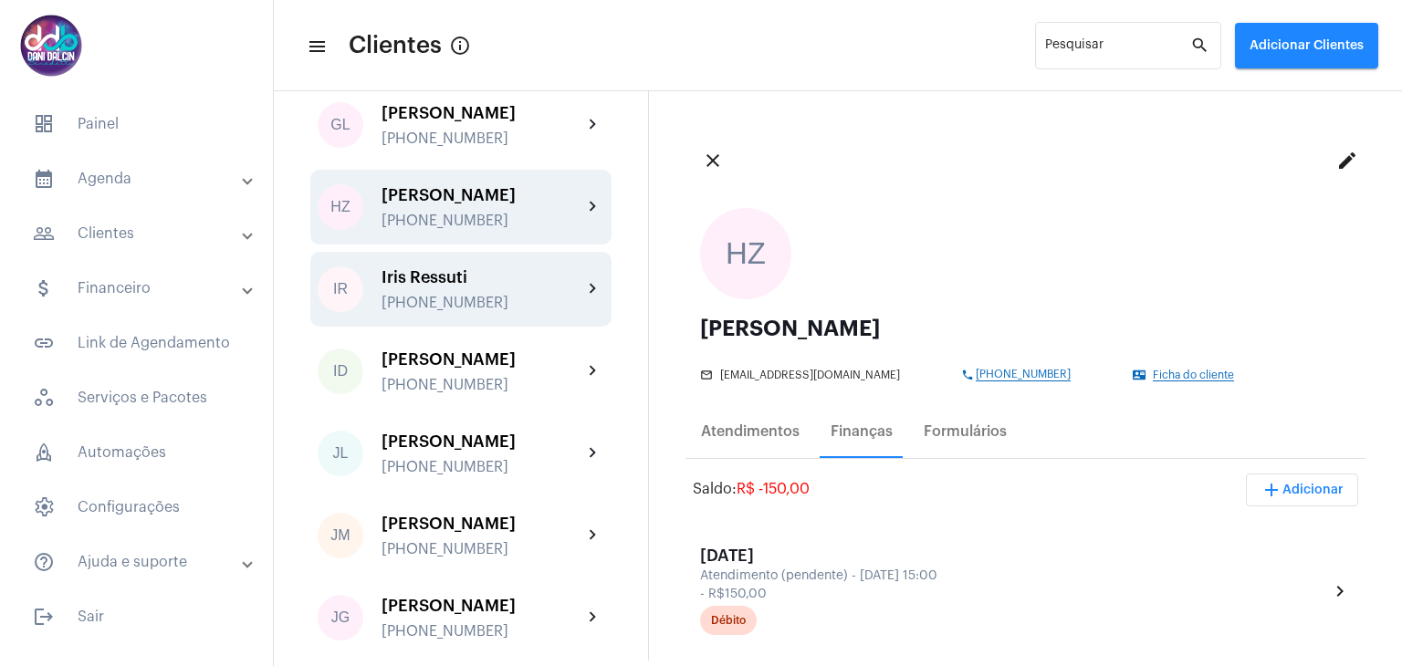
click at [435, 287] on div "Iris Ressuti" at bounding box center [482, 277] width 201 height 18
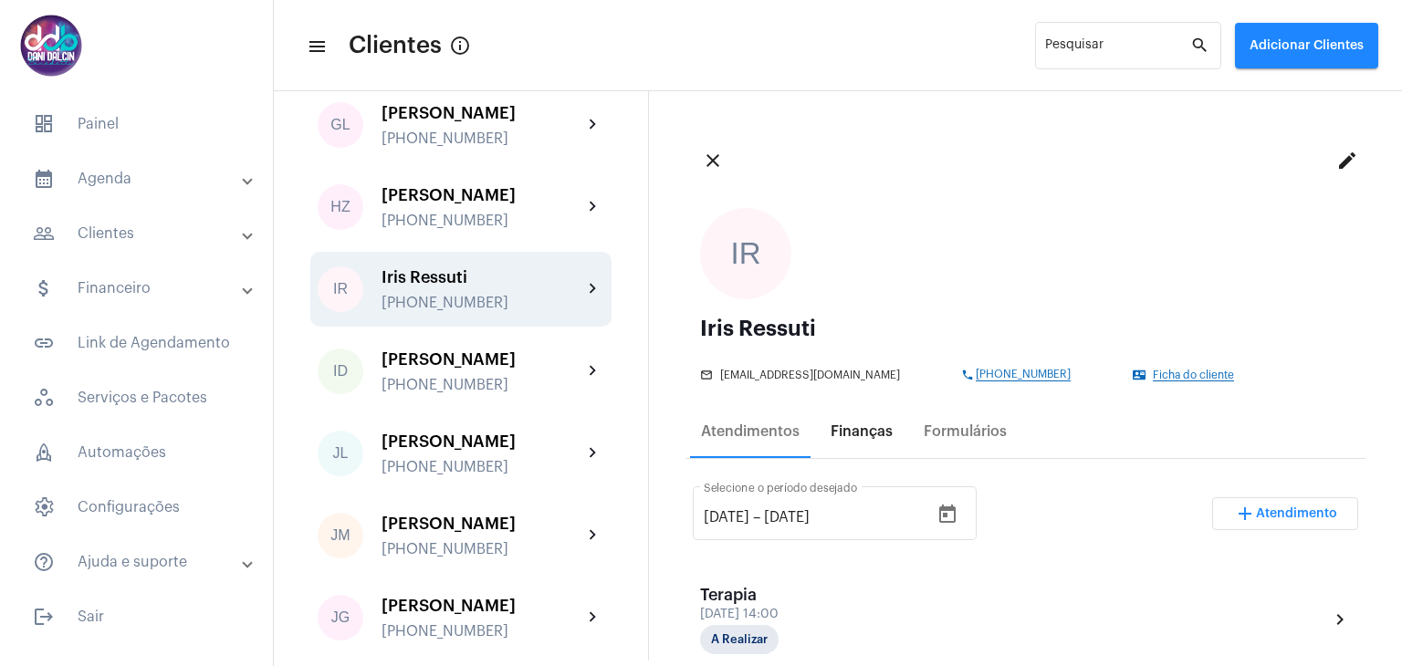
click at [852, 440] on div "Finanças" at bounding box center [862, 432] width 84 height 44
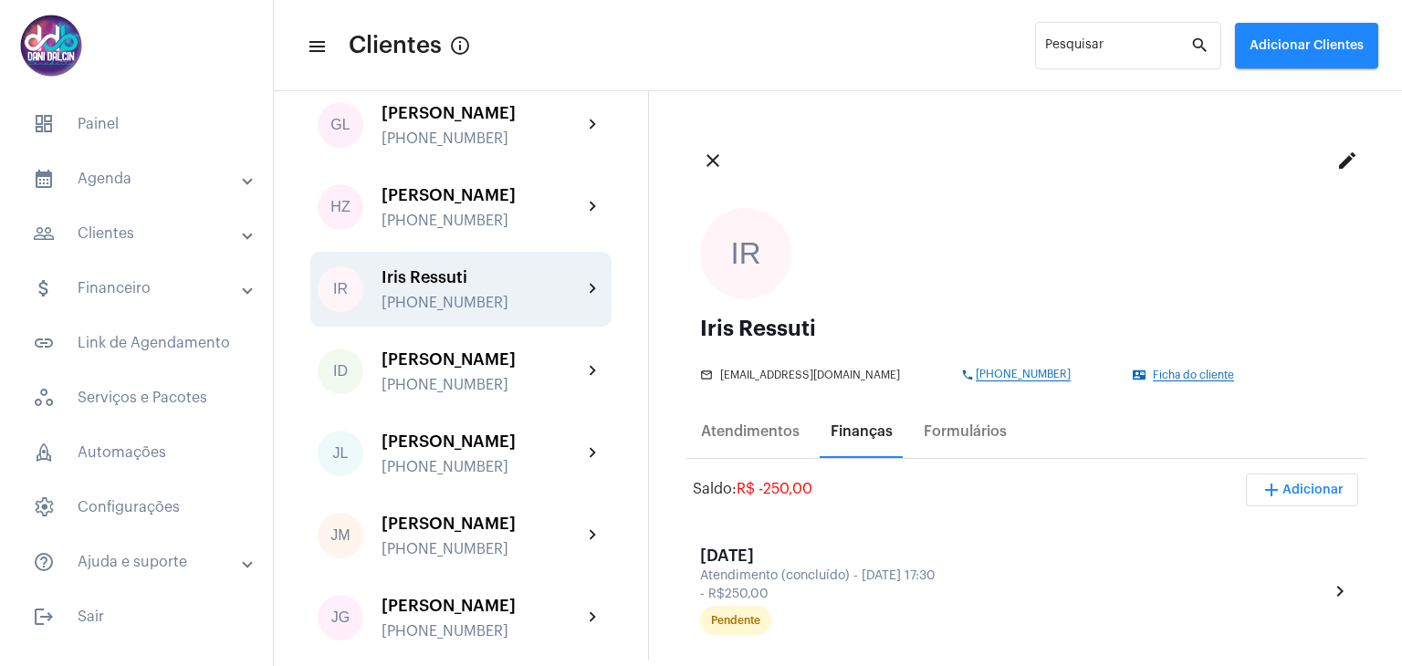
scroll to position [2008, 0]
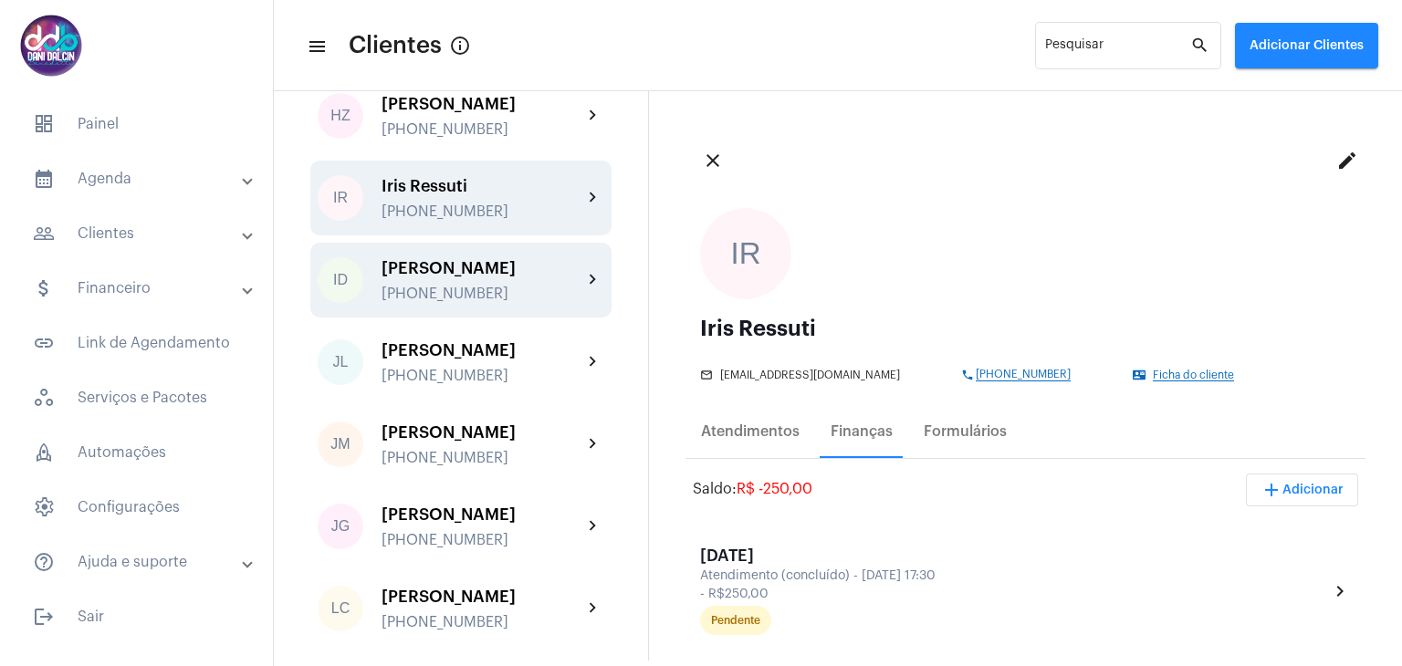
click at [480, 278] on div "[PERSON_NAME]" at bounding box center [482, 268] width 201 height 18
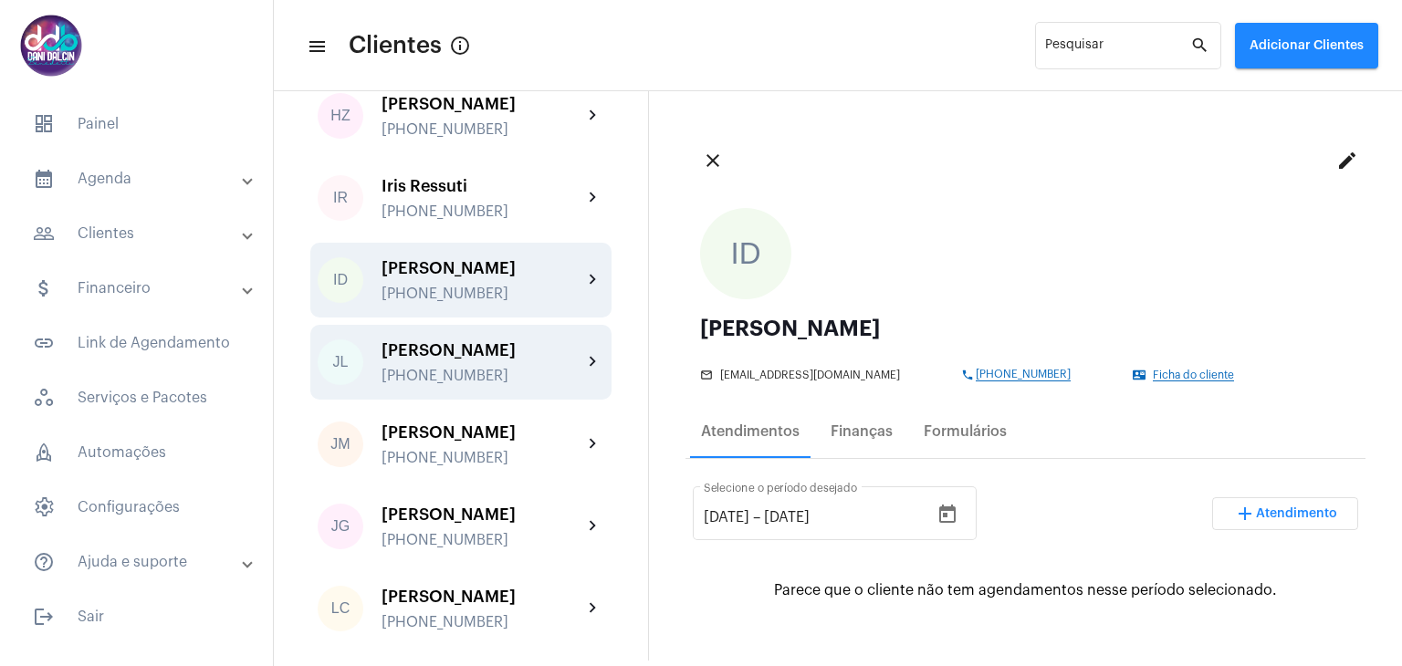
click at [413, 384] on div "[PHONE_NUMBER]" at bounding box center [482, 376] width 201 height 16
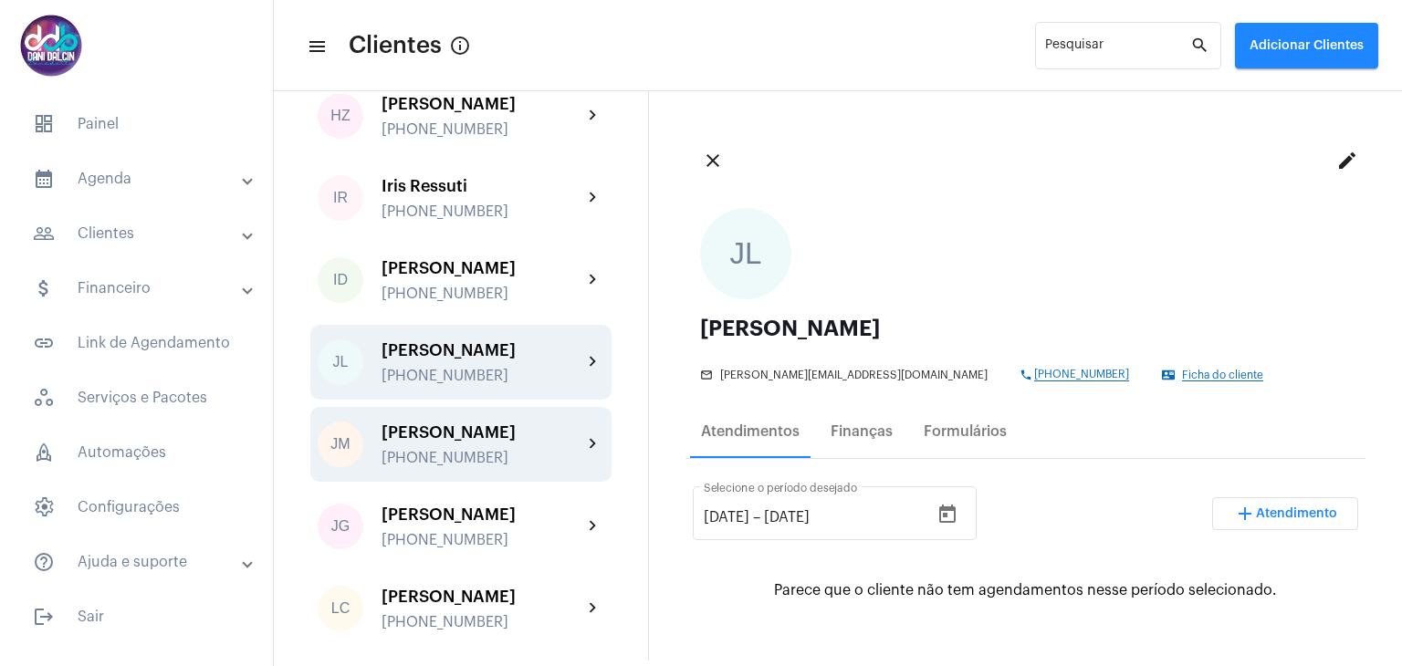
click at [460, 442] on div "[PERSON_NAME]" at bounding box center [482, 433] width 201 height 18
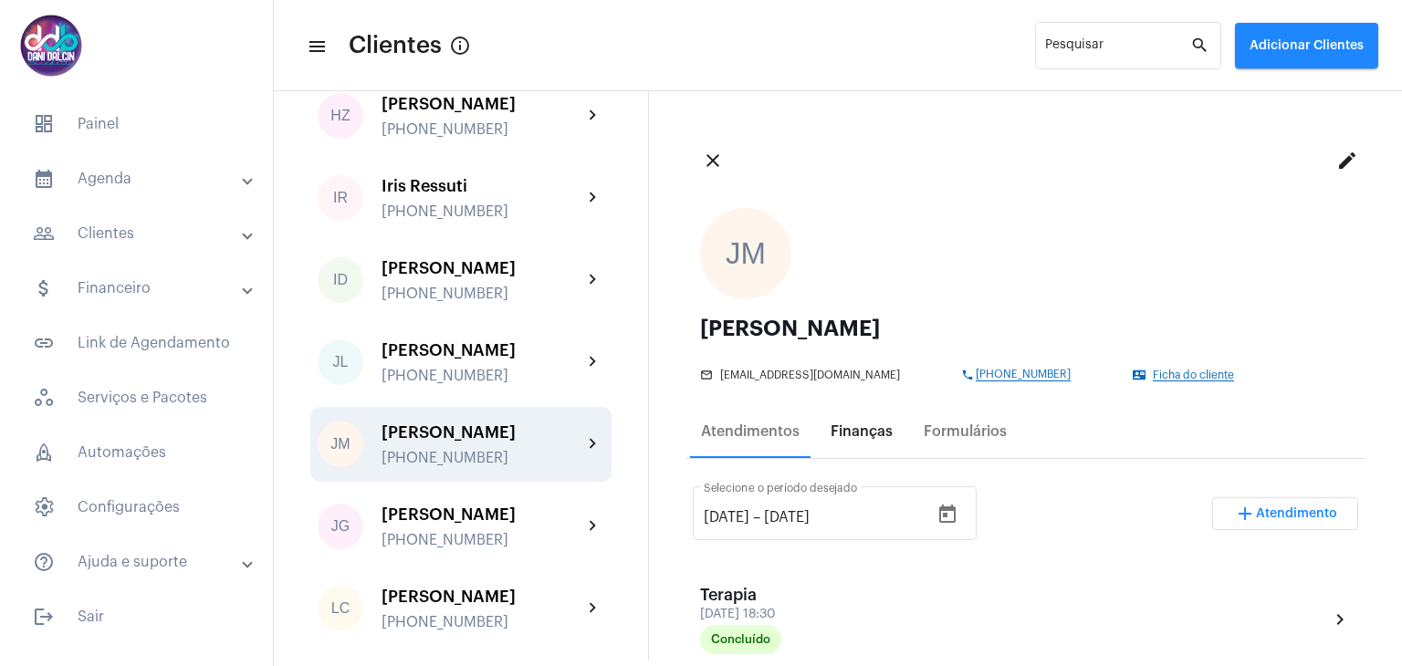
click at [851, 426] on div "Finanças" at bounding box center [862, 432] width 62 height 16
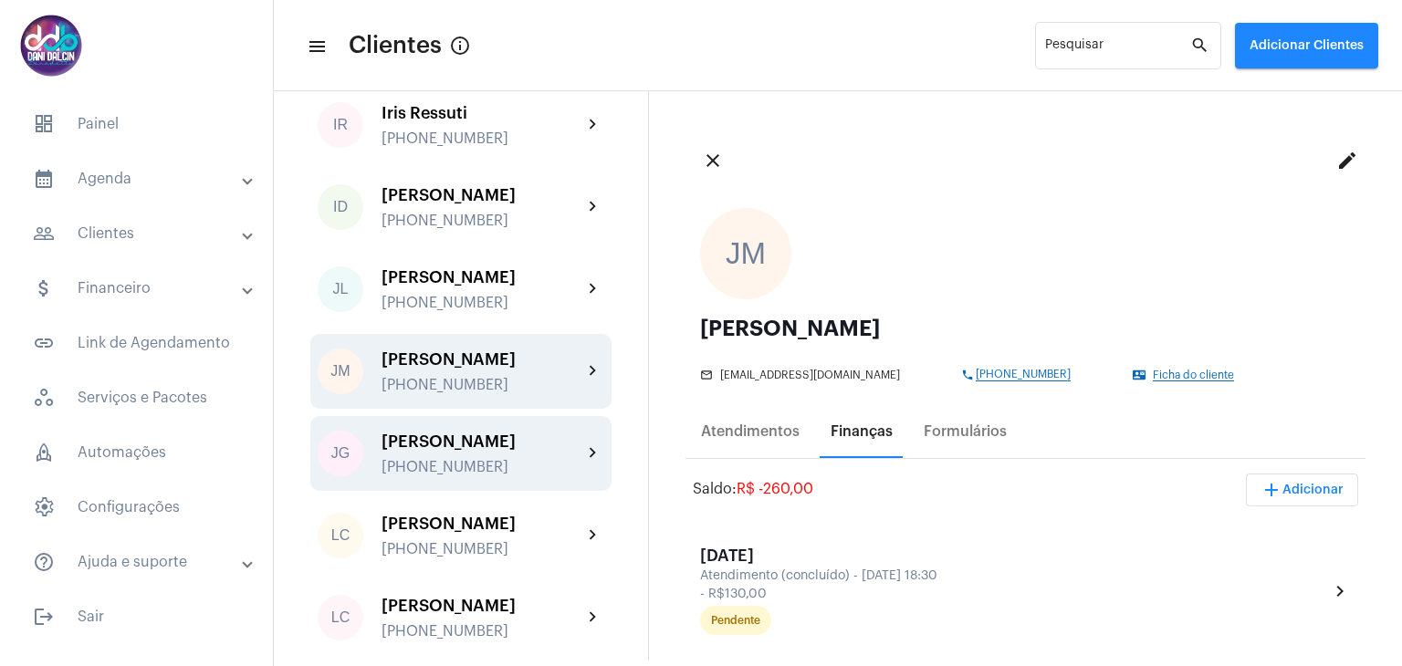
scroll to position [2191, 0]
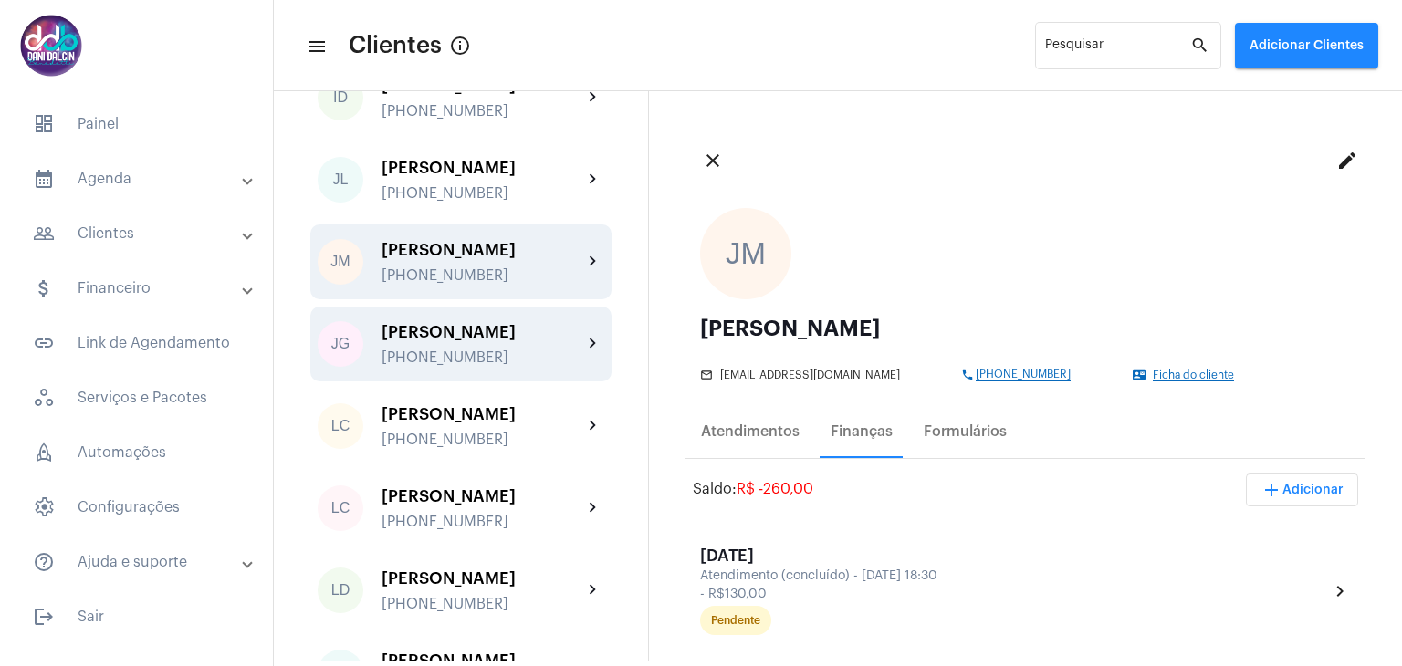
click at [438, 366] on div "Jessyca Guerra Gomes +5511953657174" at bounding box center [482, 344] width 201 height 43
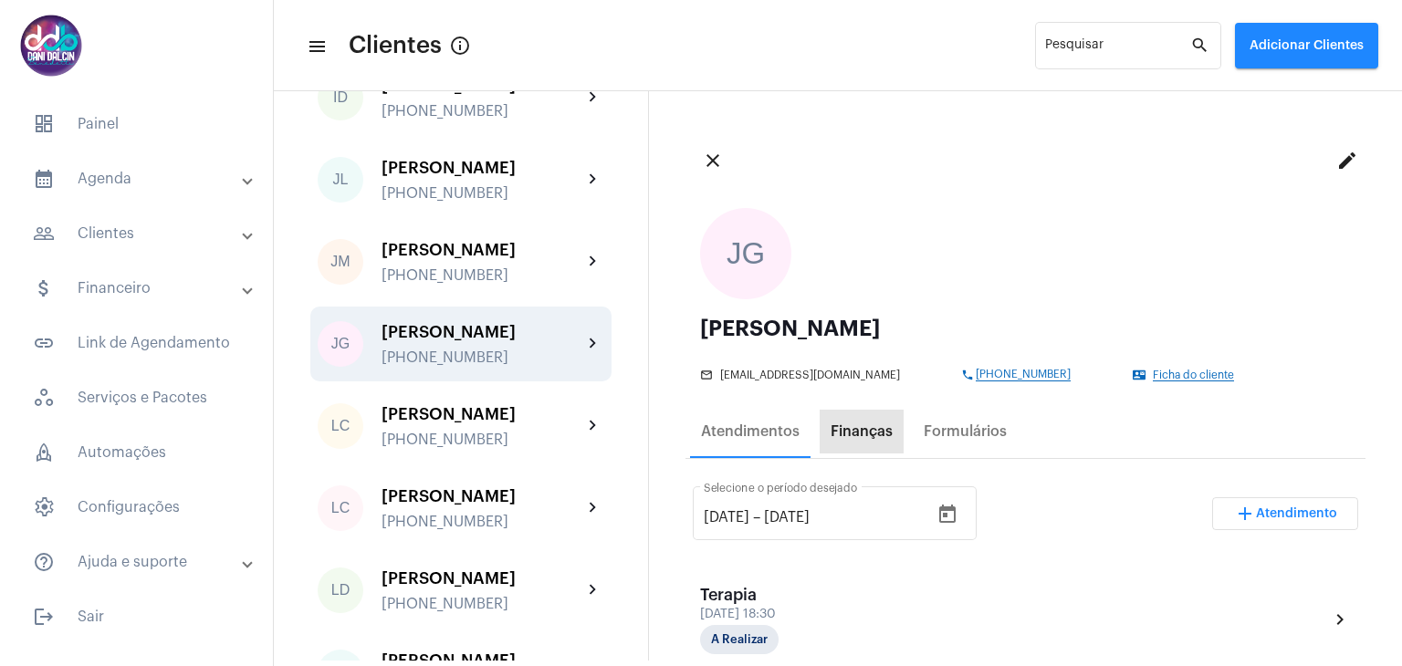
click at [865, 438] on div "Finanças" at bounding box center [862, 432] width 62 height 16
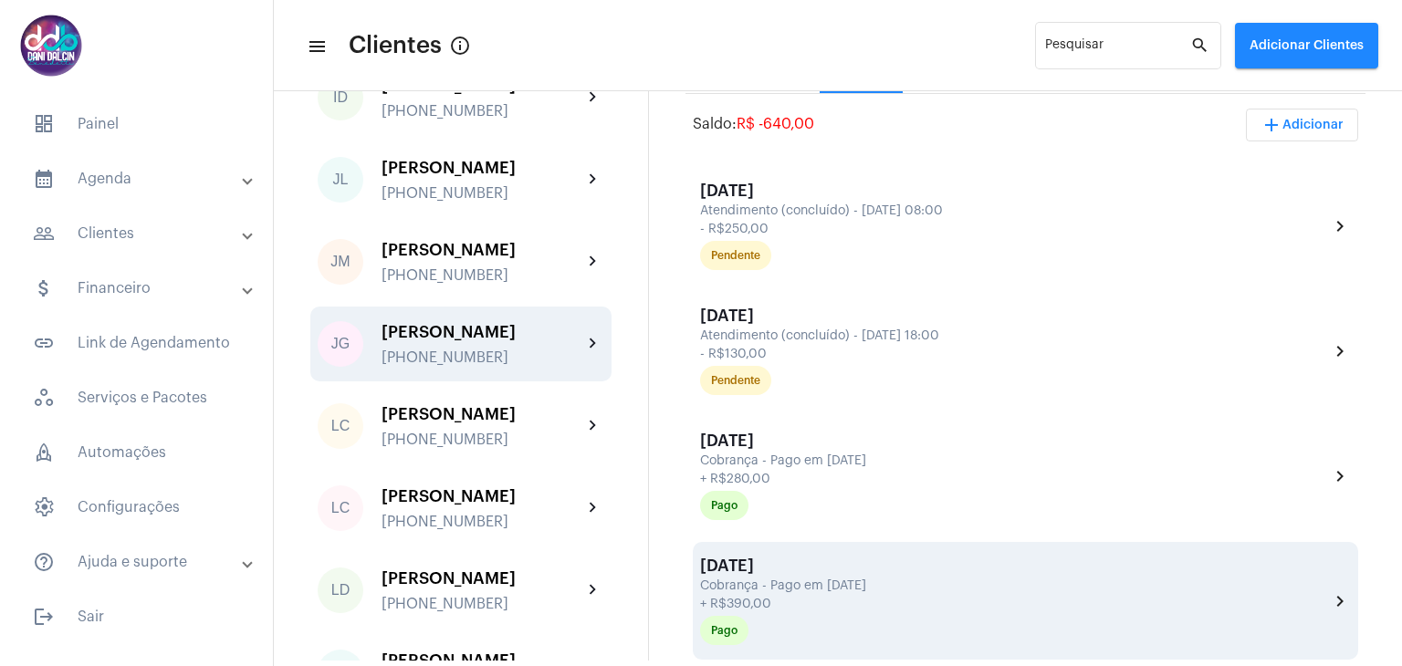
scroll to position [274, 0]
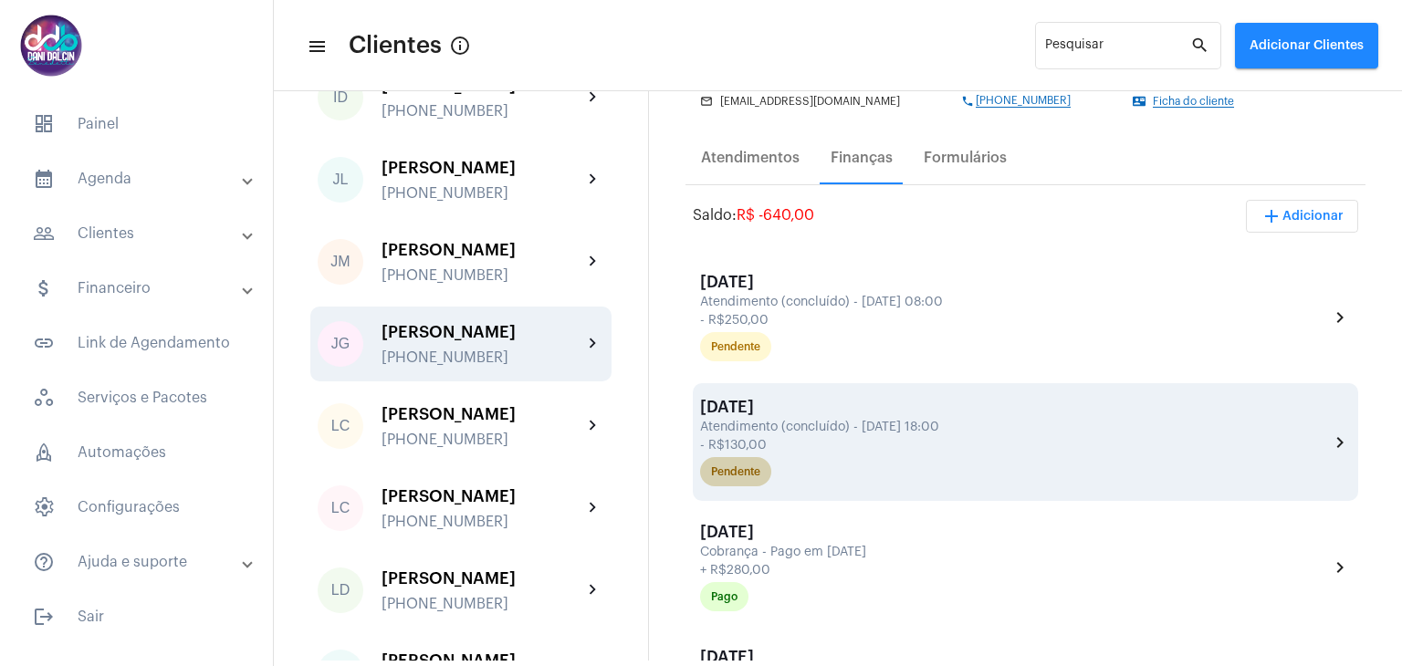
click at [862, 456] on div "Pendente" at bounding box center [1015, 472] width 636 height 37
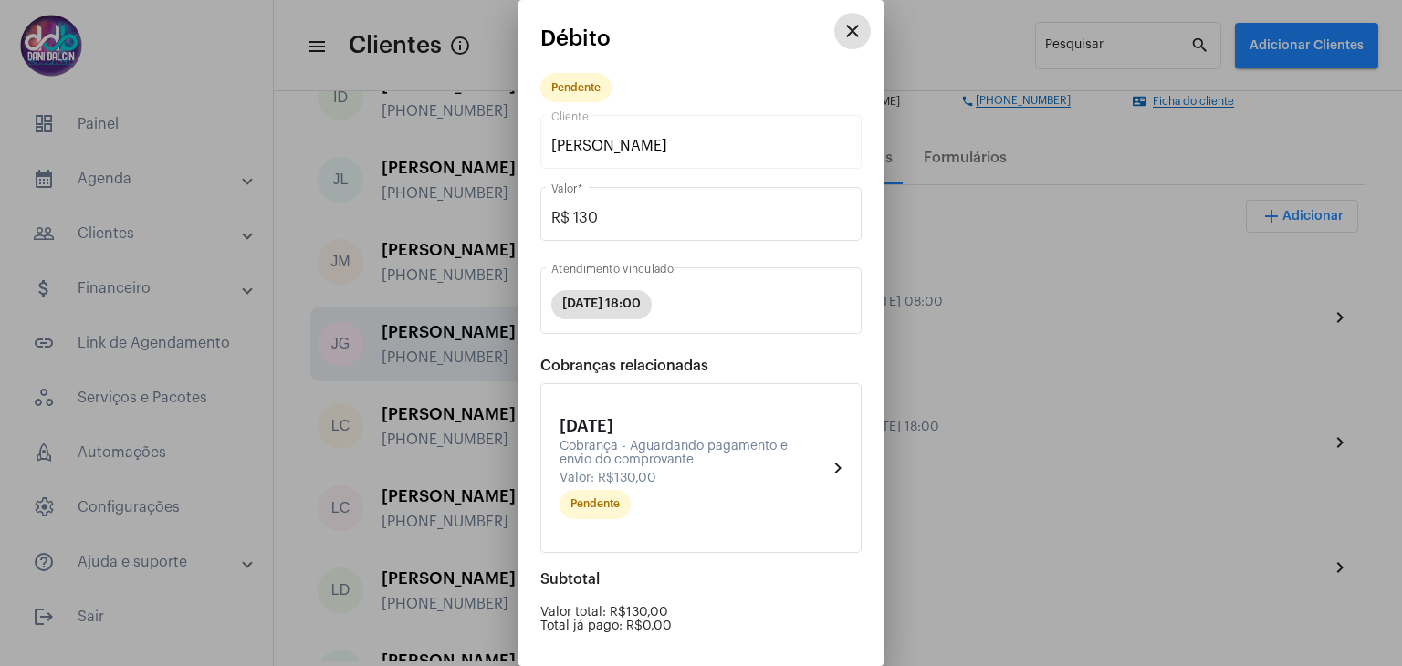
scroll to position [173, 0]
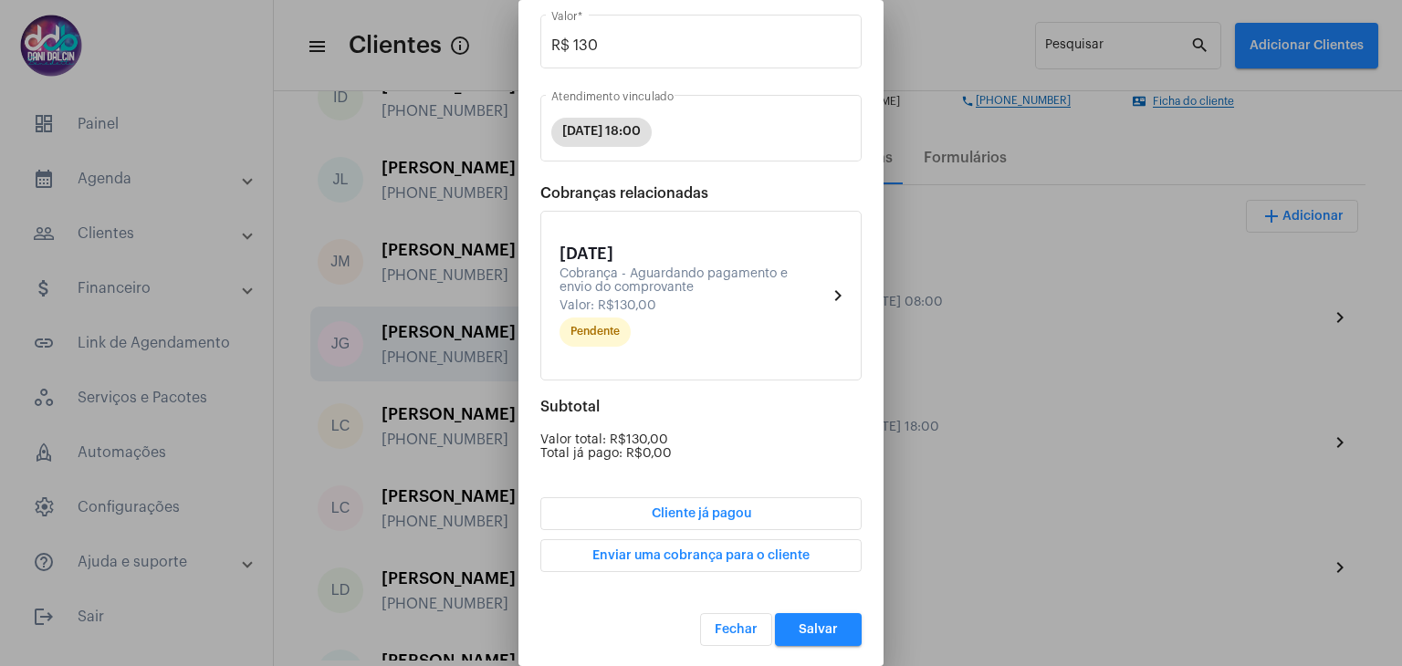
click at [733, 512] on span "Cliente já pagou" at bounding box center [702, 514] width 100 height 13
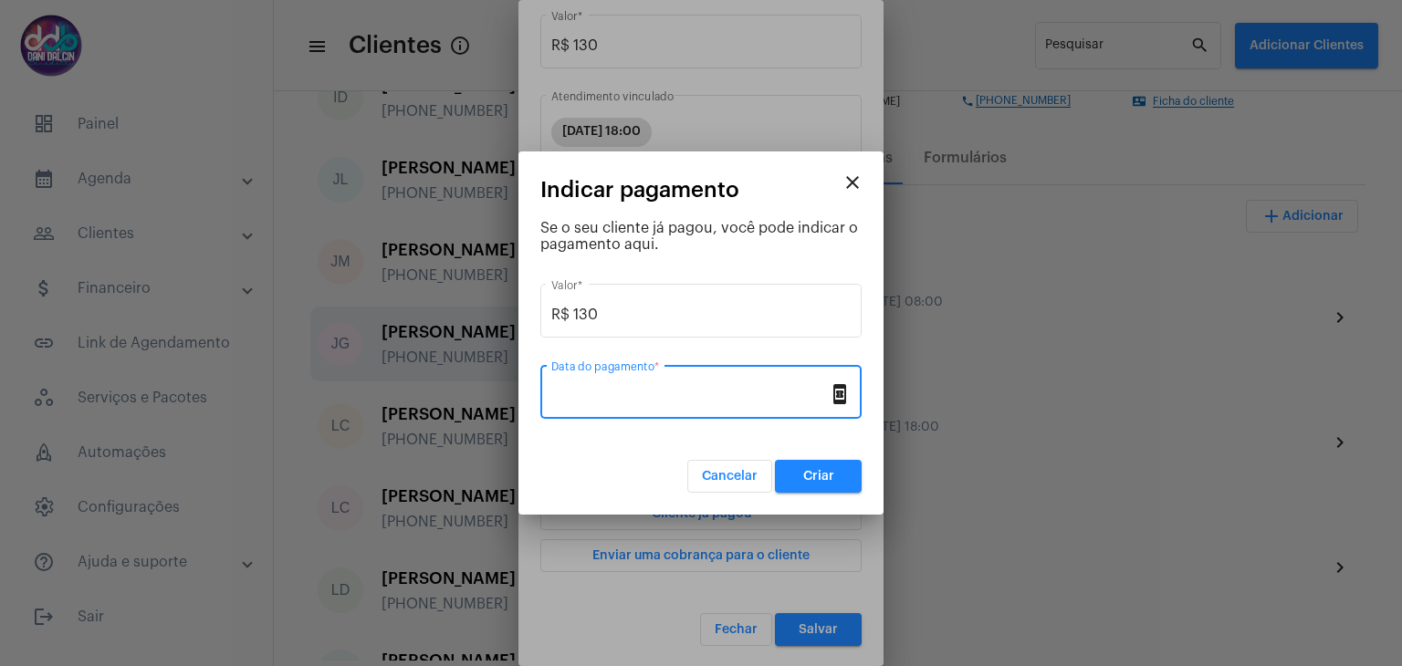
click at [666, 388] on input "Data do pagamento *" at bounding box center [690, 396] width 278 height 16
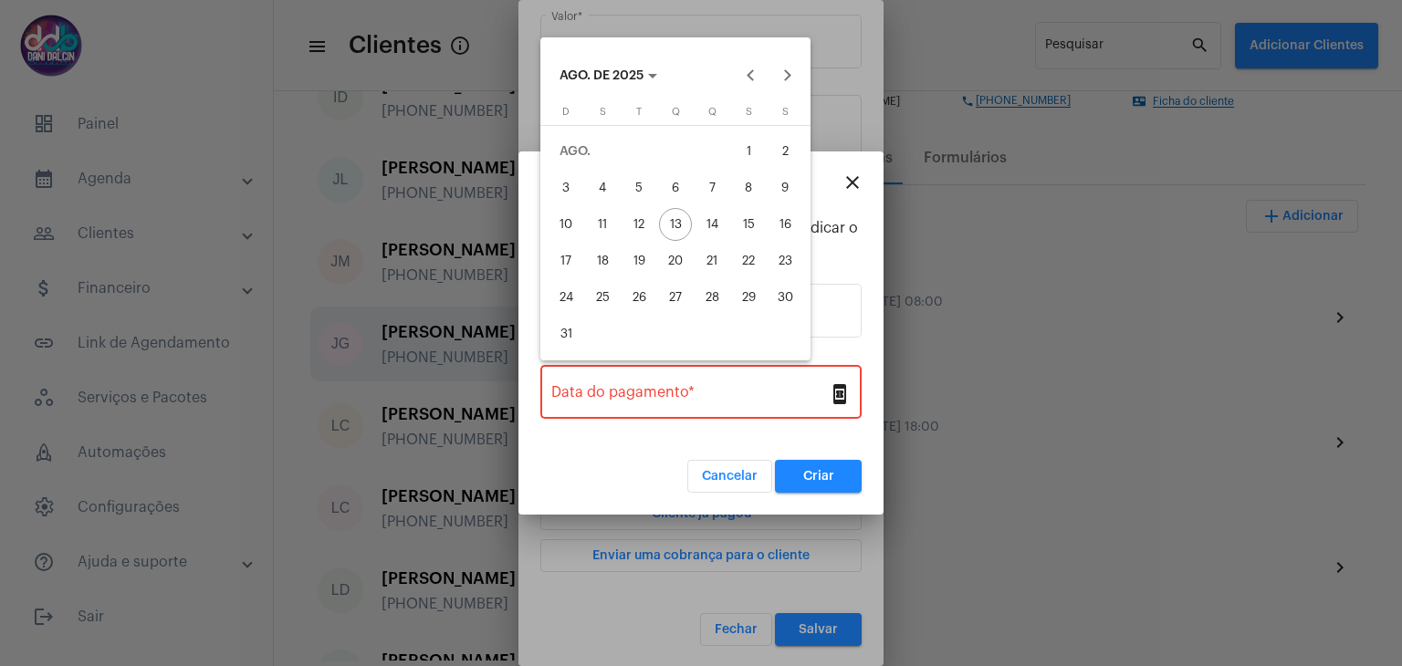
click at [742, 154] on div "1" at bounding box center [748, 151] width 33 height 33
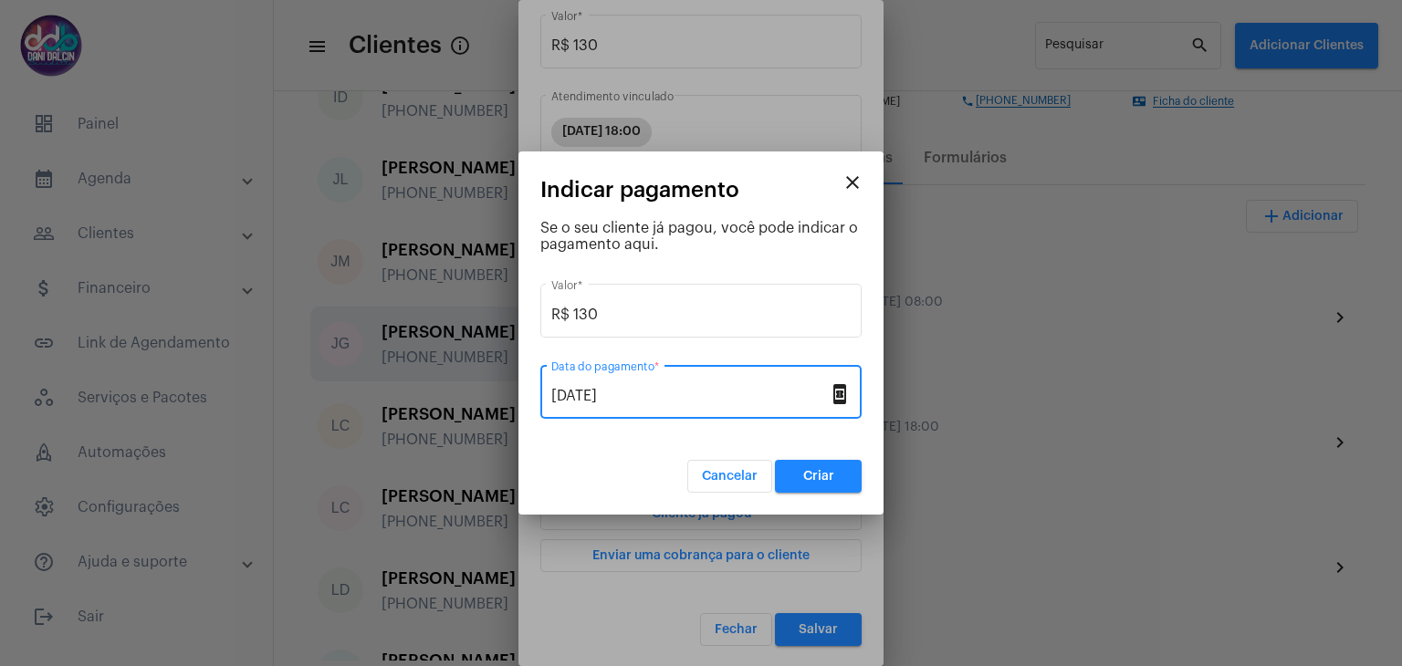
click at [657, 391] on input "01/08/2025" at bounding box center [690, 396] width 278 height 16
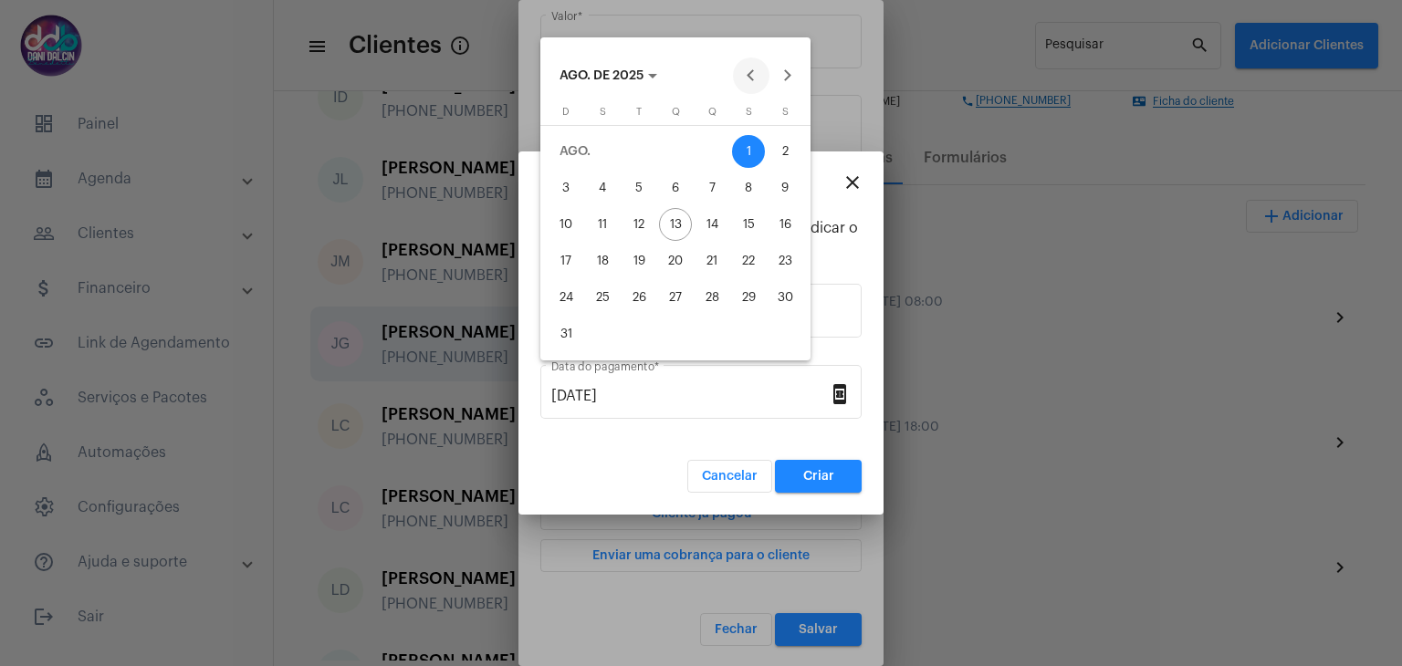
click at [751, 79] on button "Previous month" at bounding box center [751, 76] width 37 height 37
click at [749, 289] on div "25" at bounding box center [748, 297] width 33 height 33
type input "25/07/2025"
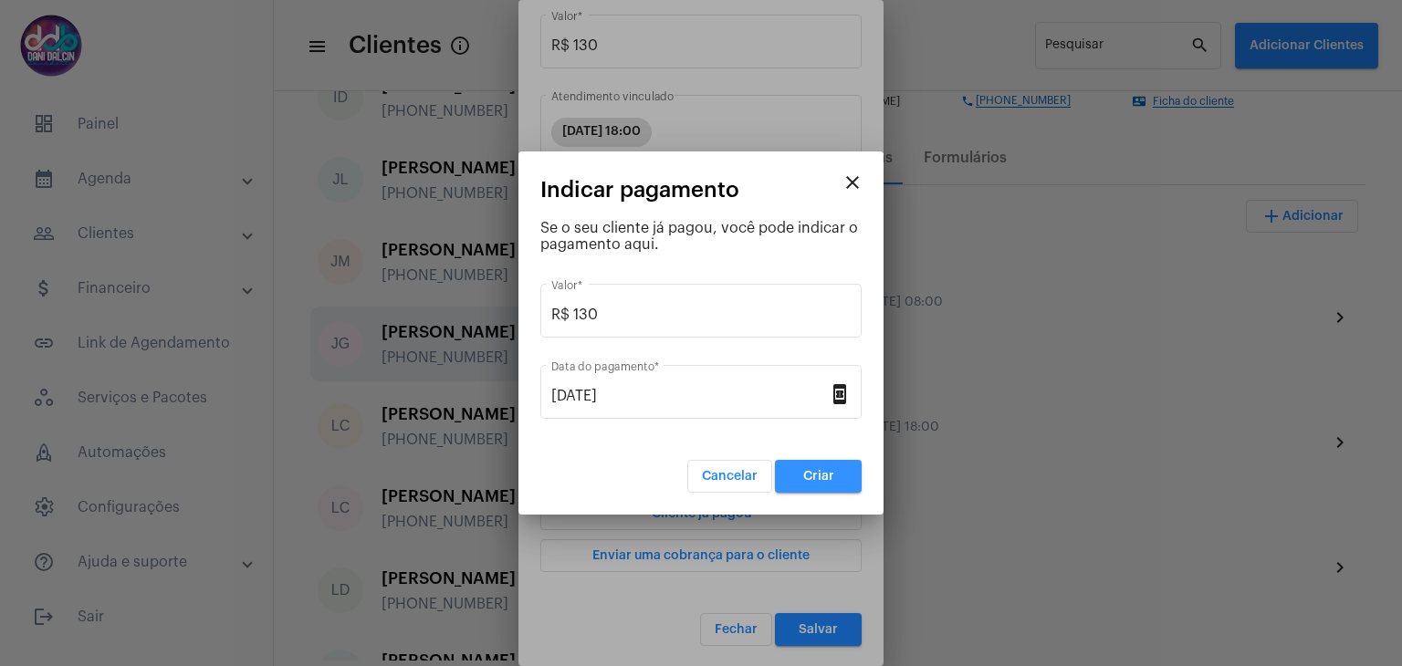
click at [840, 465] on button "Criar" at bounding box center [818, 476] width 87 height 33
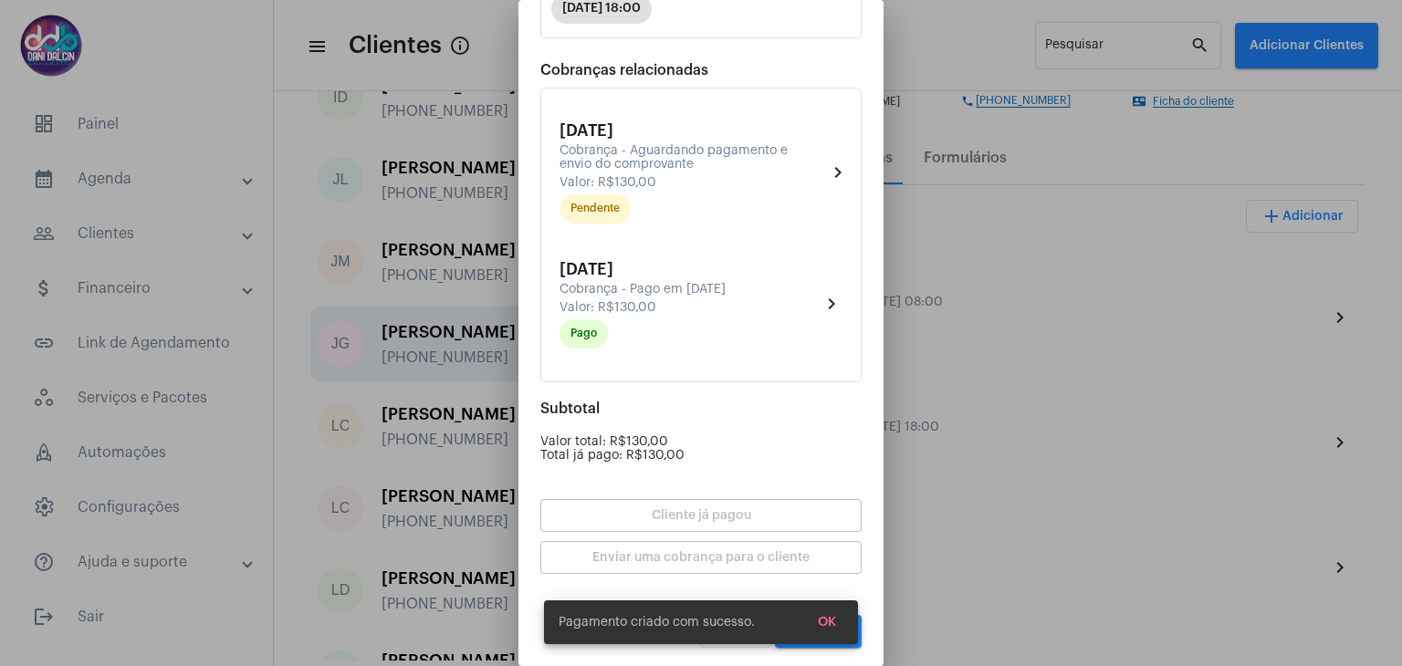
scroll to position [297, 0]
click at [836, 615] on button "OK" at bounding box center [826, 622] width 47 height 33
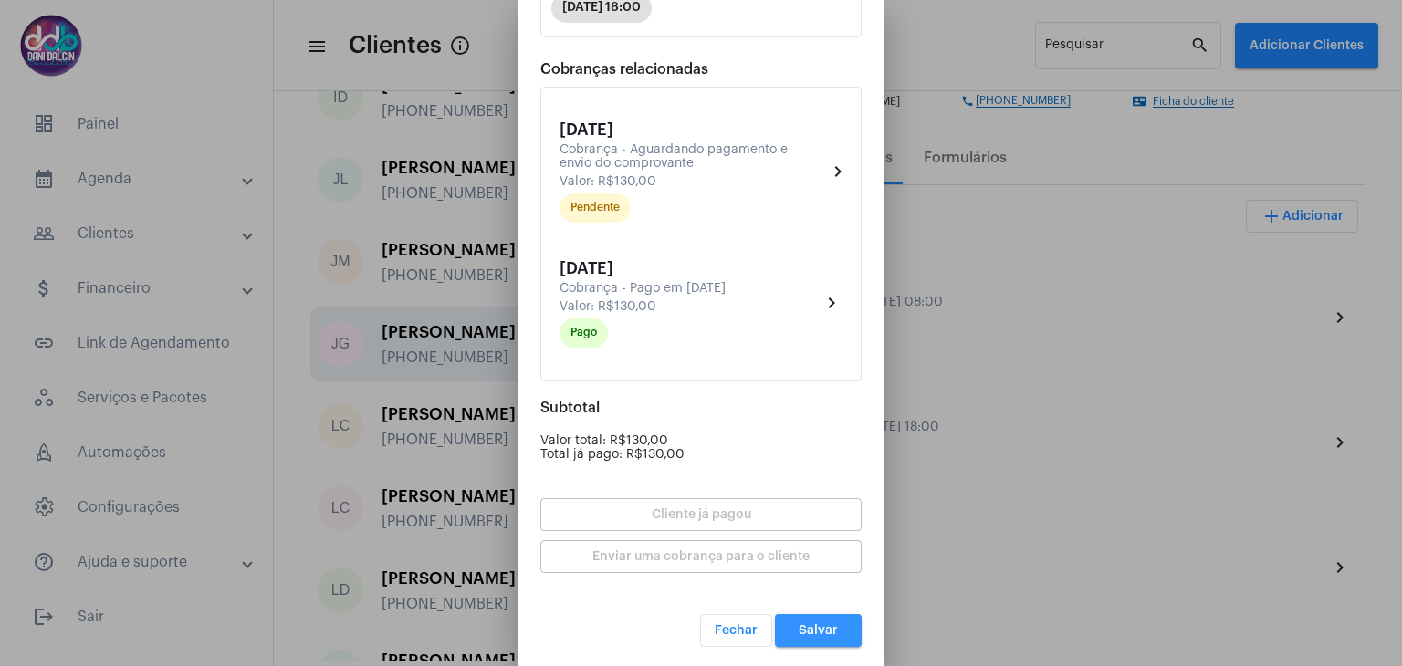
click at [827, 623] on button "Salvar" at bounding box center [818, 630] width 87 height 33
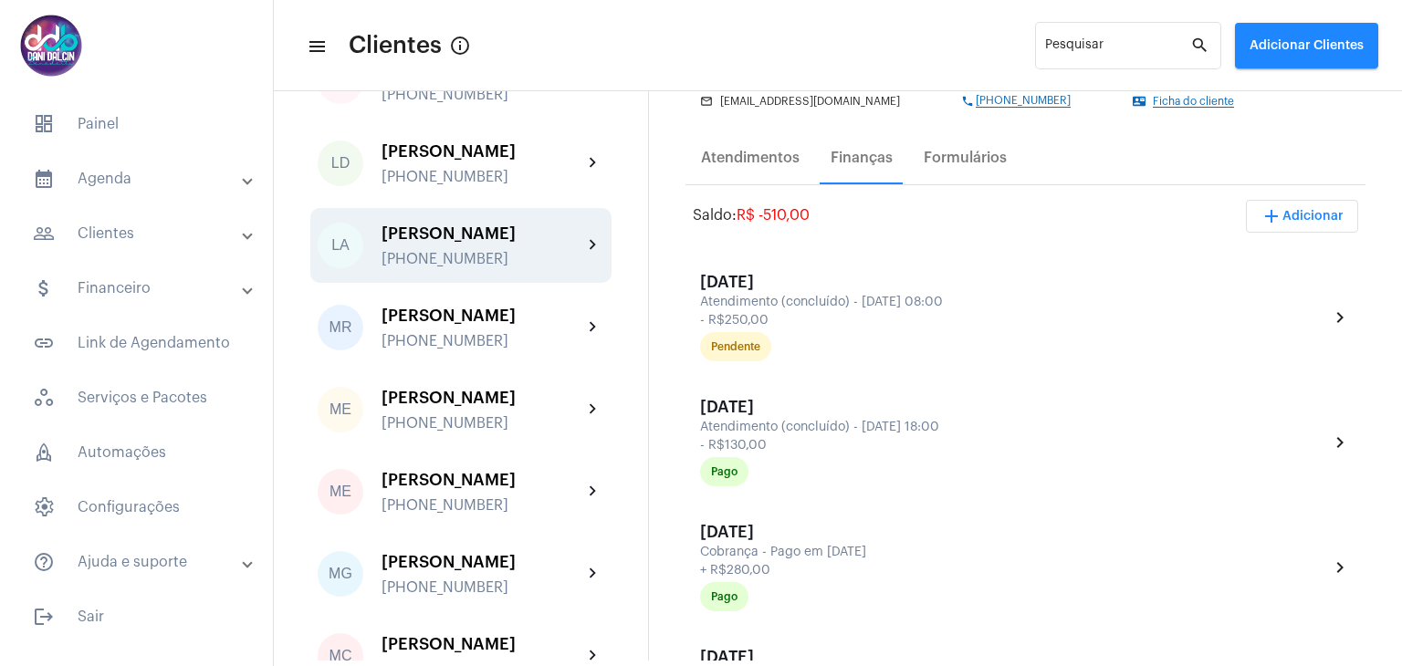
scroll to position [2647, 0]
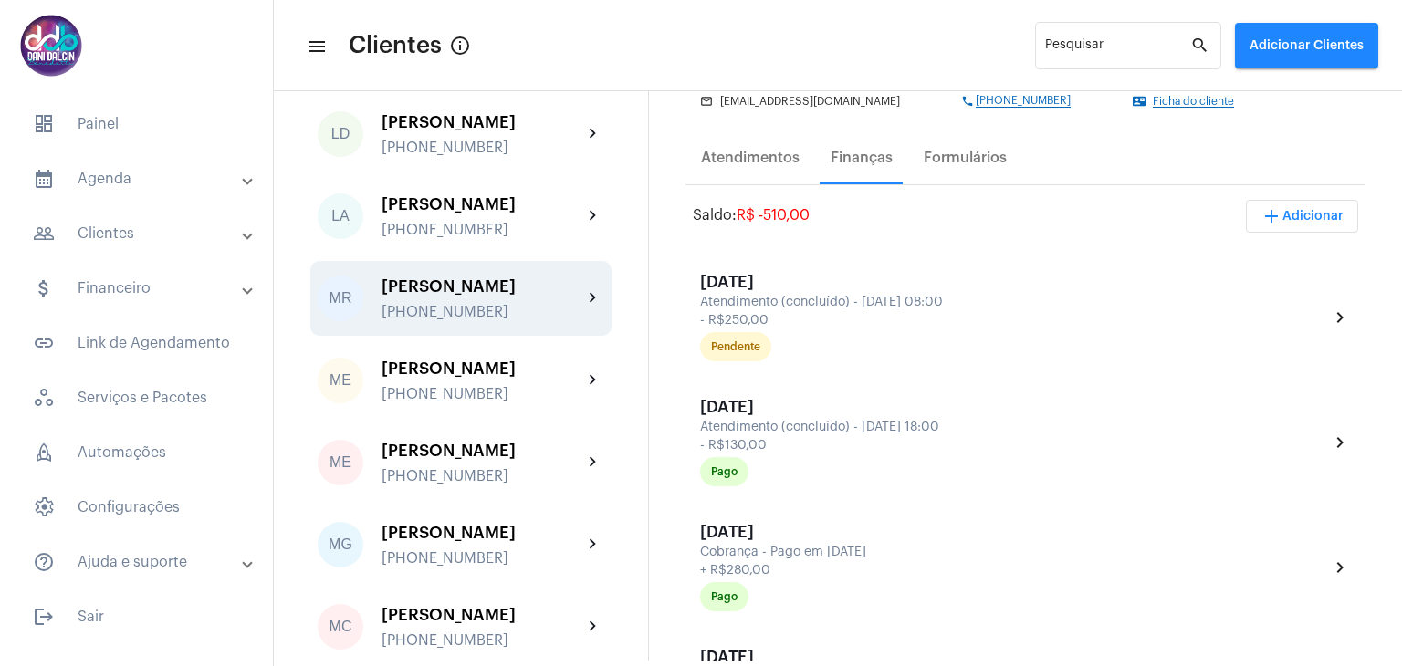
click at [463, 296] on div "[PERSON_NAME]" at bounding box center [482, 287] width 201 height 18
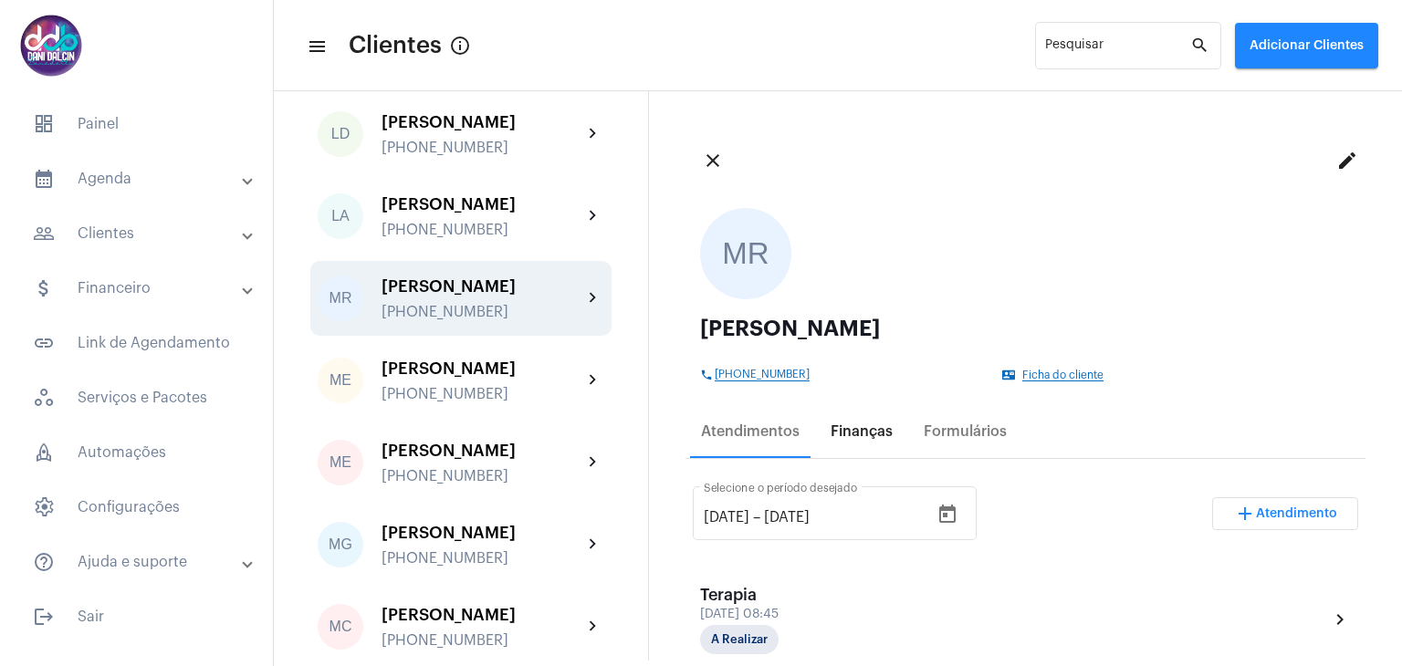
click at [842, 427] on div "Finanças" at bounding box center [862, 432] width 62 height 16
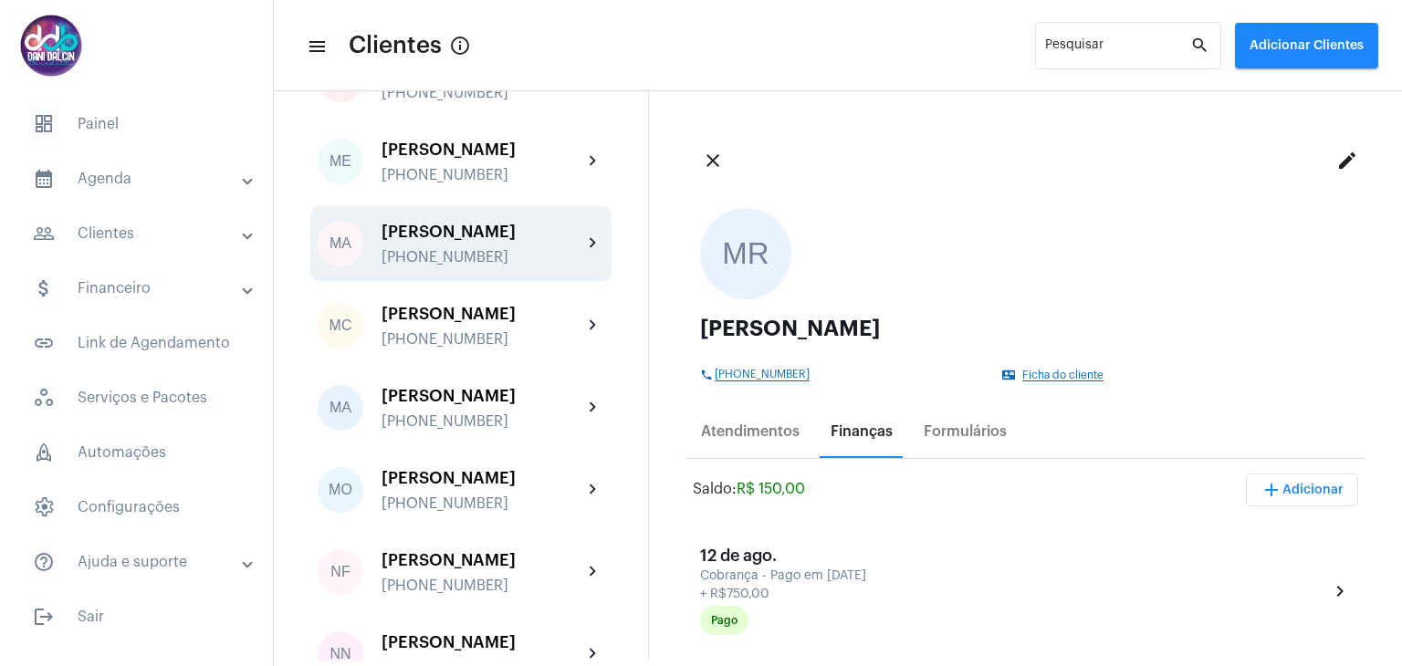
scroll to position [3286, 0]
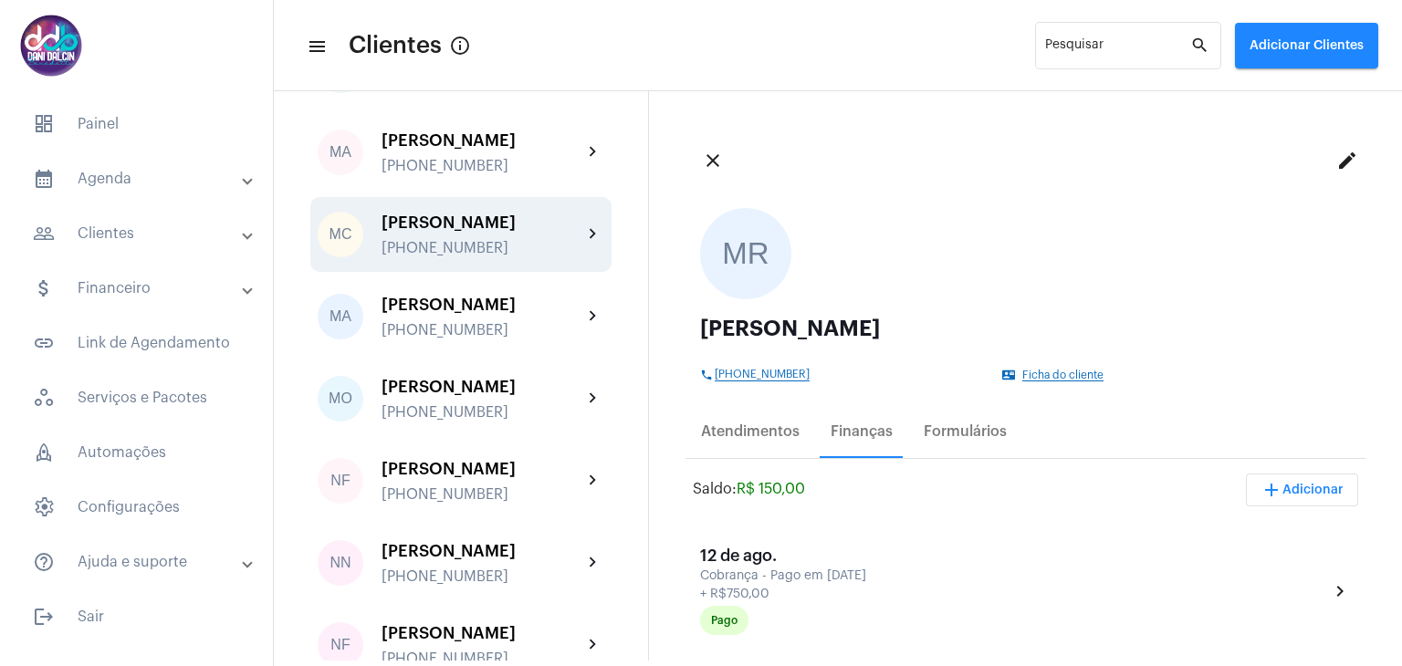
click at [472, 232] on div "[PERSON_NAME]" at bounding box center [482, 223] width 201 height 18
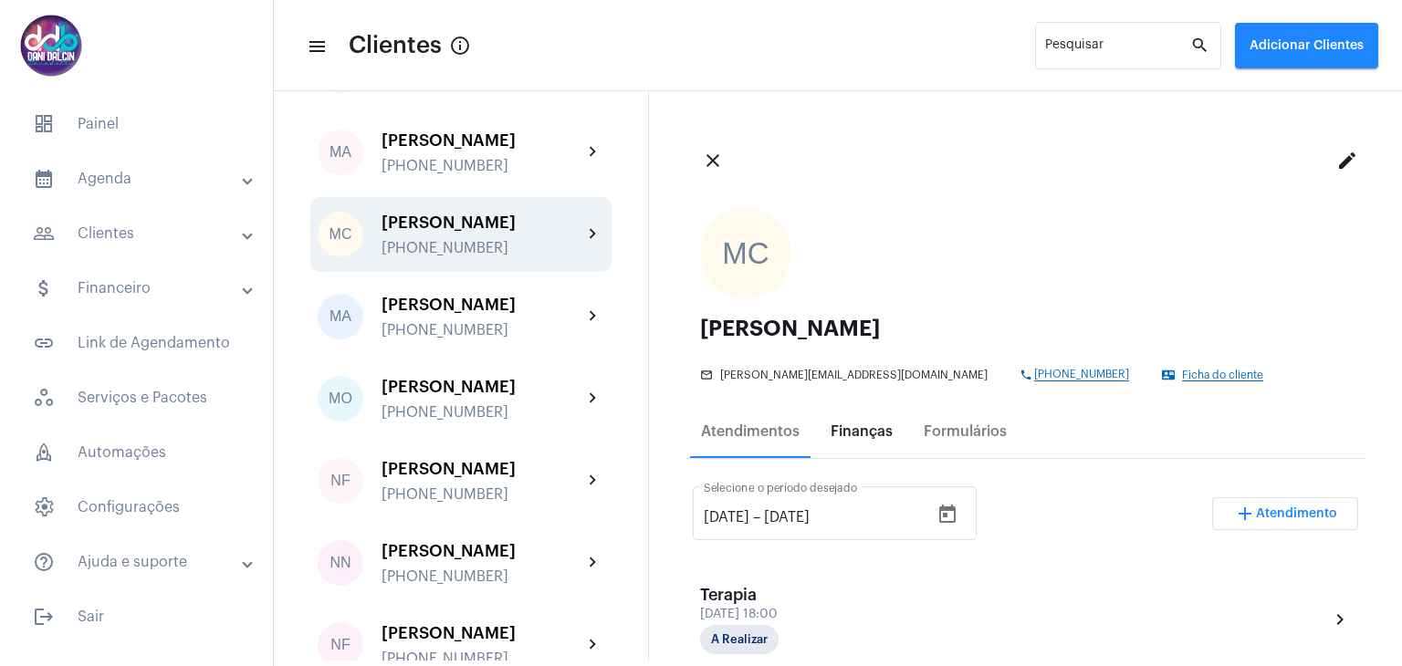
click at [863, 437] on div "Finanças" at bounding box center [862, 432] width 62 height 16
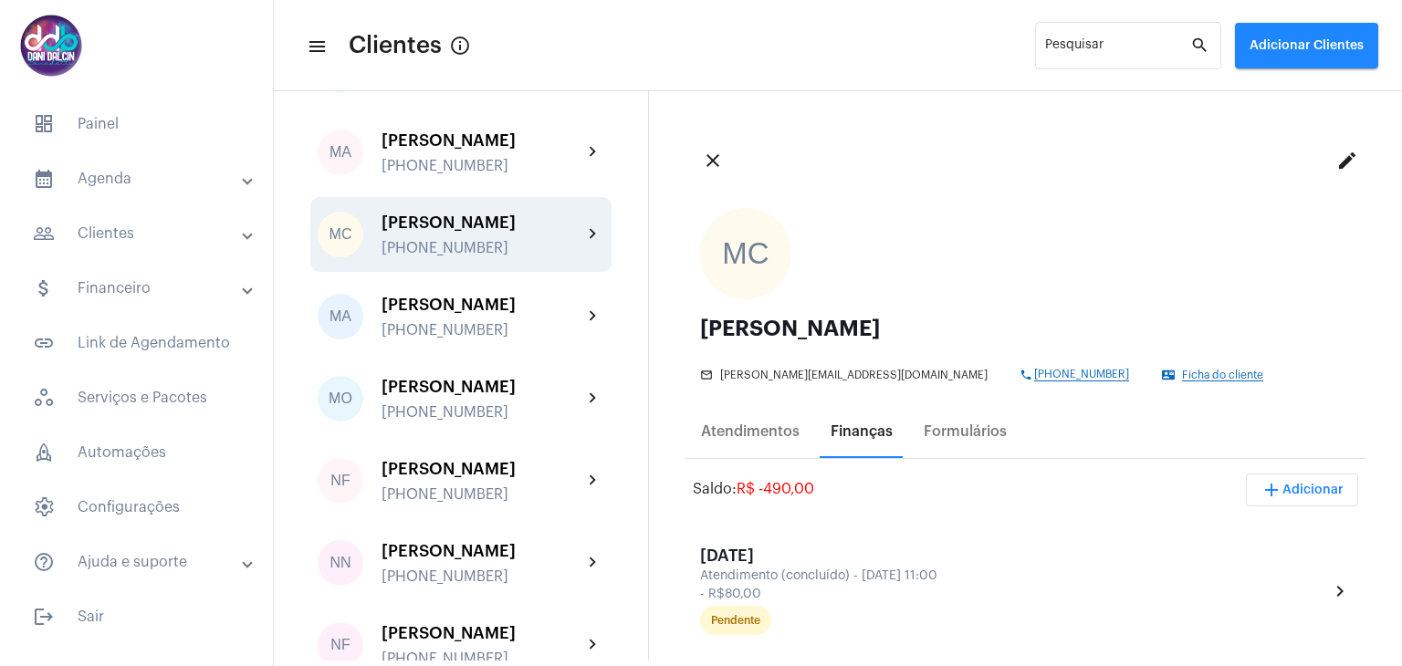
scroll to position [3378, 0]
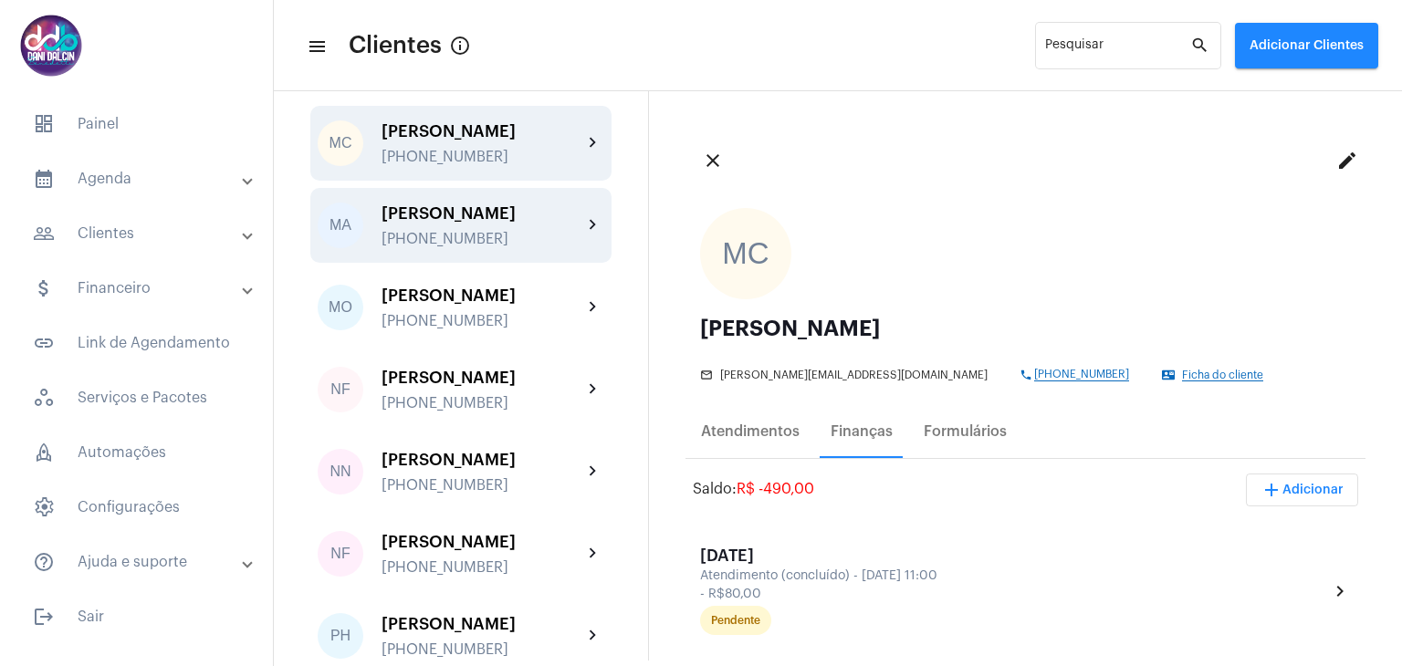
click at [456, 223] on div "[PERSON_NAME]" at bounding box center [482, 213] width 201 height 18
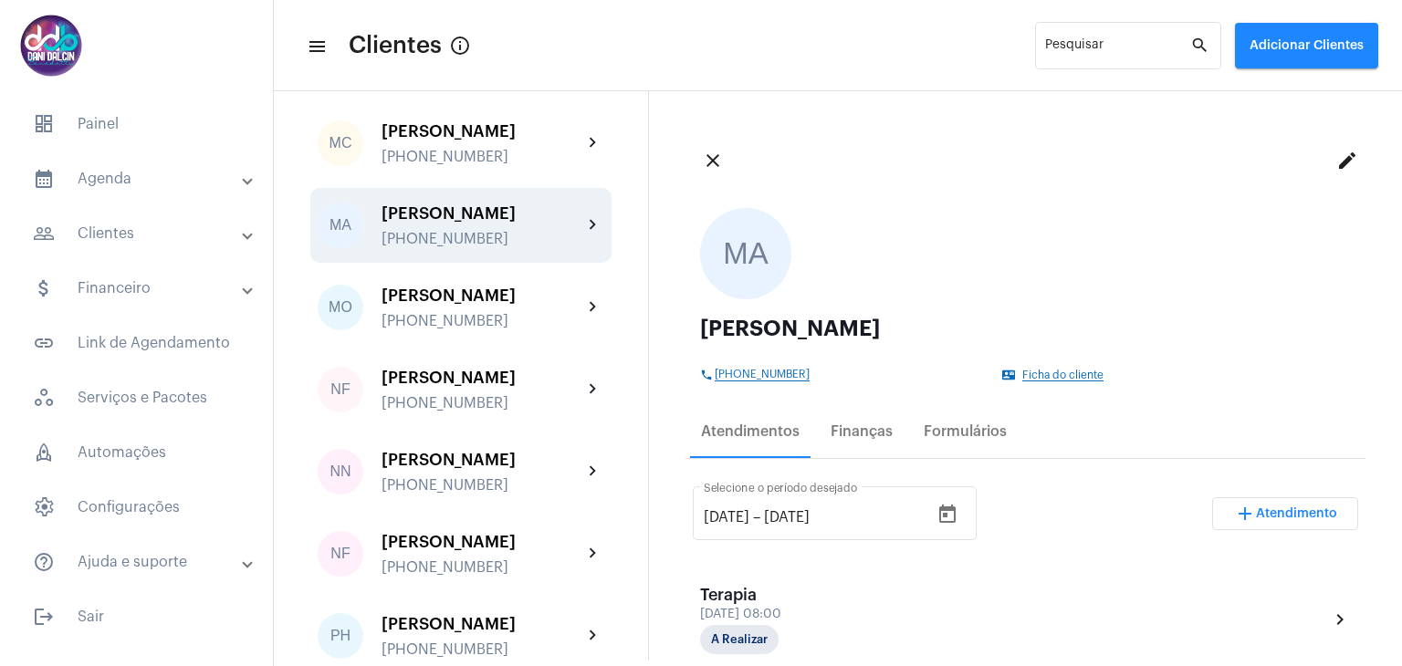
scroll to position [3469, 0]
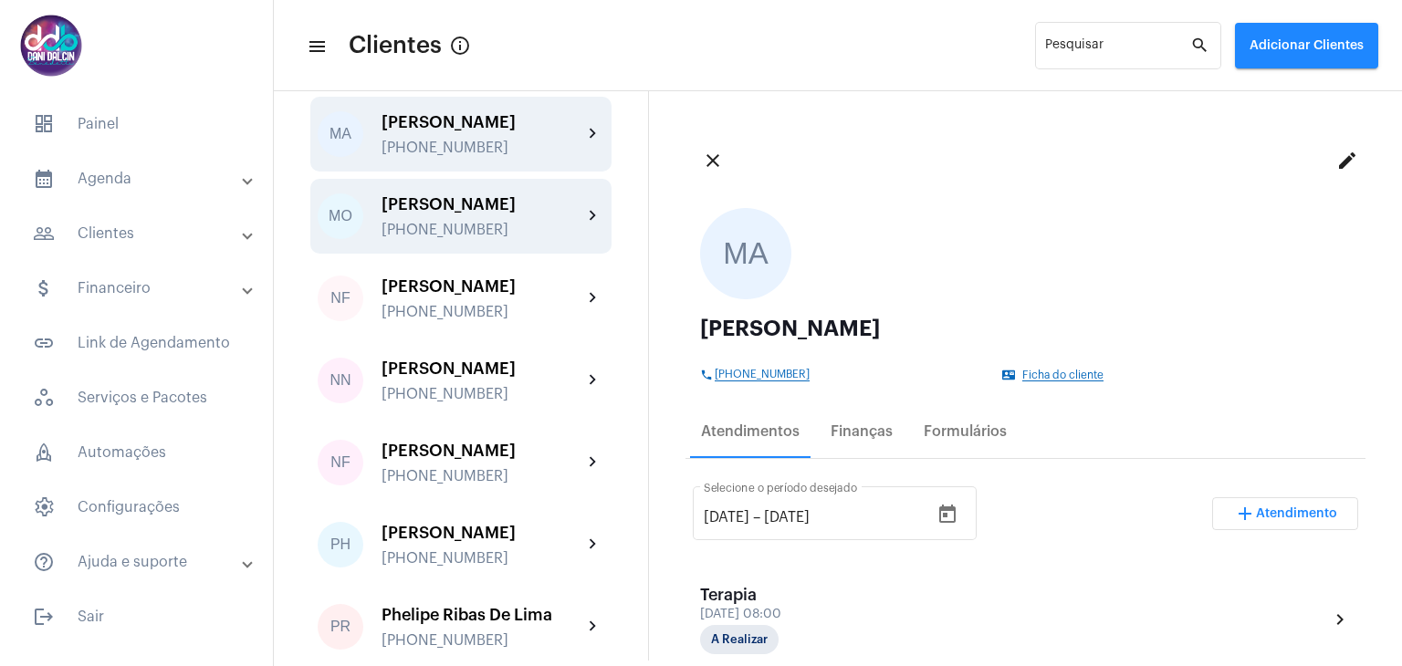
click at [459, 238] on div "[PHONE_NUMBER]" at bounding box center [482, 230] width 201 height 16
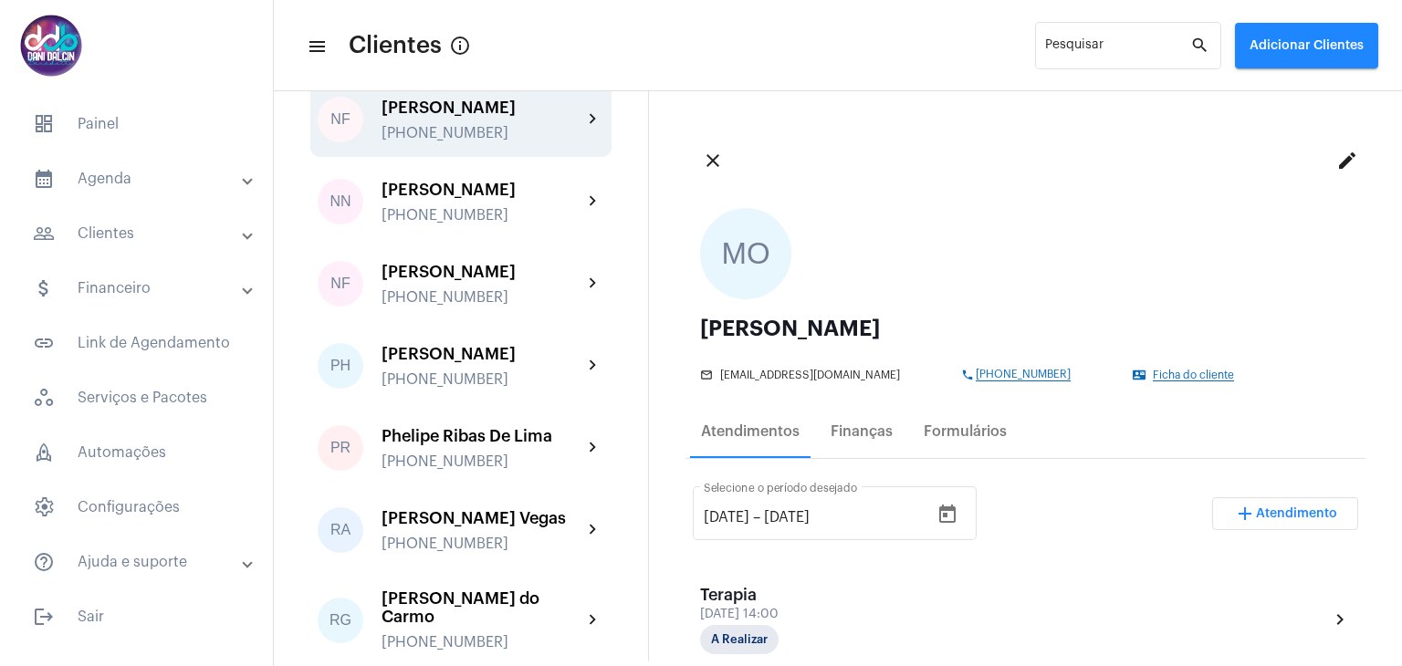
scroll to position [3652, 0]
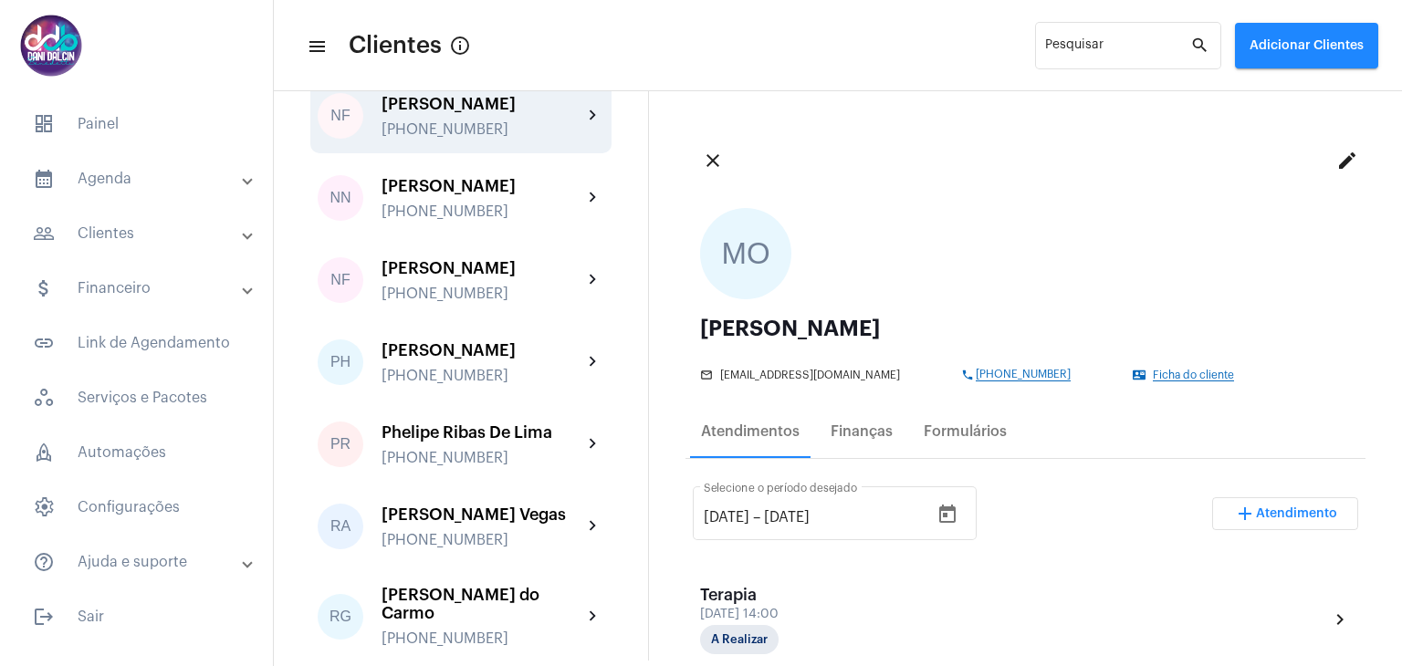
click at [457, 113] on div "[PERSON_NAME]" at bounding box center [482, 104] width 201 height 18
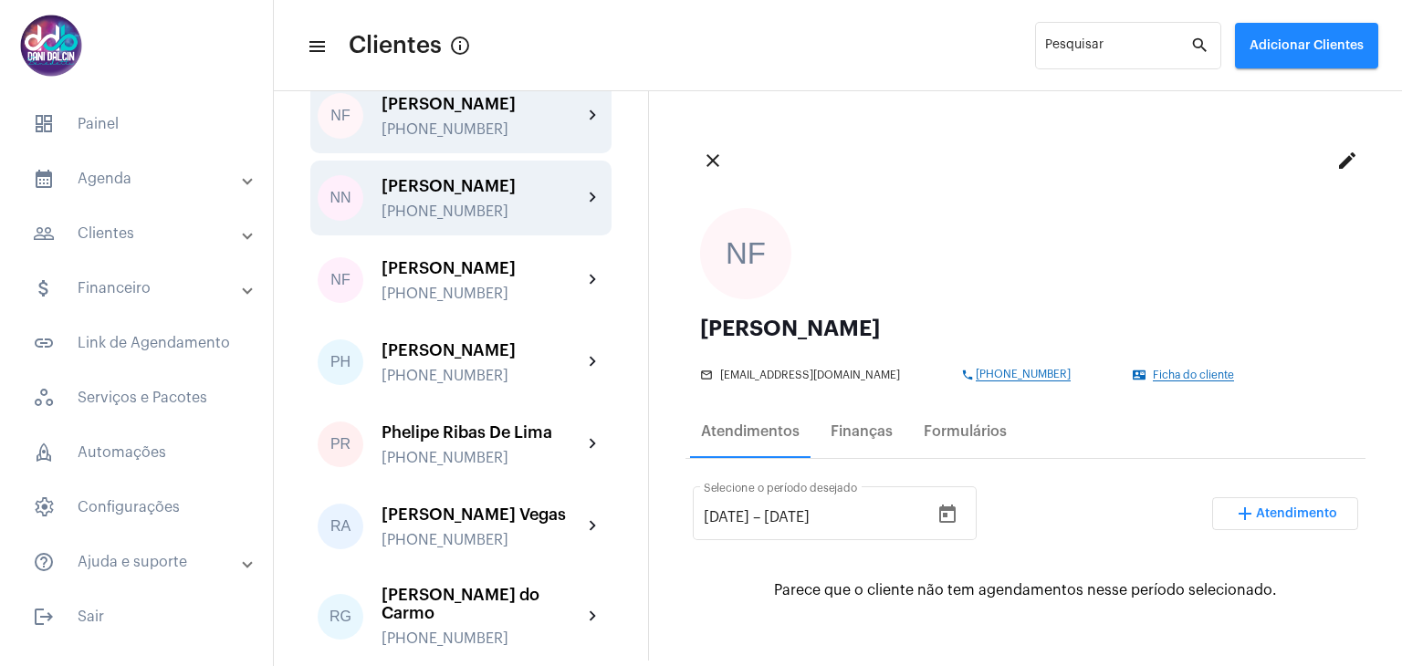
click at [471, 220] on div "Noelle Nery de Oliveira +5511944993046" at bounding box center [482, 198] width 201 height 43
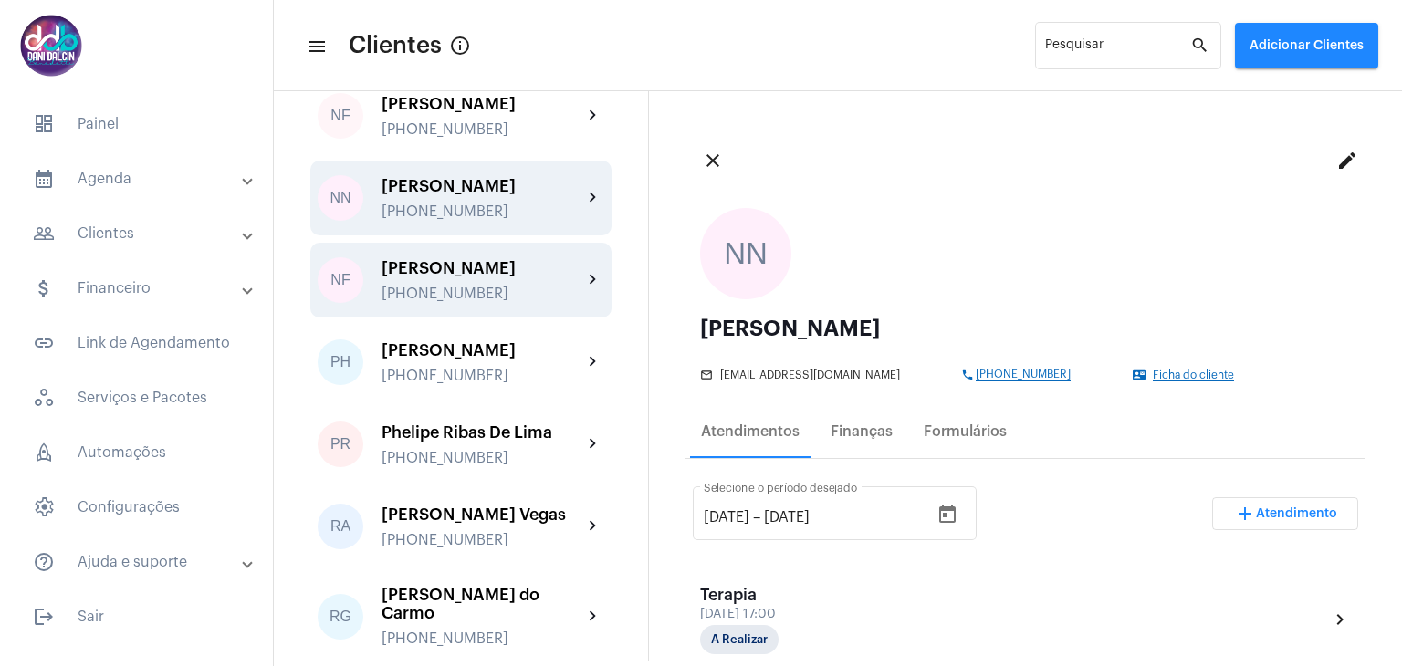
click at [453, 278] on div "[PERSON_NAME]" at bounding box center [482, 268] width 201 height 18
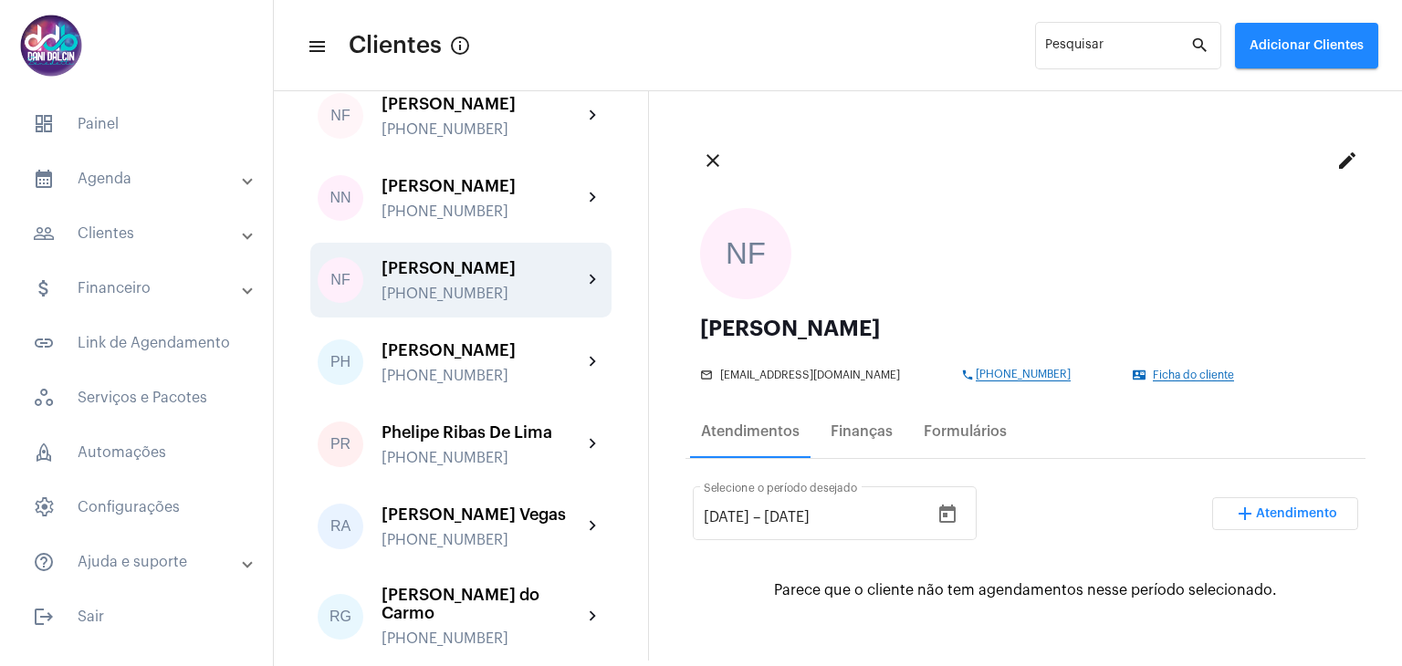
click at [1278, 45] on span "Adicionar Clientes" at bounding box center [1307, 45] width 114 height 13
click at [1288, 96] on span "add Novo Cliente" at bounding box center [1305, 95] width 106 height 33
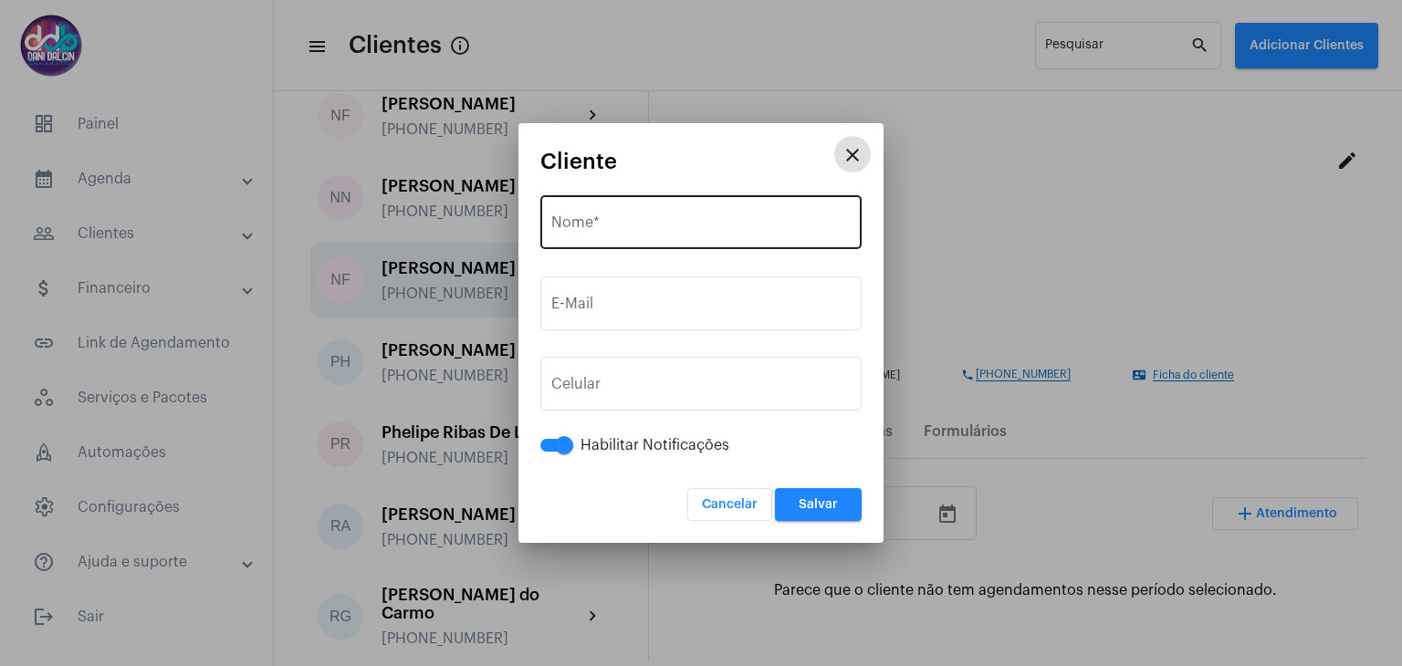
click at [629, 225] on input "Nome *" at bounding box center [700, 226] width 299 height 16
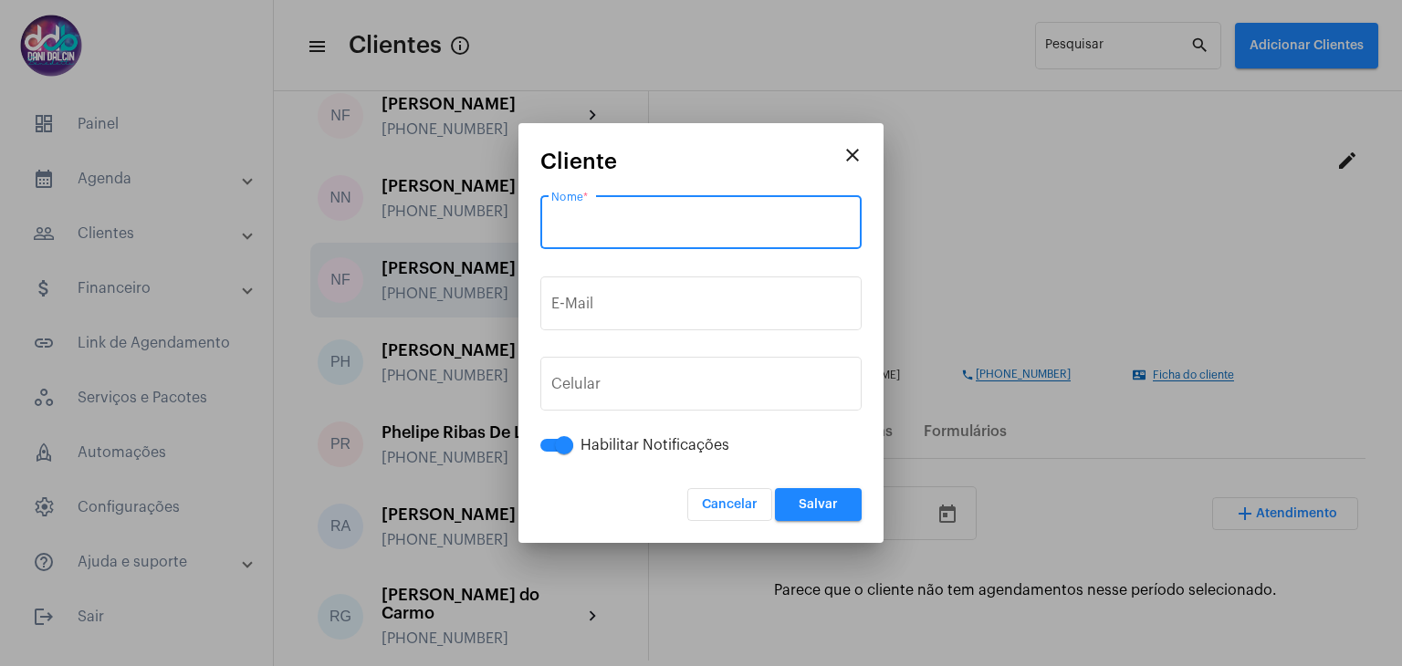
paste input "Luciane Aparecida da Silva"
type input "Luciane Aparecida da Silva"
click at [628, 310] on input "E-Mail" at bounding box center [700, 307] width 299 height 16
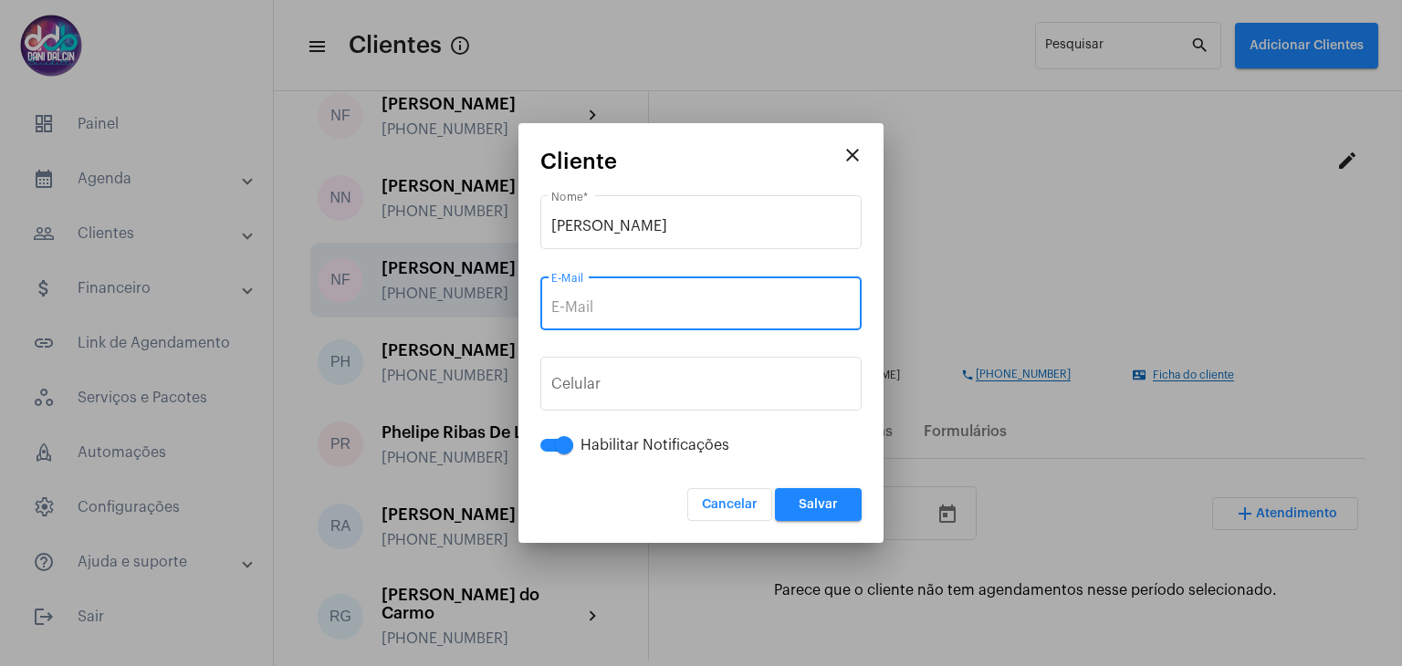
click at [655, 298] on div "E-Mail" at bounding box center [700, 302] width 299 height 58
paste input "lucianeaparecida16@hotmail.com"
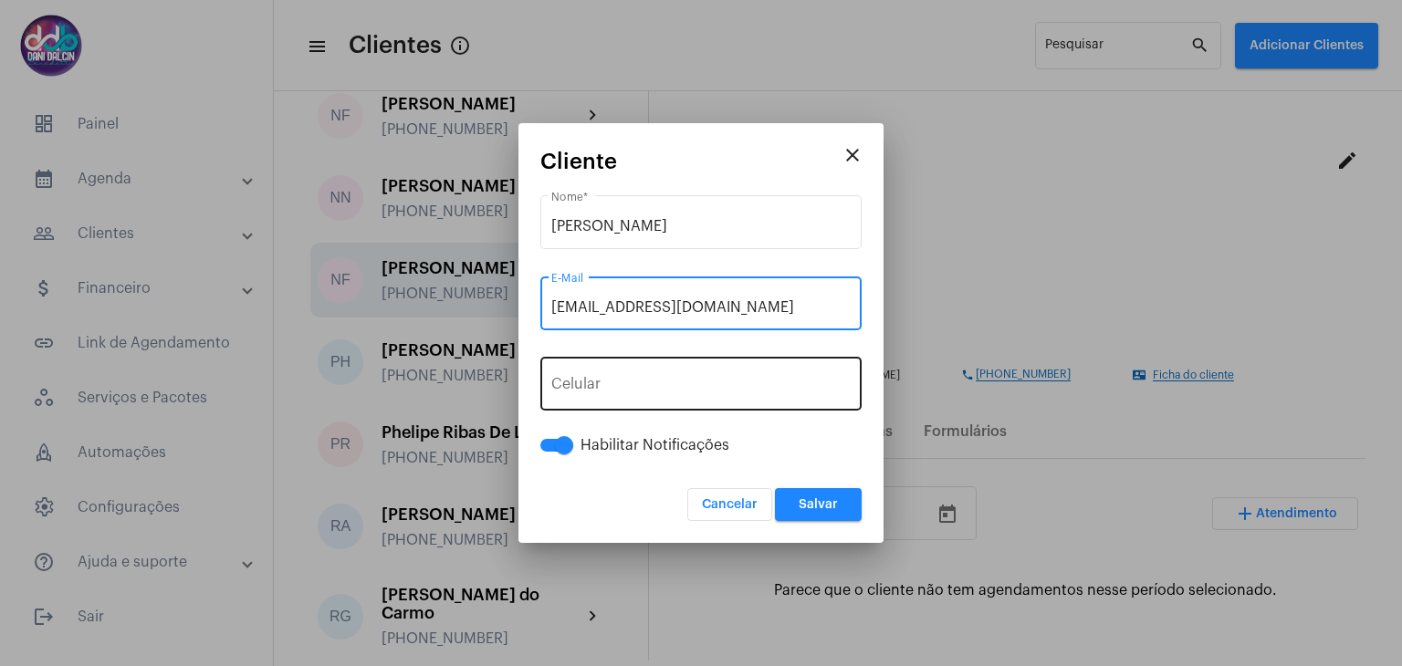
type input "lucianeaparecida16@hotmail.com"
click at [653, 373] on div "+55 Celular" at bounding box center [700, 382] width 299 height 58
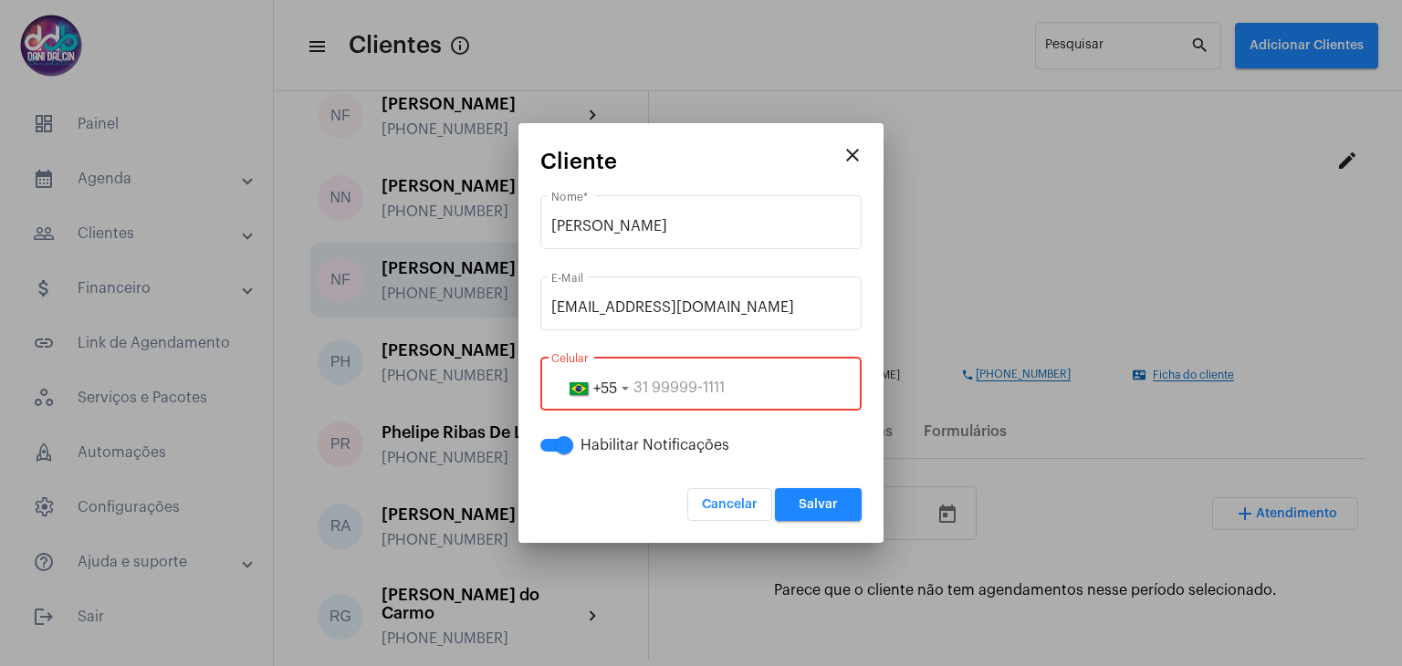
click at [716, 386] on input "tel" at bounding box center [700, 388] width 299 height 16
paste input "11974340468"
type input "11974340468"
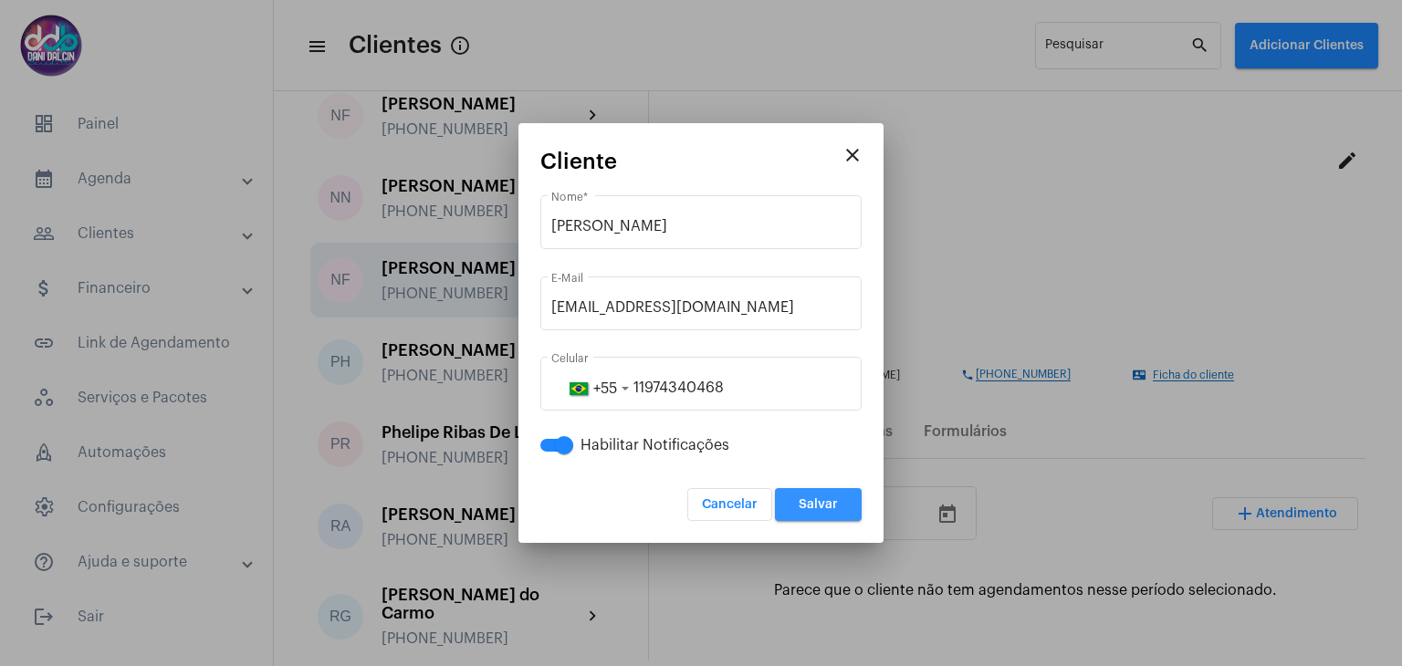
click at [818, 495] on button "Salvar" at bounding box center [818, 504] width 87 height 33
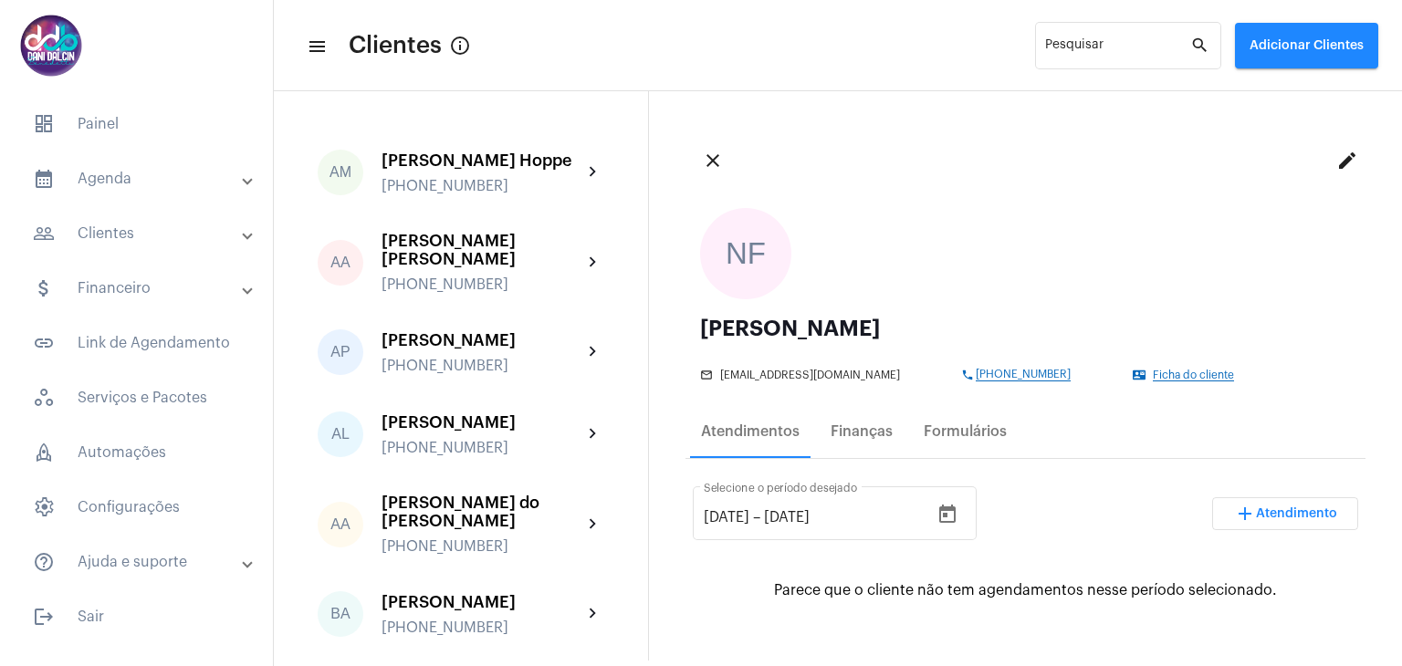
click at [1279, 45] on span "Adicionar Clientes" at bounding box center [1307, 45] width 114 height 13
click at [1281, 85] on span "add Novo Cliente" at bounding box center [1305, 95] width 106 height 33
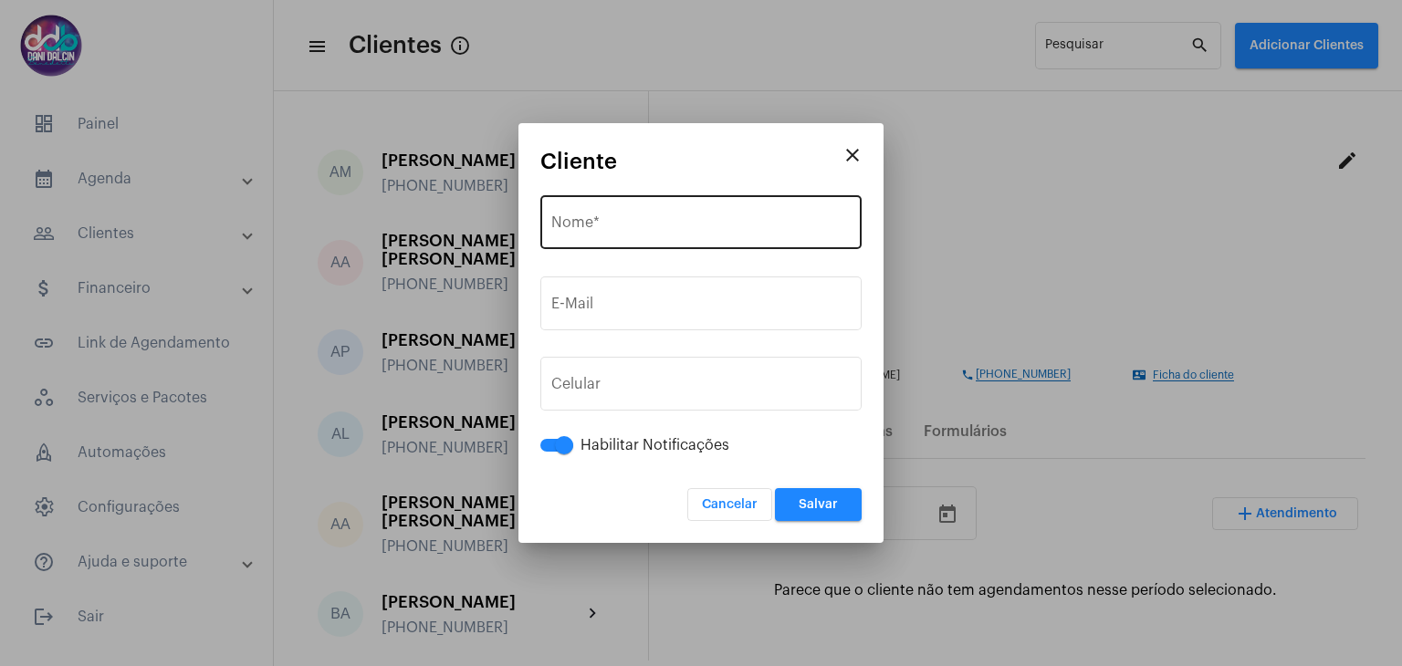
click at [646, 235] on div "Nome *" at bounding box center [700, 221] width 299 height 58
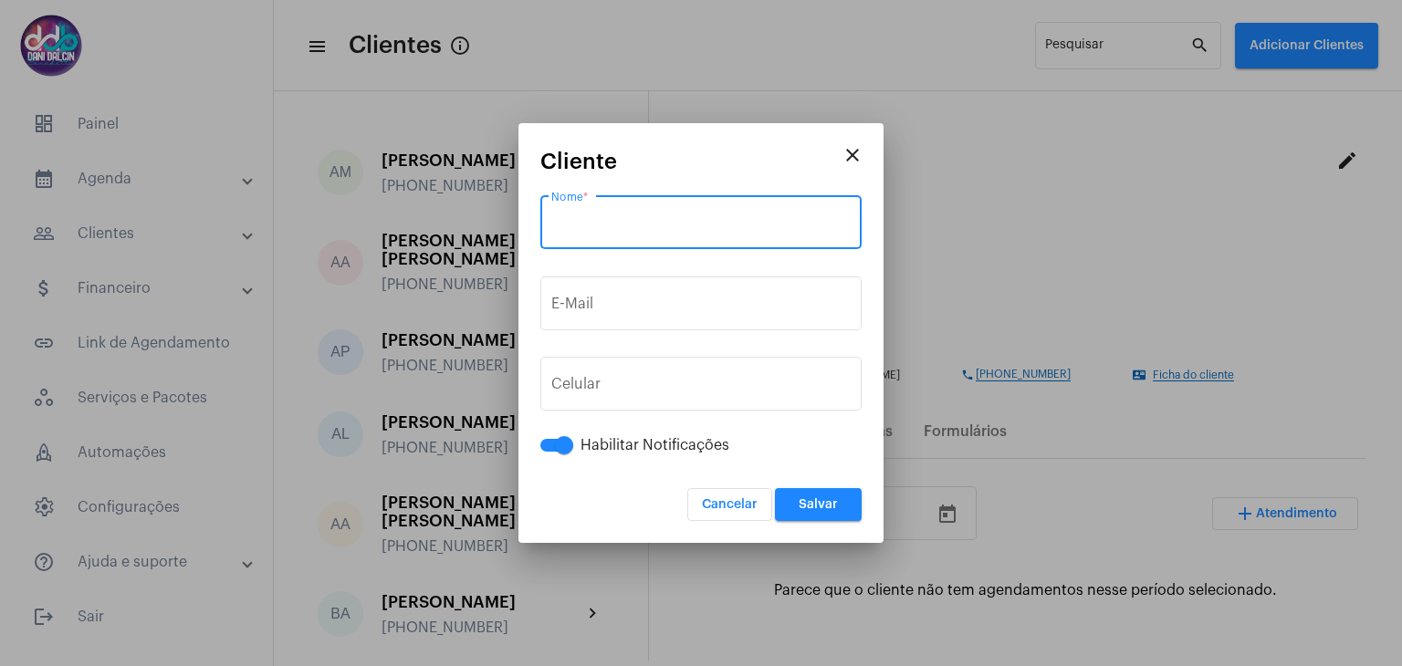
paste input "Larissa Maria Abdalla de Carvalho Jaued"
type input "Larissa Maria Abdalla de Carvalho Jaued"
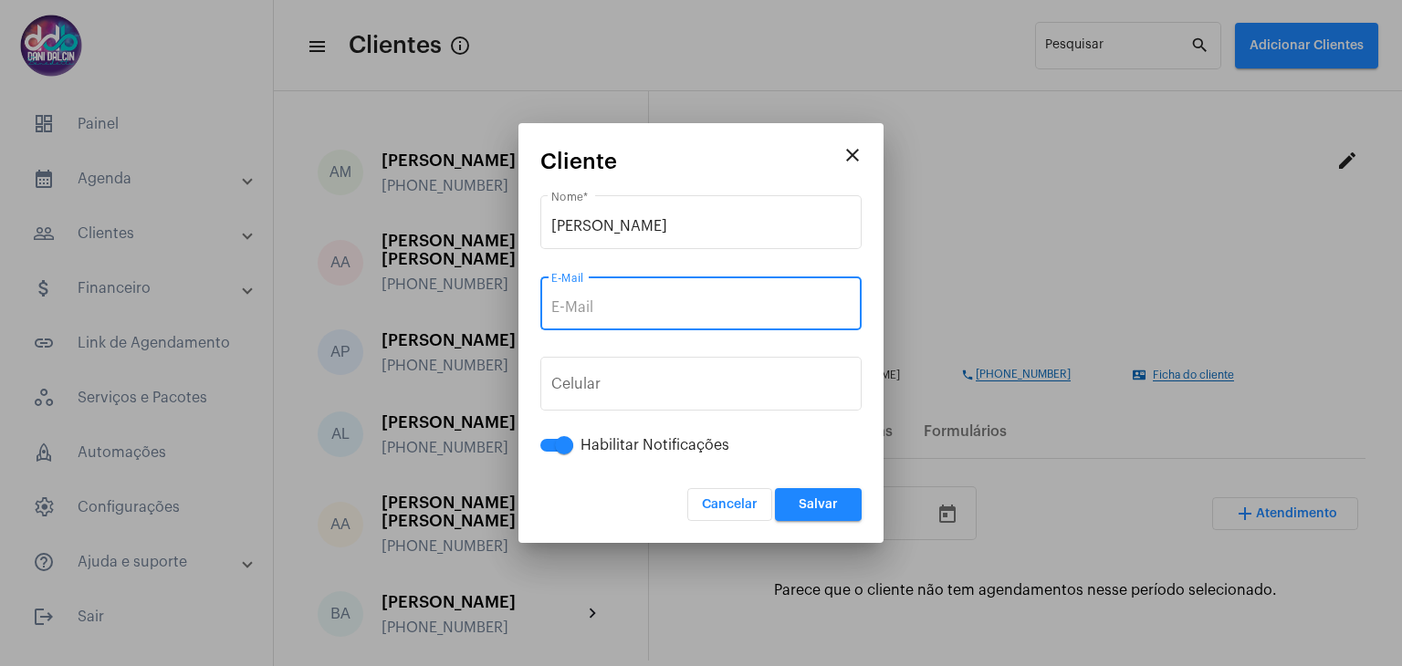
click at [613, 300] on input "E-Mail" at bounding box center [700, 307] width 299 height 16
click at [626, 314] on input "E-Mail" at bounding box center [700, 307] width 299 height 16
paste input "larissa-abdalla@hotmail.com"
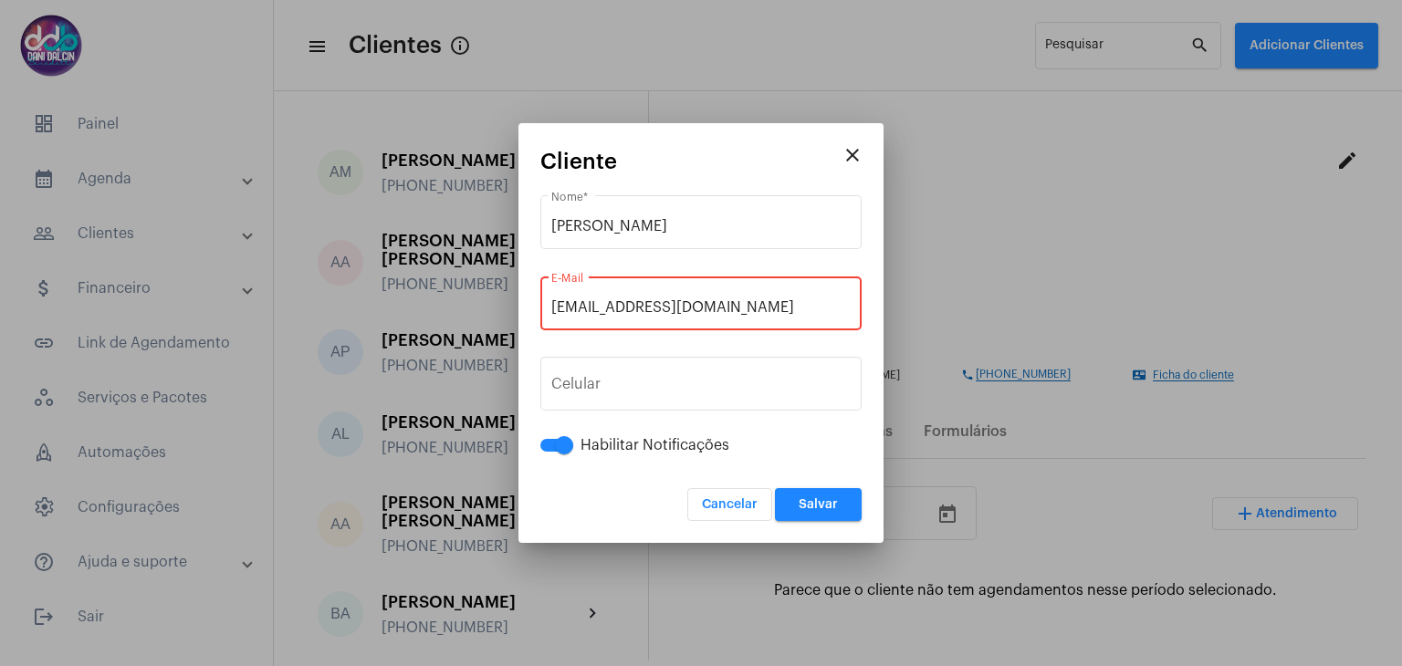
type input "larissa-abdalla@hotmail.com"
click at [708, 380] on input "tel" at bounding box center [700, 388] width 299 height 16
click at [671, 387] on input "tel" at bounding box center [700, 388] width 299 height 16
paste input "21987861502"
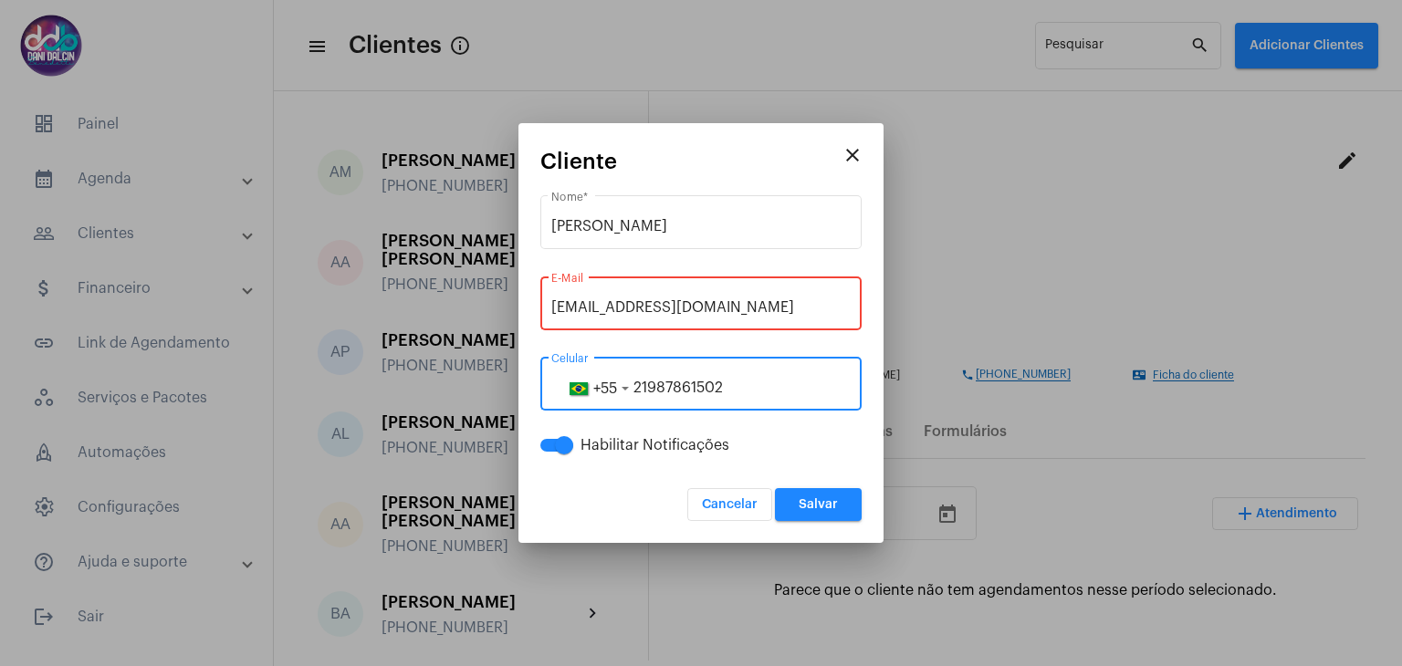
click at [825, 395] on input "21987861502" at bounding box center [700, 388] width 299 height 16
type input "21987861502"
click at [800, 309] on input "larissa-abdalla@hotmail.com" at bounding box center [700, 307] width 299 height 16
click at [785, 390] on input "21987861502" at bounding box center [700, 388] width 299 height 16
click at [600, 389] on span "+55" at bounding box center [605, 389] width 24 height 15
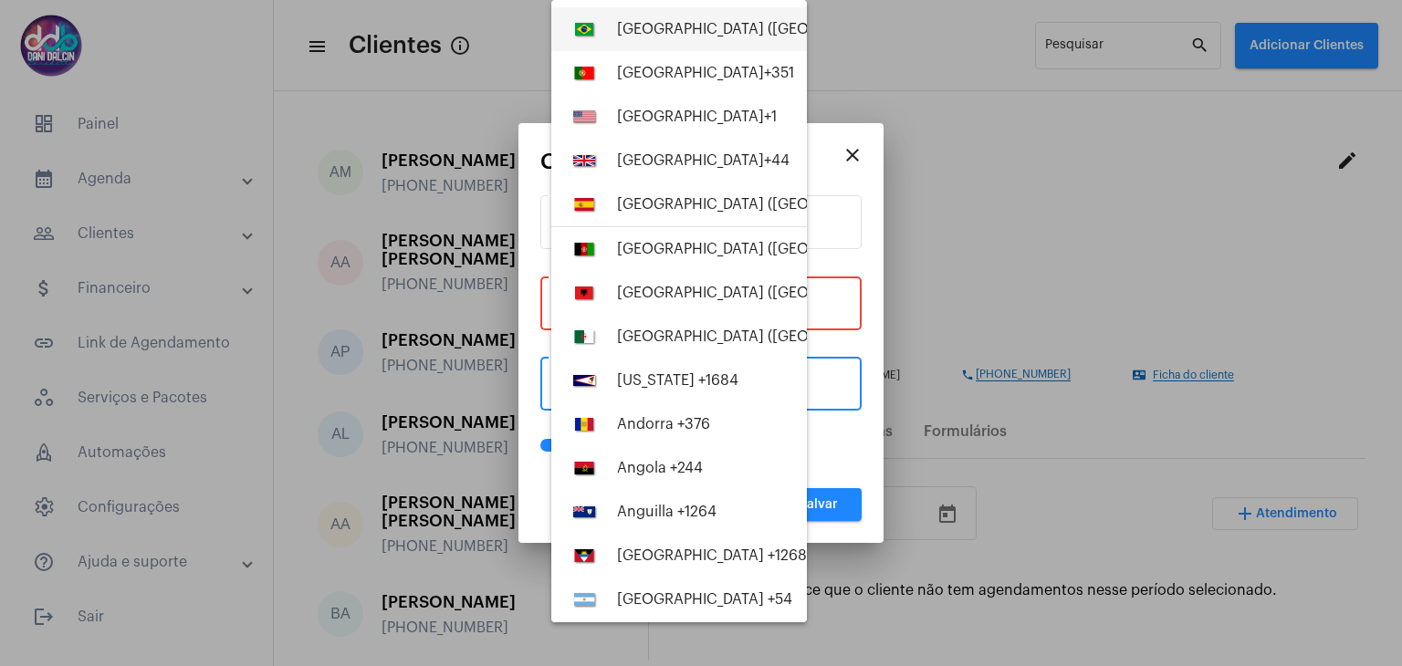
click at [673, 37] on button "Brazil (Brasil) +55" at bounding box center [679, 29] width 256 height 44
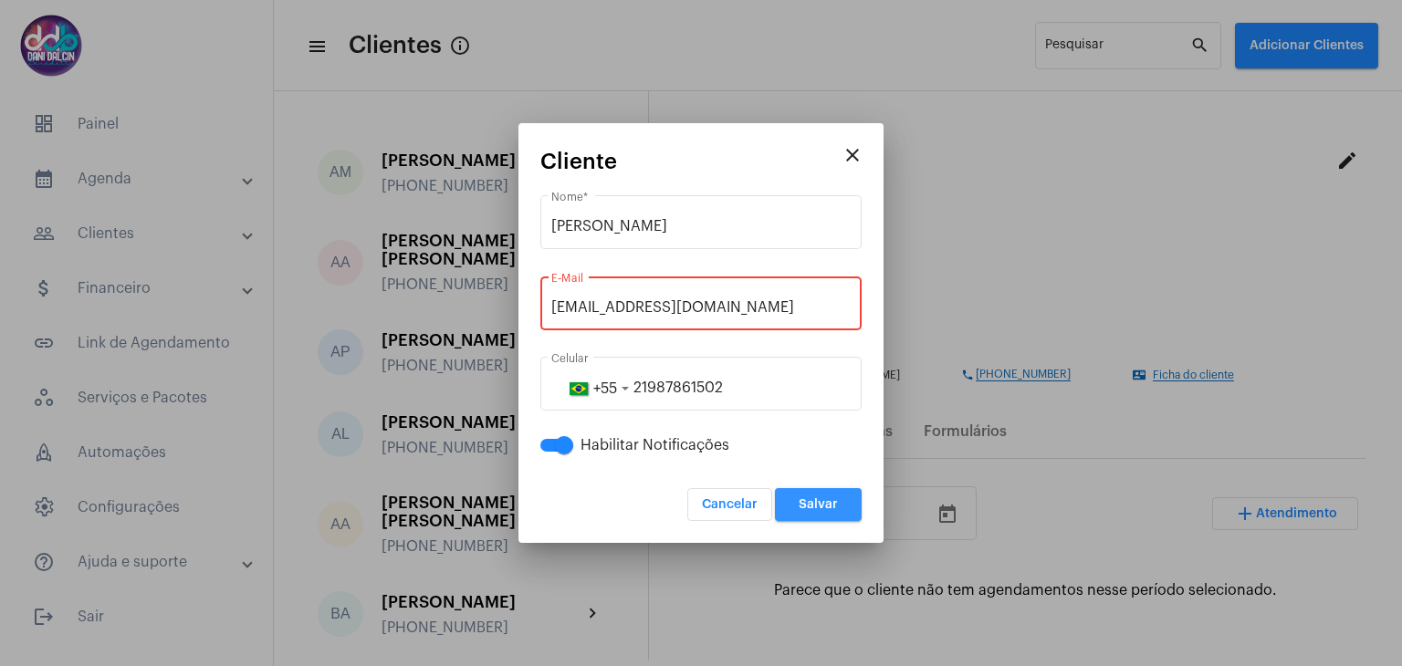
click at [814, 506] on span "Salvar" at bounding box center [818, 504] width 39 height 13
click at [767, 302] on input "larissa-abdalla@hotmail.com" at bounding box center [700, 307] width 299 height 16
click at [780, 309] on input "larissa-abdalla@hotmail.com" at bounding box center [700, 307] width 299 height 16
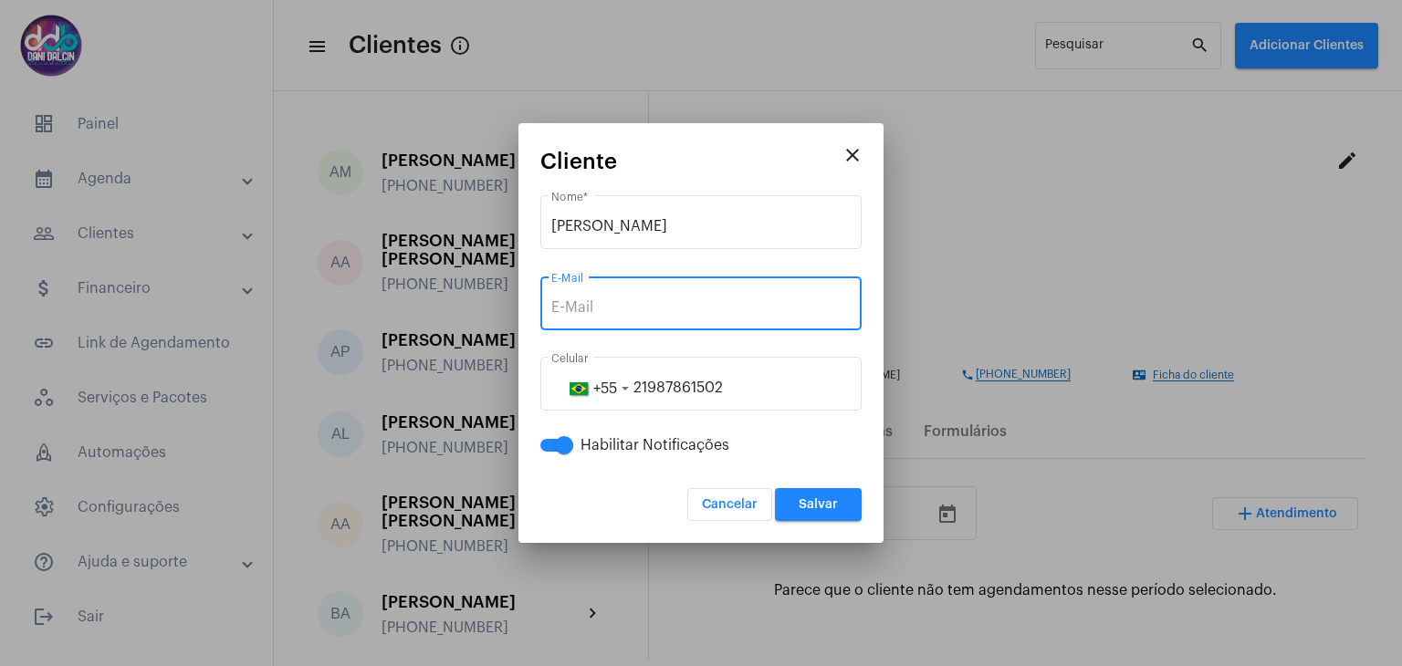
click at [798, 503] on button "Salvar" at bounding box center [818, 504] width 87 height 33
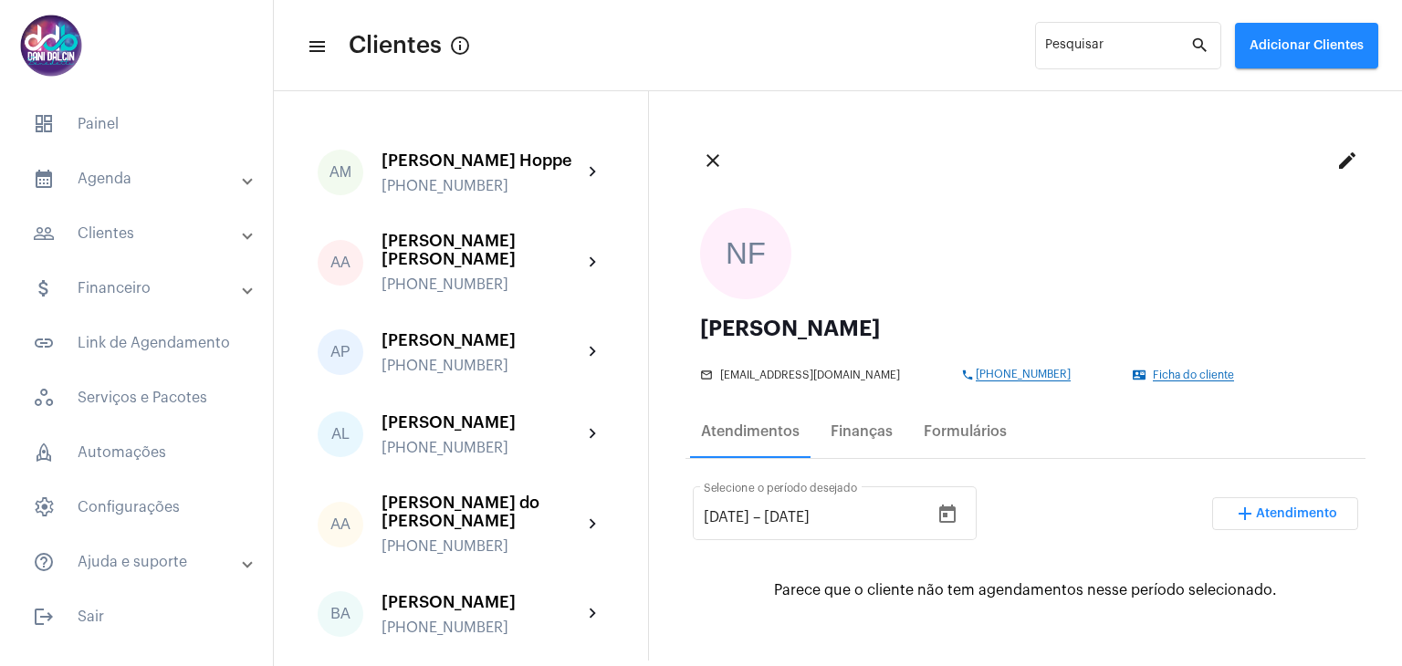
click at [95, 179] on mat-panel-title "calendar_month_outlined Agenda" at bounding box center [138, 179] width 211 height 22
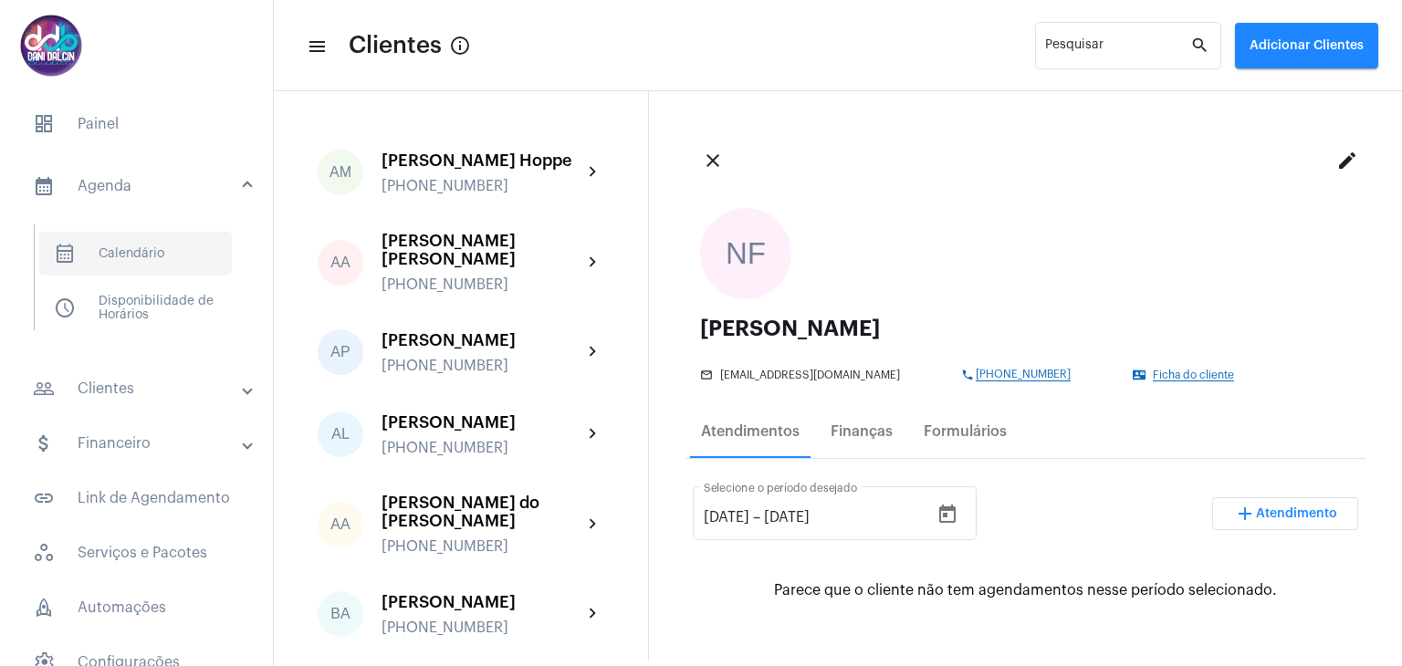
click at [139, 260] on span "calendar_month_outlined Calendário" at bounding box center [135, 254] width 193 height 44
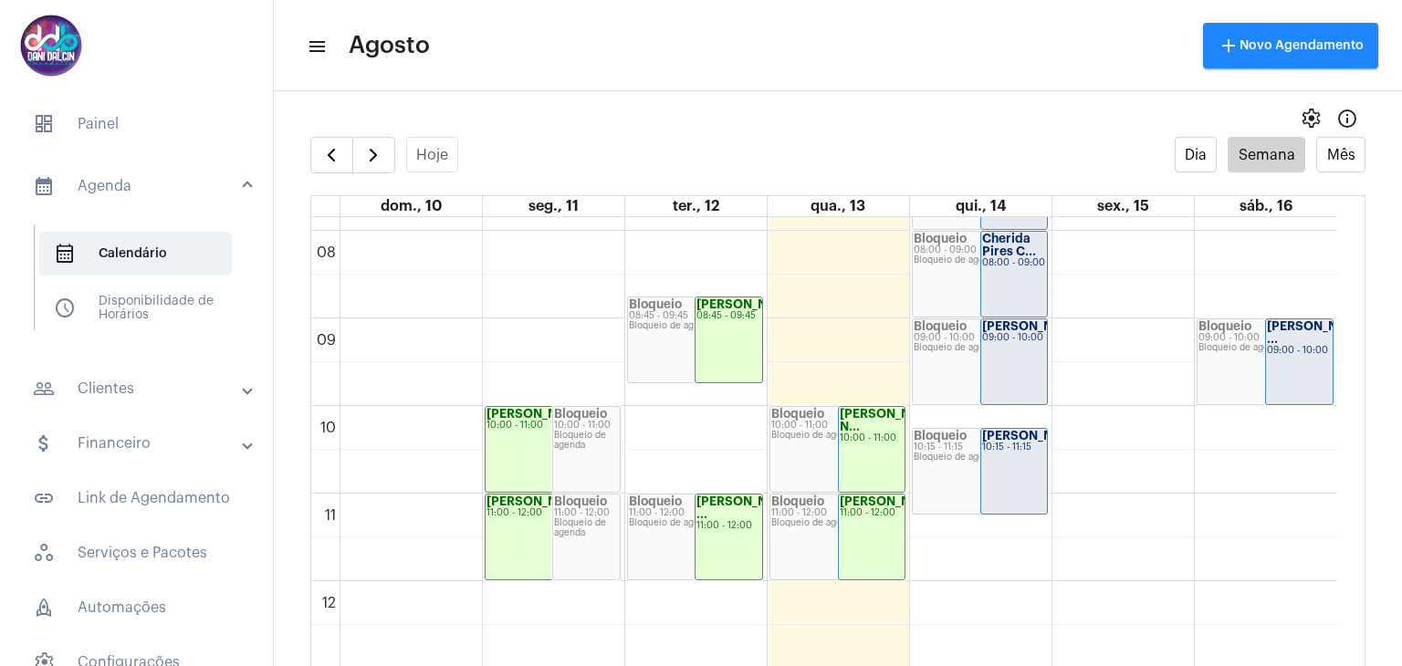
scroll to position [710, 0]
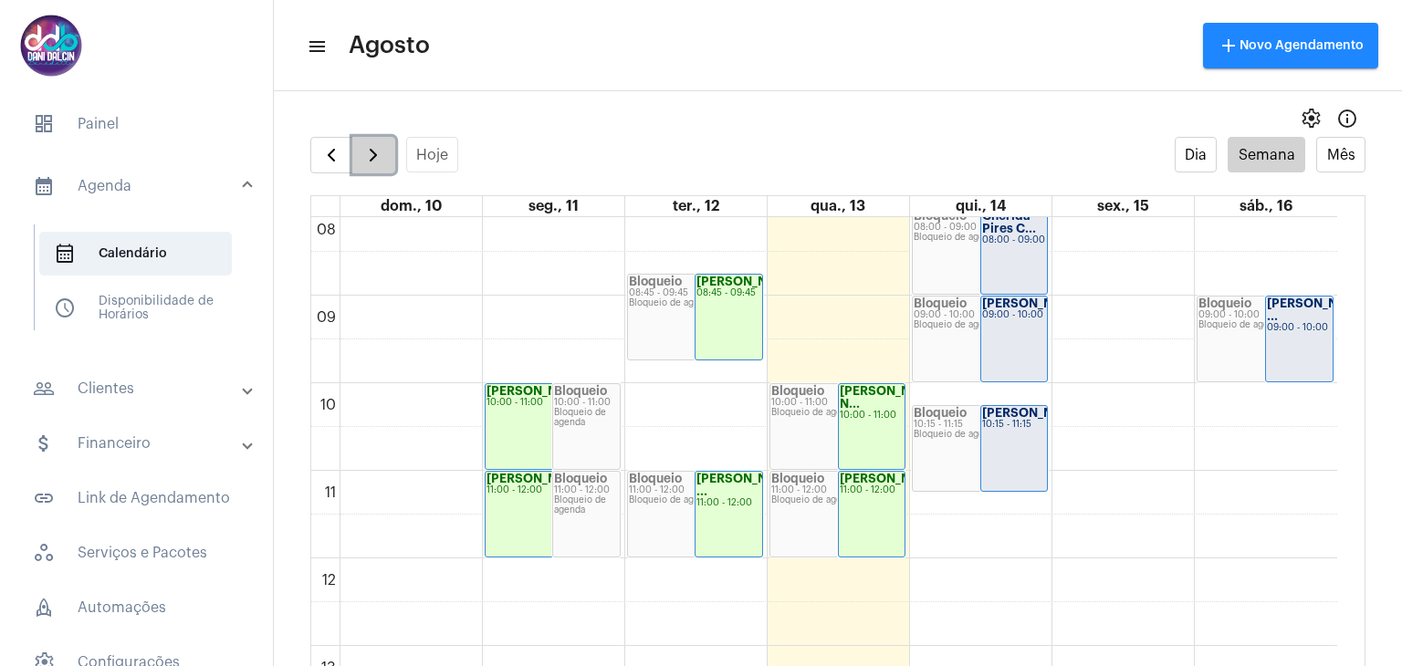
click at [371, 151] on span "button" at bounding box center [373, 155] width 22 height 22
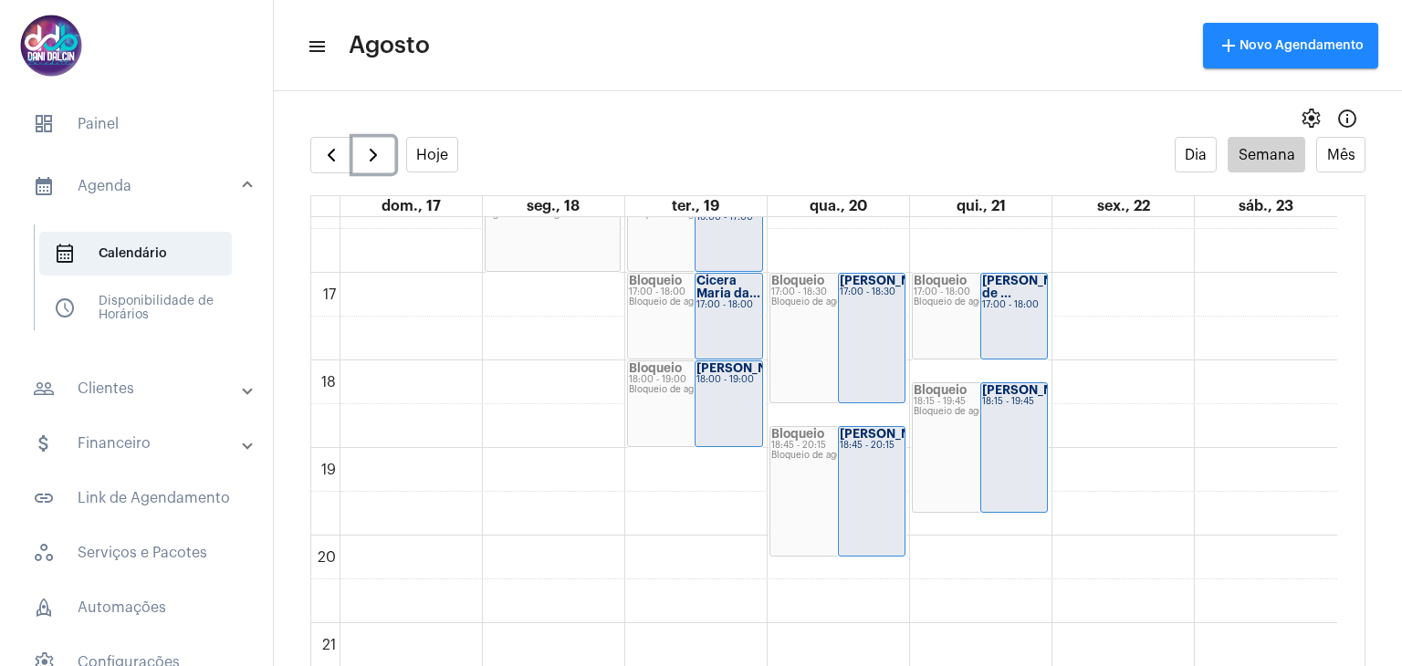
scroll to position [1252, 0]
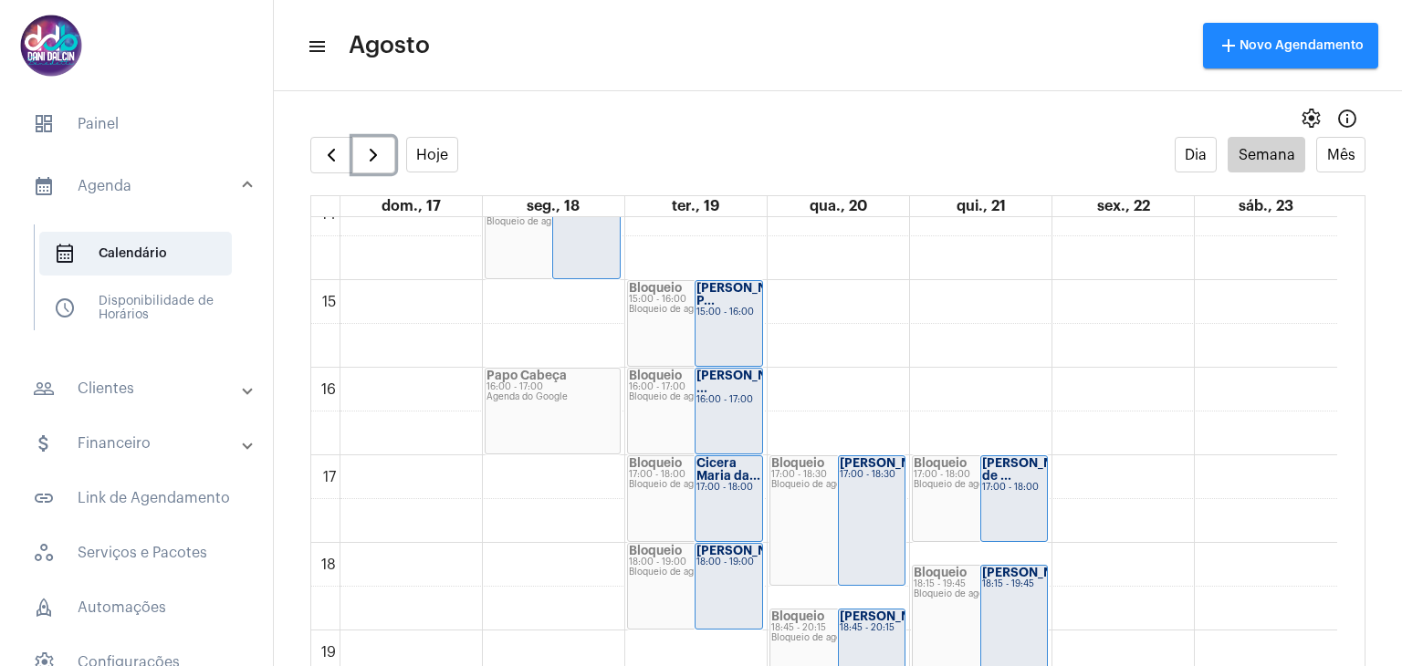
click at [861, 288] on div "00 01 02 03 04 05 06 07 08 09 10 11 12 13 14 15 16 17 18 19 20 21 22 23 Bloquei…" at bounding box center [824, 17] width 1026 height 2103
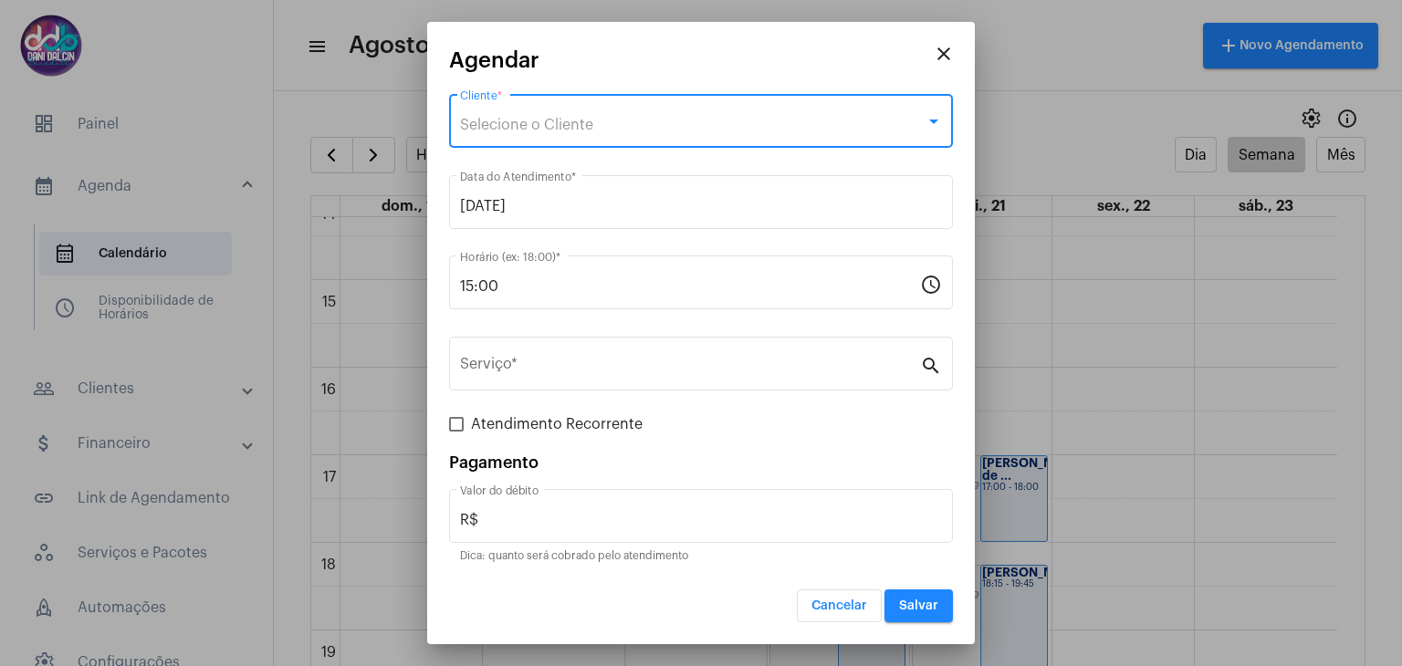
click at [555, 131] on span "Selecione o Cliente" at bounding box center [526, 125] width 133 height 15
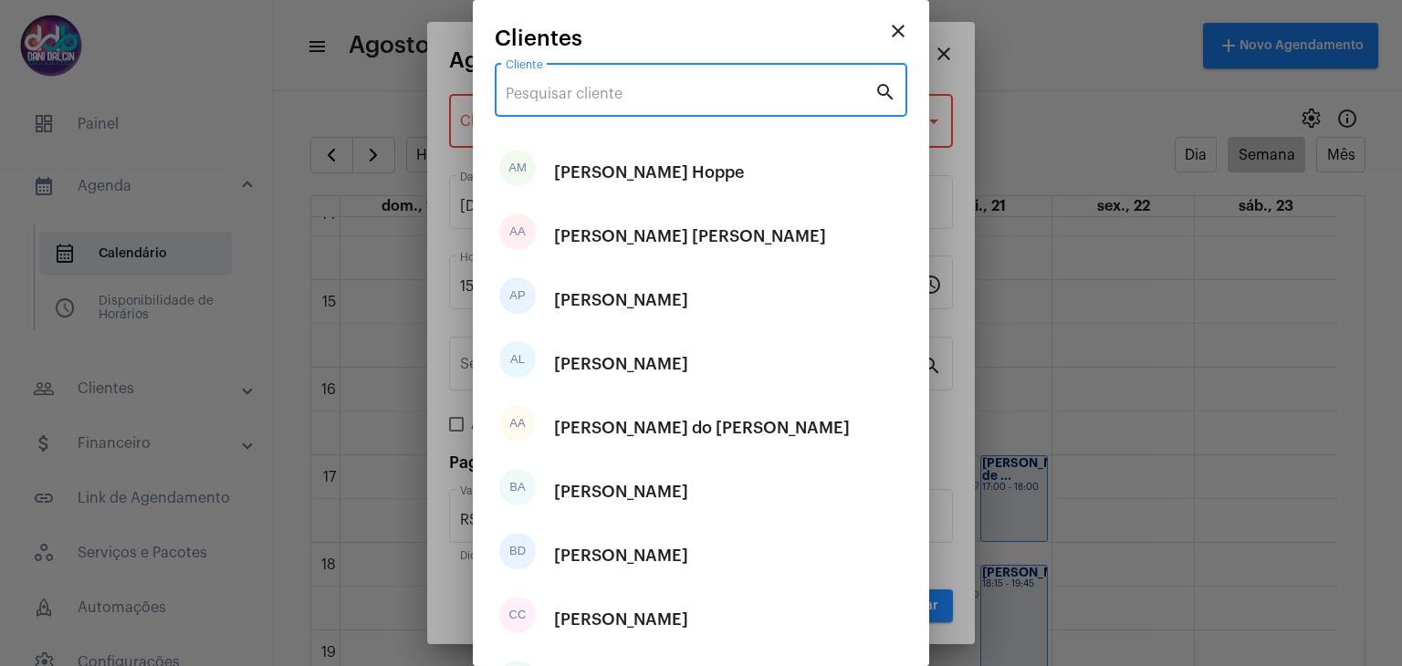
click at [561, 96] on input "Cliente" at bounding box center [690, 94] width 369 height 16
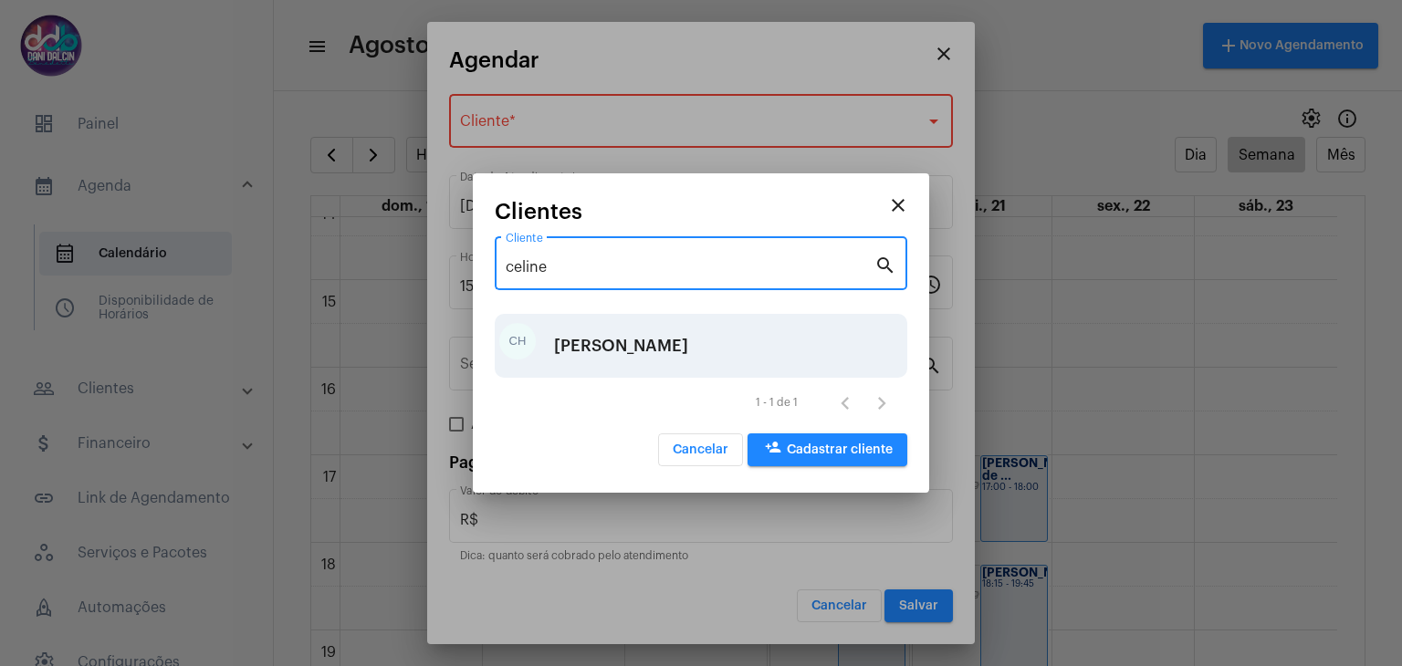
type input "celine"
click at [606, 351] on div "Celine Higashioka" at bounding box center [621, 346] width 134 height 55
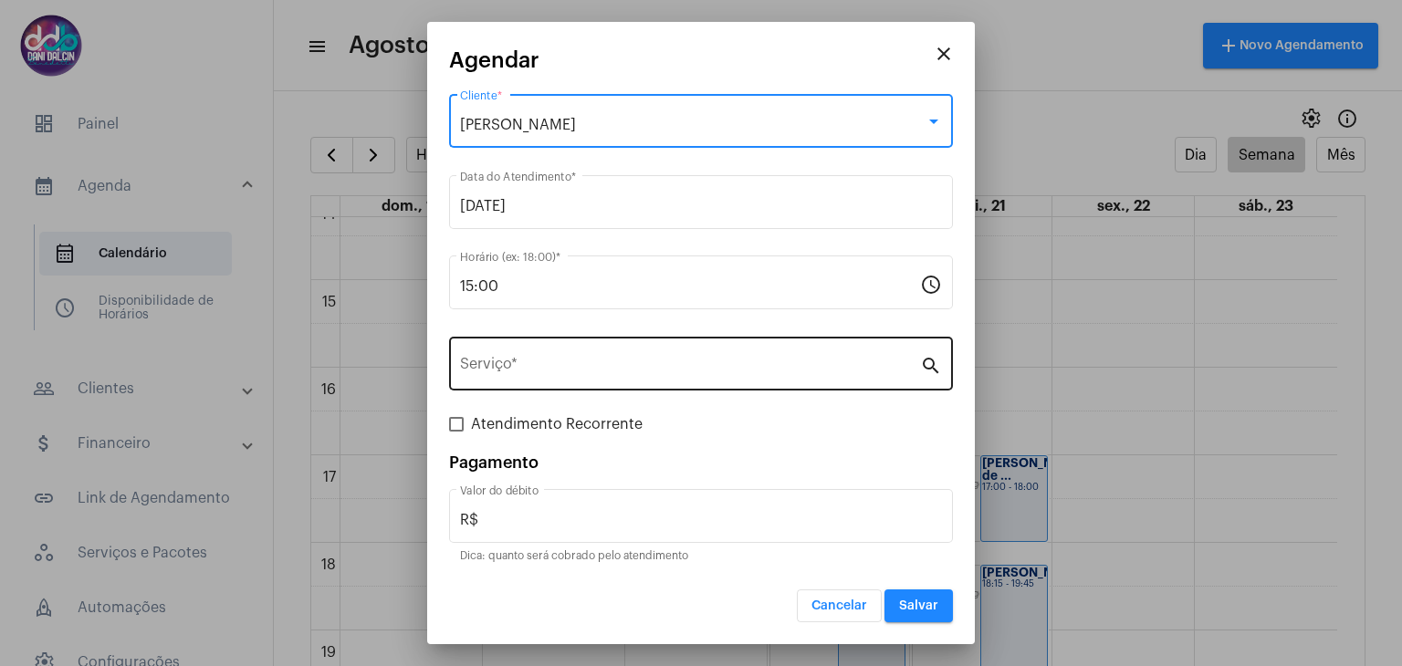
click at [526, 363] on input "Serviço *" at bounding box center [690, 368] width 460 height 16
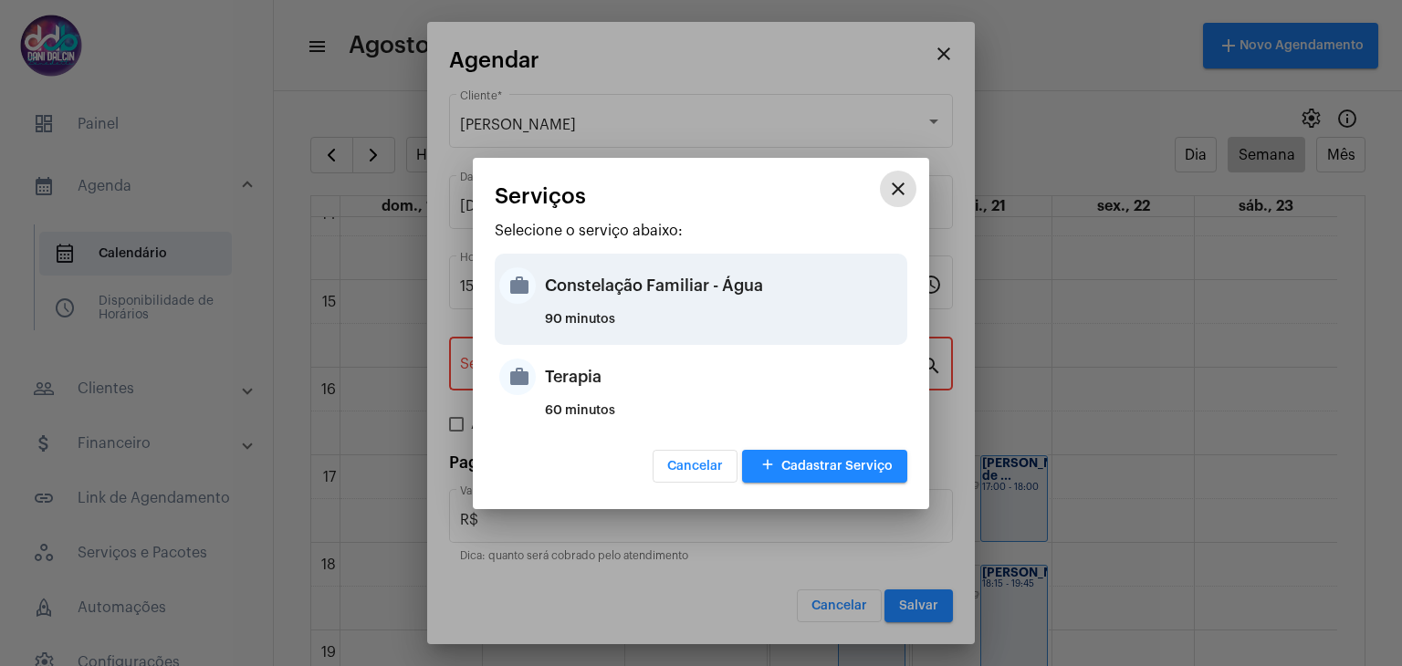
click at [560, 305] on div "Constelação Familiar - Água" at bounding box center [724, 285] width 358 height 55
type input "Constelação Familiar - Água"
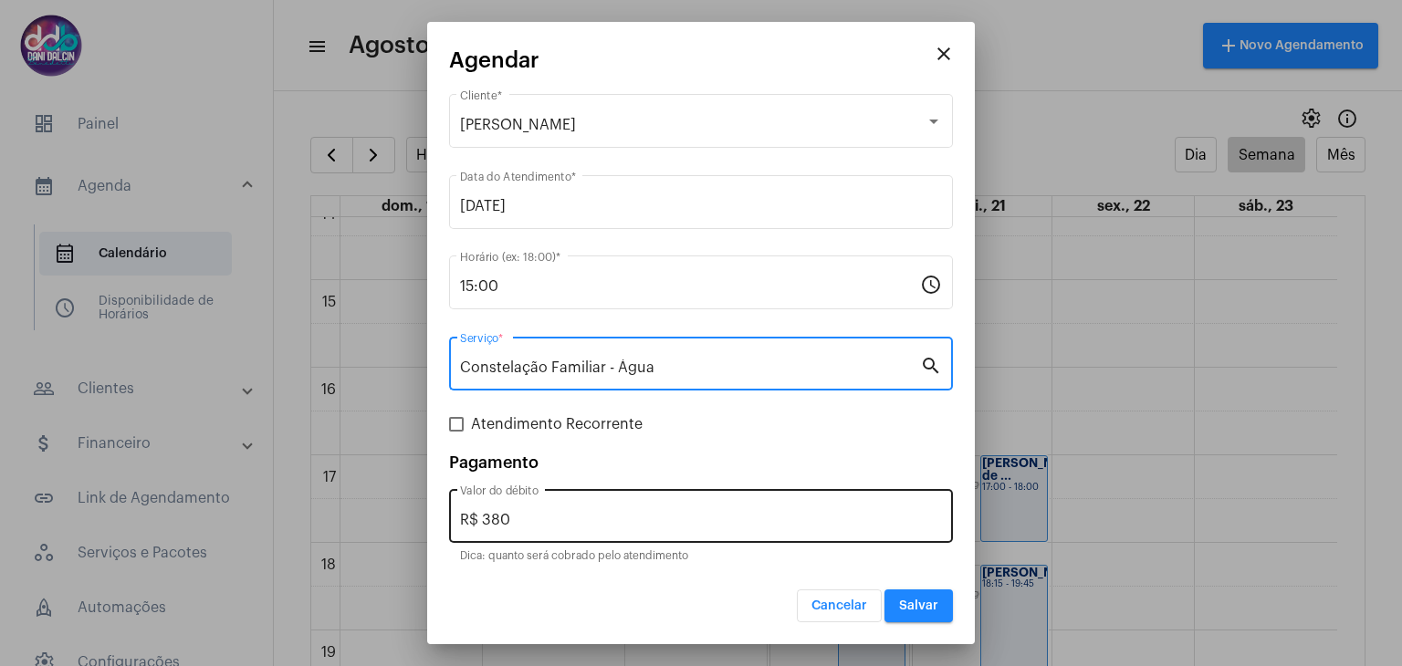
click at [531, 513] on input "R$ 380" at bounding box center [701, 520] width 482 height 16
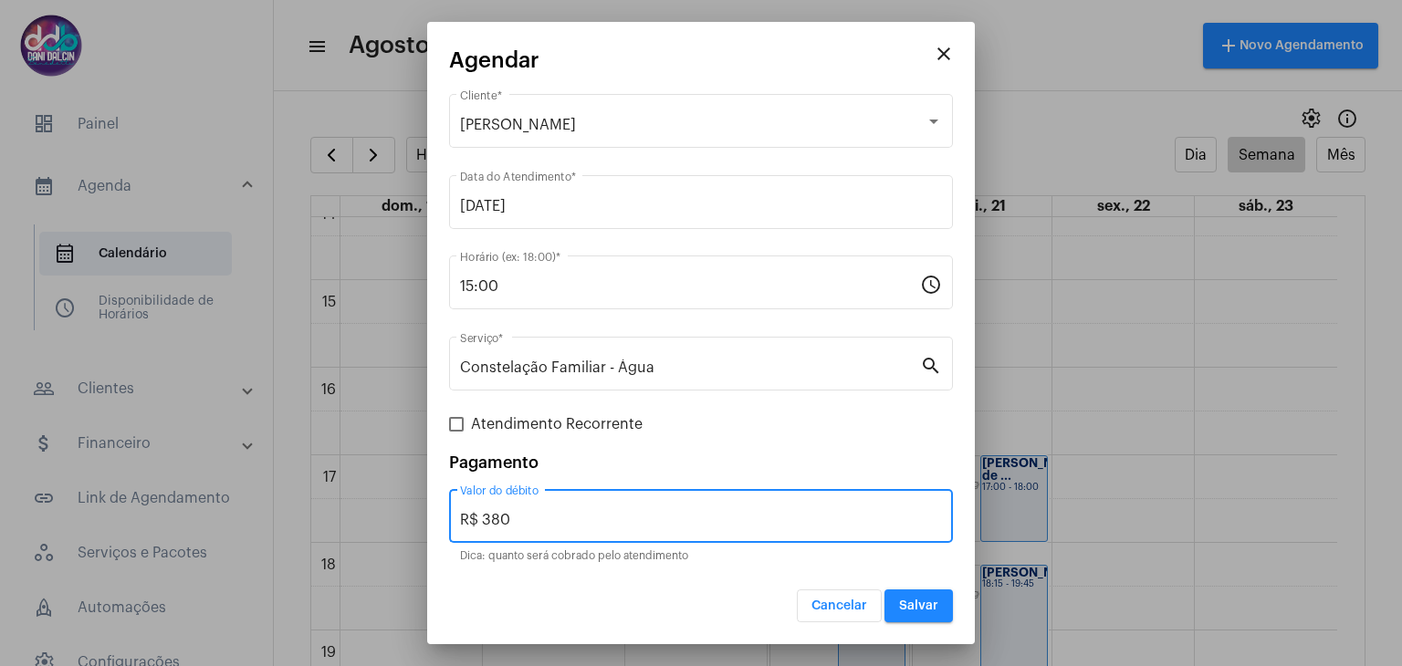
click at [531, 513] on input "R$ 380" at bounding box center [701, 520] width 482 height 16
type input "R$ 250,00"
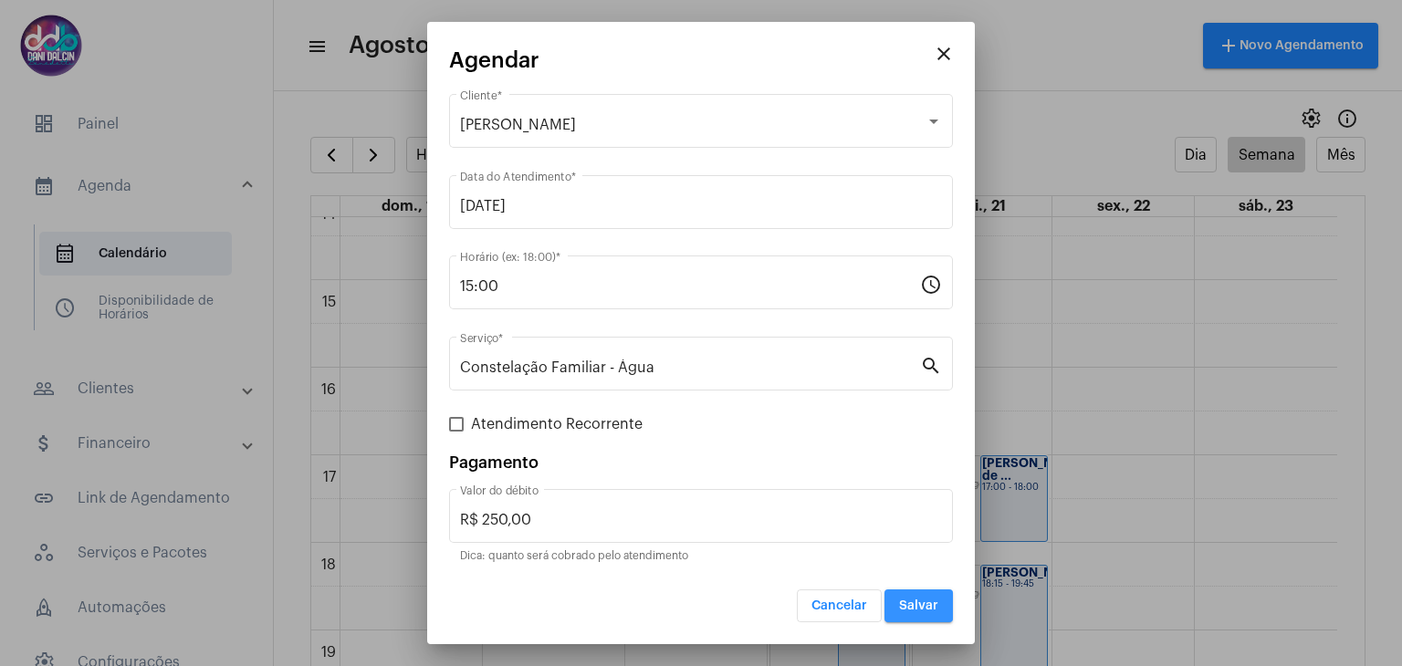
click at [909, 605] on span "Salvar" at bounding box center [918, 606] width 39 height 13
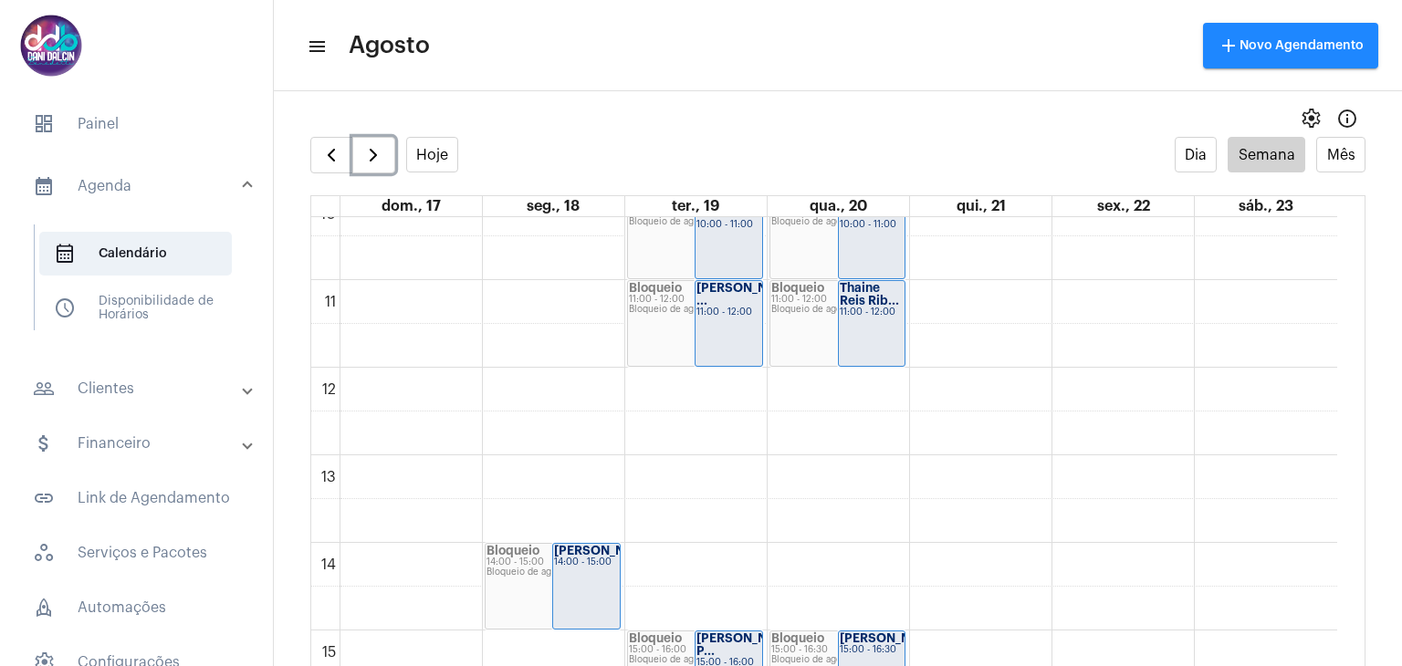
scroll to position [978, 0]
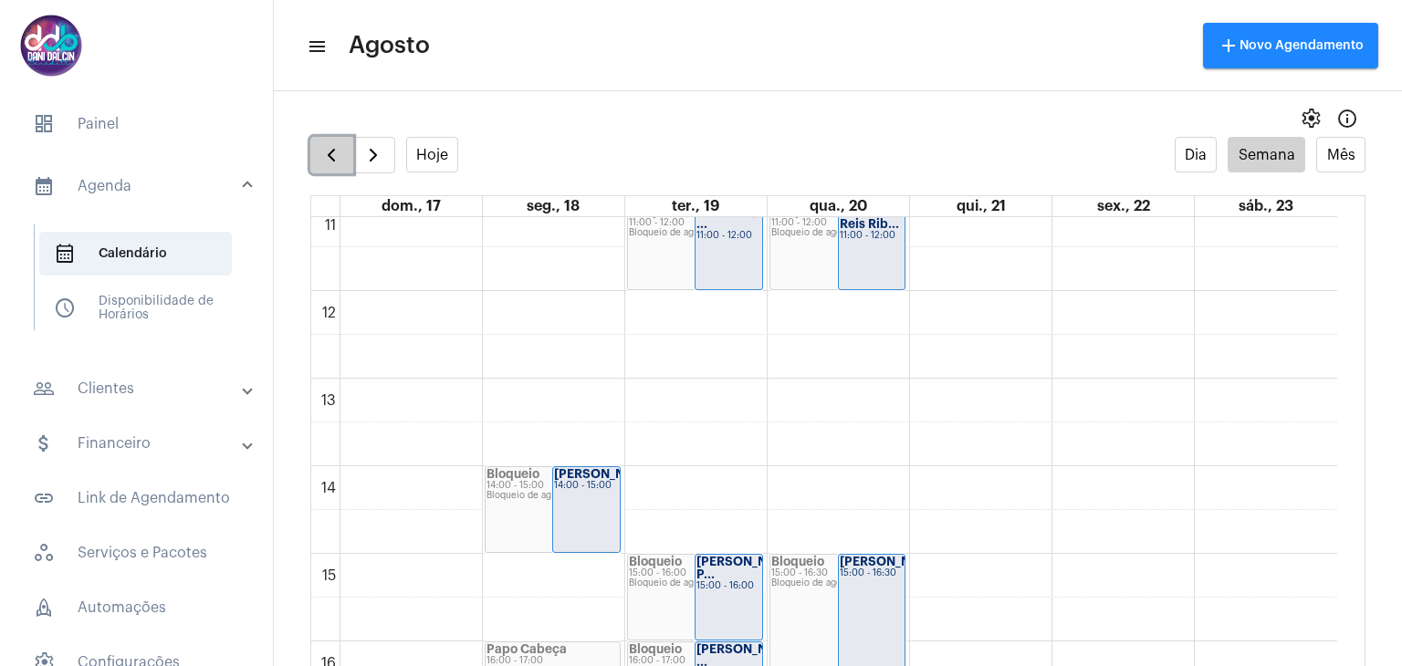
click at [316, 157] on button "button" at bounding box center [331, 155] width 43 height 37
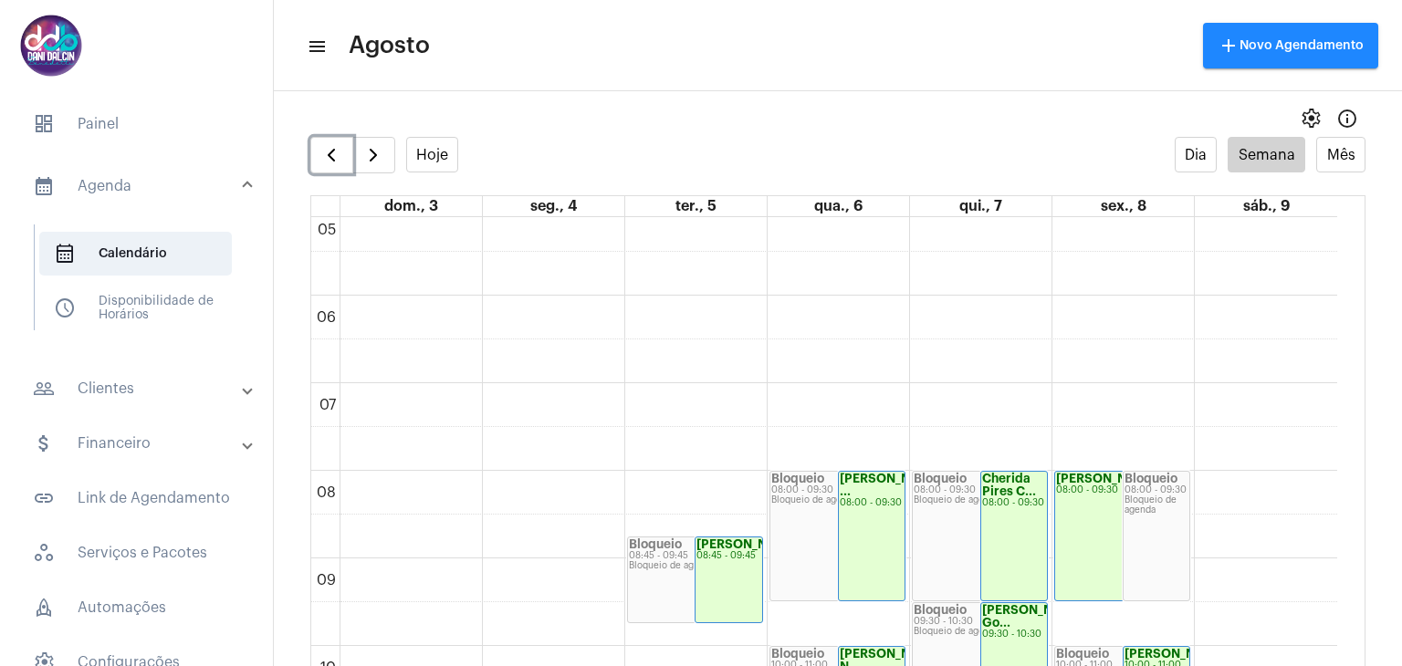
scroll to position [435, 0]
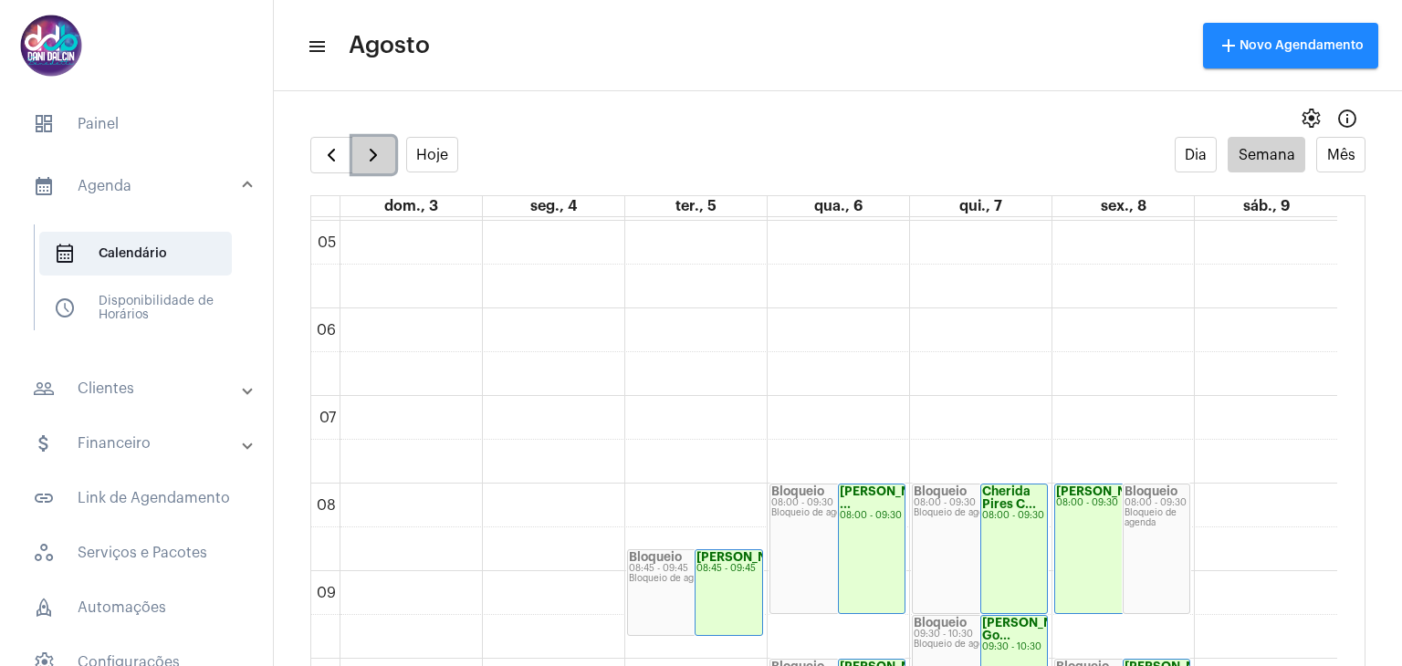
click at [382, 147] on span "button" at bounding box center [373, 155] width 22 height 22
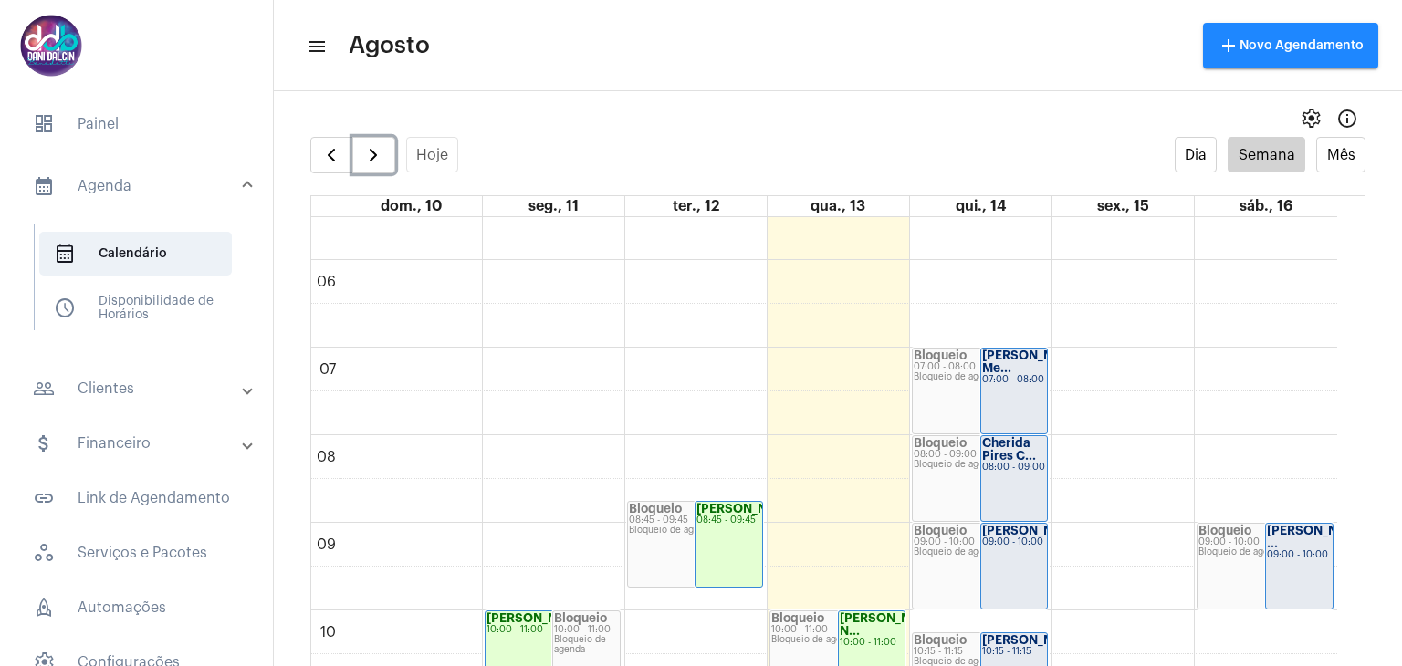
scroll to position [435, 0]
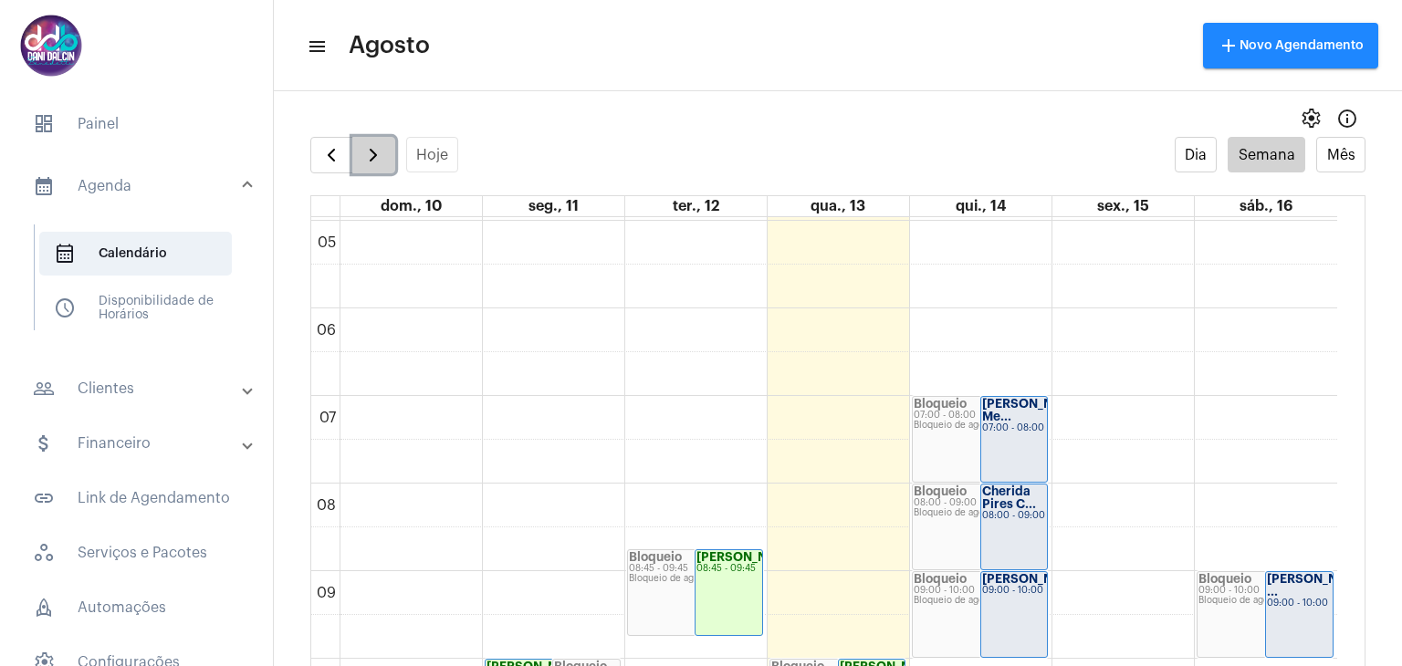
click at [380, 149] on span "button" at bounding box center [373, 155] width 22 height 22
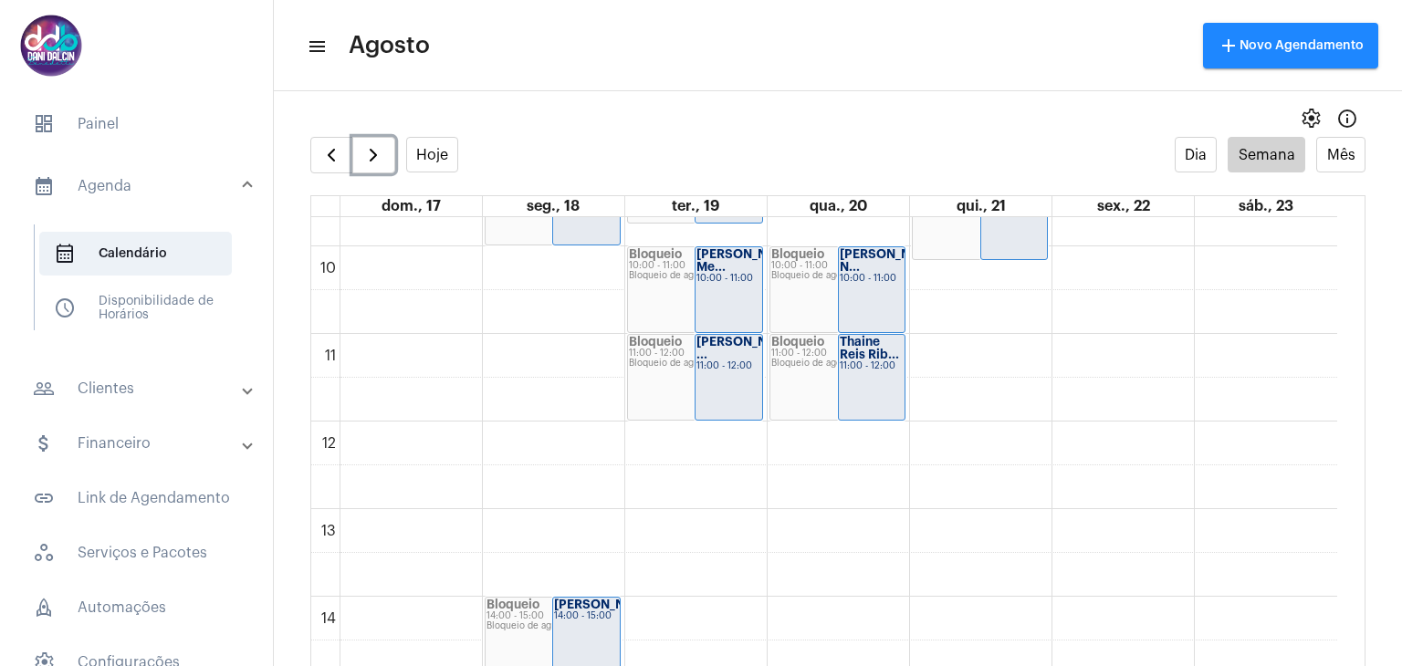
scroll to position [708, 0]
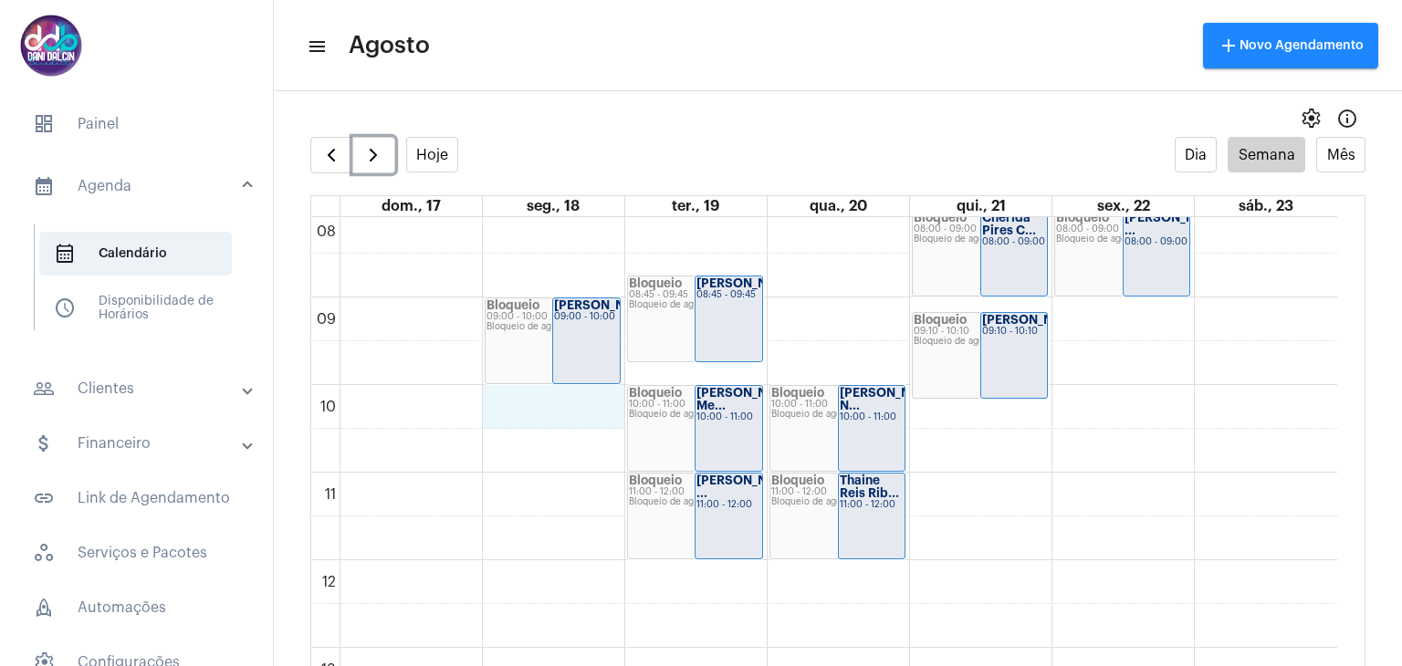
click at [554, 401] on div "00 01 02 03 04 05 06 07 08 09 10 11 12 13 14 15 16 17 18 19 20 21 22 23 Bloquei…" at bounding box center [824, 560] width 1026 height 2103
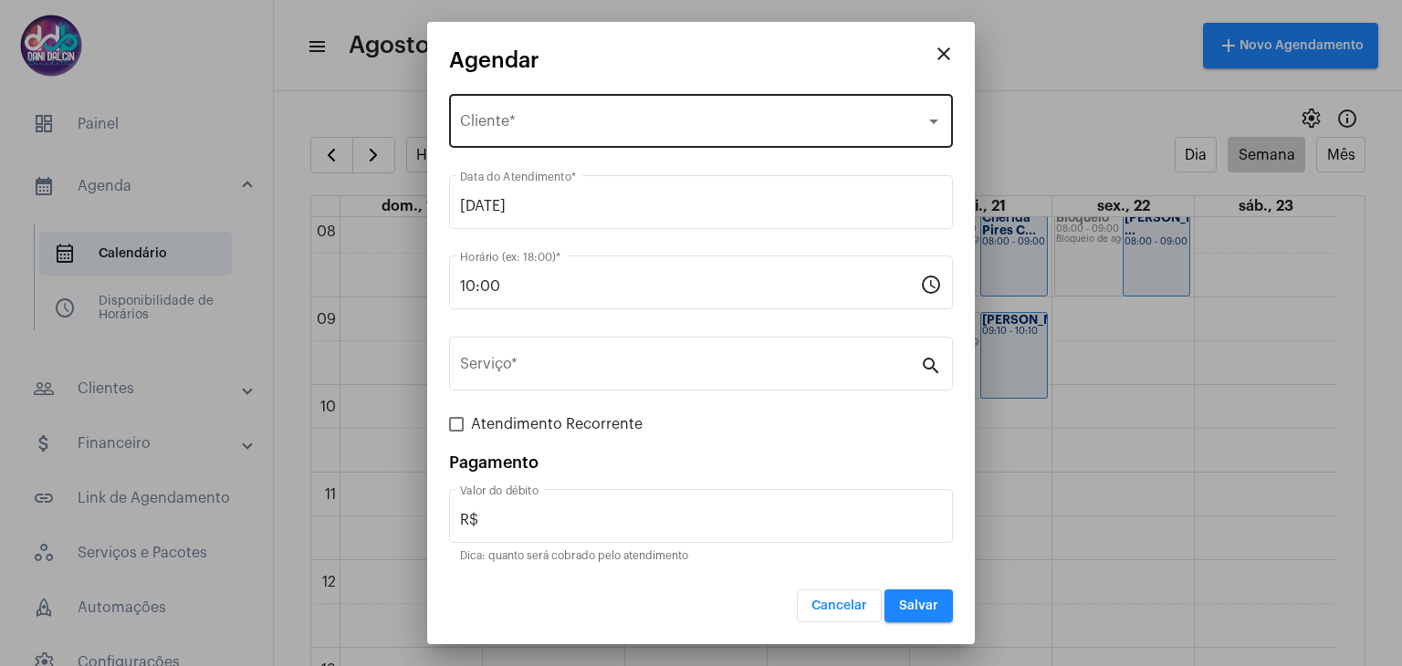
click at [533, 118] on span "Selecione o Cliente" at bounding box center [693, 125] width 466 height 16
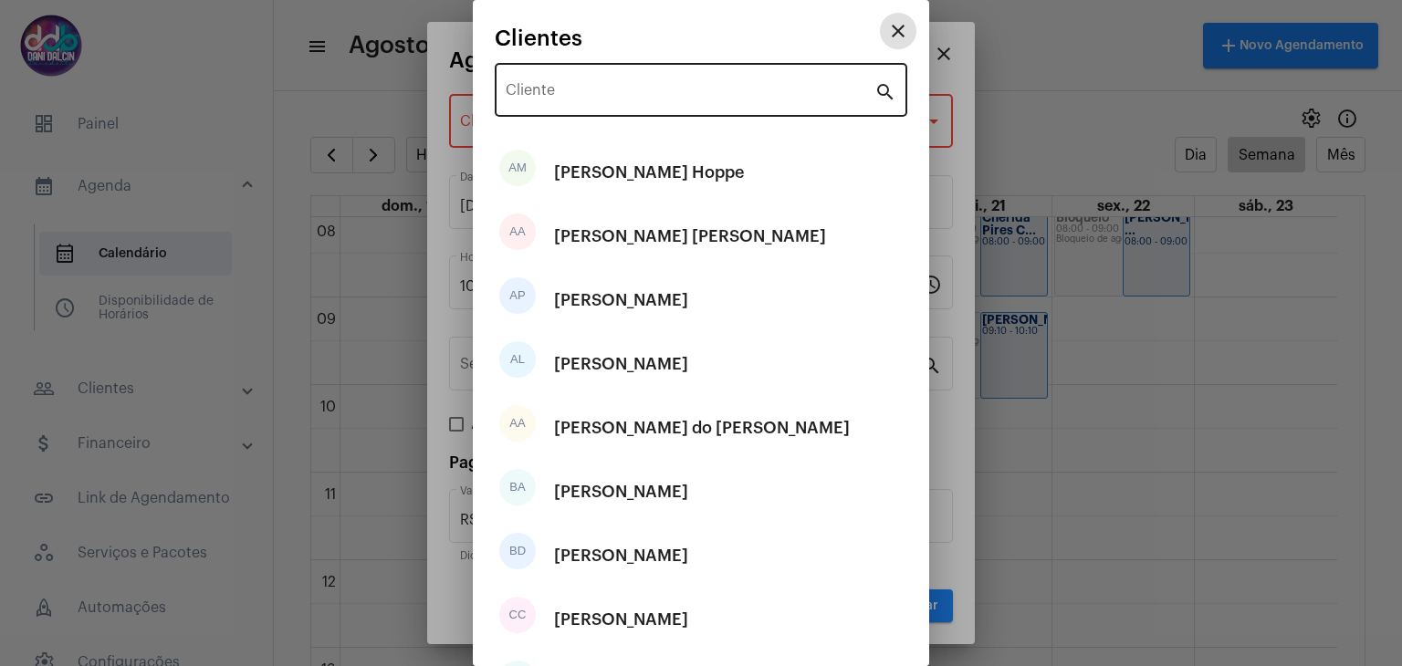
click at [543, 85] on div "Cliente" at bounding box center [690, 88] width 369 height 58
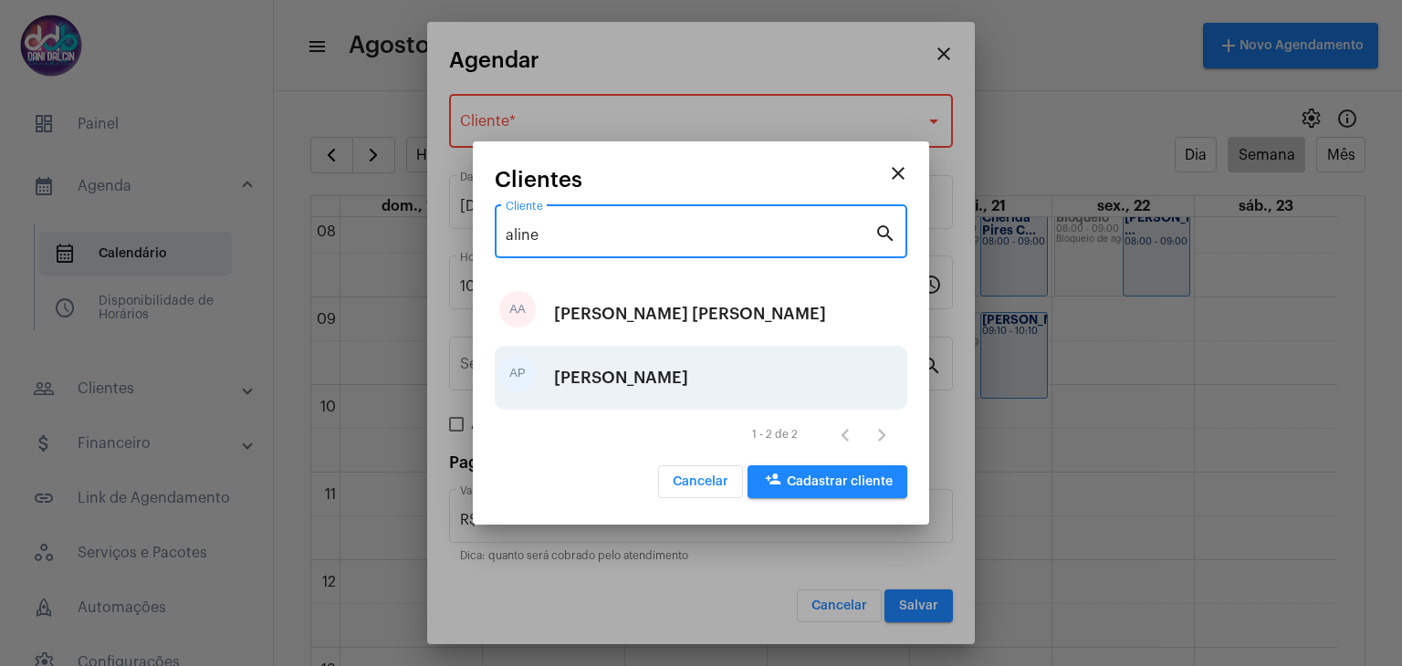
type input "aline"
click at [621, 373] on div "[PERSON_NAME]" at bounding box center [621, 378] width 134 height 55
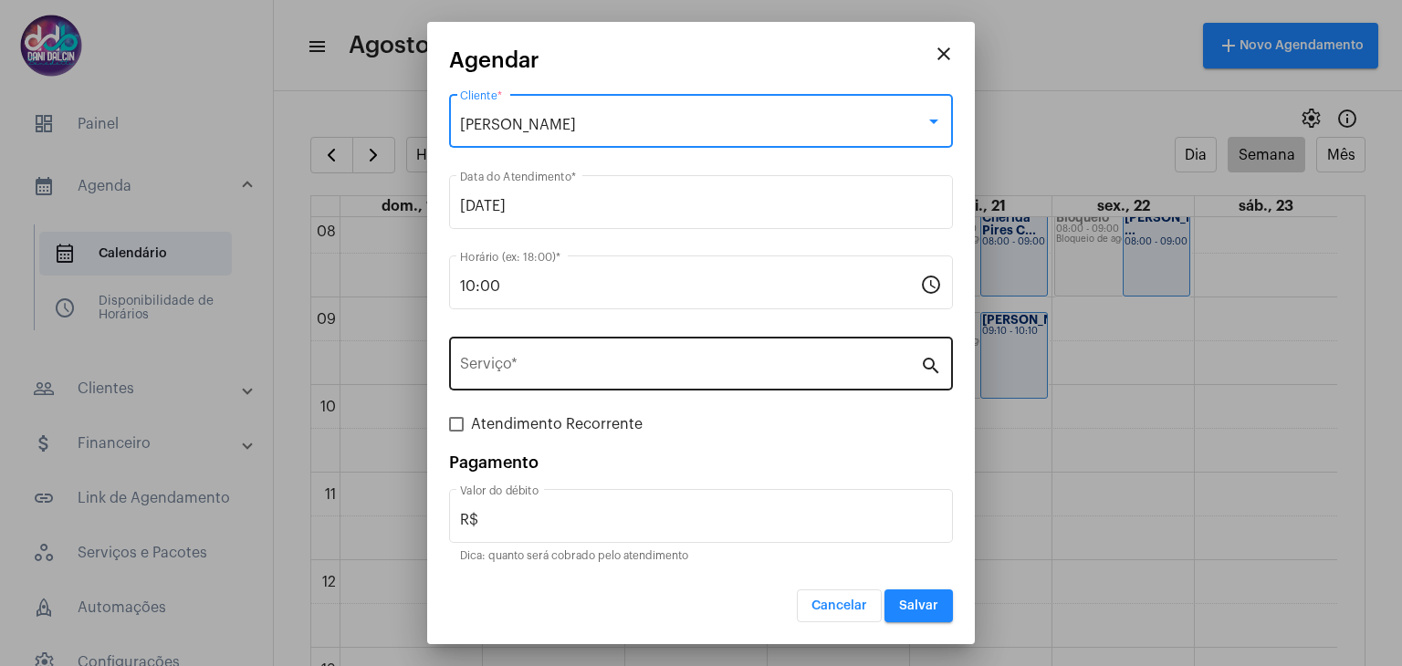
click at [516, 363] on input "Serviço *" at bounding box center [690, 368] width 460 height 16
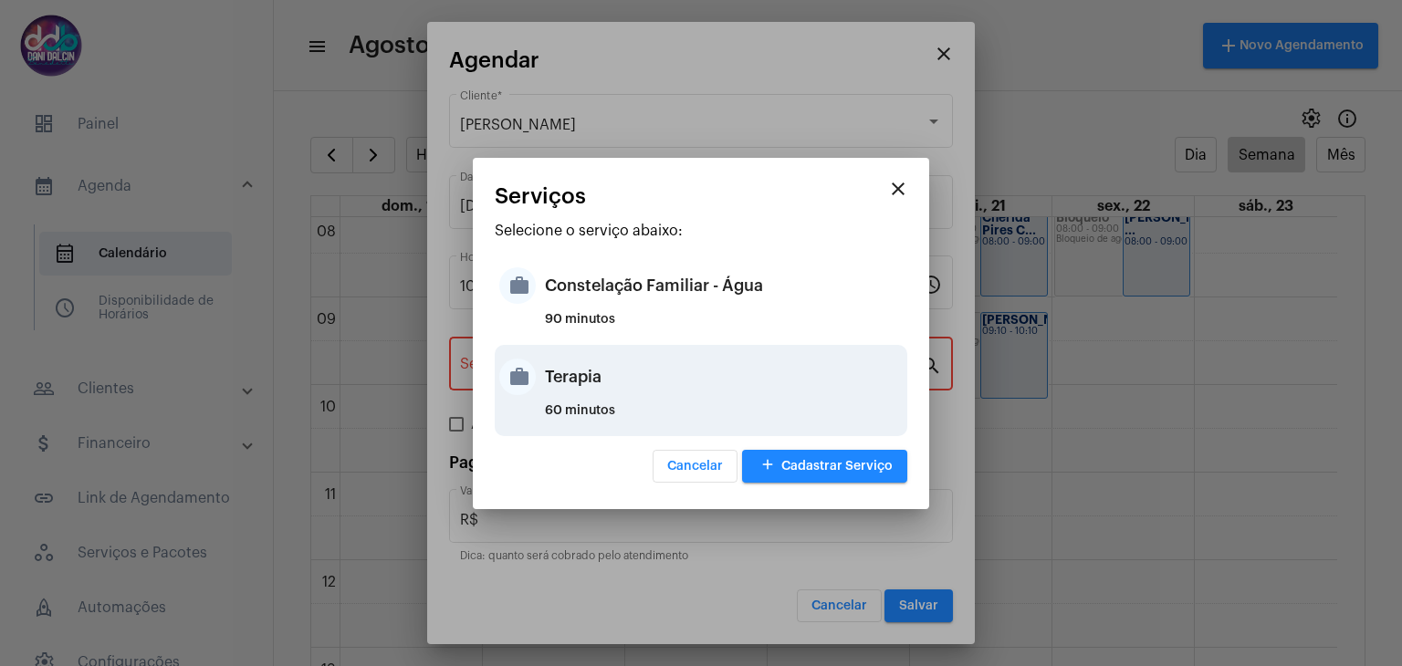
click at [592, 381] on div "Terapia" at bounding box center [724, 377] width 358 height 55
type input "Terapia"
type input "R$ 250"
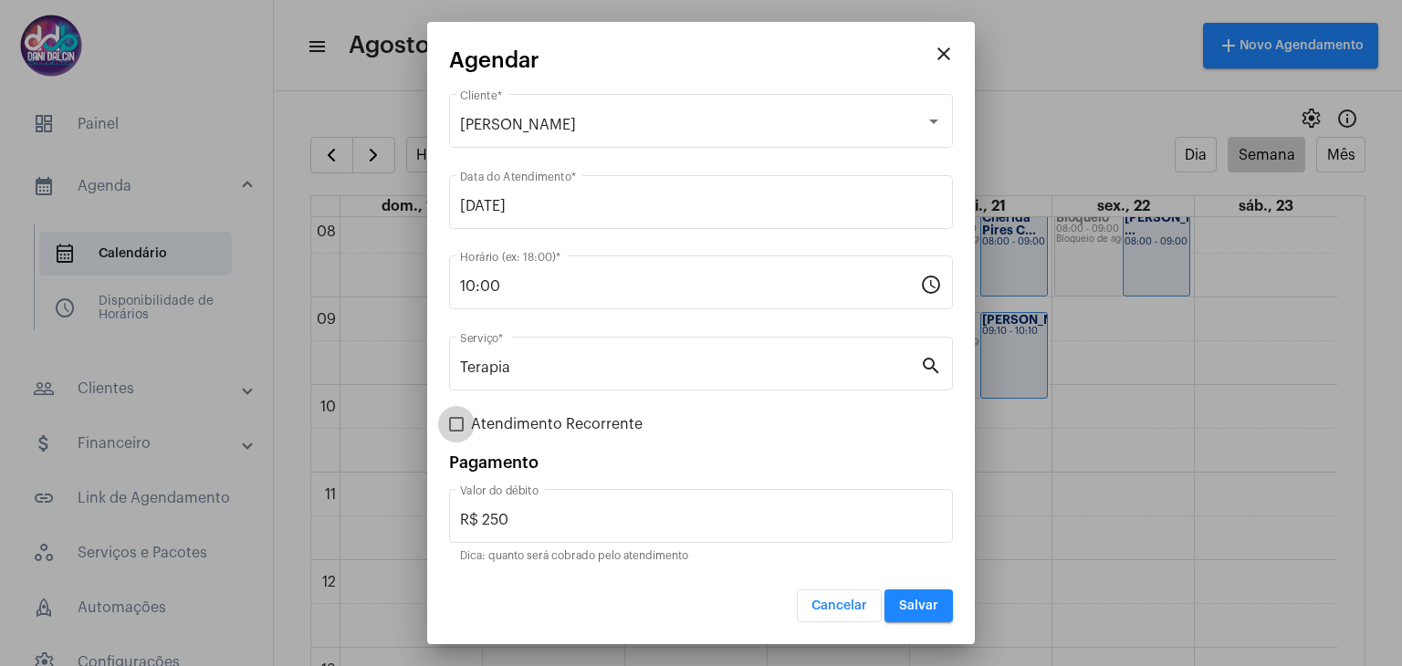
click at [452, 432] on label "Atendimento Recorrente" at bounding box center [546, 425] width 194 height 22
click at [456, 432] on input "Atendimento Recorrente" at bounding box center [456, 432] width 1 height 1
checkbox input "true"
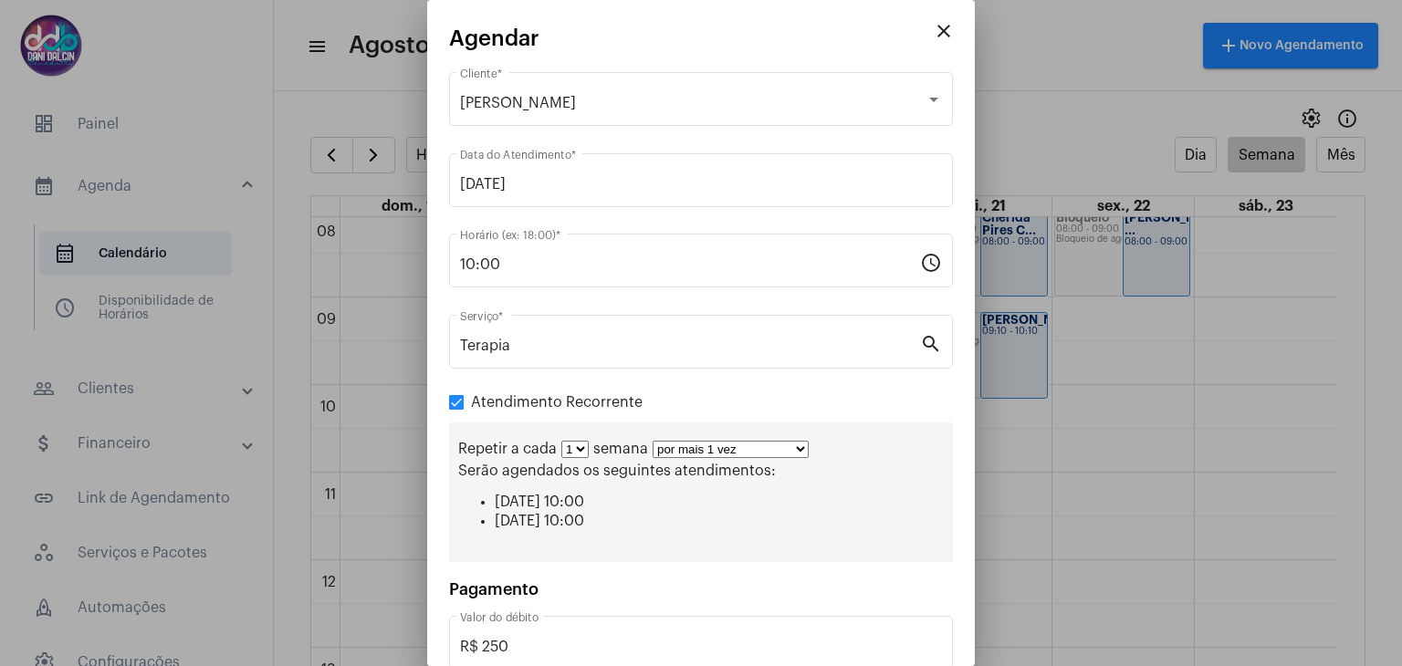
click at [804, 449] on select "por mais 1 vez por mais 2 vezes por mais 3 vezes por mais 4 vezes por mais 5 ve…" at bounding box center [731, 449] width 156 height 17
select select "10: 0"
click at [653, 441] on select "por mais 1 vez por mais 2 vezes por mais 3 vezes por mais 4 vezes por mais 5 ve…" at bounding box center [731, 449] width 156 height 17
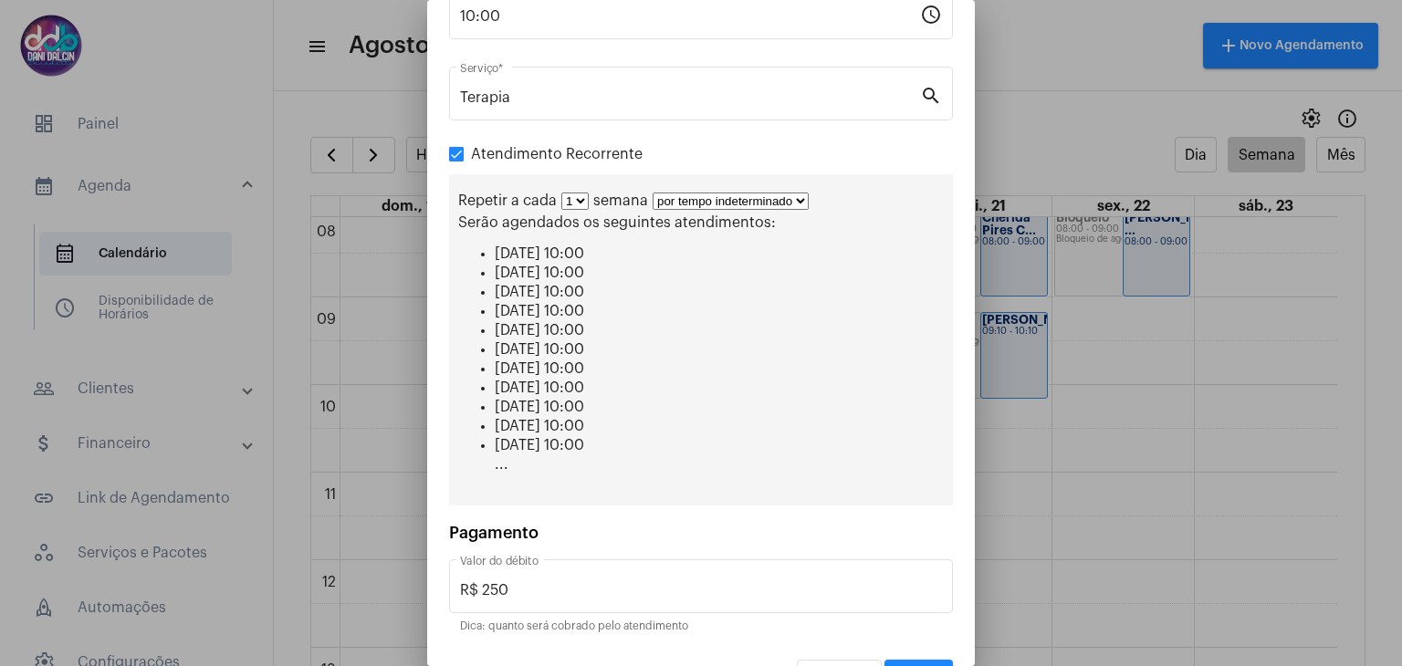
scroll to position [290, 0]
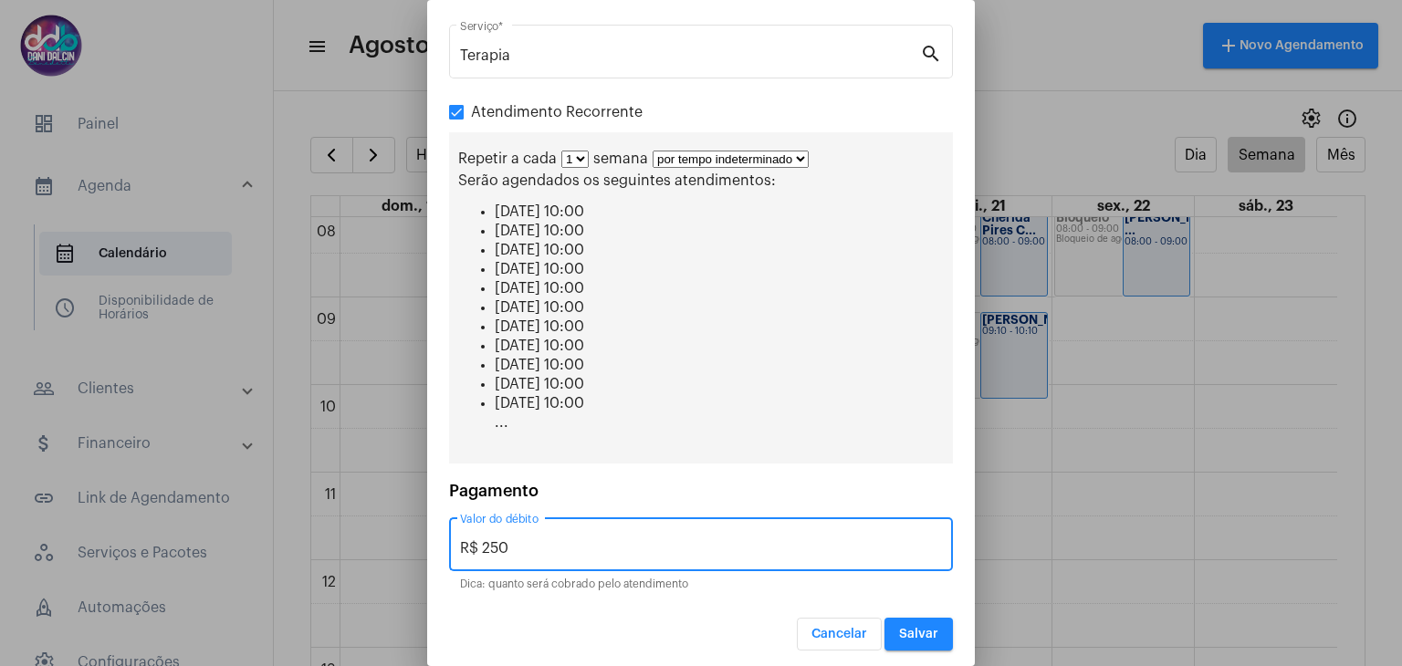
click at [566, 540] on input "R$ 250" at bounding box center [701, 548] width 482 height 16
click at [568, 540] on input "R$ 250" at bounding box center [701, 548] width 482 height 16
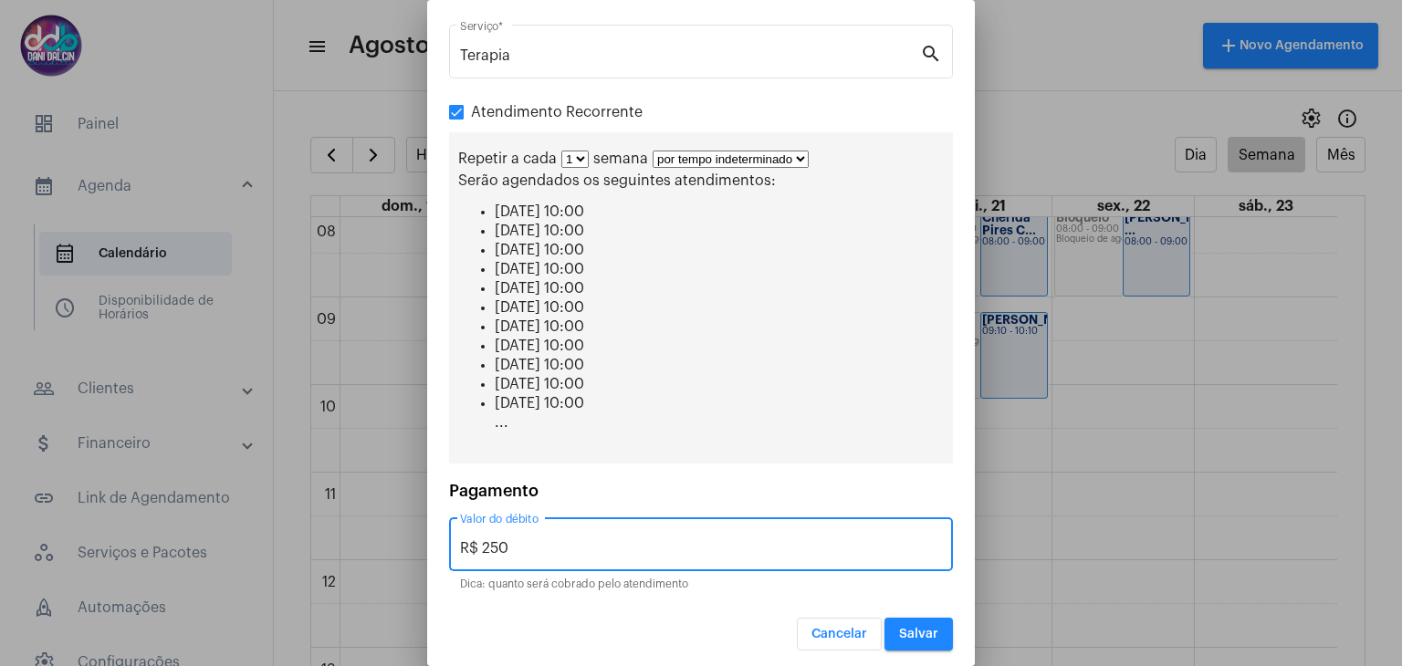
click at [568, 540] on input "R$ 250" at bounding box center [701, 548] width 482 height 16
type input "R$ 130"
click at [918, 630] on span "Salvar" at bounding box center [918, 634] width 39 height 13
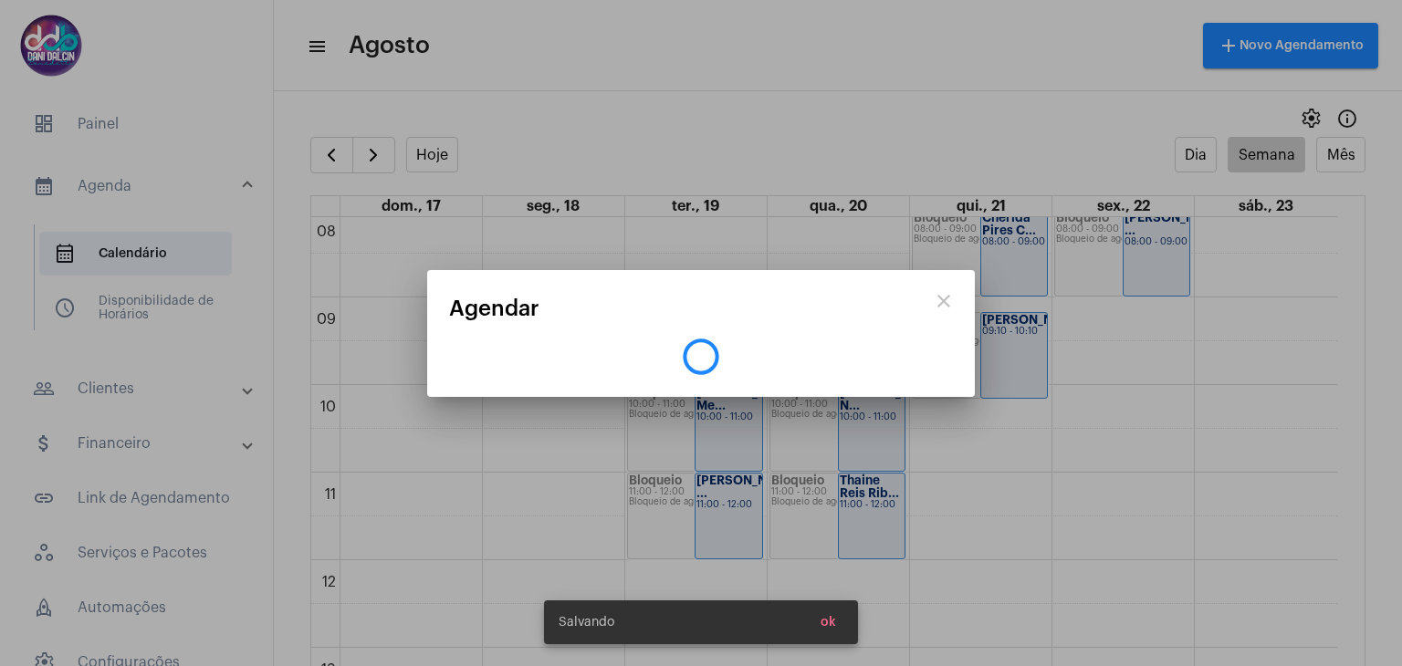
scroll to position [0, 0]
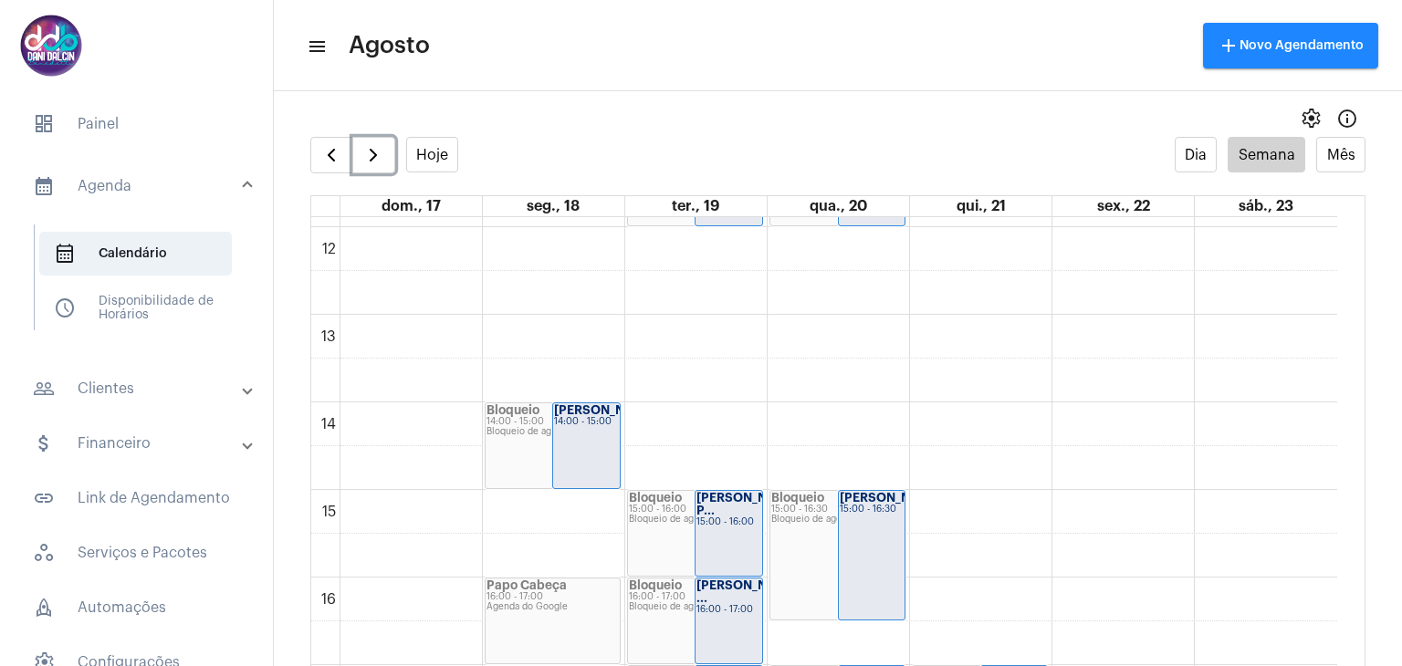
scroll to position [1074, 0]
